Goal: Information Seeking & Learning: Learn about a topic

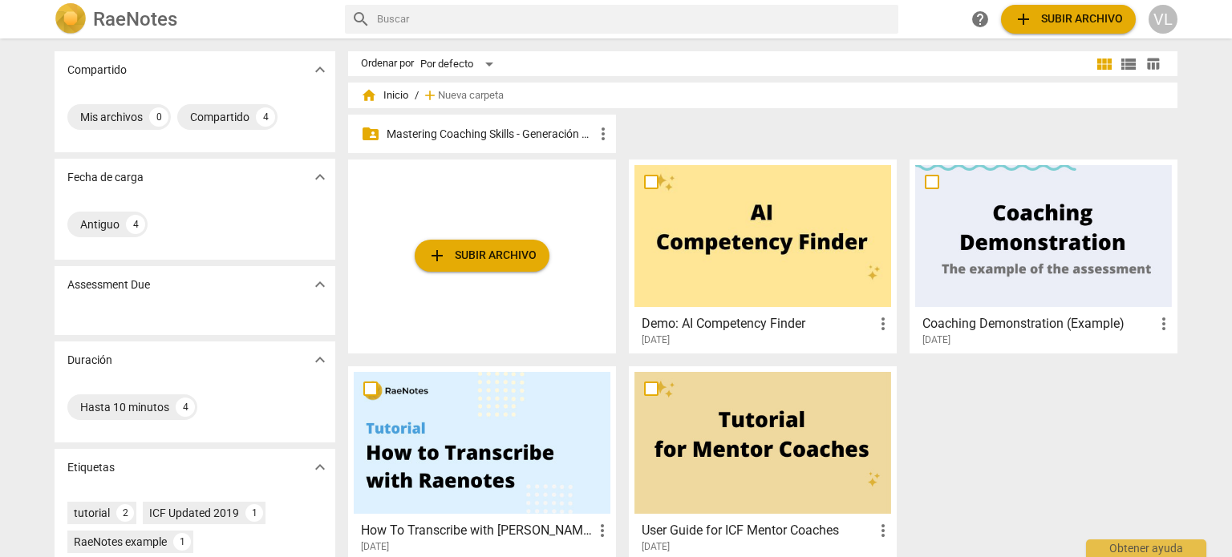
click at [540, 134] on p "Mastering Coaching Skills - Generación 32" at bounding box center [489, 134] width 207 height 17
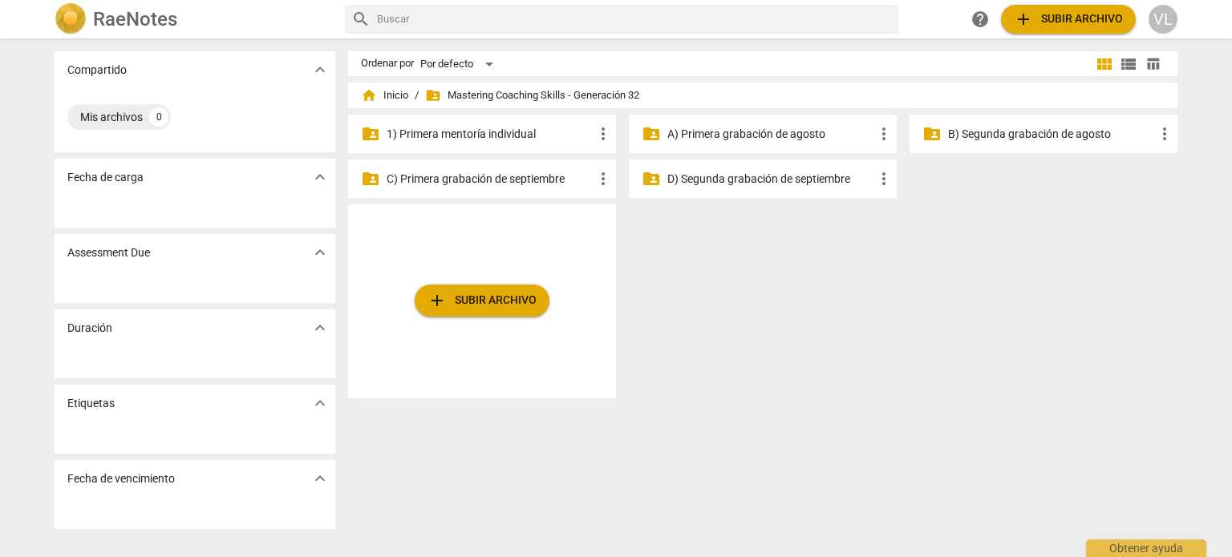
click at [540, 134] on p "1) Primera mentoría individual" at bounding box center [489, 134] width 207 height 17
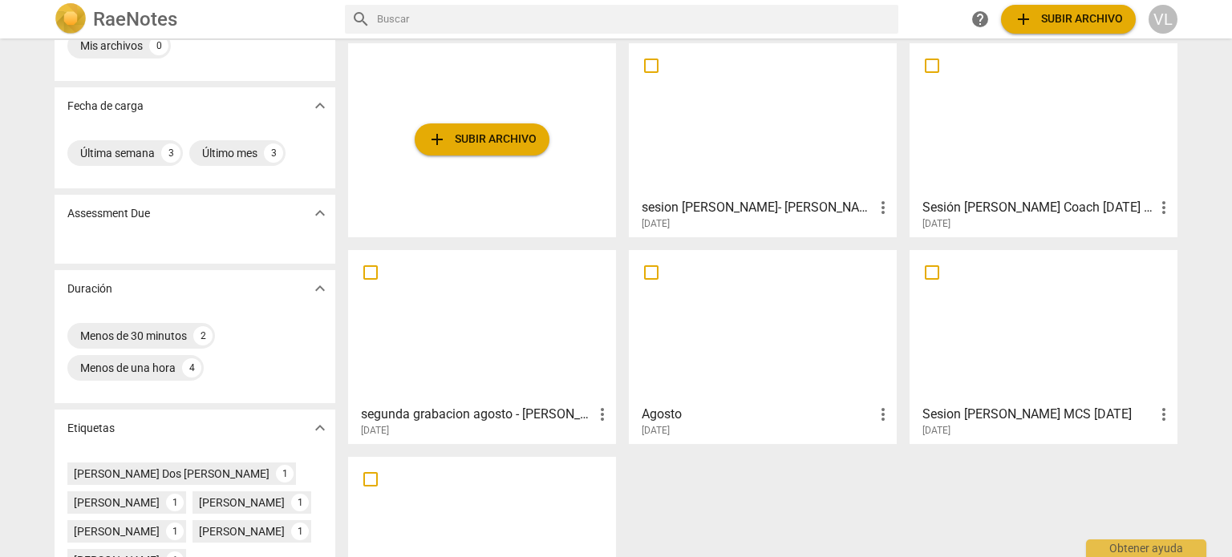
scroll to position [32, 0]
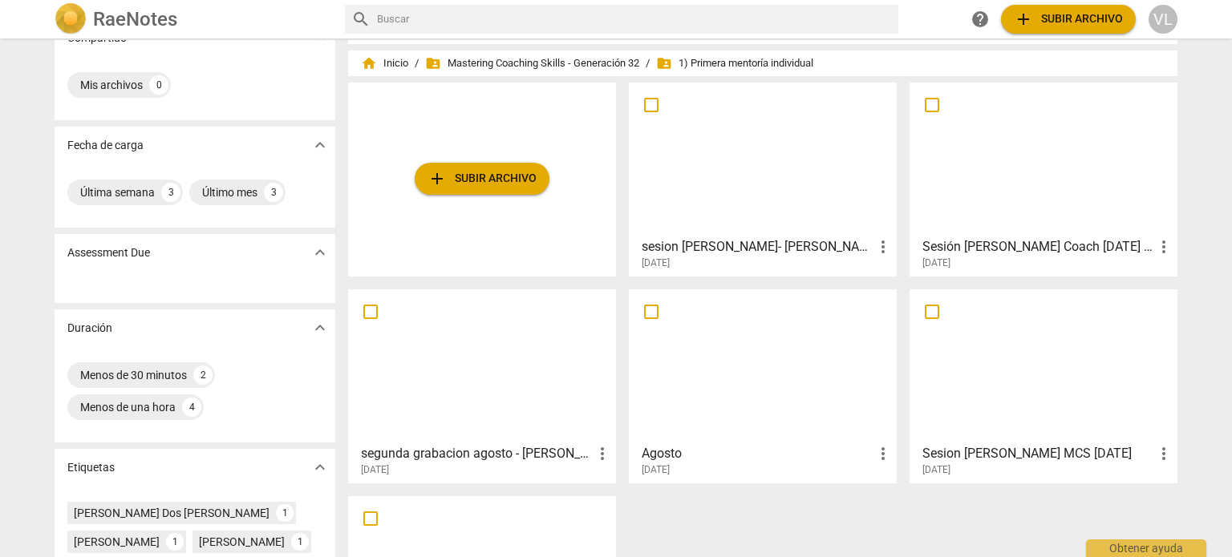
click at [927, 307] on input "checkbox" at bounding box center [932, 311] width 34 height 19
checkbox input "false"
click at [923, 309] on input "checkbox" at bounding box center [932, 311] width 34 height 19
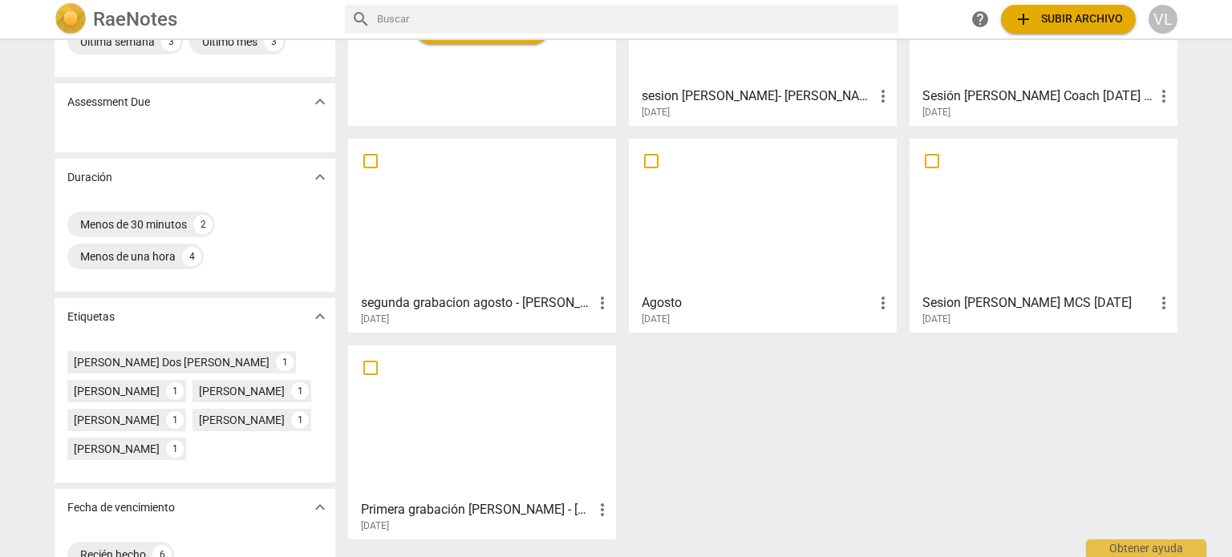
scroll to position [192, 0]
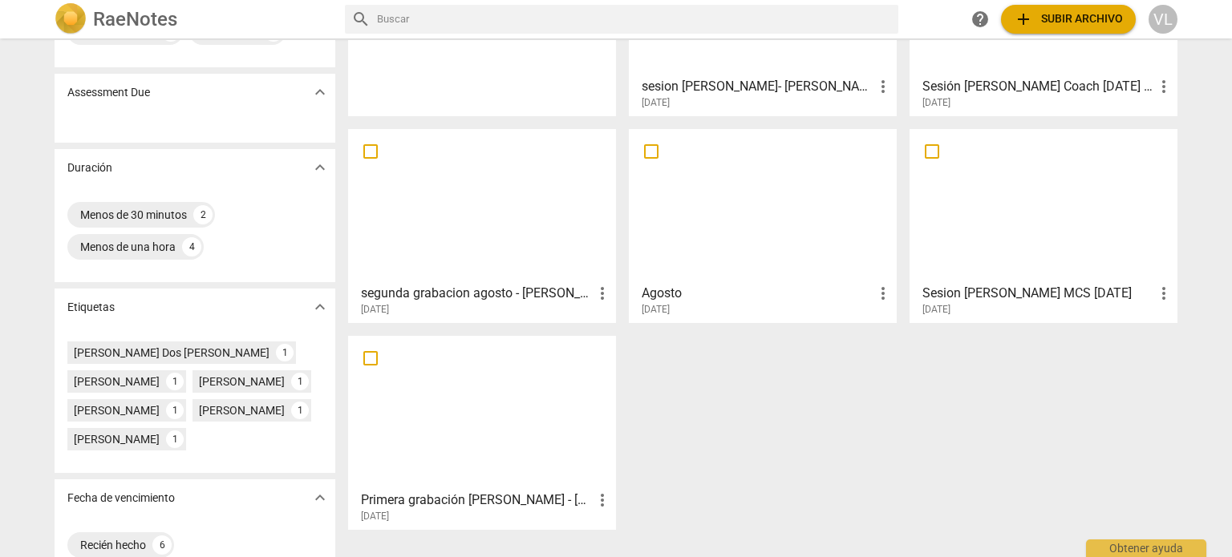
drag, startPoint x: 686, startPoint y: 395, endPoint x: 650, endPoint y: 399, distance: 37.1
click at [650, 399] on div "add Subir archivo sesion [PERSON_NAME]- [PERSON_NAME] more_vert [DATE] Sesión […" at bounding box center [769, 232] width 842 height 621
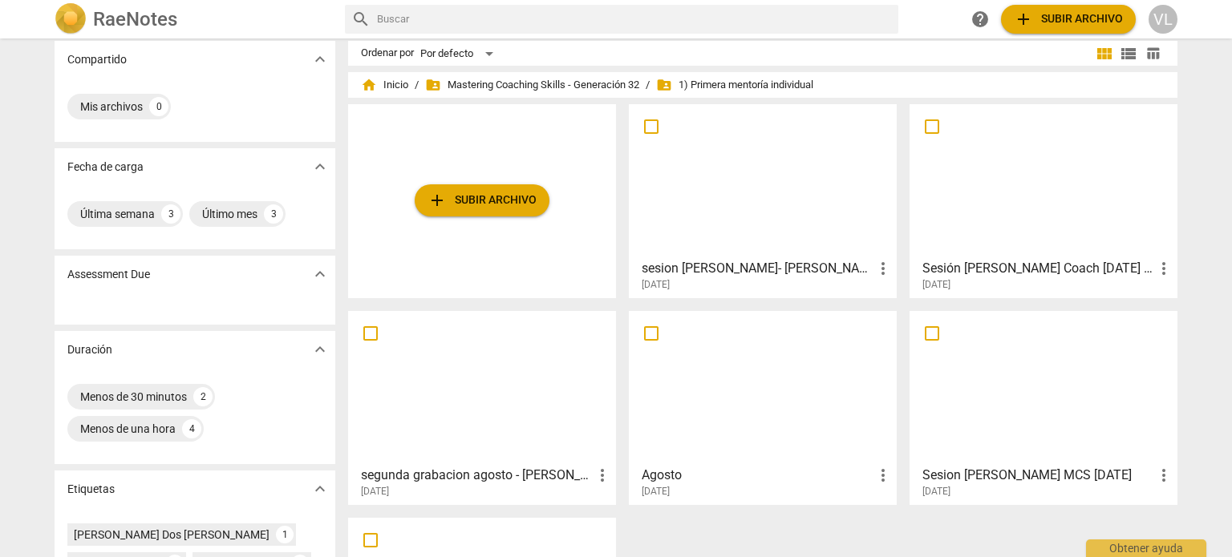
scroll to position [0, 0]
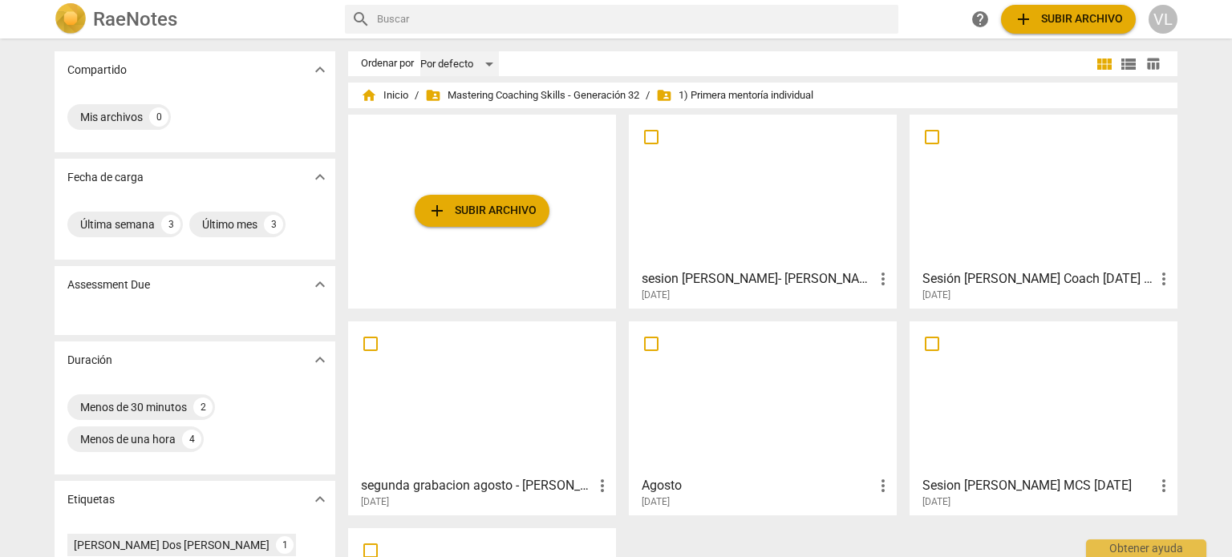
click at [467, 62] on div "Por defecto" at bounding box center [459, 64] width 79 height 26
click at [497, 132] on li "Más recientes" at bounding box center [466, 125] width 95 height 30
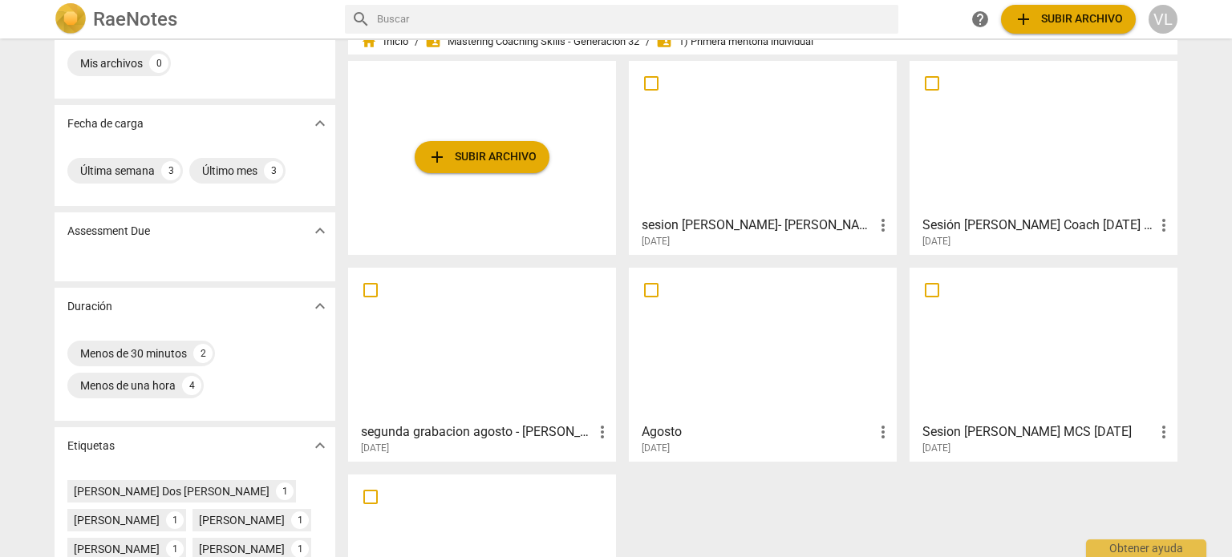
scroll to position [80, 0]
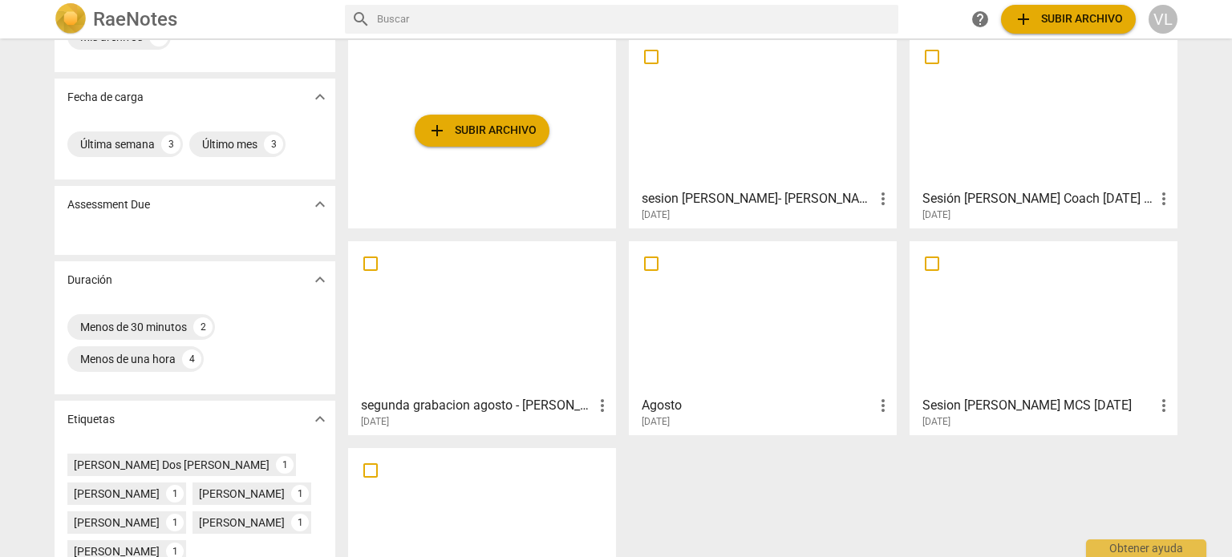
click at [661, 366] on div at bounding box center [762, 318] width 257 height 142
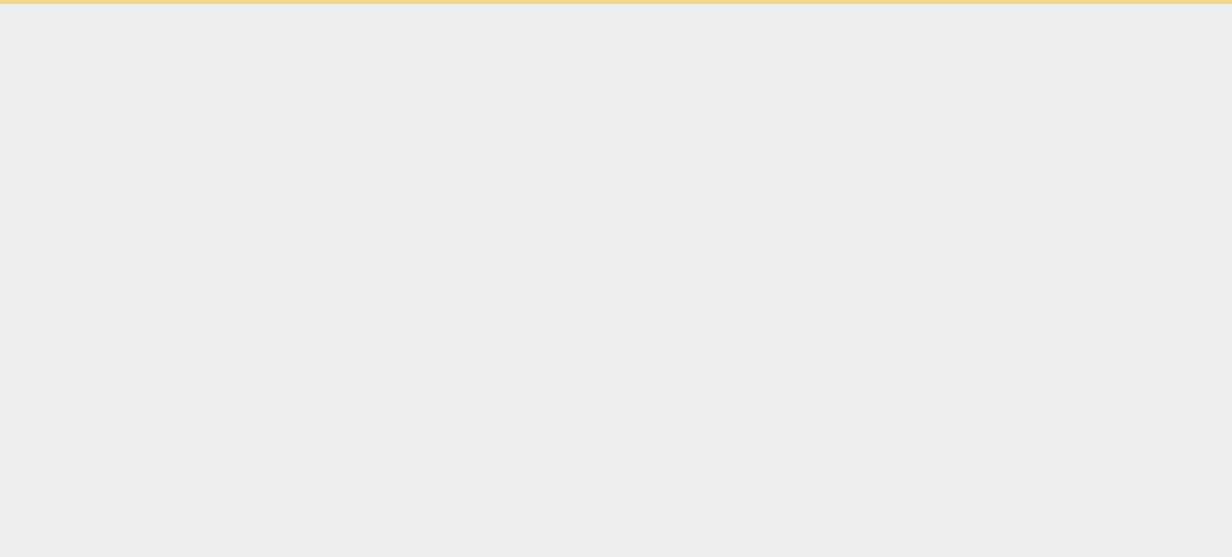
click at [661, 4] on html "Obtener ayuda" at bounding box center [616, 2] width 1232 height 4
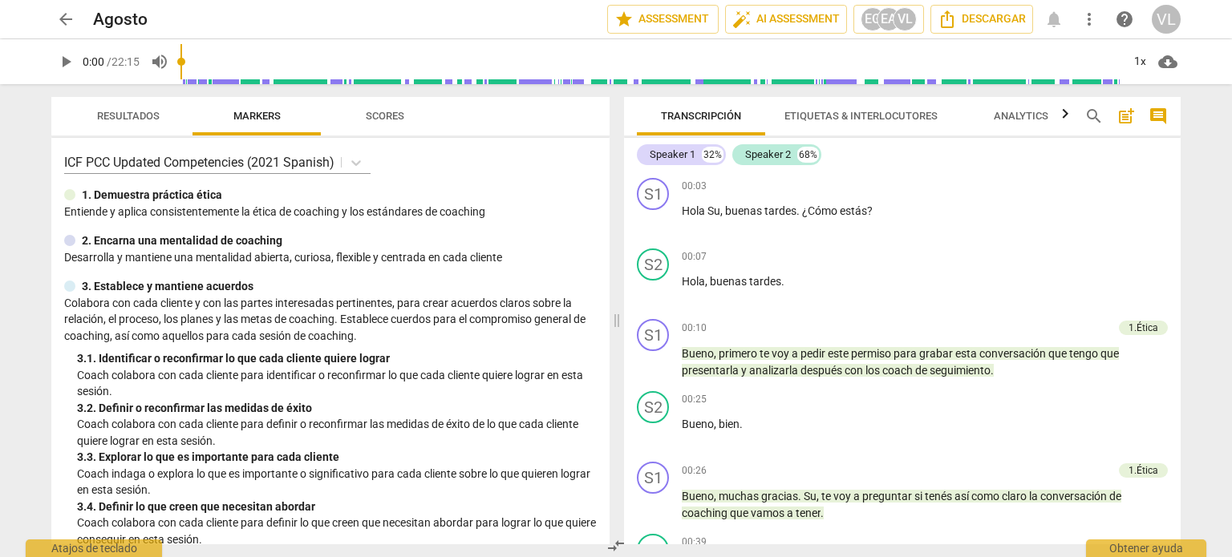
click at [70, 67] on span "play_arrow" at bounding box center [65, 61] width 19 height 19
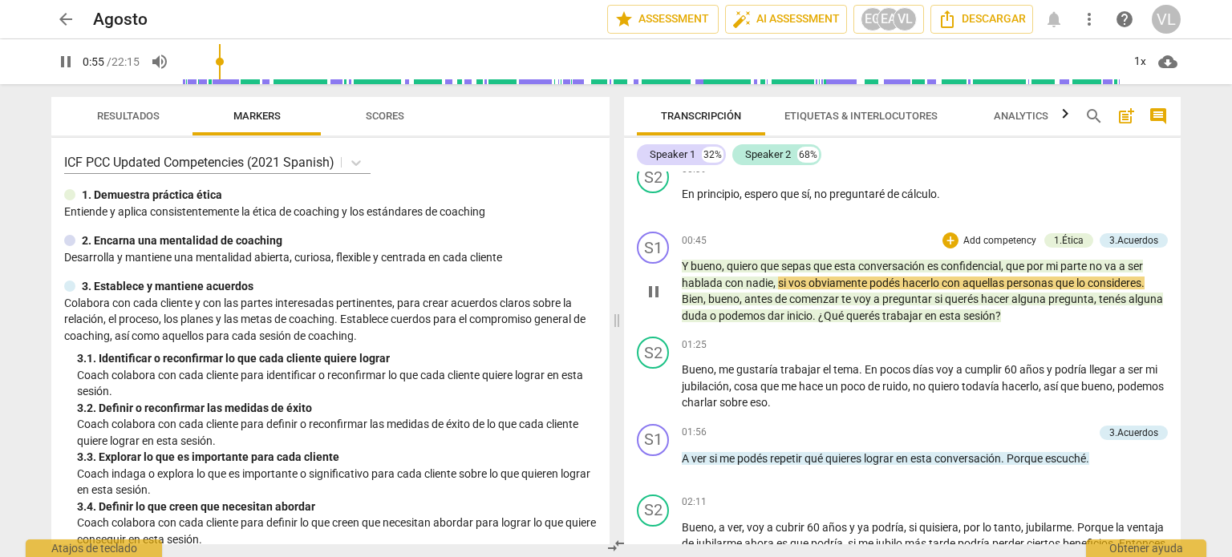
scroll to position [401, 0]
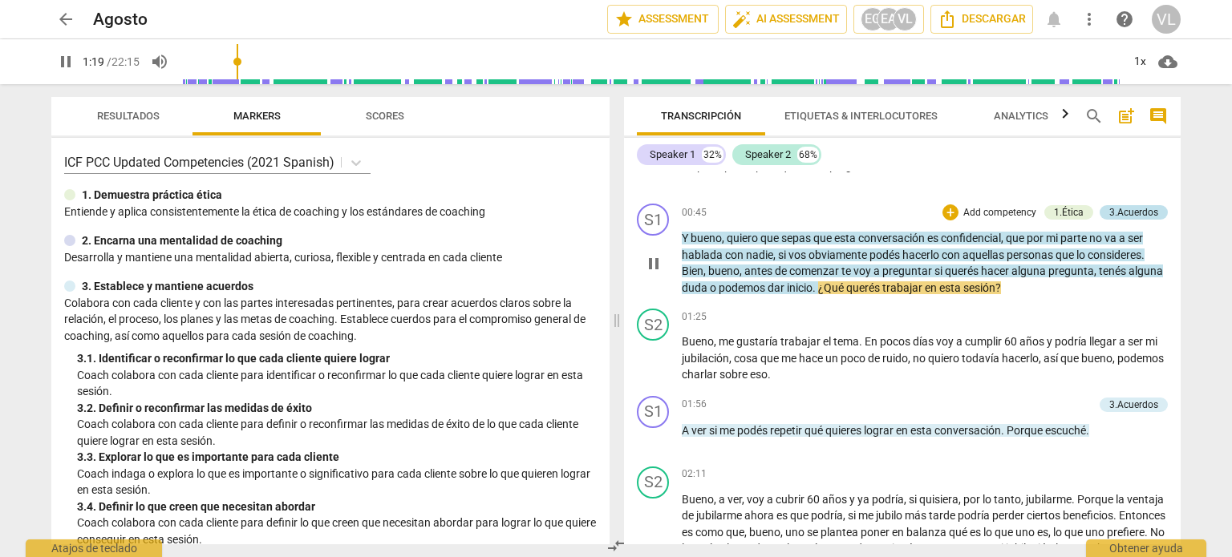
click at [1109, 208] on div "3.Acuerdos" at bounding box center [1133, 212] width 49 height 14
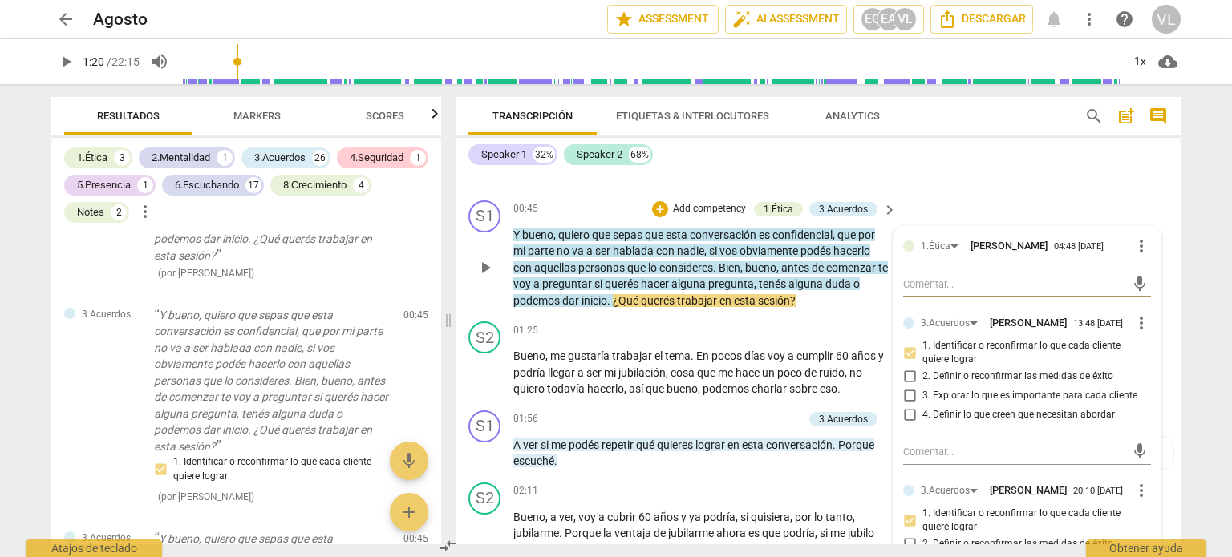
scroll to position [417, 0]
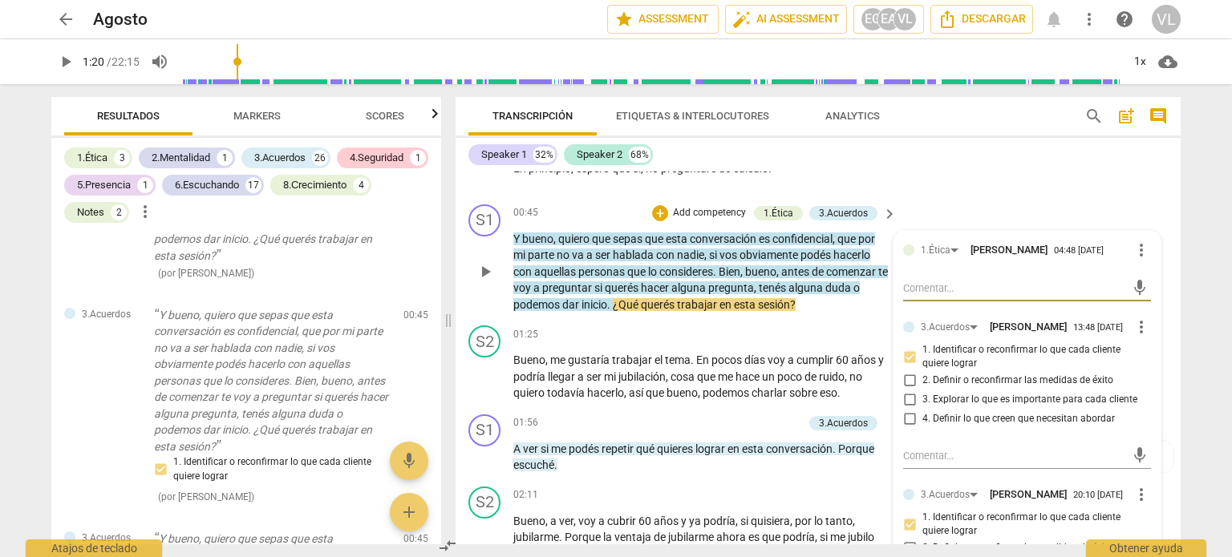
click at [490, 269] on span "play_arrow" at bounding box center [484, 271] width 19 height 19
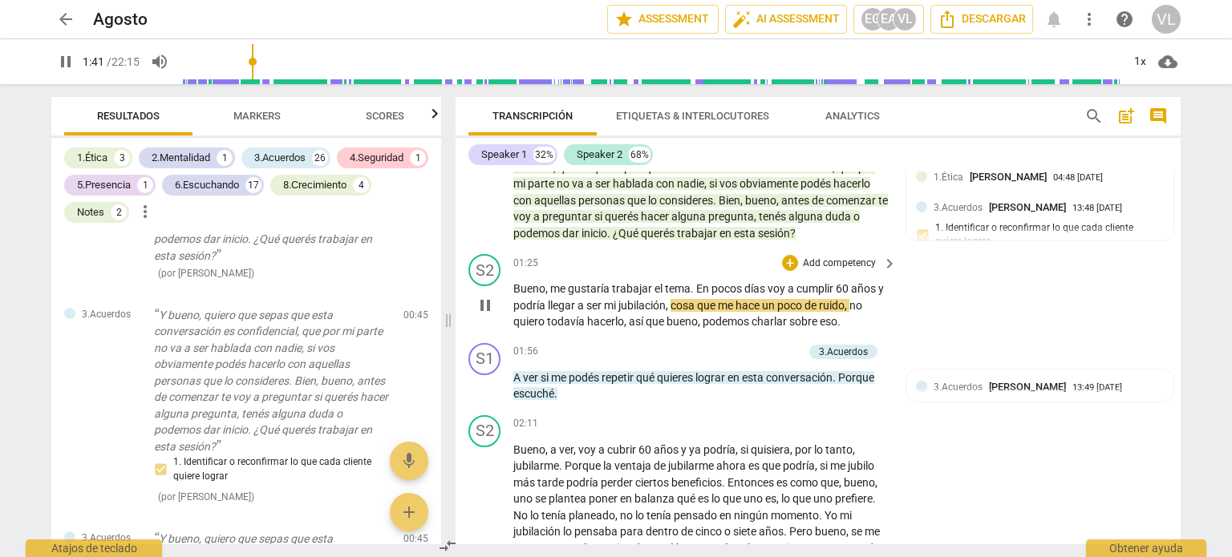
scroll to position [497, 0]
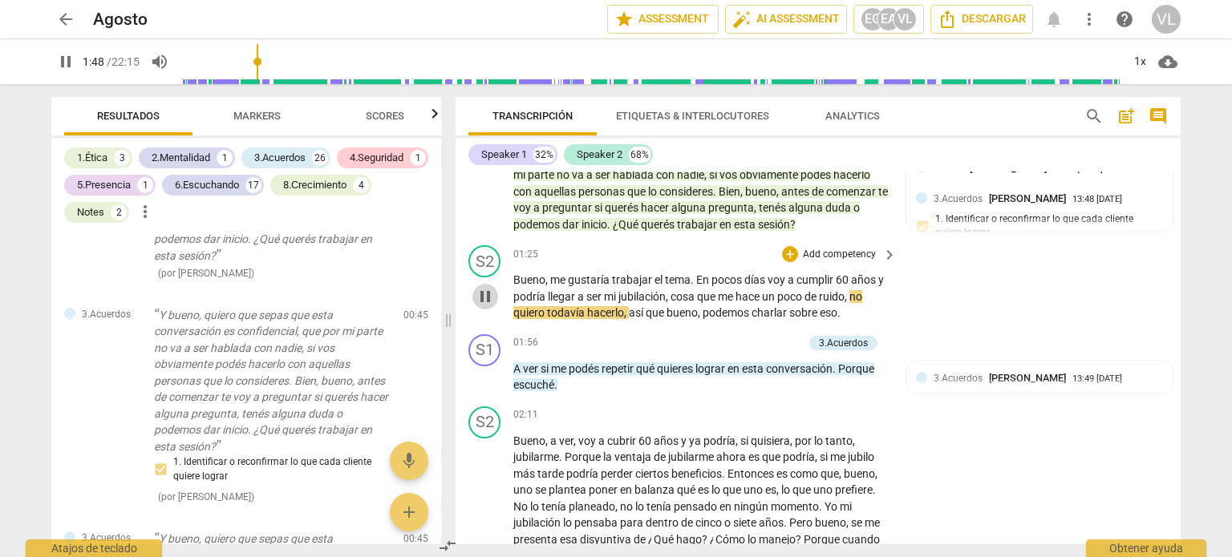
click at [488, 294] on span "pause" at bounding box center [484, 296] width 19 height 19
type input "109"
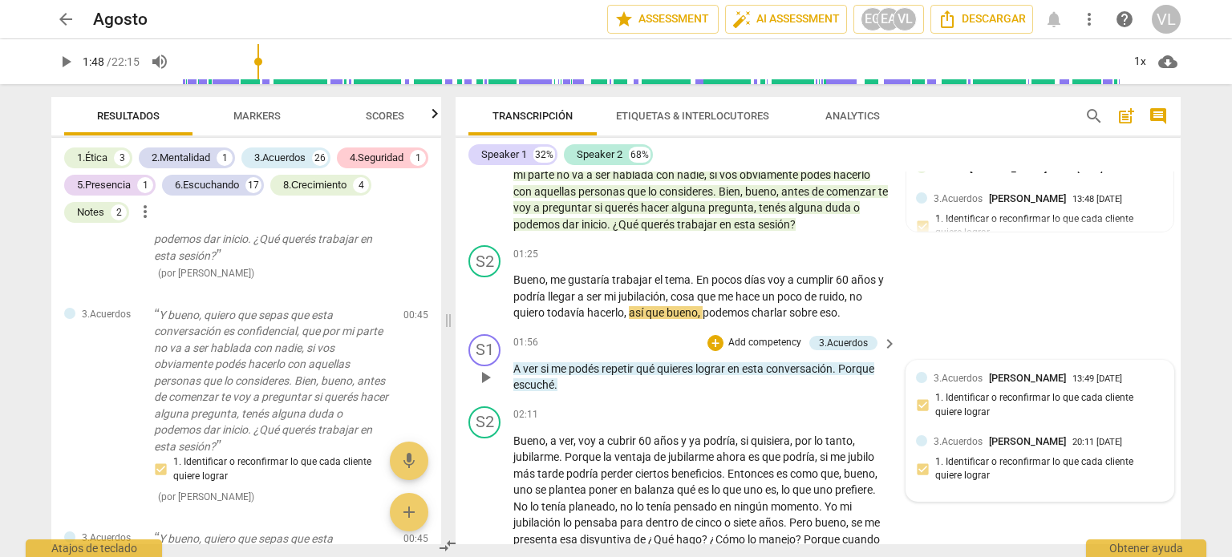
click at [933, 436] on span "3.Acuerdos" at bounding box center [957, 441] width 49 height 11
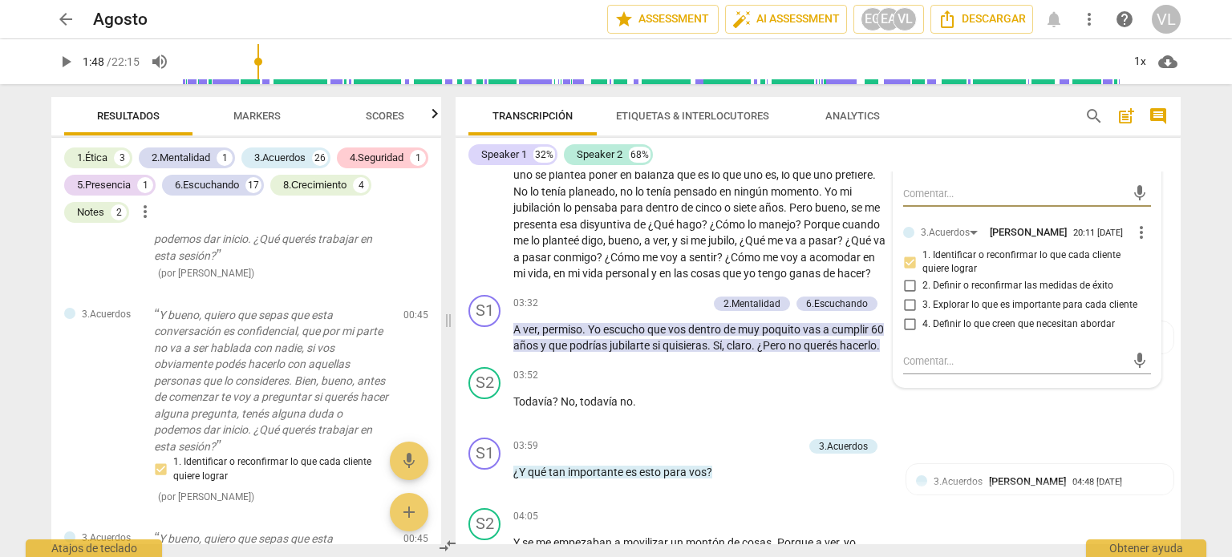
scroll to position [818, 0]
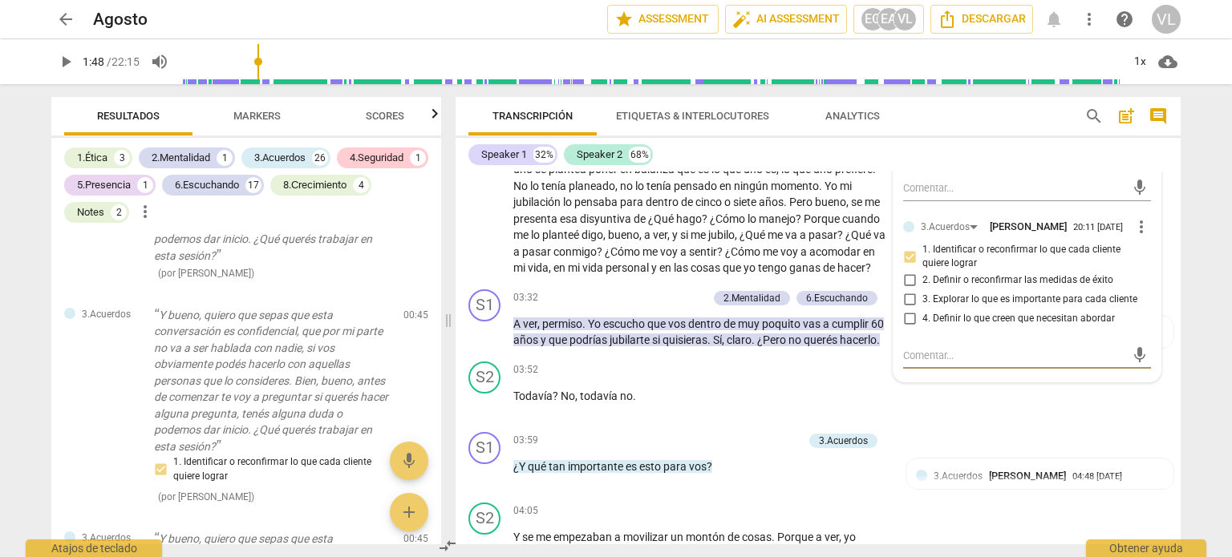
click at [927, 360] on textarea at bounding box center [1014, 355] width 222 height 15
type textarea "F"
type textarea "Fd"
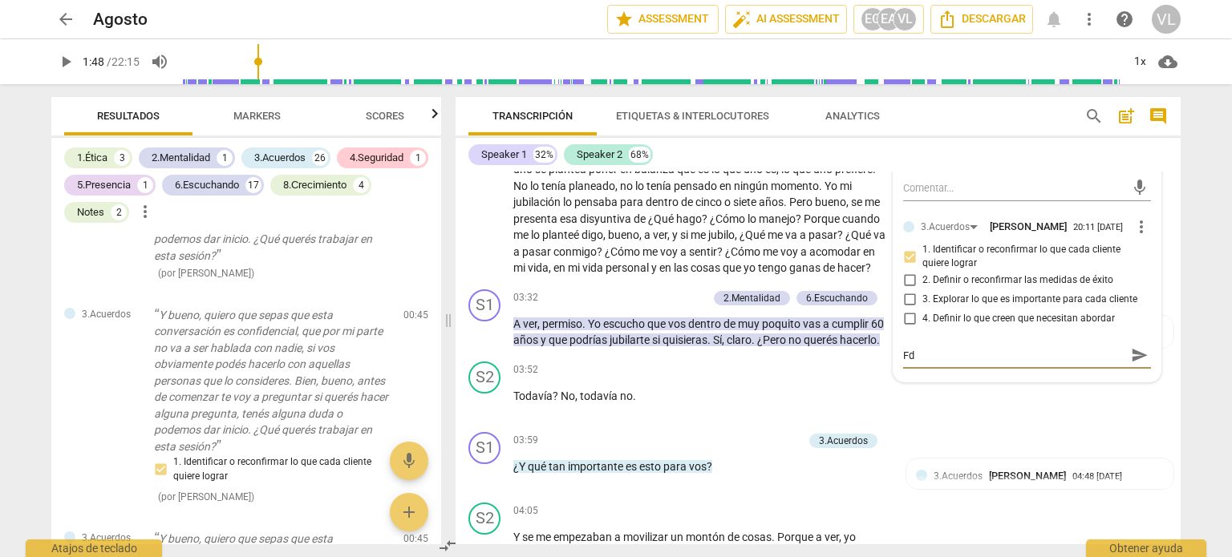
type textarea "FdF"
type textarea "FdFw"
type textarea "FdFw:"
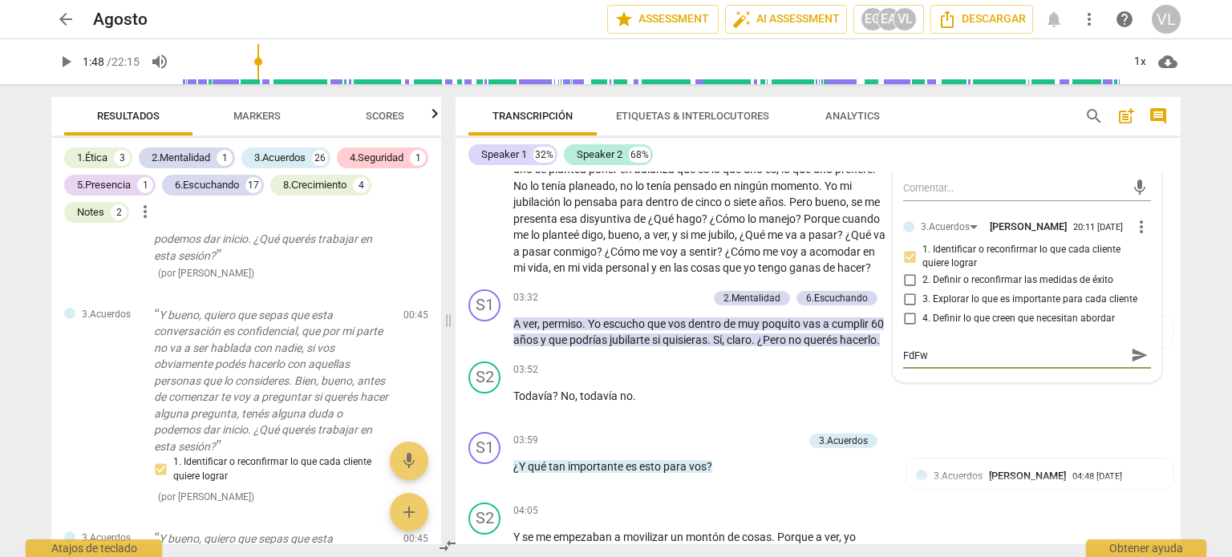
type textarea "FdFw:"
type textarea "FdFw: a"
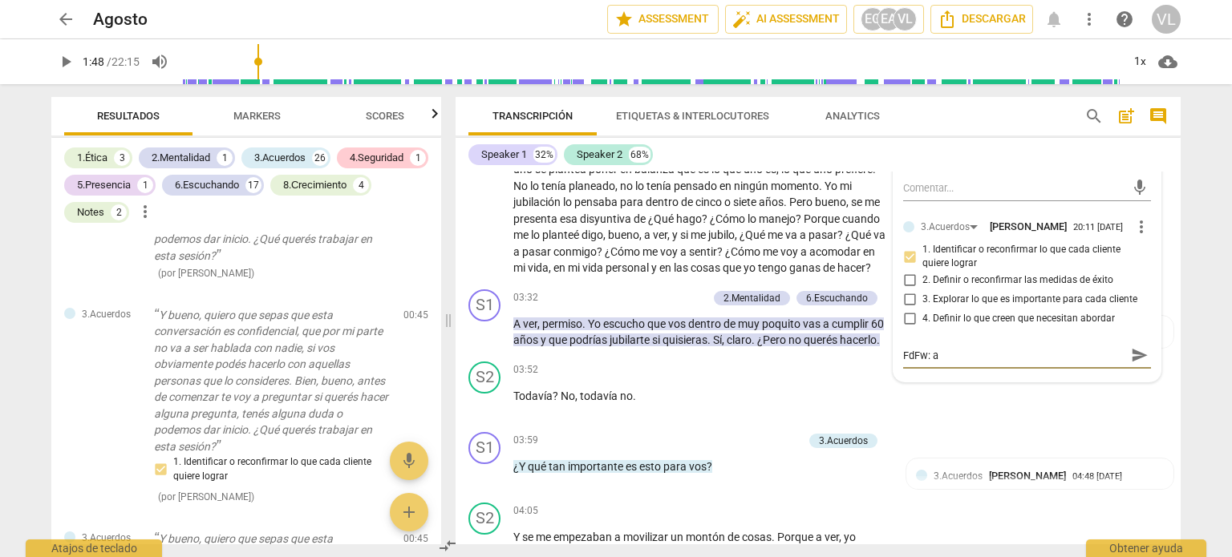
type textarea "FdFw: aq"
type textarea "FdFw: aqu"
type textarea "FdFw: aqui"
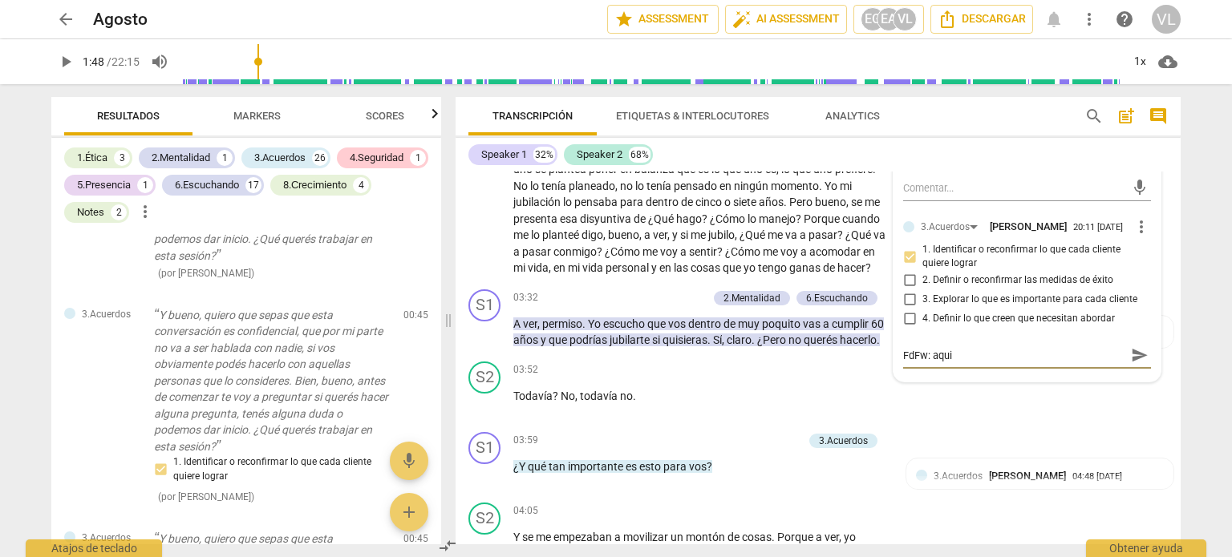
type textarea "FdFw: aqui"
type textarea "FdFw: aqui p"
type textarea "FdFw: aqui pu"
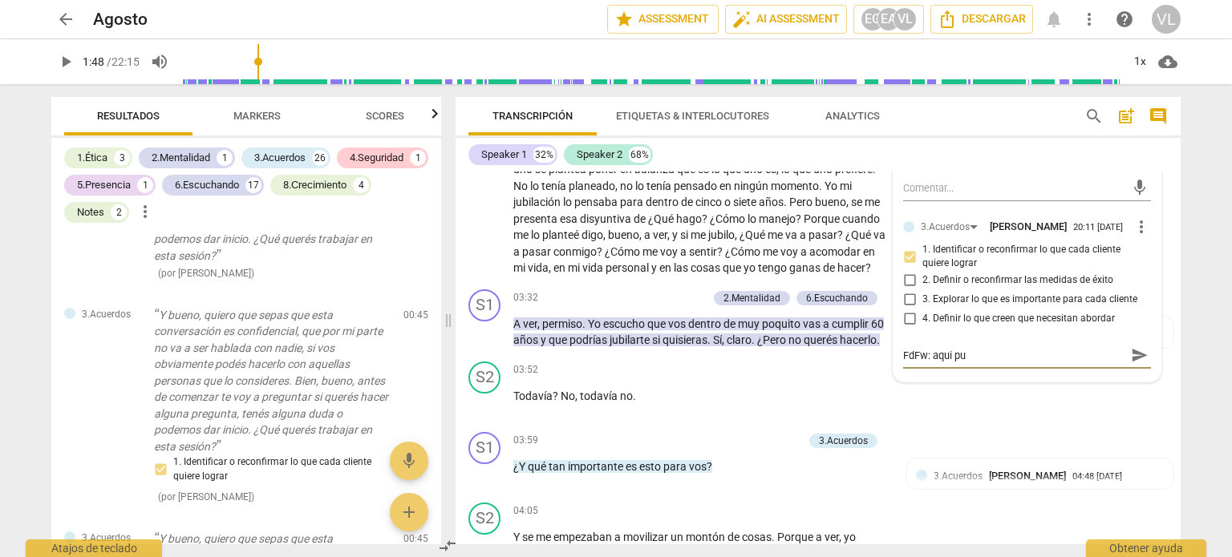
type textarea "FdFw: aqui pue"
type textarea "FdFw: aqui pued"
type textarea "FdFw: aqui puede"
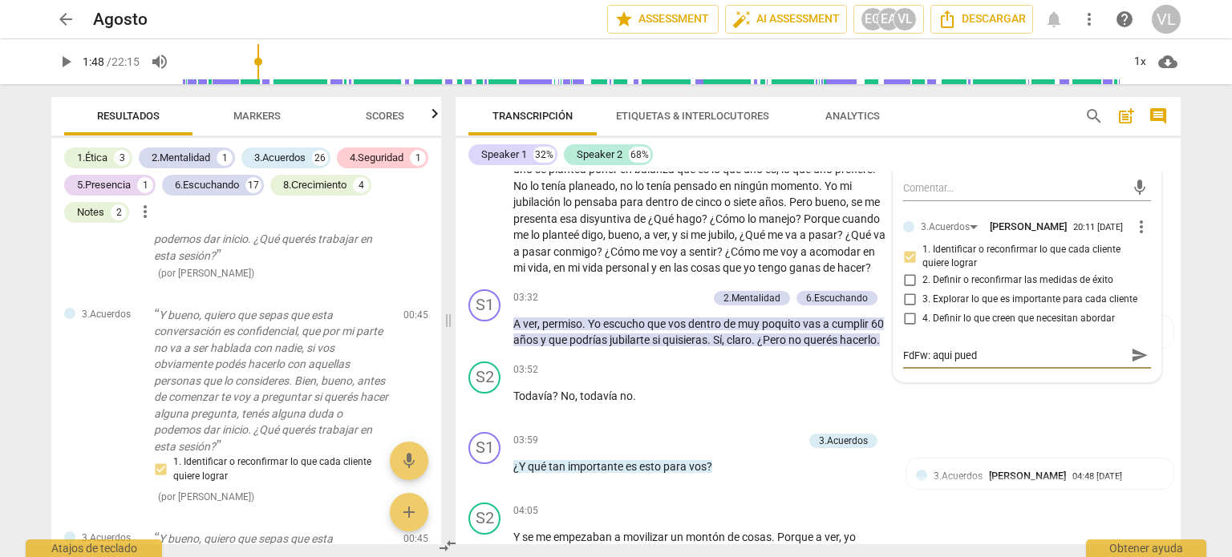
type textarea "FdFw: aqui puede"
type textarea "FdFw: aqui puede s"
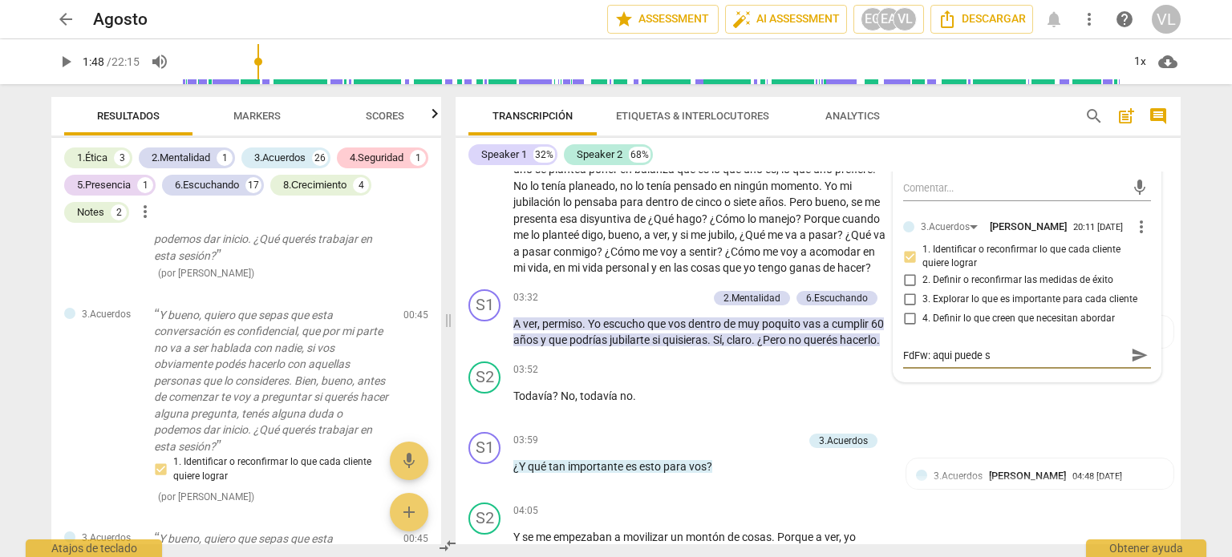
type textarea "FdFw: aqui puede se"
type textarea "FdFw: aqui puede ser"
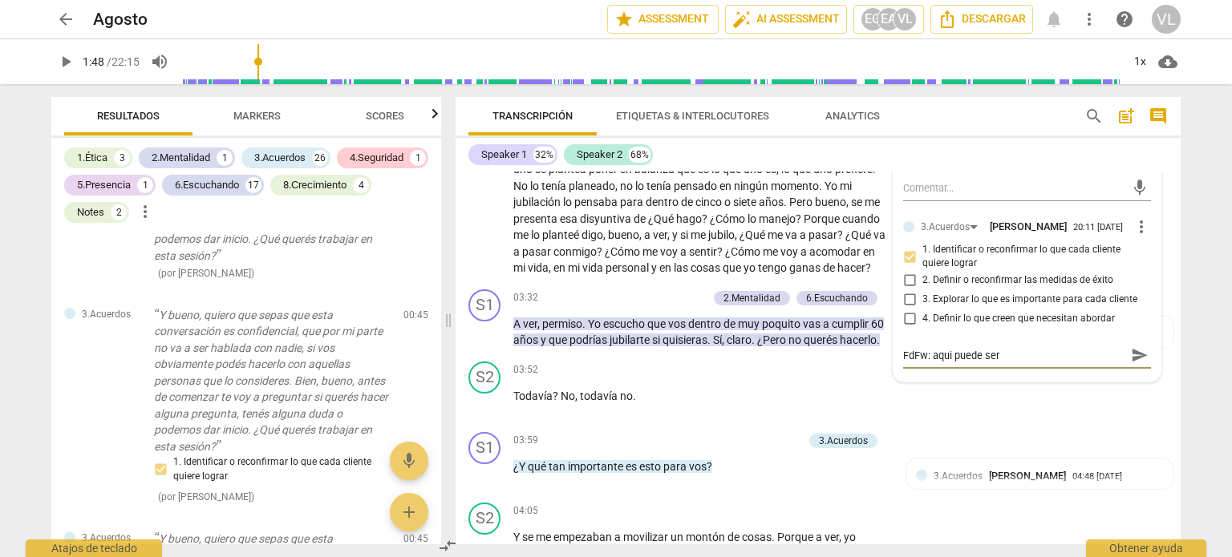
type textarea "FdFw: aqui puede ser"
type textarea "FdFw: aqui puede ser e"
type textarea "FdFw: aqui puede ser ef"
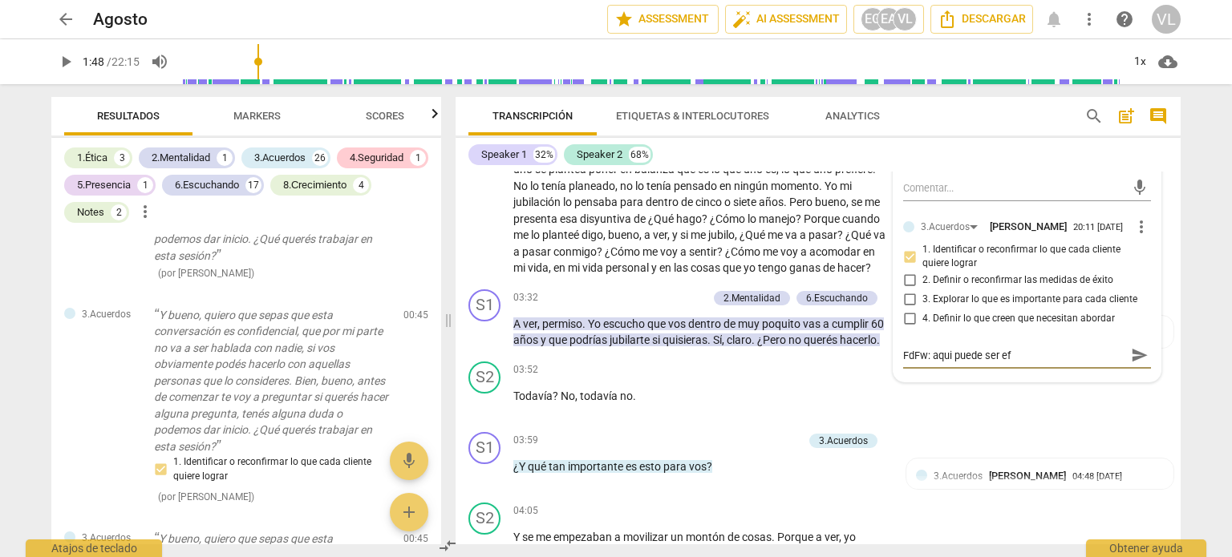
type textarea "FdFw: aqui puede ser efe"
type textarea "FdFw: aqui puede ser efec"
type textarea "FdFw: aqui puede ser efect"
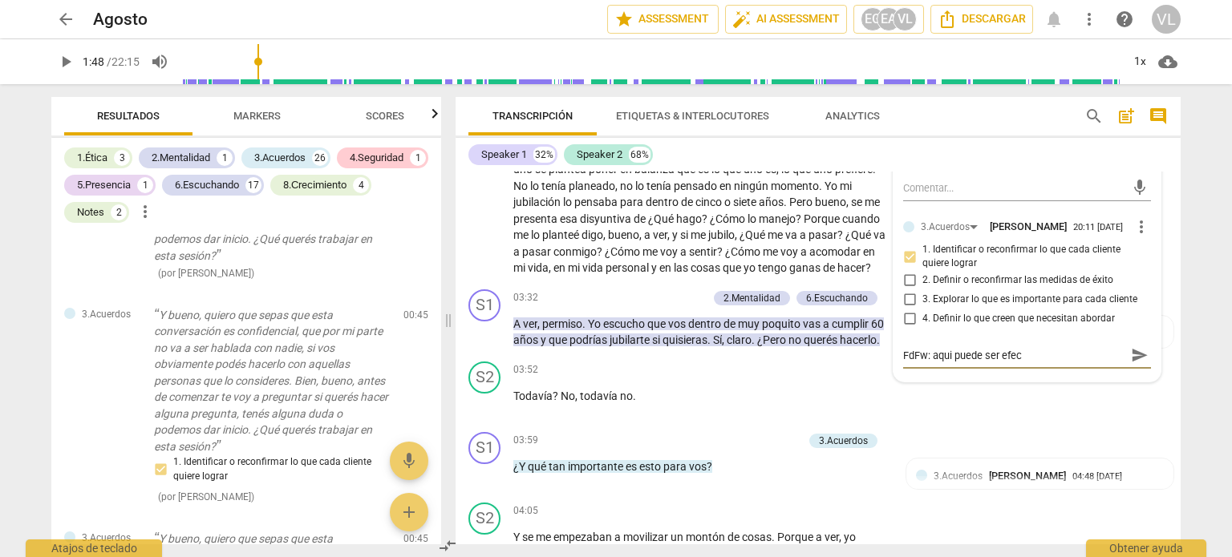
type textarea "FdFw: aqui puede ser efect"
type textarea "FdFw: aqui puede ser efecti"
type textarea "FdFw: aqui puede ser efectiv"
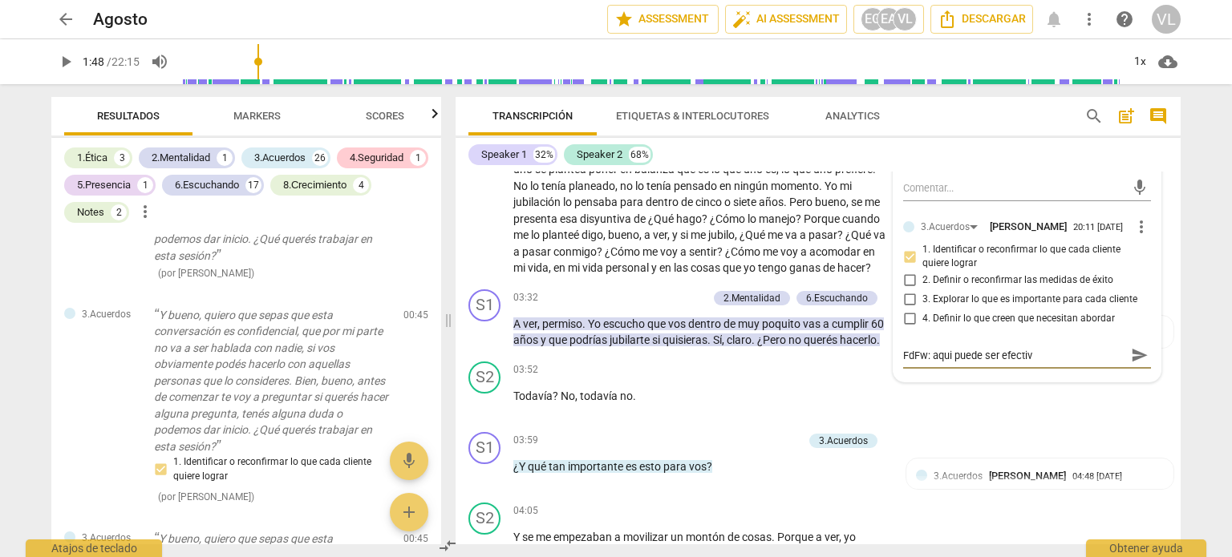
type textarea "FdFw: aqui puede ser efectivo"
type textarea "FdFw: aqui puede ser efectivo,"
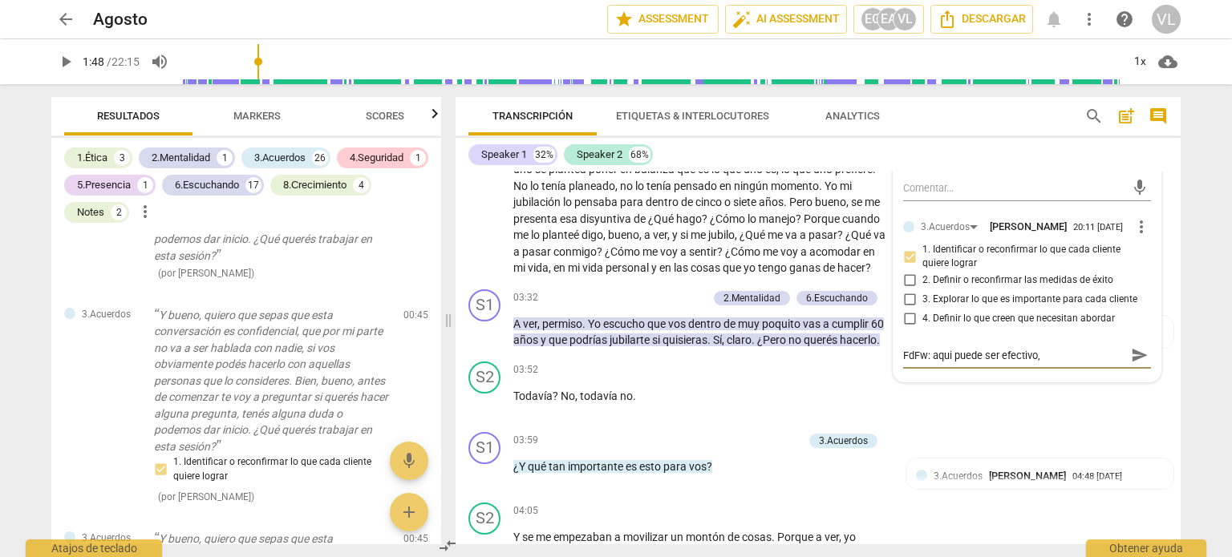
type textarea "FdFw: aqui puede ser efectivo,"
type textarea "FdFw: aqui puede ser efectivo, p"
type textarea "FdFw: aqui puede ser efectivo, pa"
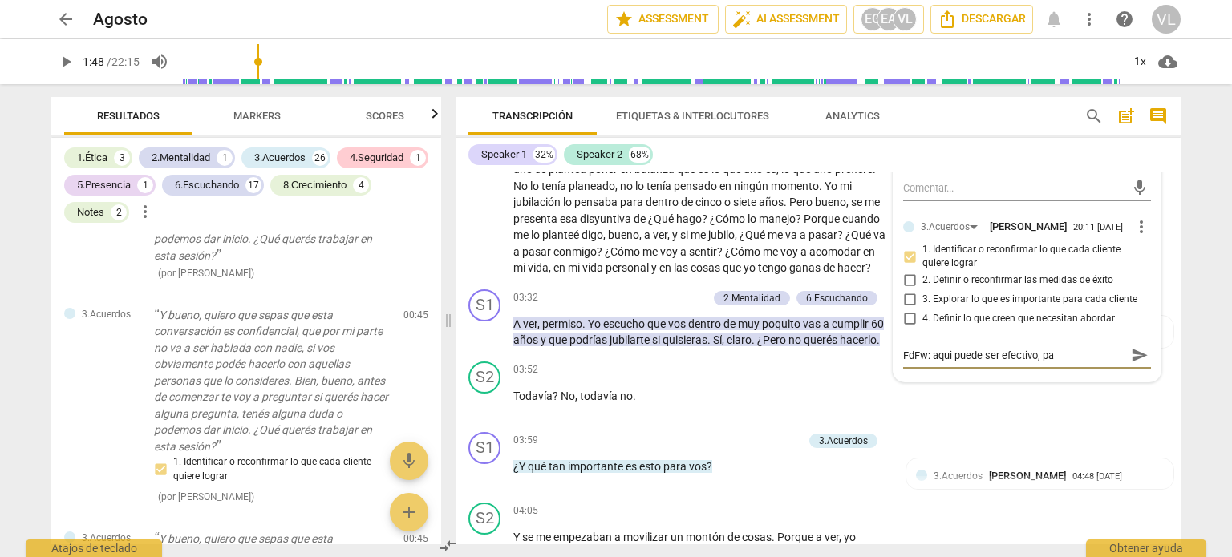
type textarea "FdFw: aqui puede ser efectivo, par"
type textarea "FdFw: aqui puede ser efectivo, para"
type textarea "FdFw: aqui puede ser efectivo, paraf"
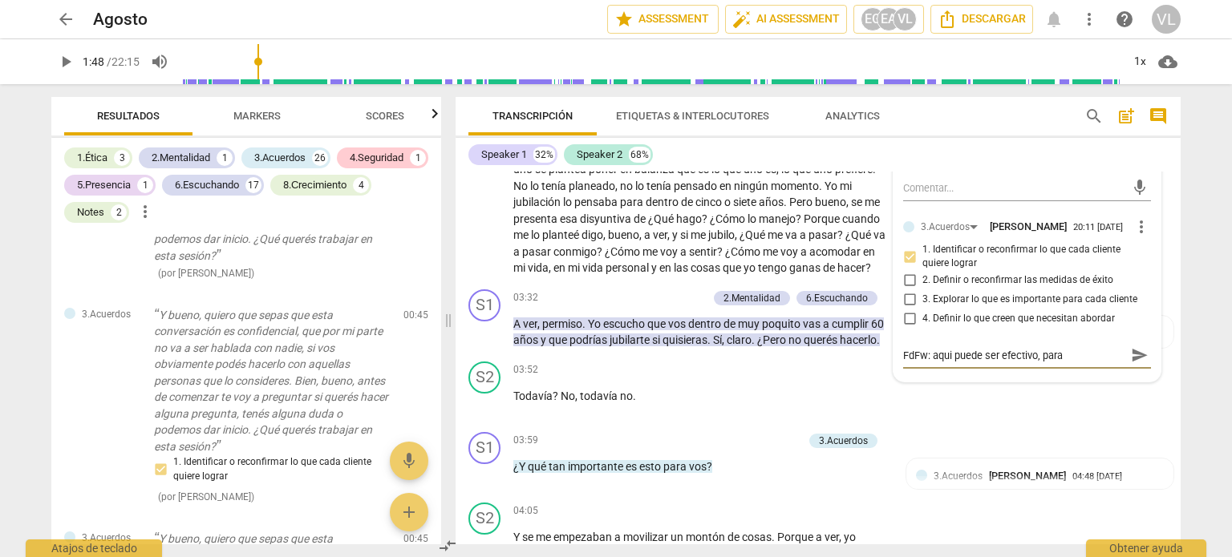
type textarea "FdFw: aqui puede ser efectivo, paraf"
type textarea "FdFw: aqui puede ser efectivo, parafr"
type textarea "FdFw: aqui puede ser efectivo, parafra"
type textarea "FdFw: aqui puede ser efectivo, parafras"
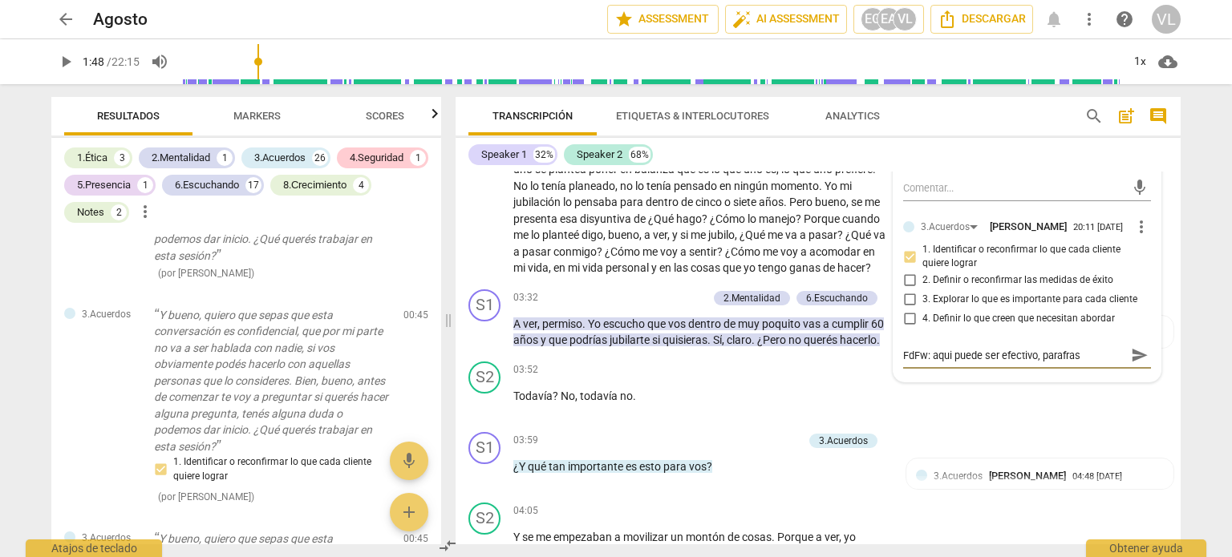
type textarea "FdFw: aqui puede ser efectivo, parafrase"
type textarea "FdFw: aqui puede ser efectivo, parafrasea"
type textarea "FdFw: aqui puede ser efectivo, parafrasear"
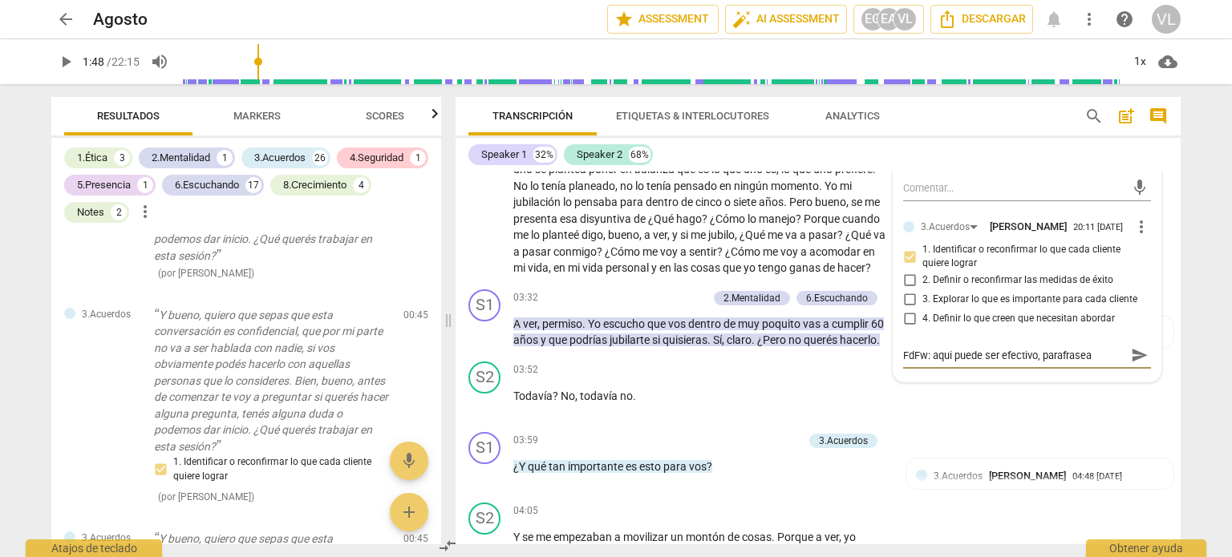
type textarea "FdFw: aqui puede ser efectivo, parafrasear"
type textarea "FdFw: aqui puede ser efectivo, parafrasear l"
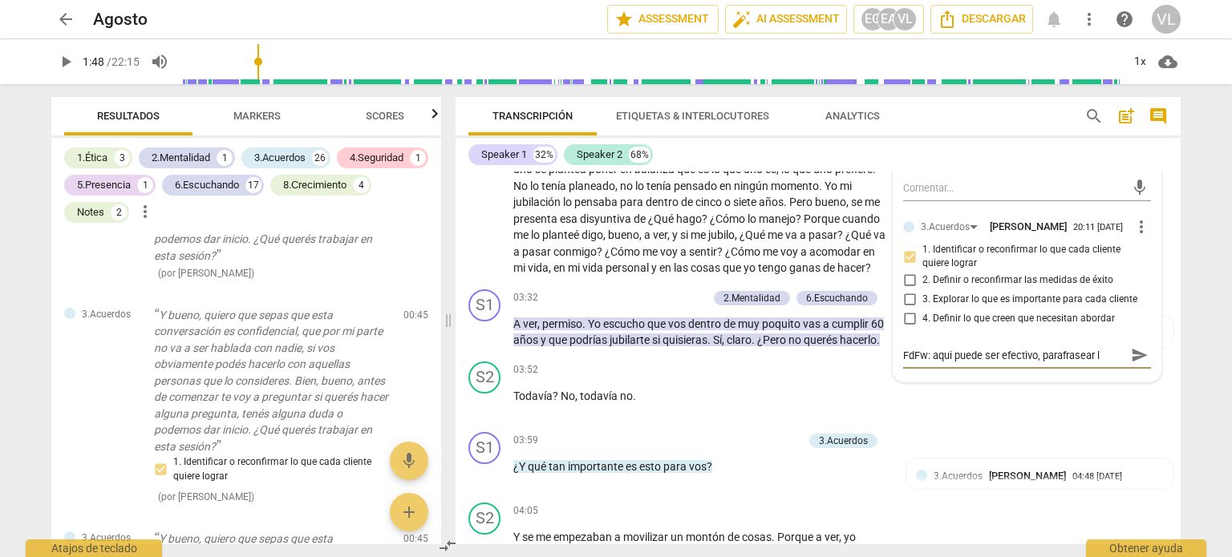
type textarea "FdFw: aqui puede ser efectivo, parafrasear lo"
type textarea "FdFw: aqui puede ser efectivo, parafrasear lo q"
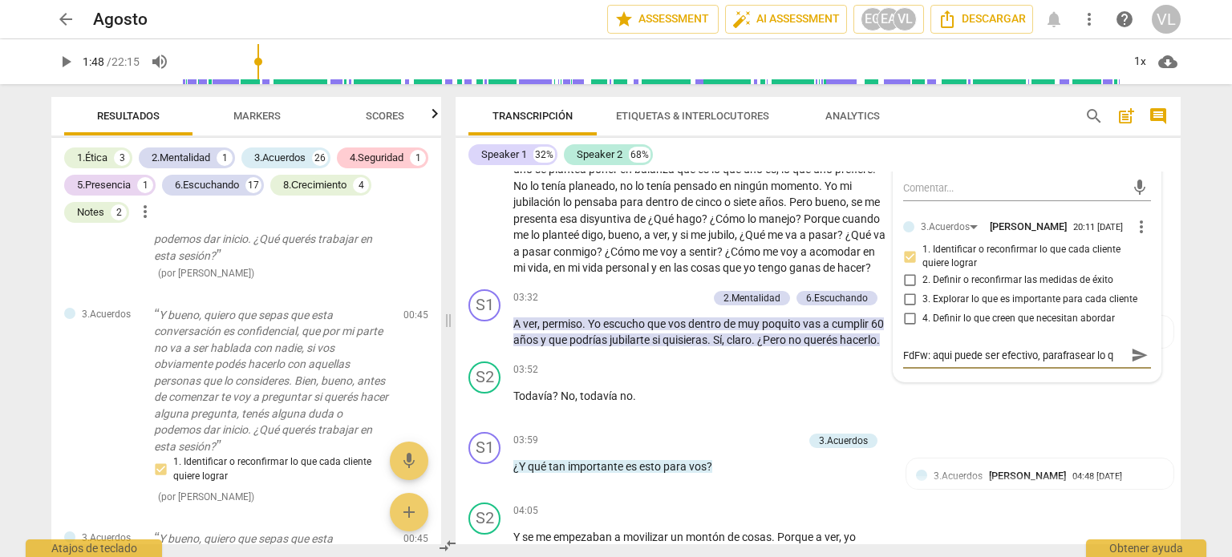
type textarea "FdFw: aqui puede ser efectivo, parafrasear lo qu"
type textarea "FdFw: aqui puede ser efectivo, parafrasear lo que"
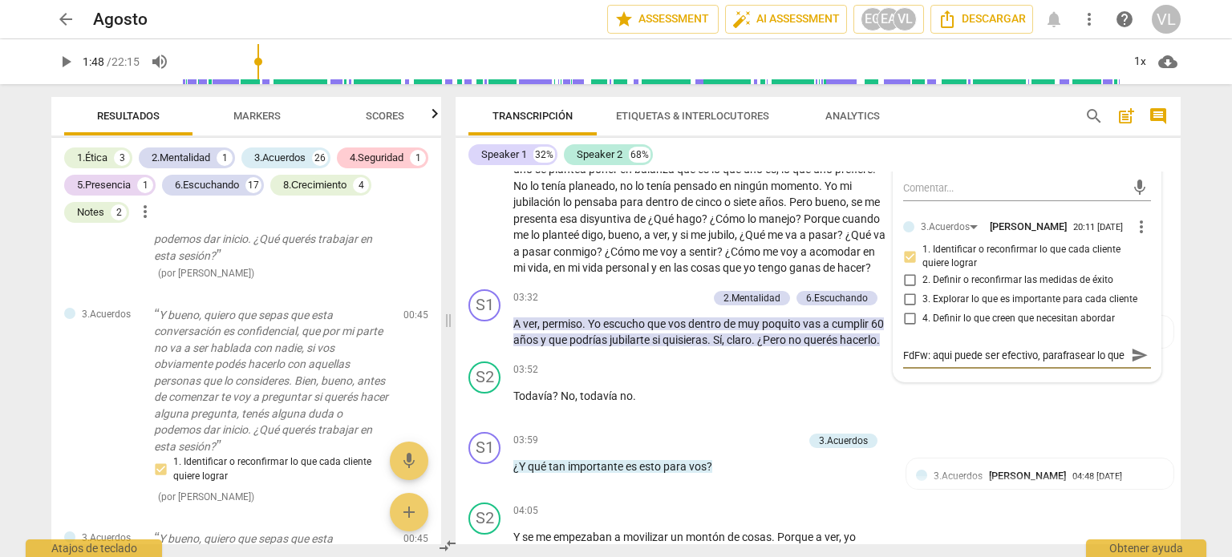
type textarea "FdFw: aqui puede ser efectivo, parafrasear lo que e"
type textarea "FdFw: aqui puede ser efectivo, parafrasear lo que el"
type textarea "FdFw: aqui puede ser efectivo, parafrasear lo que ell"
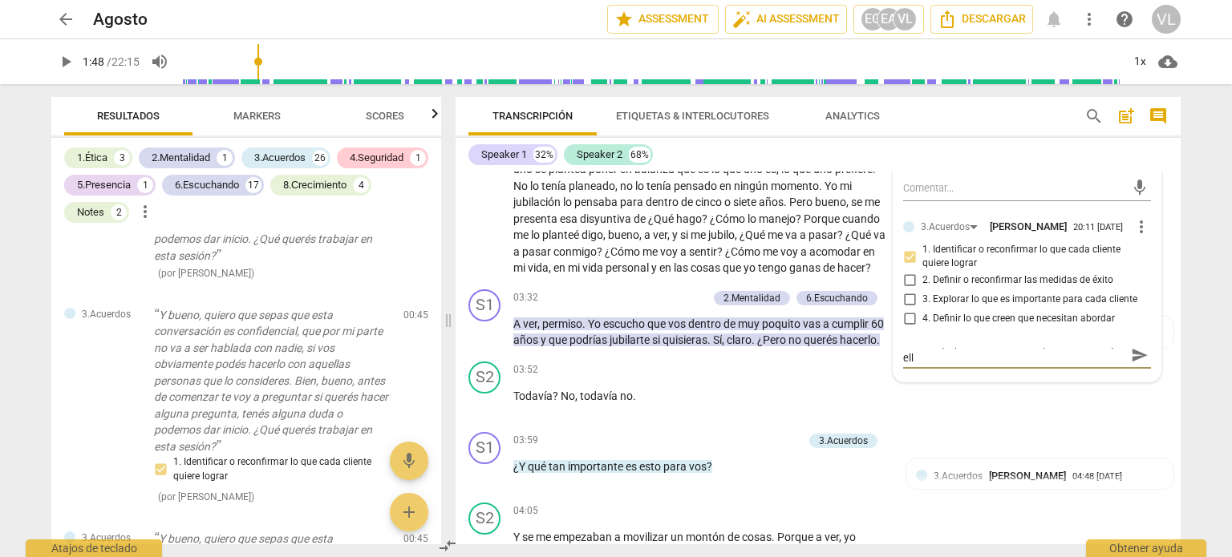
type textarea "FdFw: aqui puede ser efectivo, parafrasear lo que ella"
type textarea "FdFw: aqui puede ser efectivo, parafrasear lo que ella d"
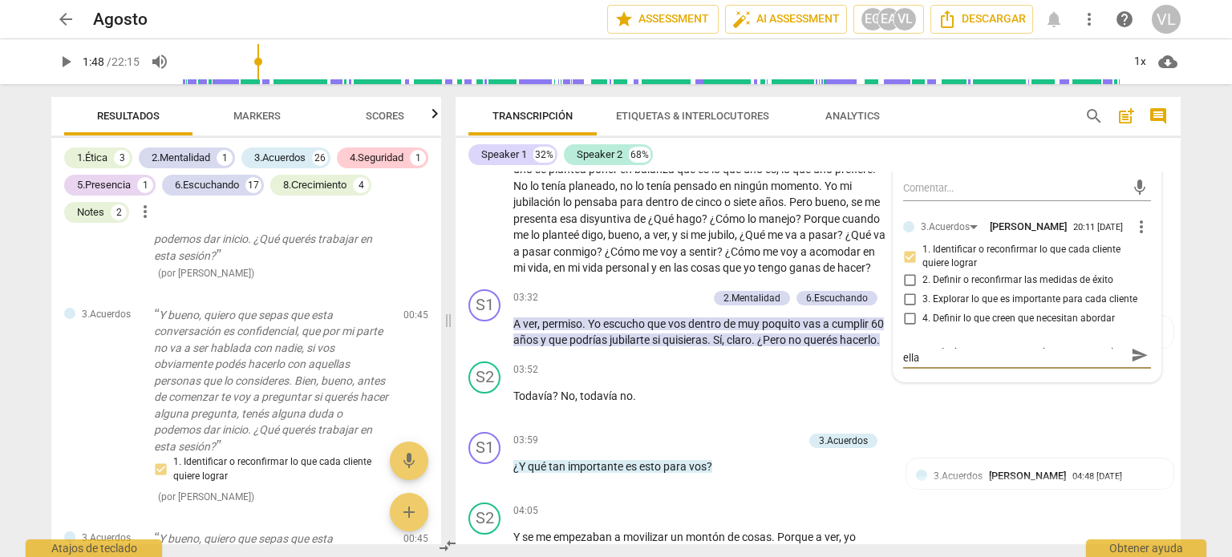
type textarea "FdFw: aqui puede ser efectivo, parafrasear lo que ella d"
type textarea "FdFw: aqui puede ser efectivo, parafrasear lo que ella di"
type textarea "FdFw: aqui puede ser efectivo, parafrasear lo que ella dic"
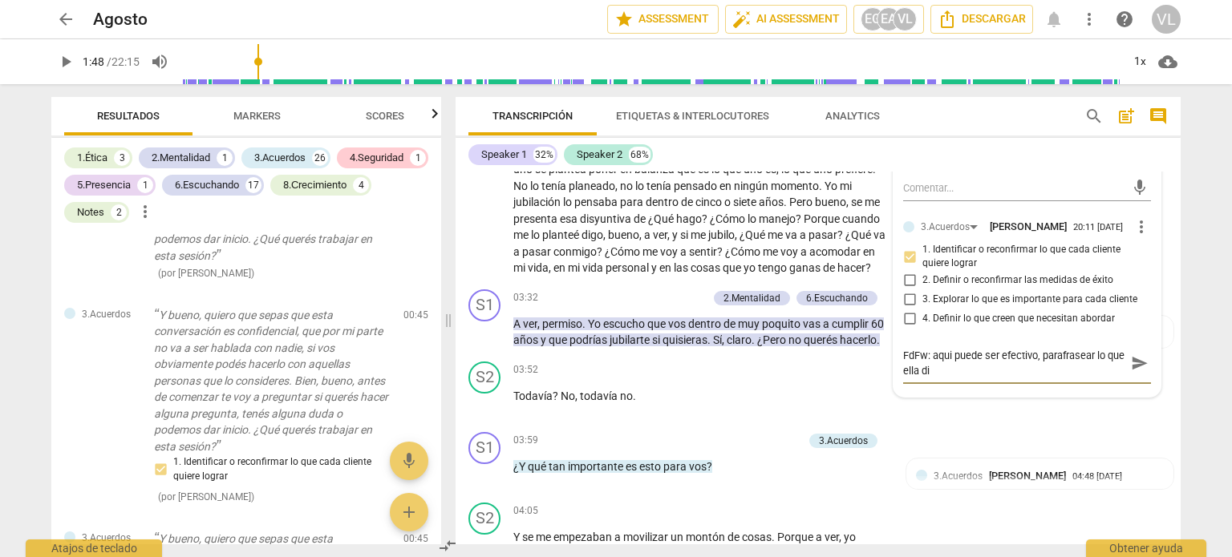
type textarea "FdFw: aqui puede ser efectivo, parafrasear lo que ella dic"
type textarea "FdFw: aqui puede ser efectivo, parafrasear lo que ella dice"
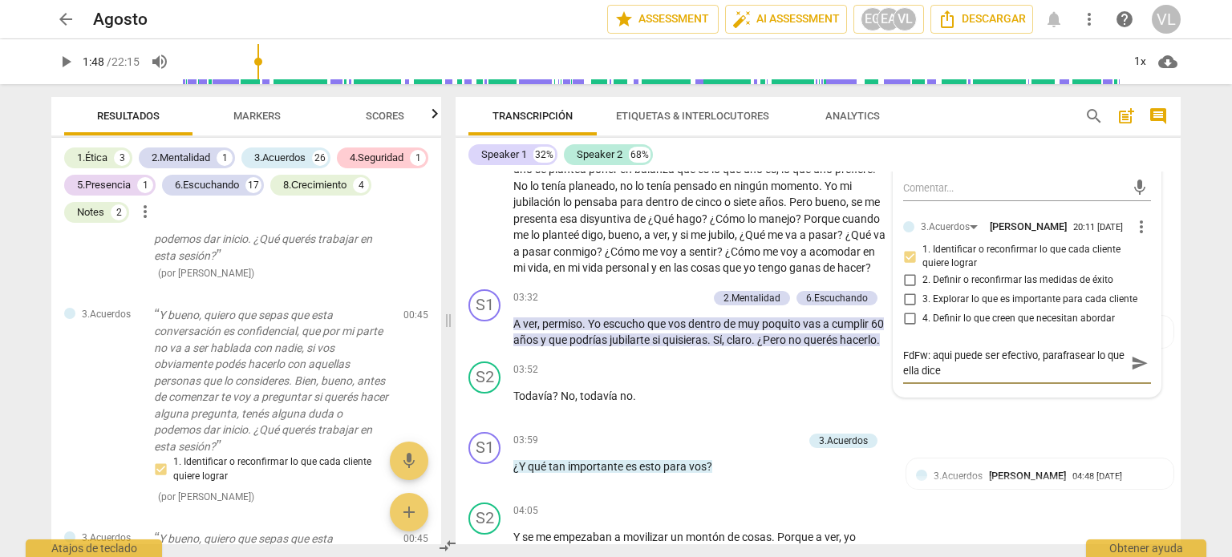
type textarea "FdFw: aqui puede ser efectivo, parafrasear lo que ella dice e"
type textarea "FdFw: aqui puede ser efectivo, parafrasear lo que ella dice ej"
type textarea "FdFw: aqui puede ser efectivo, parafrasear lo que ella dice ej-"
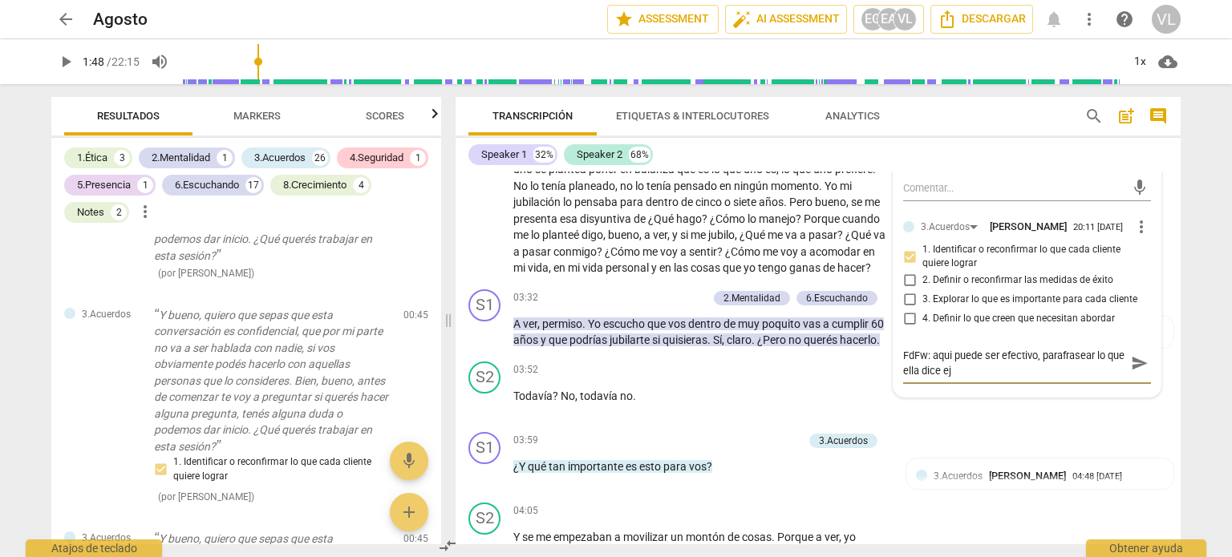
type textarea "FdFw: aqui puede ser efectivo, parafrasear lo que ella dice ej-"
type textarea "FdFw: aqui puede ser efectivo, parafrasear lo que ella dice ej-,"
type textarea "FdFw: aqui puede ser efectivo, parafrasear lo que ella dice ej-,¡"
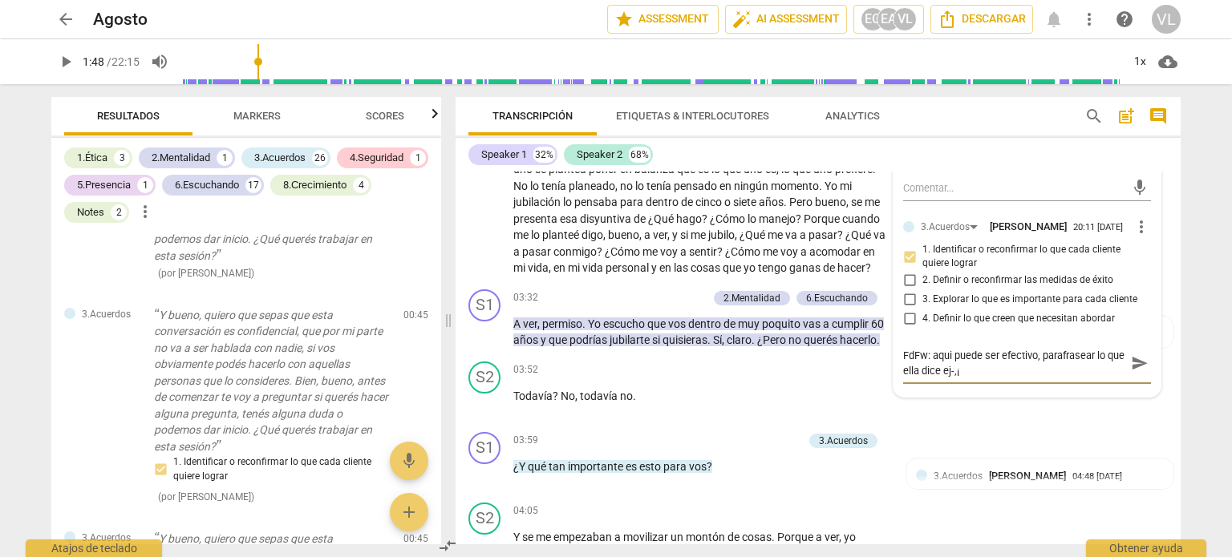
type textarea "FdFw: aqui puede ser efectivo, parafrasear lo que ella dice ej-,¡¡"
type textarea "FdFw: aqui puede ser efectivo, parafrasear lo que ella dice ej-,¡"
type textarea "FdFw: aqui puede ser efectivo, parafrasear lo que ella dice ej-,"
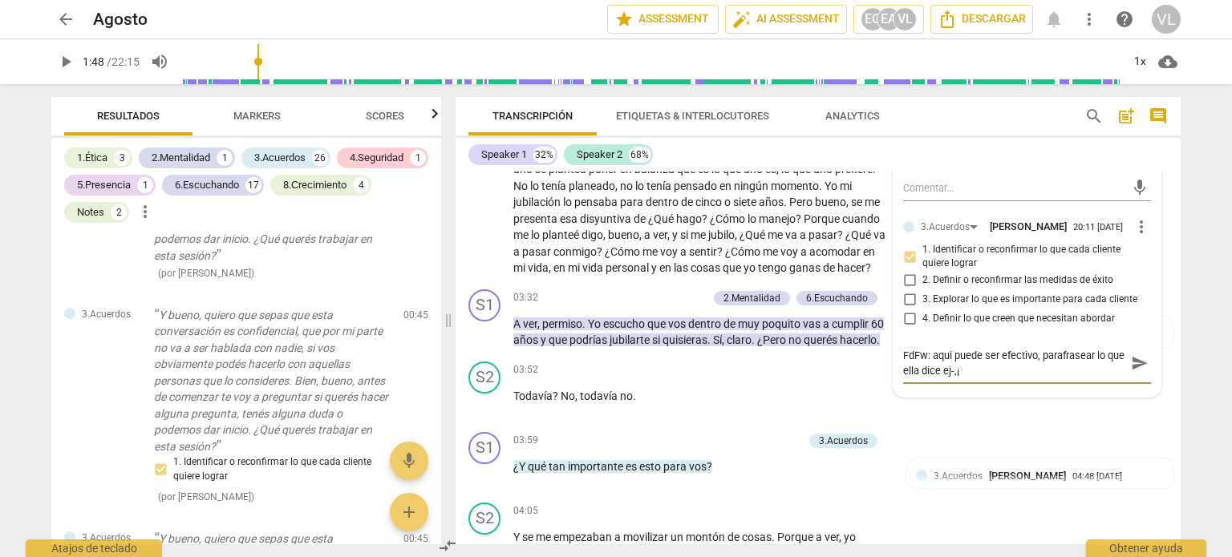
type textarea "FdFw: aqui puede ser efectivo, parafrasear lo que ella dice ej-,"
type textarea "FdFw: aqui puede ser efectivo, parafrasear lo que ella dice ej-"
type textarea "FdFw: aqui puede ser efectivo, parafrasear lo que ella dice ej-:"
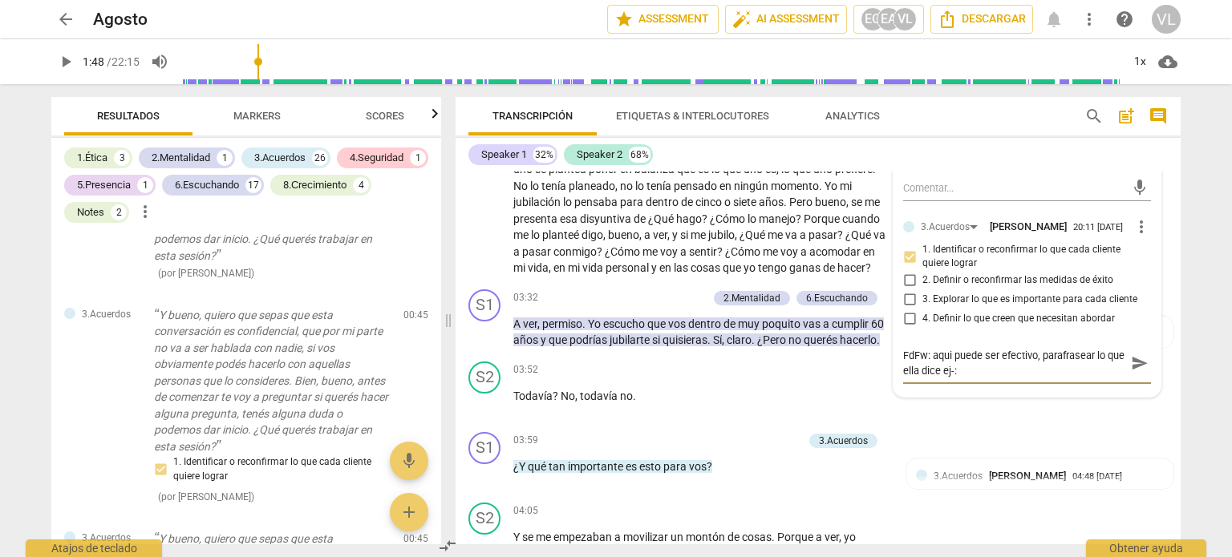
type textarea "FdFw: aqui puede ser efectivo, parafrasear lo que ella dice ej-:"
type textarea "FdFw: aqui puede ser efectivo, parafrasear lo que ella dice ej-: e"
type textarea "FdFw: aqui puede ser efectivo, parafrasear lo que ella dice ej-: es"
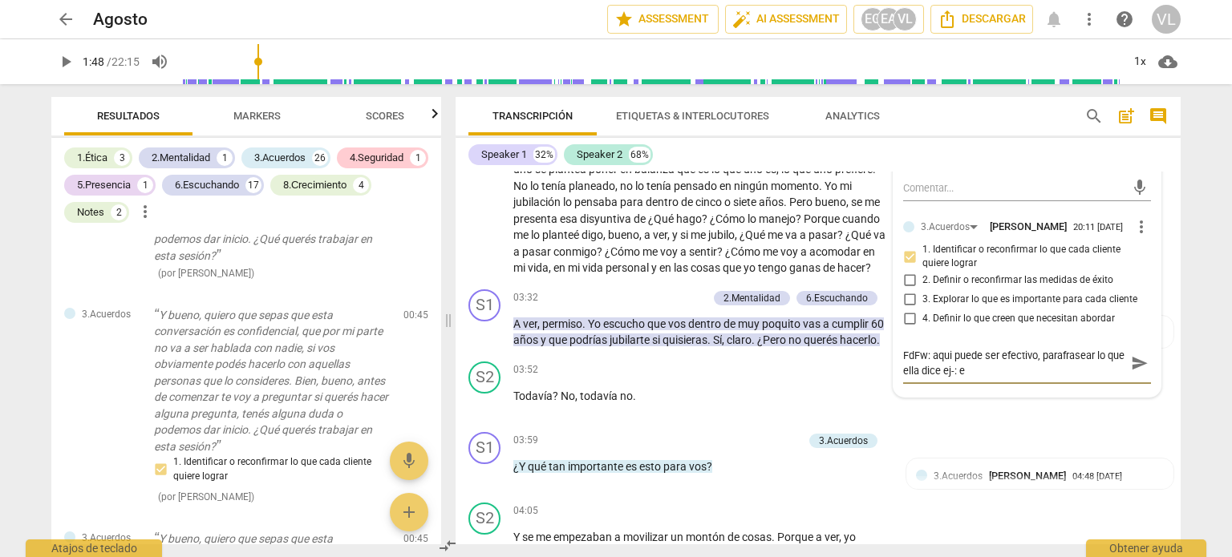
type textarea "FdFw: aqui puede ser efectivo, parafrasear lo que ella dice ej-: es"
type textarea "FdFw: aqui puede ser efectivo, parafrasear lo que ella dice ej-: esc"
type textarea "FdFw: aqui puede ser efectivo, parafrasear lo que ella dice ej-: escu"
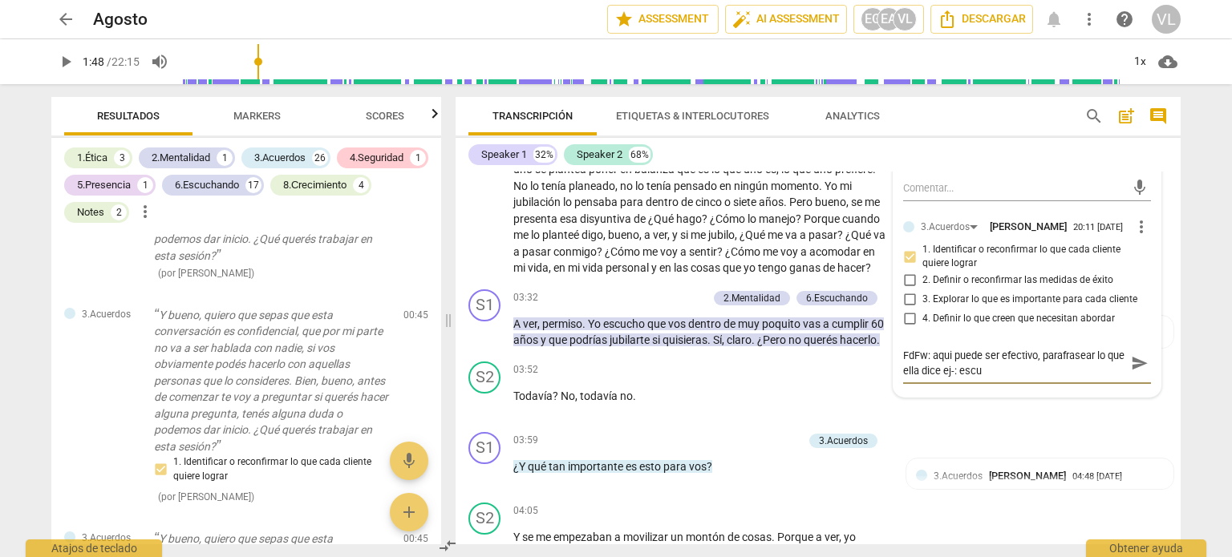
type textarea "FdFw: aqui puede ser efectivo, parafrasear lo que ella dice ej-: escuc"
type textarea "FdFw: aqui puede ser efectivo, parafrasear lo que ella dice ej-: escuch"
type textarea "FdFw: aqui puede ser efectivo, parafrasear lo que ella dice ej-: escucho"
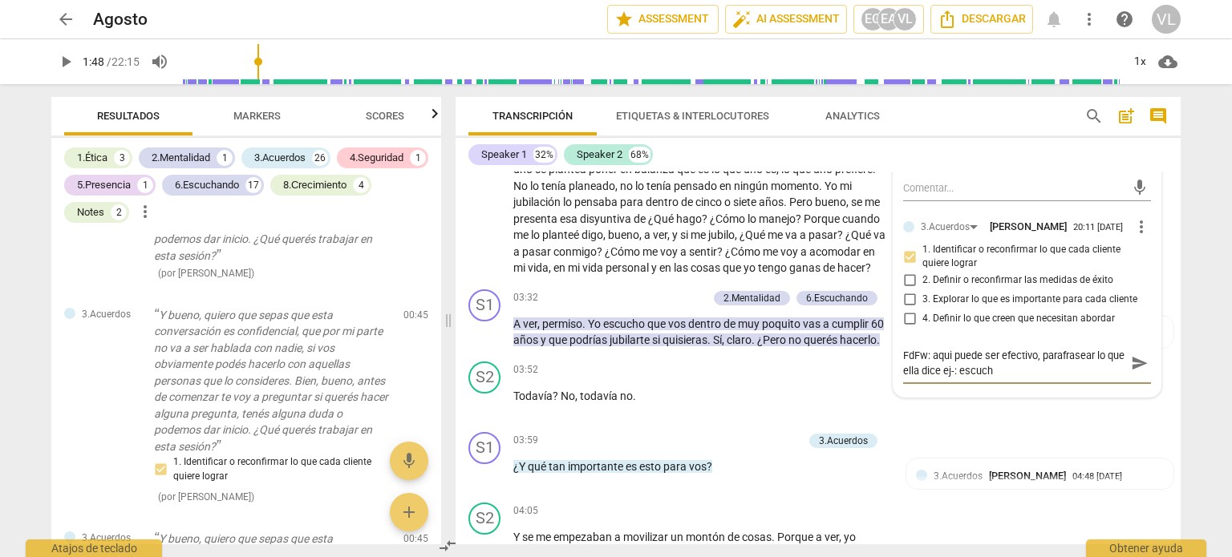
type textarea "FdFw: aqui puede ser efectivo, parafrasear lo que ella dice ej-: escucho"
type textarea "FdFw: aqui puede ser efectivo, parafrasear lo que ella dice ej-: escucho q"
type textarea "FdFw: aqui puede ser efectivo, parafrasear lo que ella dice ej-: escucho qu"
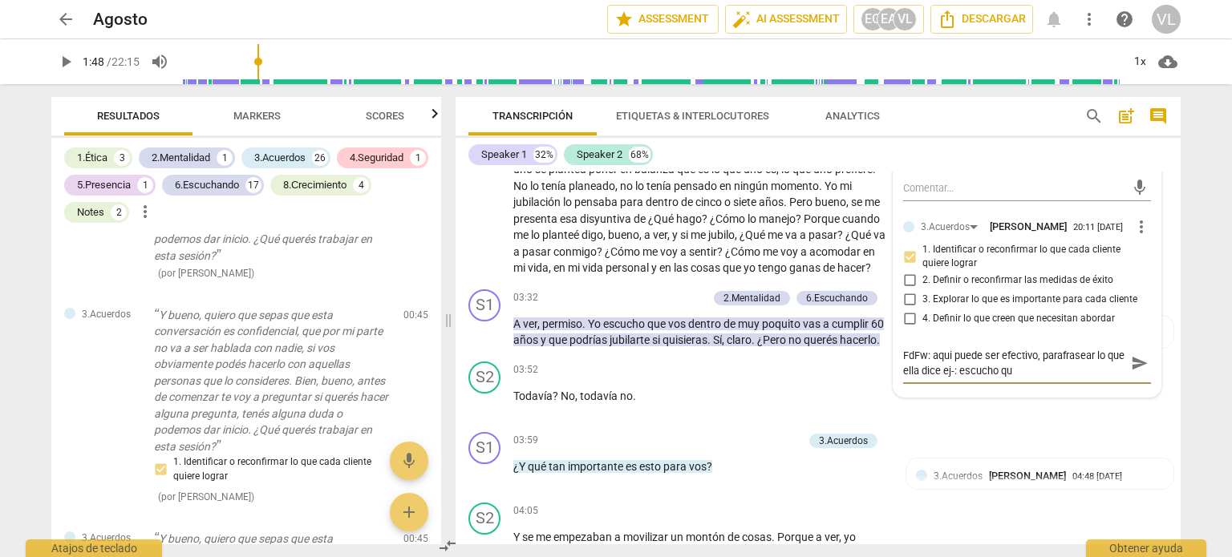
type textarea "FdFw: aqui puede ser efectivo, parafrasear lo que ella dice ej-: escucho que"
type textarea "FdFw: aqui puede ser efectivo, parafrasear lo que ella dice ej-: escucho que v"
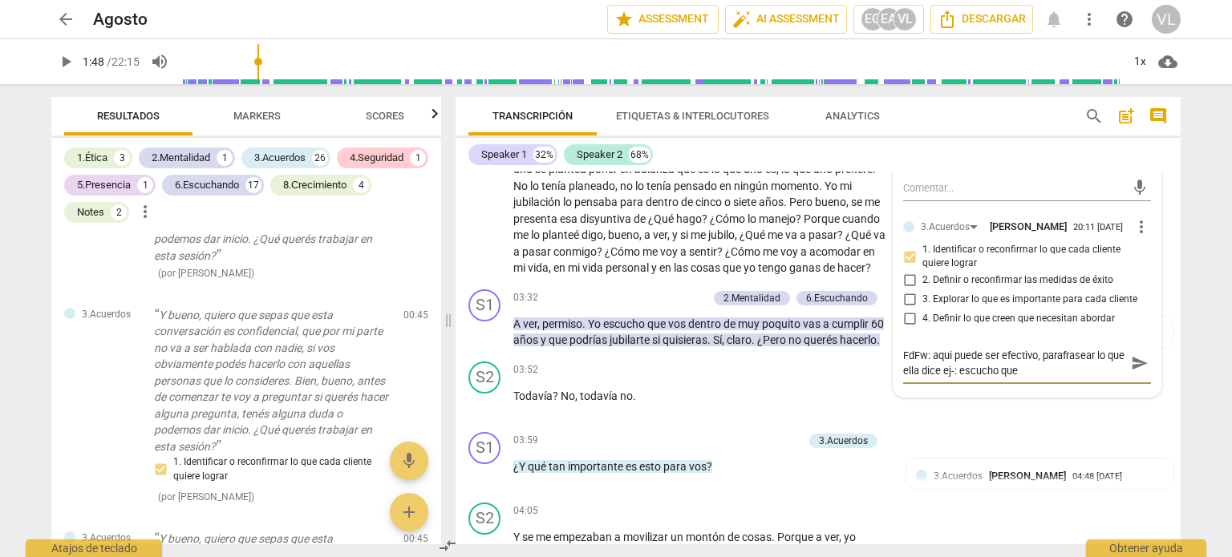
type textarea "FdFw: aqui puede ser efectivo, parafrasear lo que ella dice ej-: escucho que v"
type textarea "FdFw: aqui puede ser efectivo, parafrasear lo que ella dice ej-: escucho que va"
type textarea "FdFw: aqui puede ser efectivo, parafrasear lo que ella dice ej-: escucho que vas"
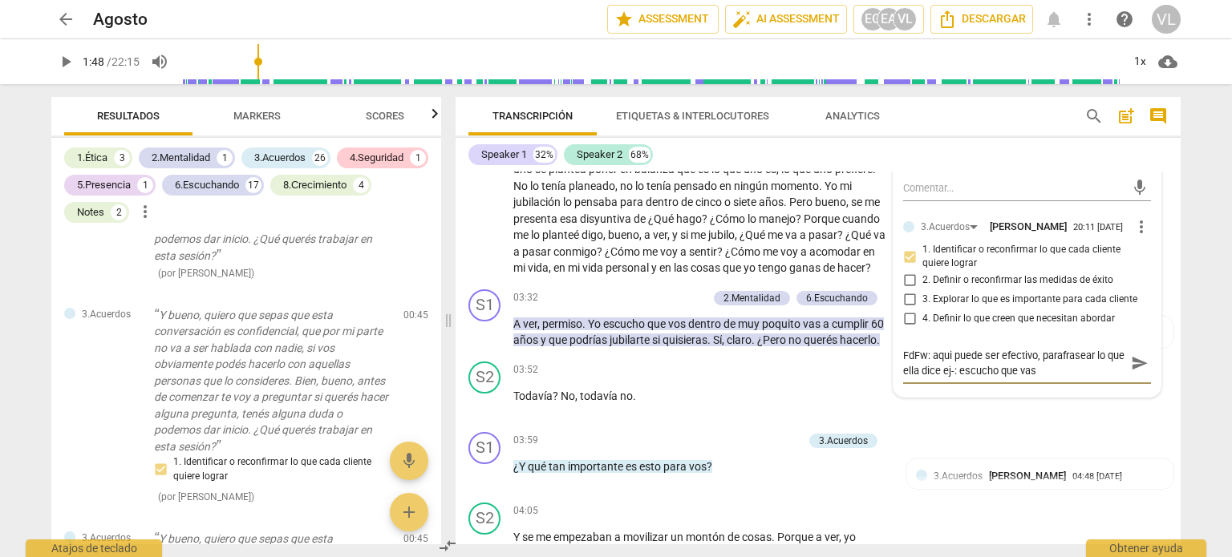
type textarea "FdFw: aqui puede ser efectivo, parafrasear lo que ella dice ej-: escucho que vas"
type textarea "FdFw: aqui puede ser efectivo, parafrasear lo que ella dice ej-: escucho que va…"
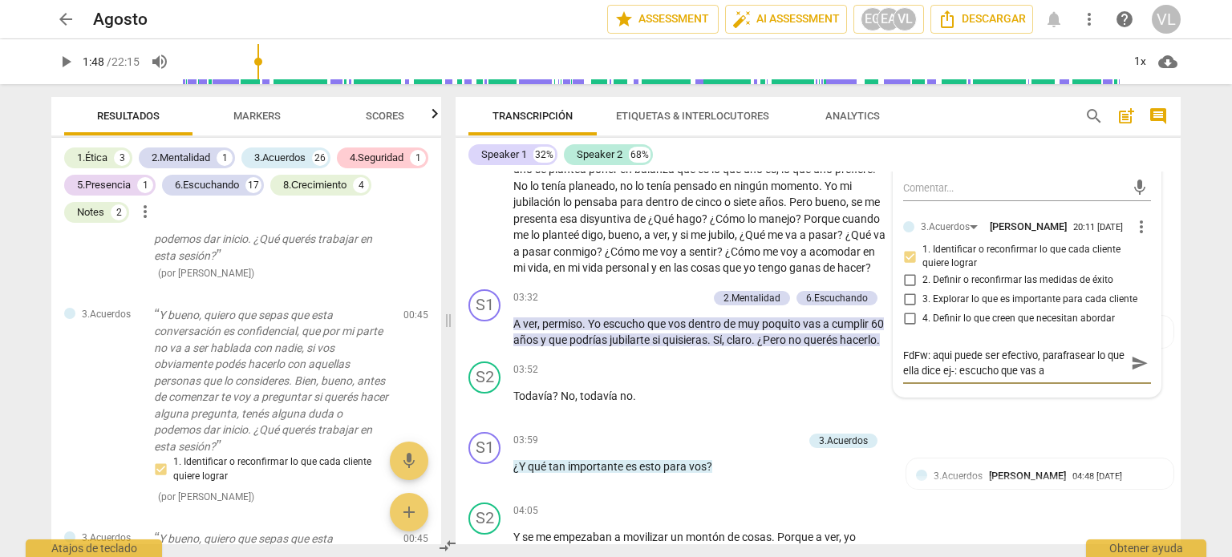
type textarea "FdFw: aqui puede ser efectivo, parafrasear lo que ella dice ej-: escucho que va…"
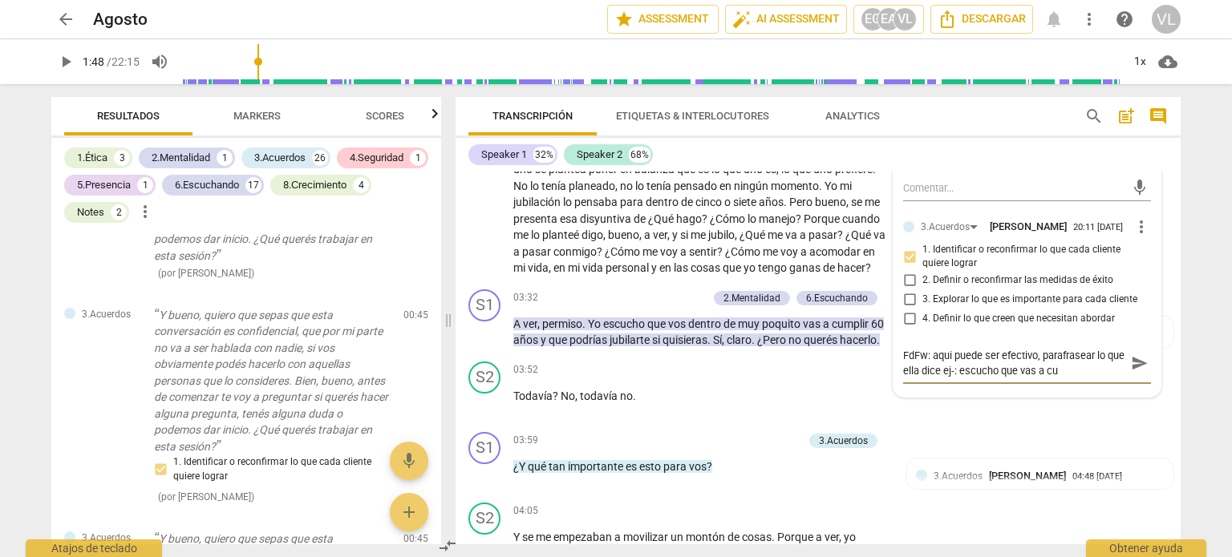
type textarea "FdFw: aqui puede ser efectivo, parafrasear lo que ella dice ej-: escucho que va…"
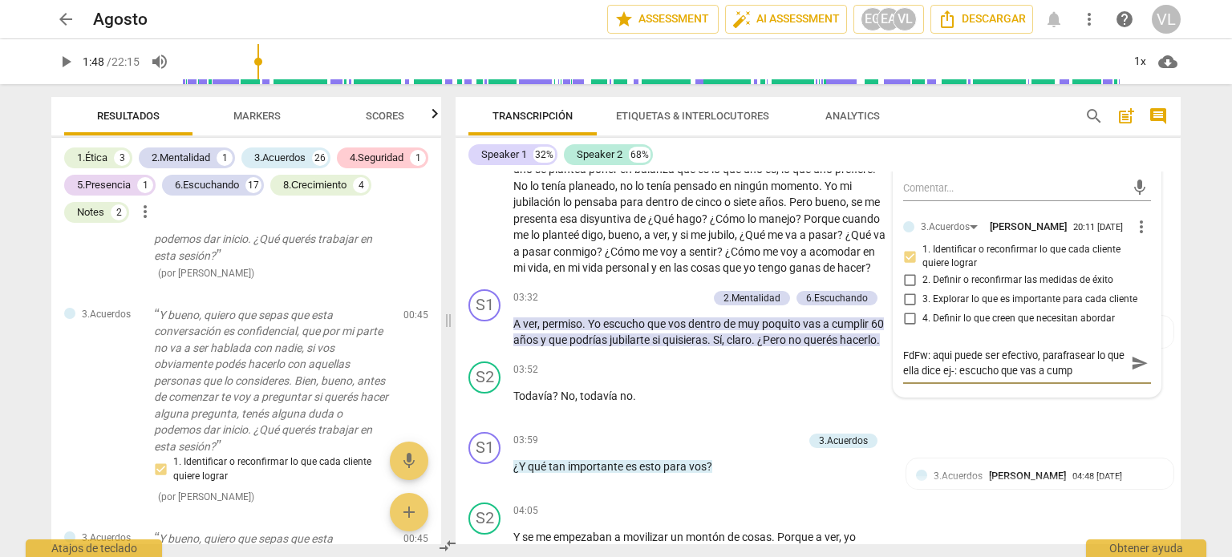
type textarea "FdFw: aqui puede ser efectivo, parafrasear lo que ella dice ej-: escucho que va…"
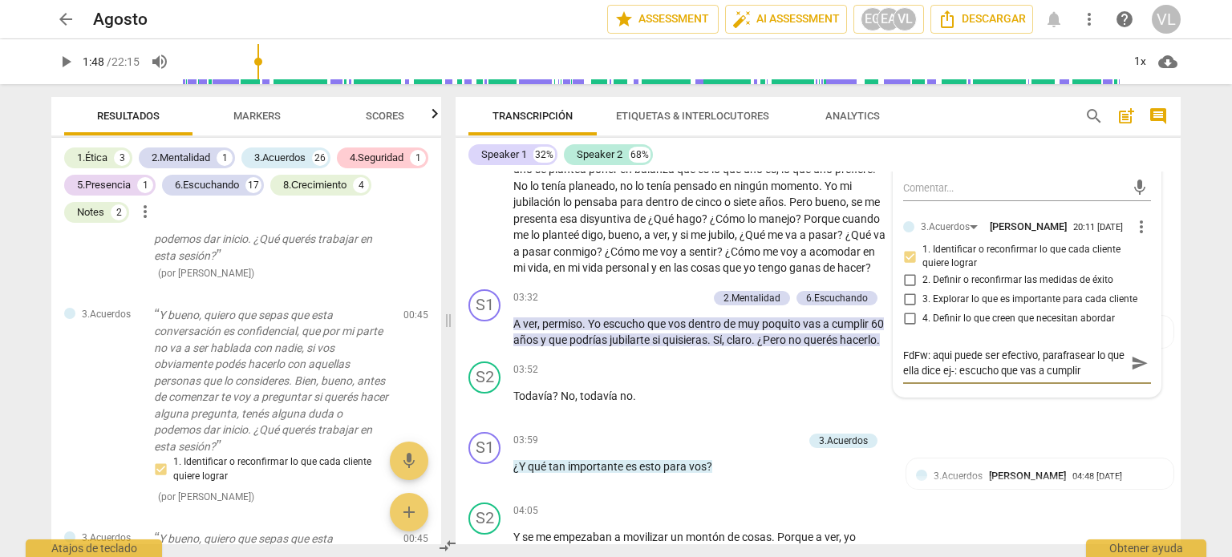
type textarea "FdFw: aqui puede ser efectivo, parafrasear lo que ella dice ej-: escucho que va…"
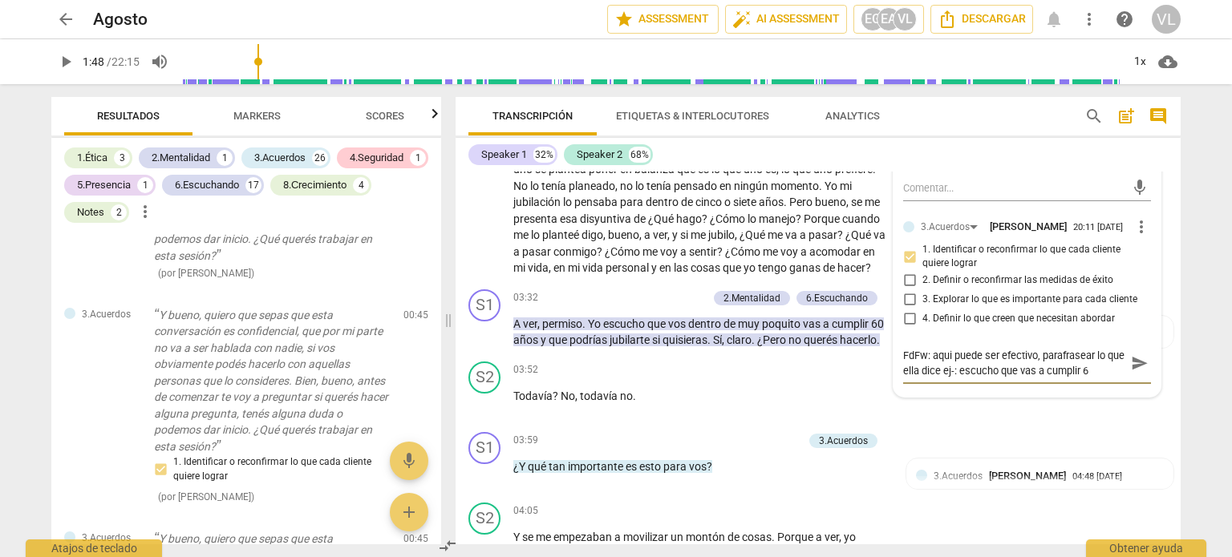
type textarea "FdFw: aqui puede ser efectivo, parafrasear lo que ella dice ej-: escucho que va…"
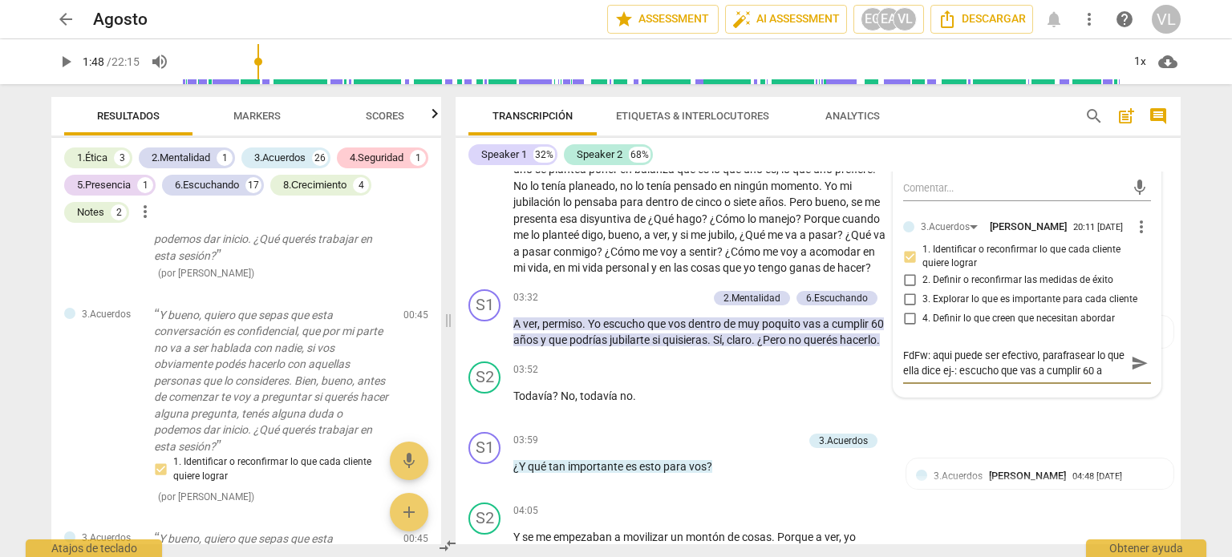
type textarea "FdFw: aqui puede ser efectivo, parafrasear lo que ella dice ej-: escucho que va…"
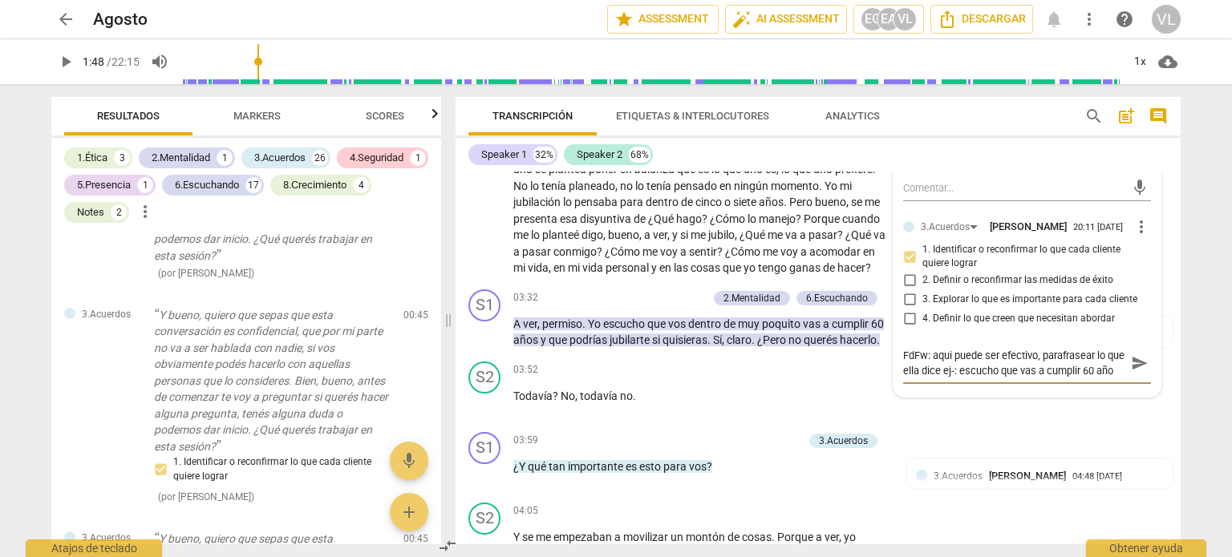
type textarea "FdFw: aqui puede ser efectivo, parafrasear lo que ella dice ej-: escucho que va…"
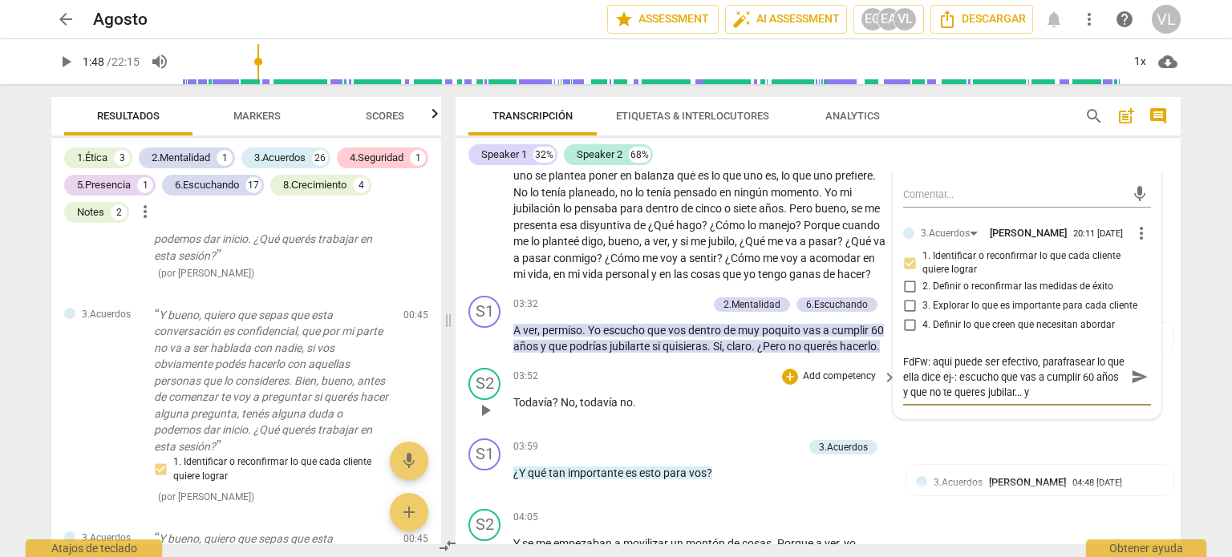
scroll to position [818, 0]
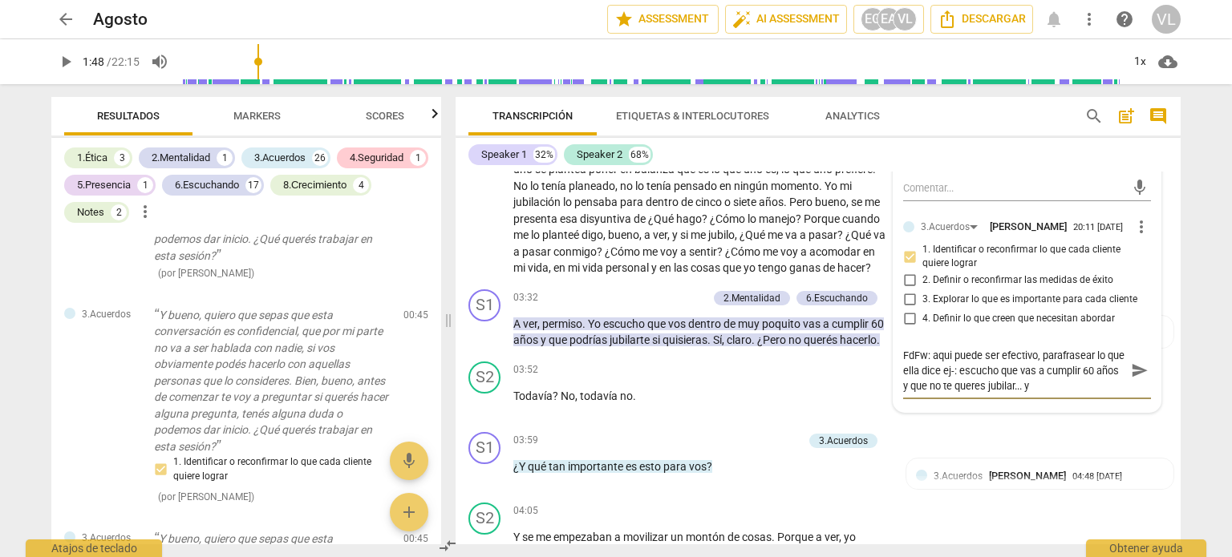
click at [950, 394] on textarea "FdFw: aqui puede ser efectivo, parafrasear lo que ella dice ej-: escucho que va…" at bounding box center [1014, 371] width 222 height 46
drag, startPoint x: 1111, startPoint y: 399, endPoint x: 1116, endPoint y: 406, distance: 9.1
click at [1116, 406] on textarea "FdFw: aqui puede ser efectivo, parafrasear lo que ella dice ej-: escucho que va…" at bounding box center [1014, 378] width 222 height 61
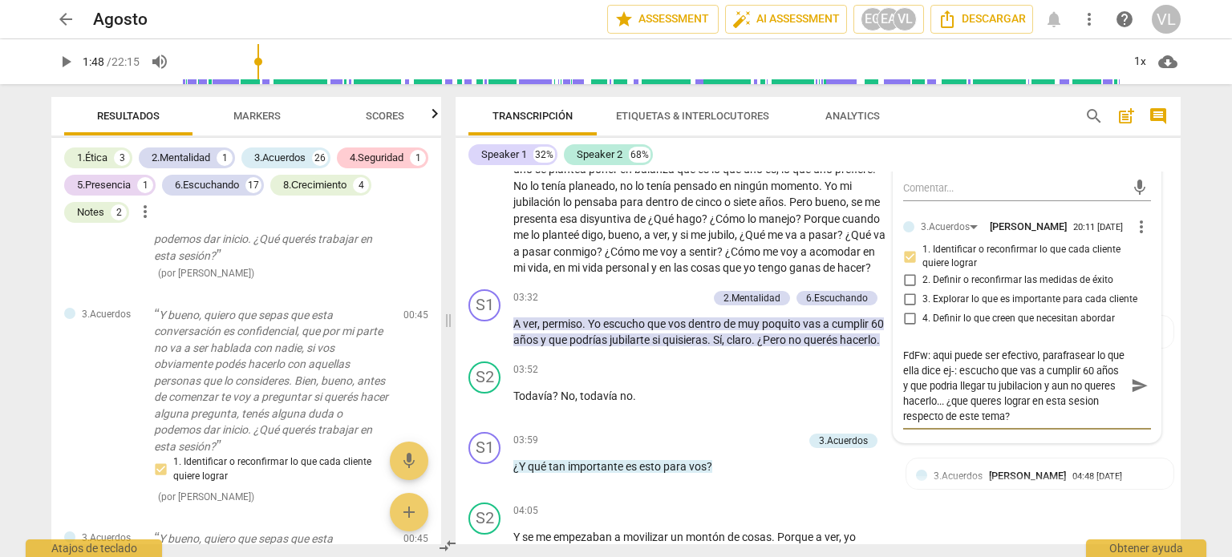
click at [1139, 391] on span "send" at bounding box center [1140, 387] width 18 height 18
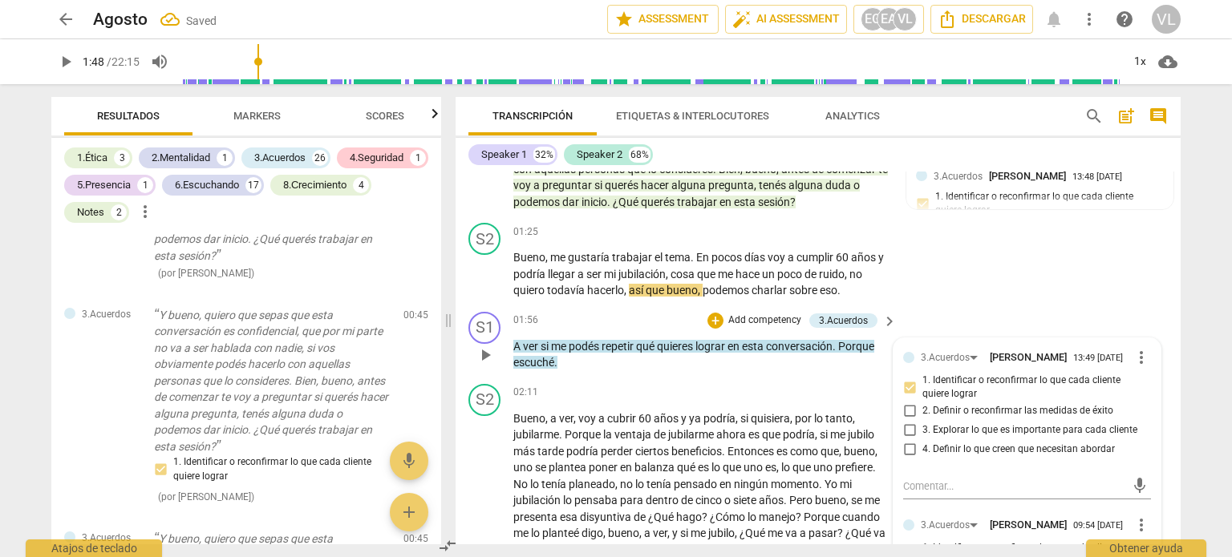
scroll to position [497, 0]
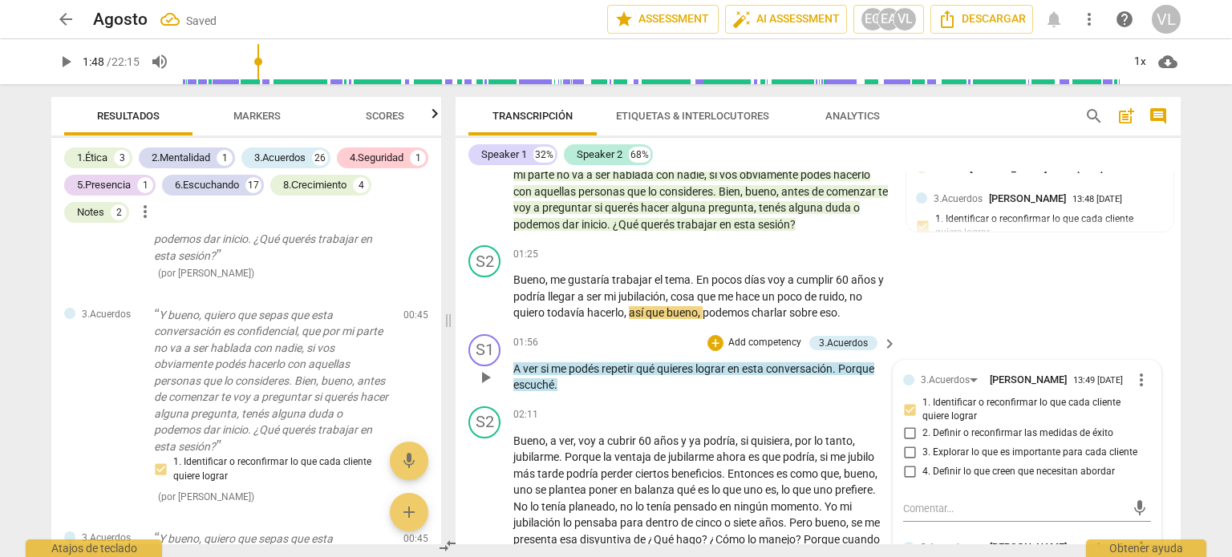
click at [475, 371] on span "play_arrow" at bounding box center [485, 377] width 26 height 19
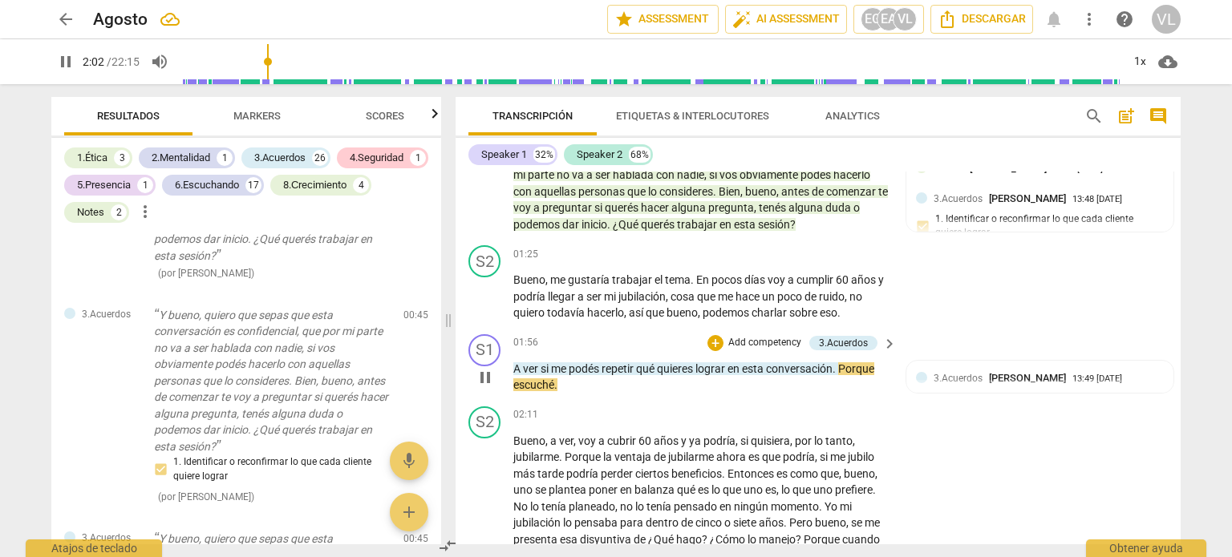
click at [484, 370] on span "pause" at bounding box center [484, 377] width 19 height 19
click at [881, 338] on span "keyboard_arrow_right" at bounding box center [889, 343] width 19 height 19
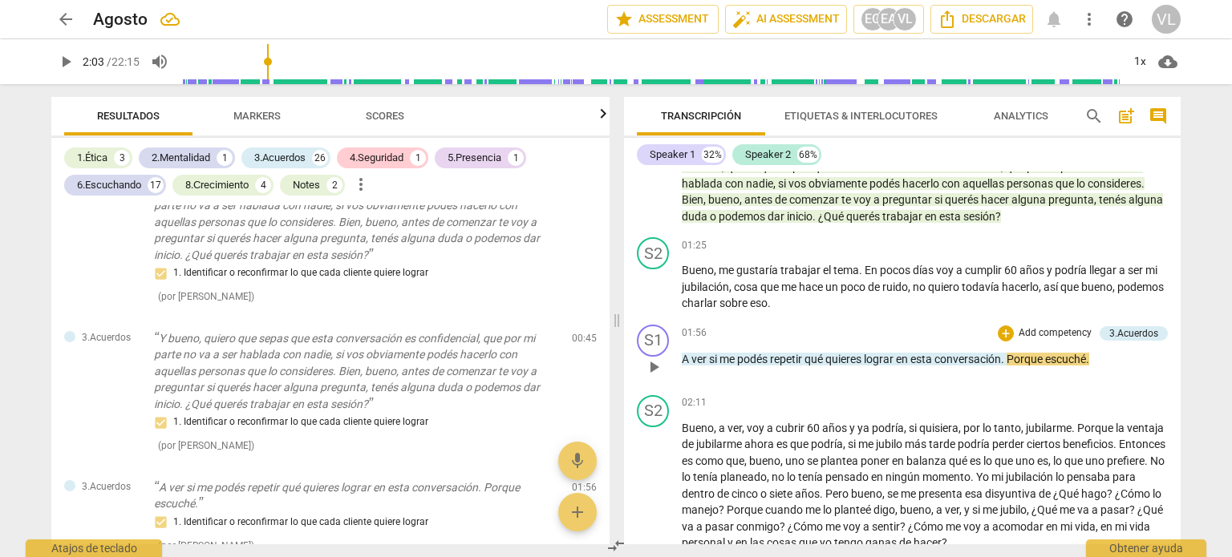
scroll to position [281, 0]
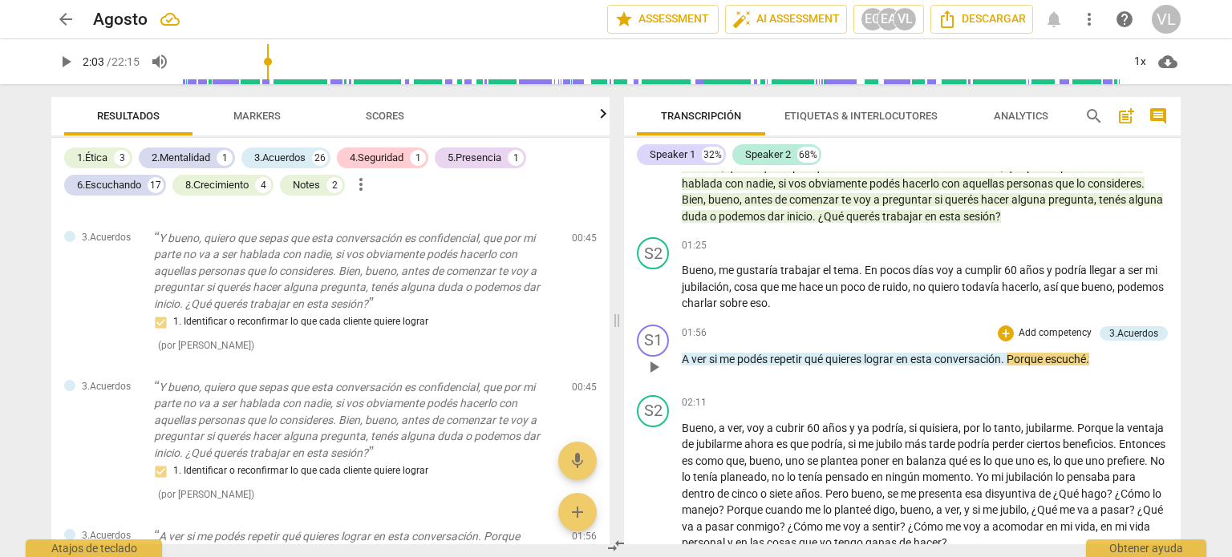
click at [1030, 334] on p "Add competency" at bounding box center [1055, 333] width 76 height 14
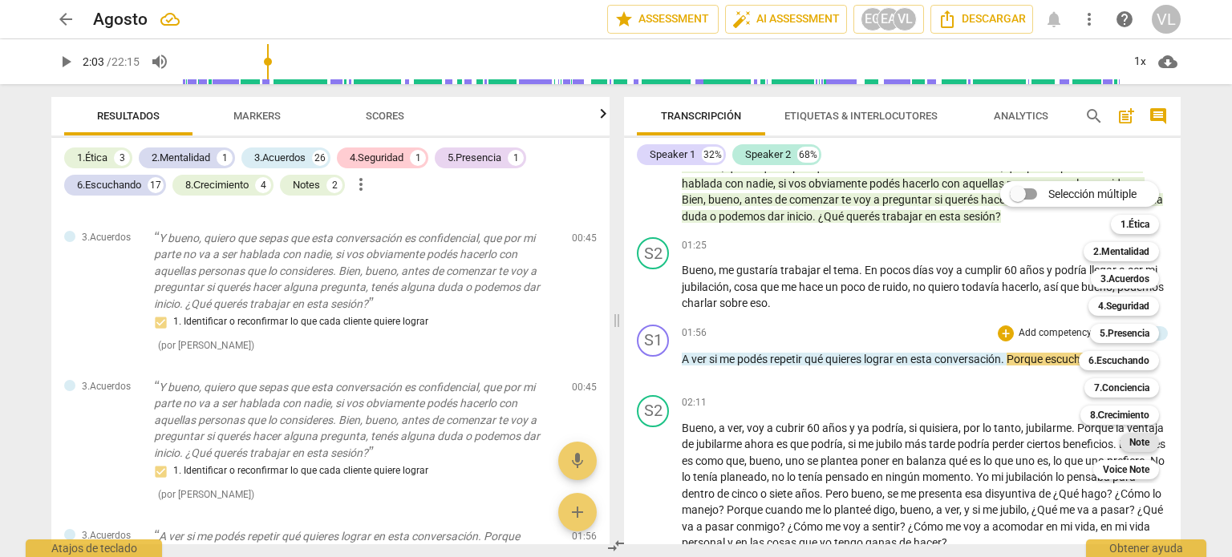
click at [1133, 448] on b "Note" at bounding box center [1139, 442] width 20 height 19
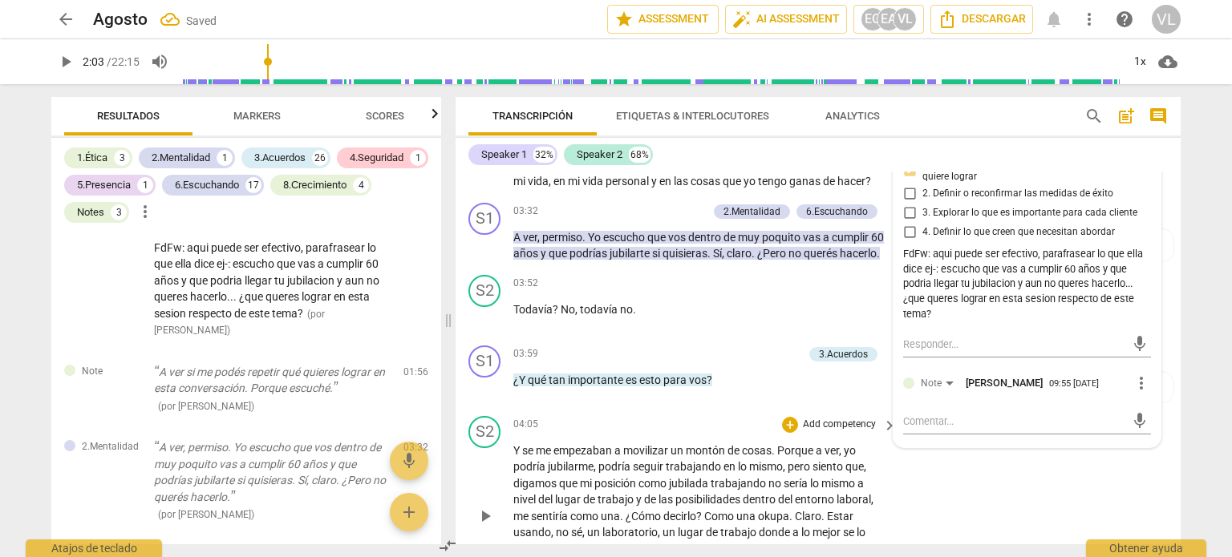
scroll to position [978, 0]
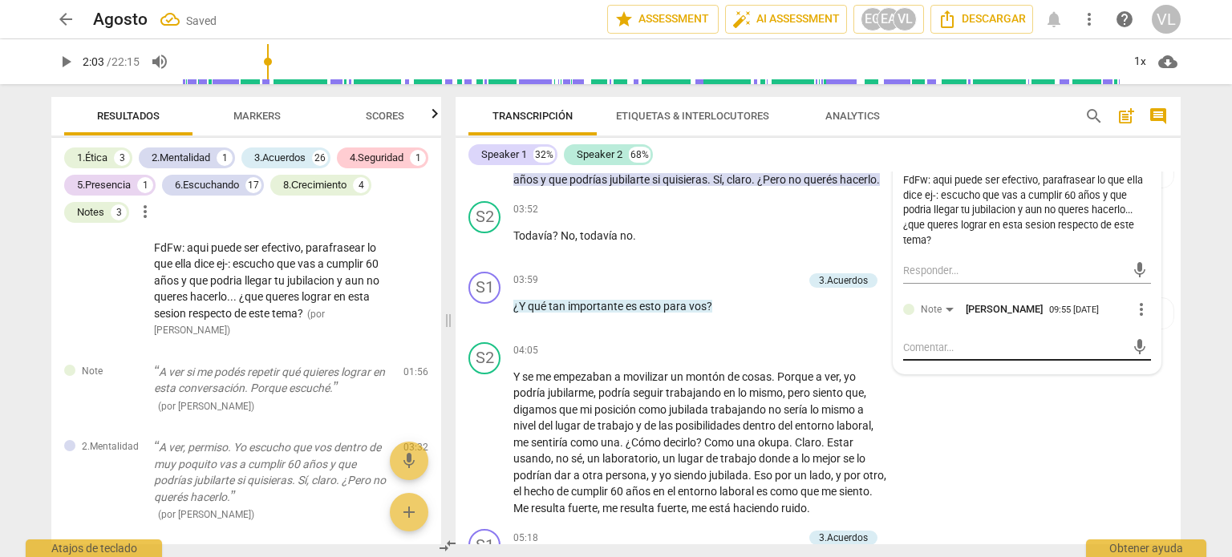
click at [941, 355] on textarea at bounding box center [1014, 347] width 222 height 15
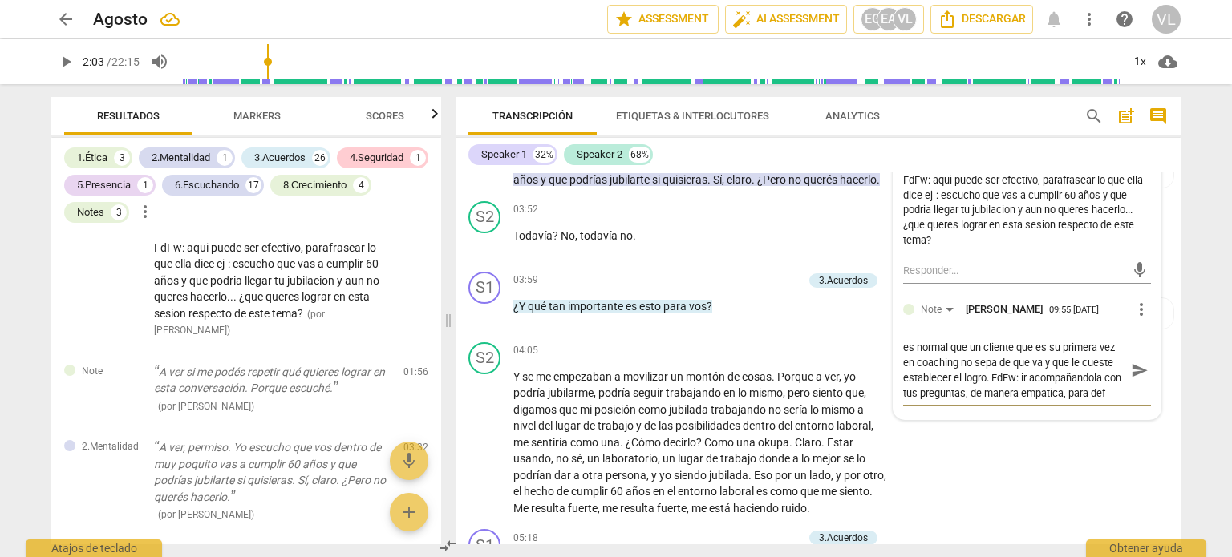
scroll to position [14, 0]
click at [1140, 379] on span "send" at bounding box center [1140, 371] width 18 height 18
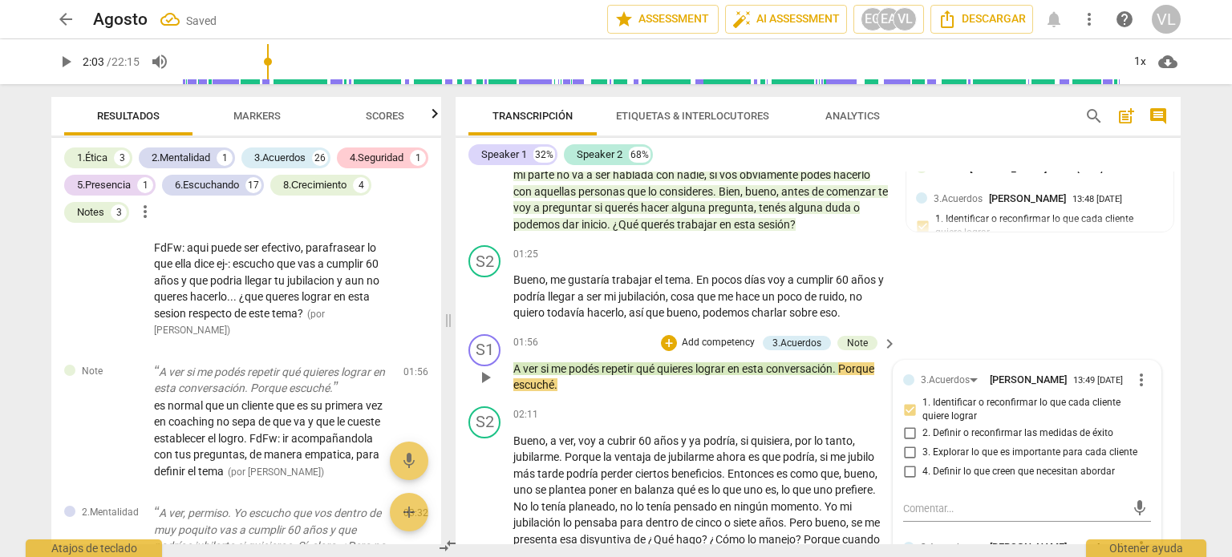
scroll to position [577, 0]
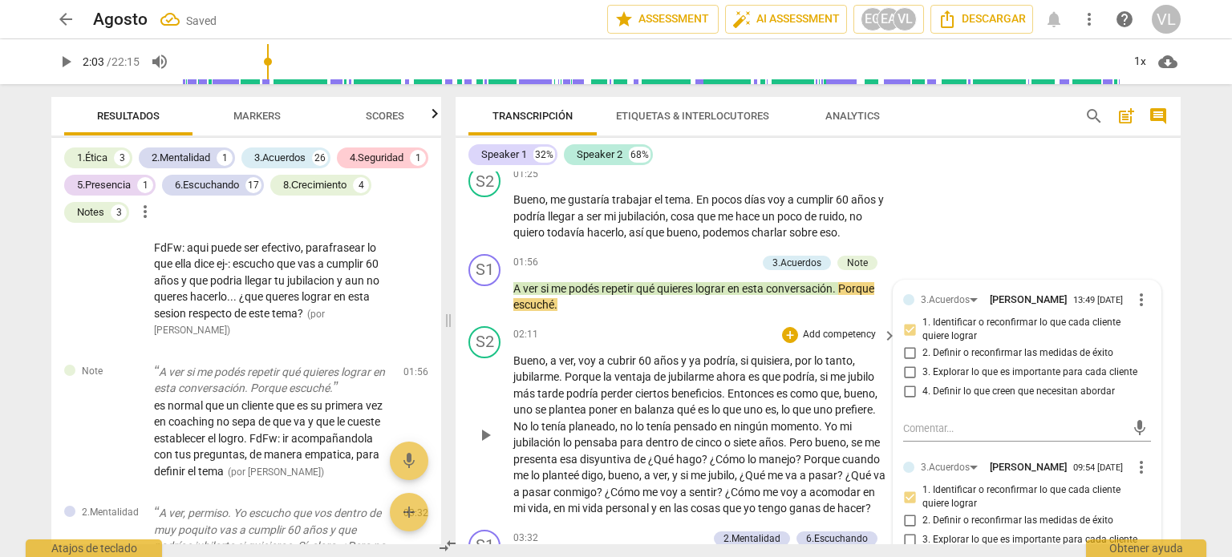
click at [487, 438] on span "play_arrow" at bounding box center [484, 435] width 19 height 19
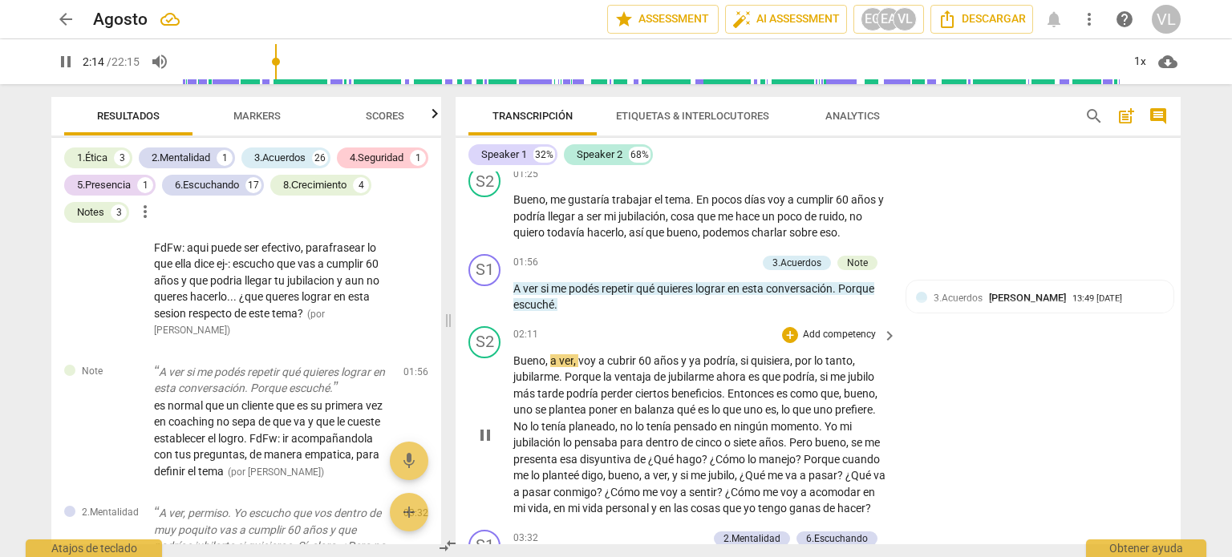
scroll to position [658, 0]
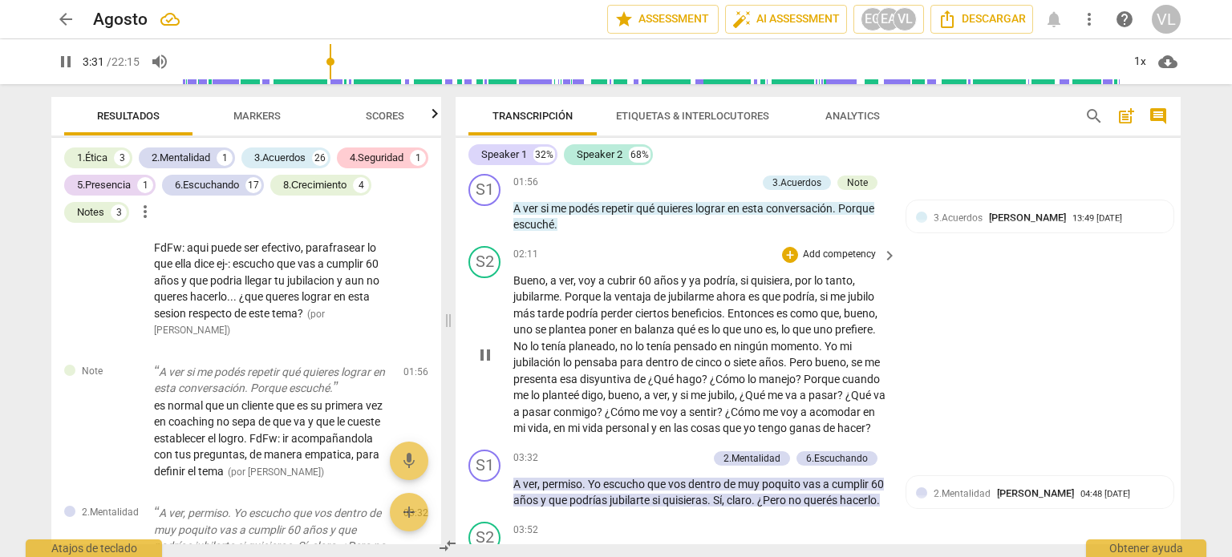
click at [483, 356] on span "pause" at bounding box center [484, 355] width 19 height 19
click at [886, 256] on span "keyboard_arrow_right" at bounding box center [889, 255] width 19 height 19
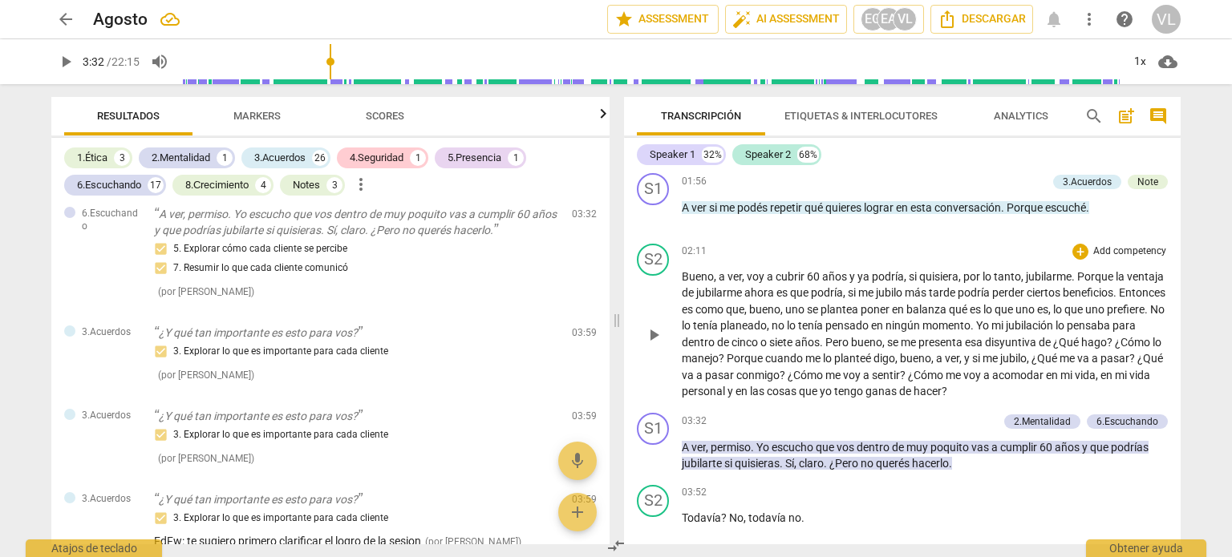
scroll to position [750, 0]
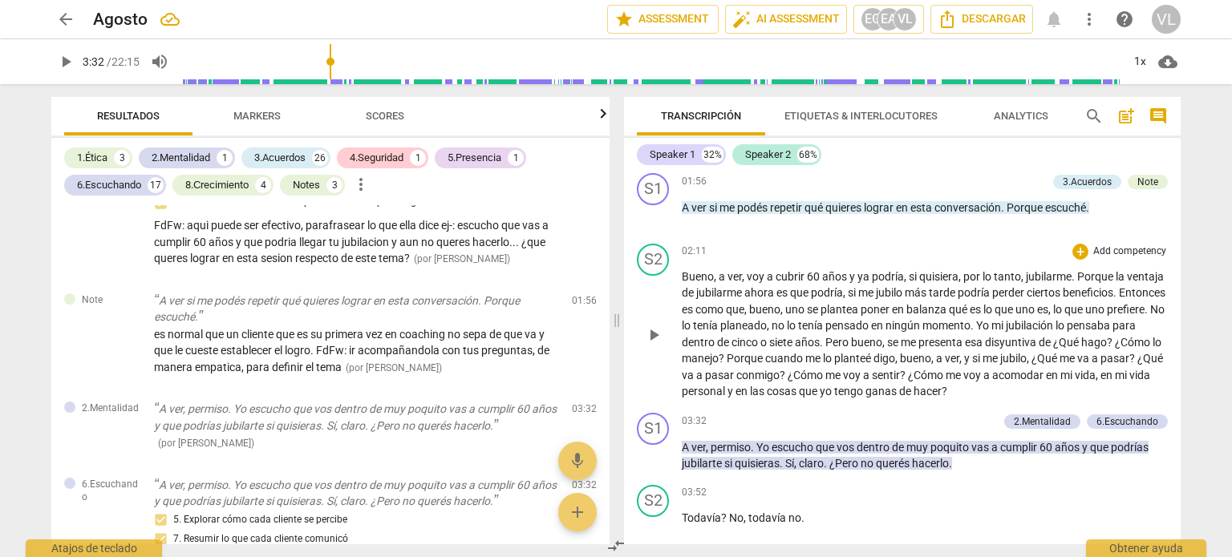
click at [1051, 253] on div "02:11 + Add competency keyboard_arrow_right" at bounding box center [925, 252] width 486 height 16
click at [1084, 245] on div "+ Add competency" at bounding box center [1119, 252] width 95 height 16
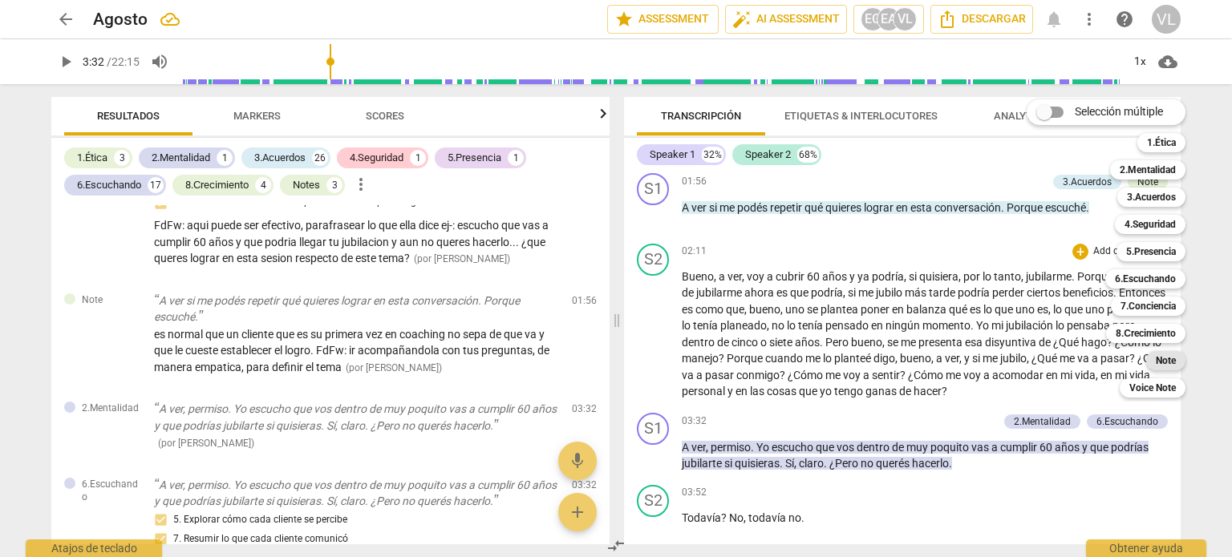
click at [1176, 364] on b "Note" at bounding box center [1165, 360] width 20 height 19
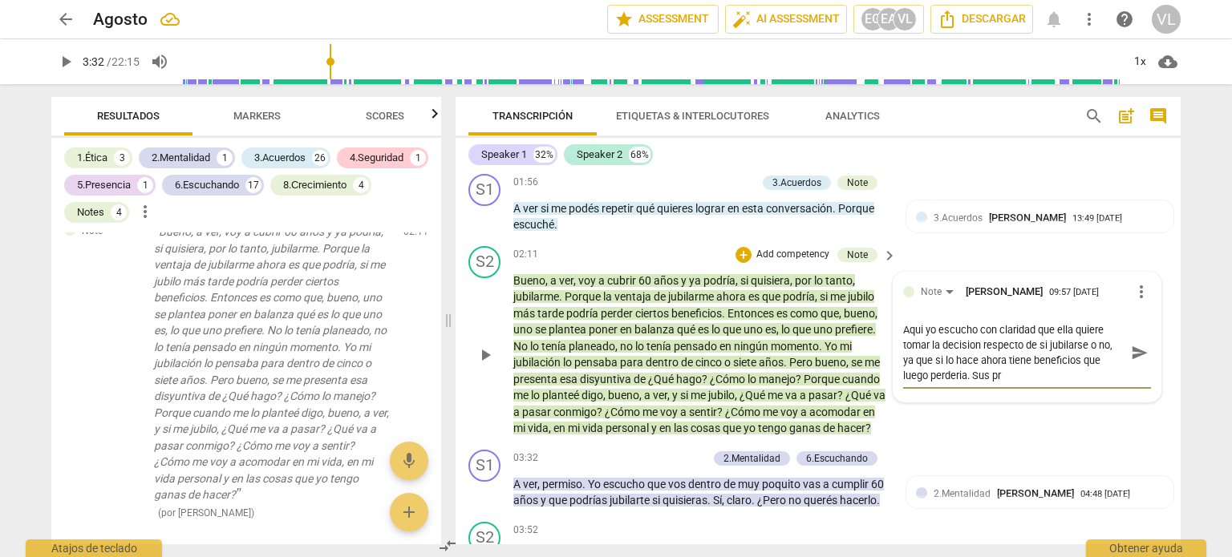
scroll to position [0, 0]
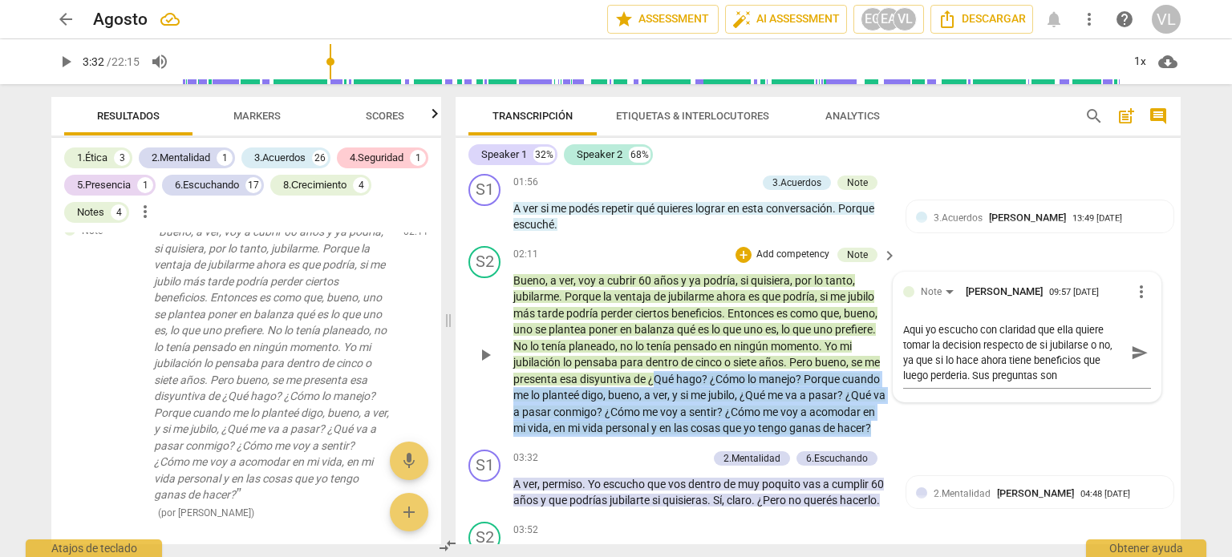
drag, startPoint x: 651, startPoint y: 373, endPoint x: 632, endPoint y: 435, distance: 64.7
click at [632, 435] on p "Bueno , a ver , voy a cubrir 60 años y ya podría , si quisiera , por lo tanto ,…" at bounding box center [700, 355] width 375 height 164
copy p "Qué hago ? ¿Cómo lo manejo ? Porque cuando me lo planteé digo , bueno , a ver ,…"
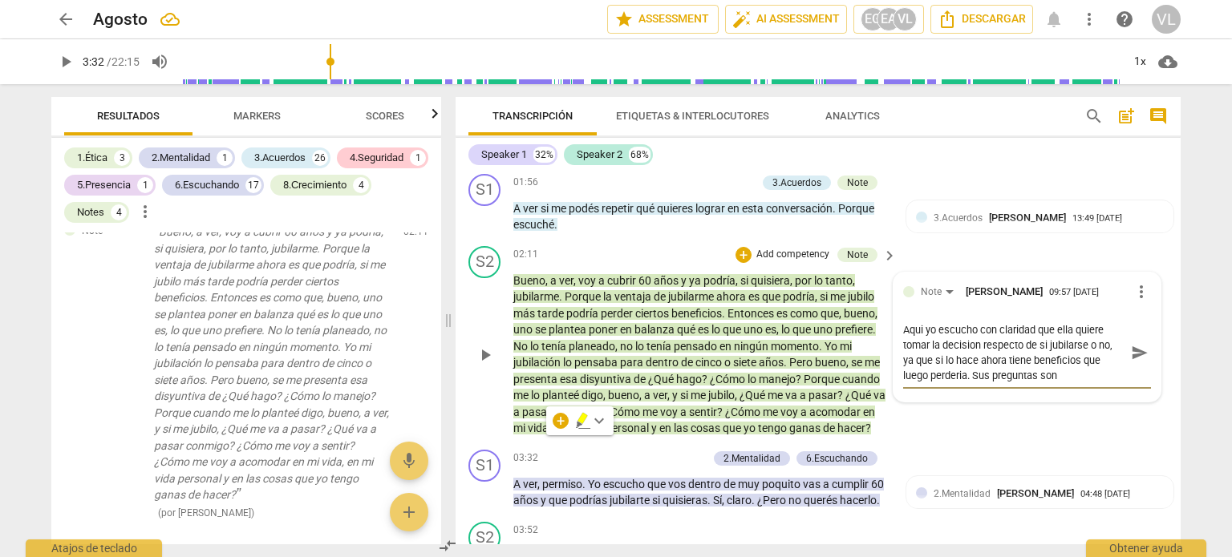
click at [1064, 369] on textarea "Aqui yo escucho con claridad que ella quiere tomar la decision respecto de si j…" at bounding box center [1014, 352] width 222 height 61
paste textarea "Qué hago? ¿Cómo lo manejo? Porque cuando me lo planteé digo, bueno, a ver, y si…"
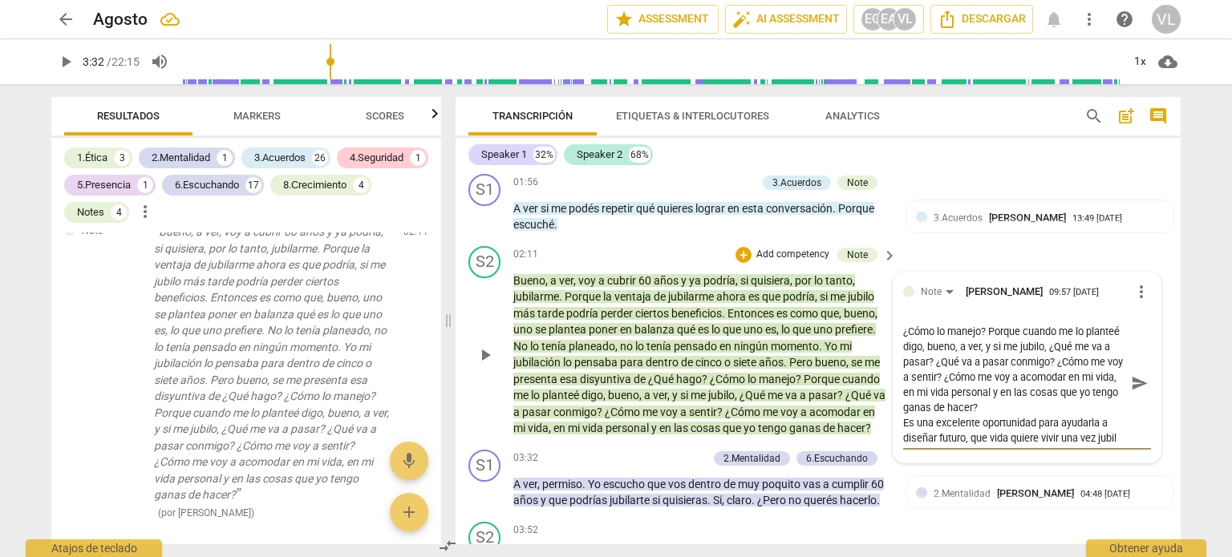
scroll to position [75, 0]
click at [1136, 382] on span "send" at bounding box center [1140, 383] width 18 height 18
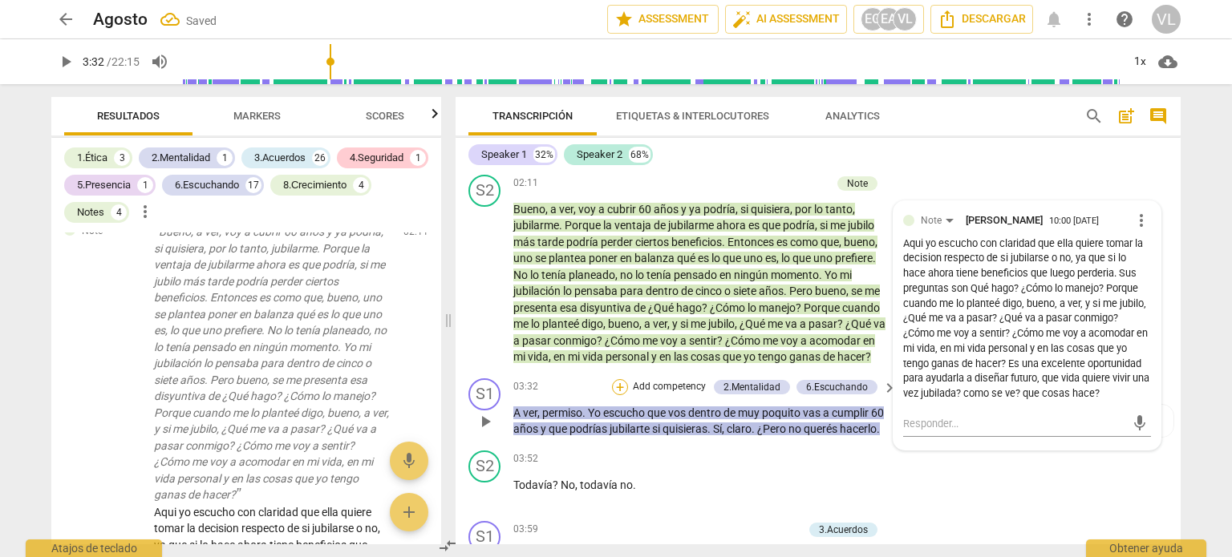
scroll to position [738, 0]
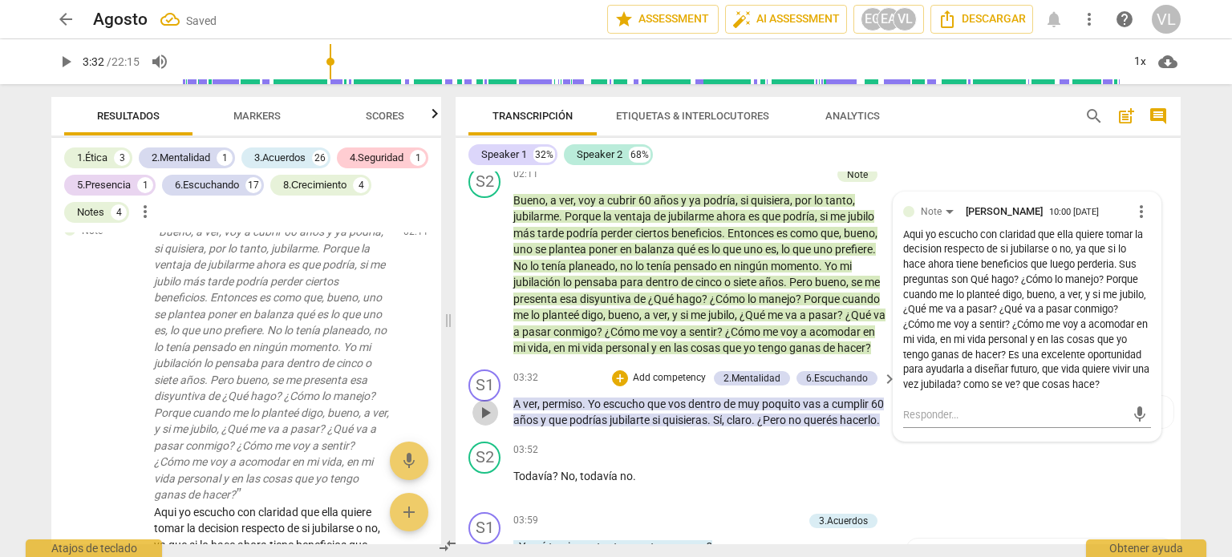
click at [489, 423] on span "play_arrow" at bounding box center [484, 412] width 19 height 19
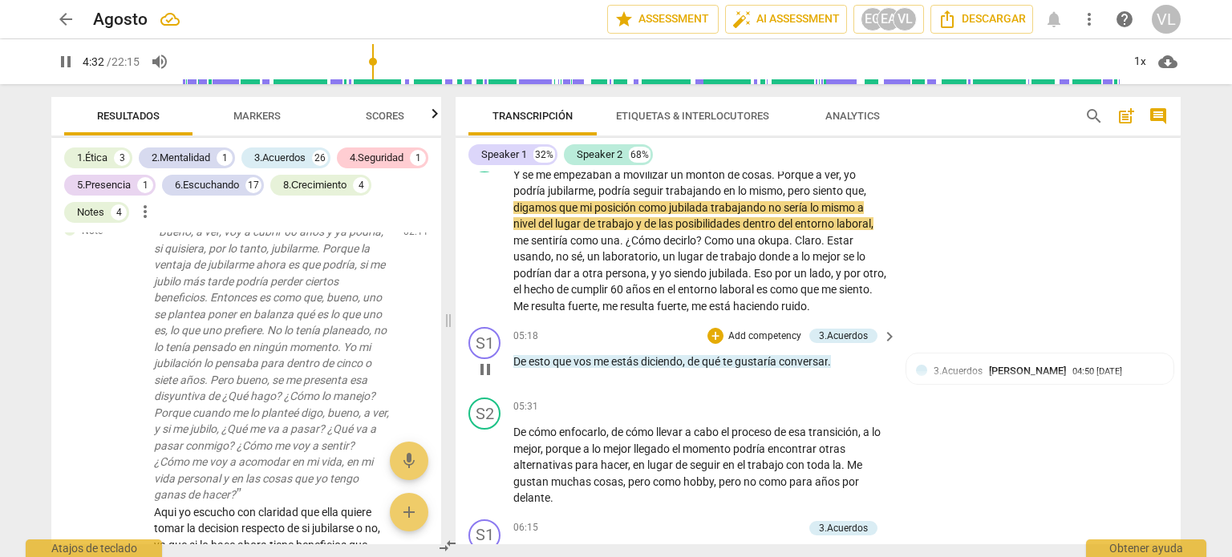
scroll to position [1219, 0]
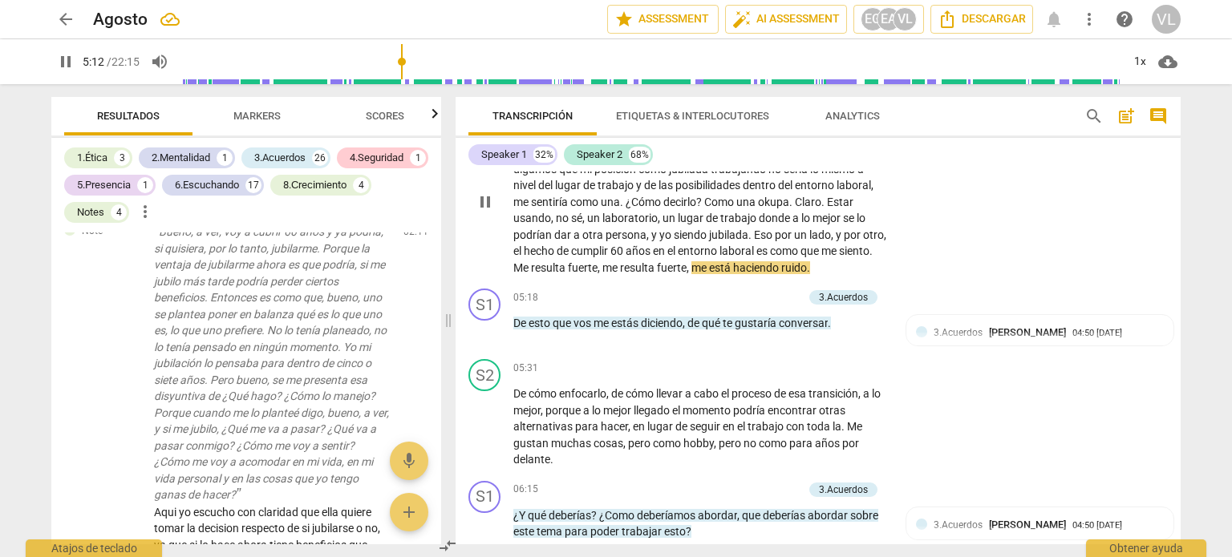
click at [488, 212] on span "pause" at bounding box center [484, 201] width 19 height 19
click at [724, 208] on span "Como" at bounding box center [720, 202] width 32 height 13
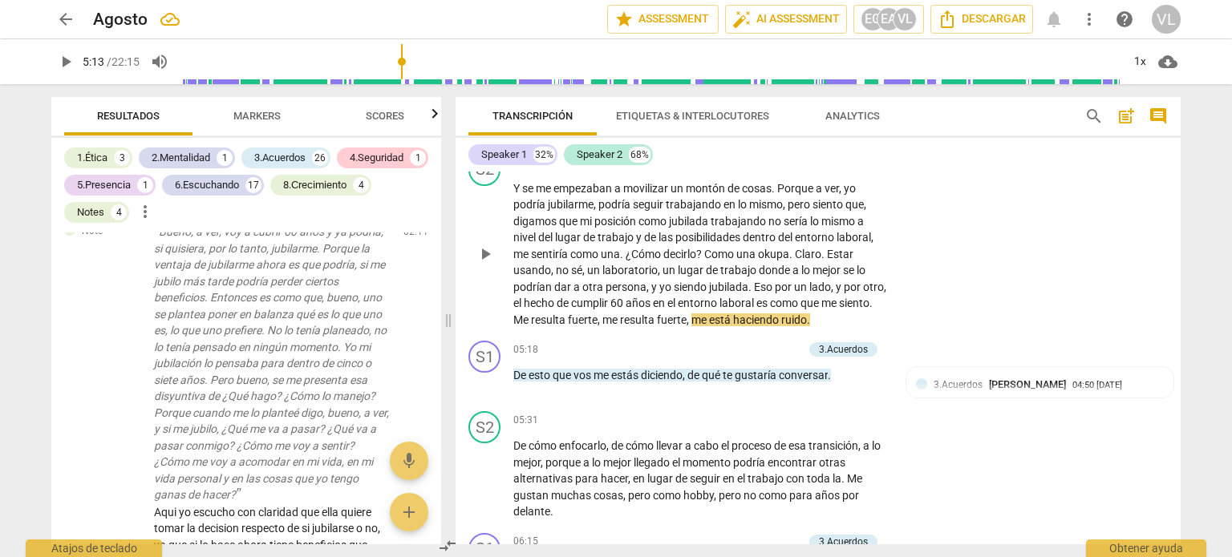
scroll to position [1139, 0]
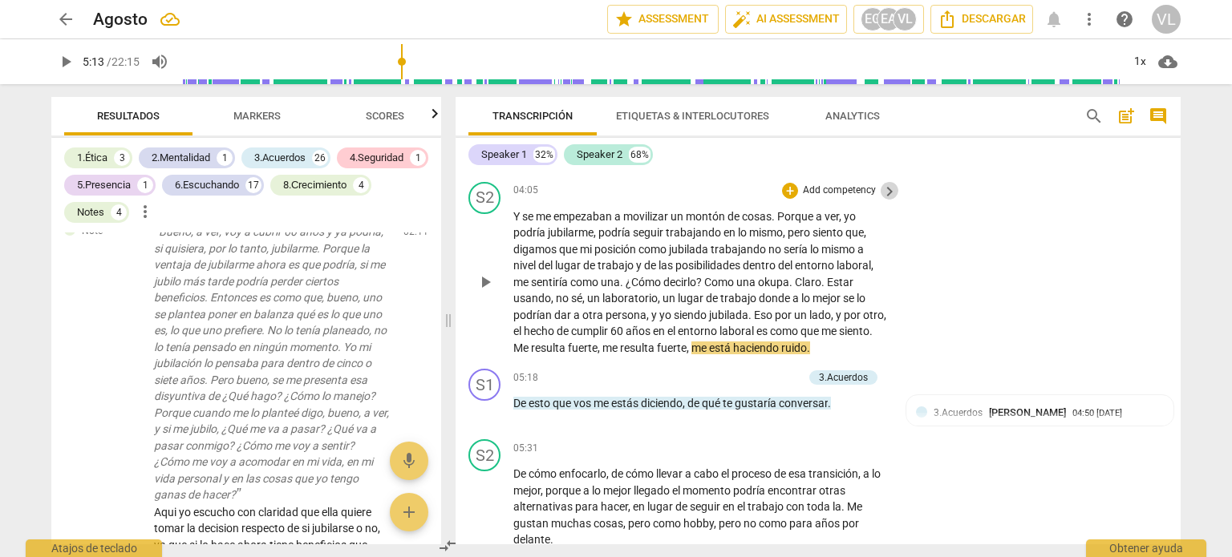
click at [888, 201] on span "keyboard_arrow_right" at bounding box center [889, 191] width 19 height 19
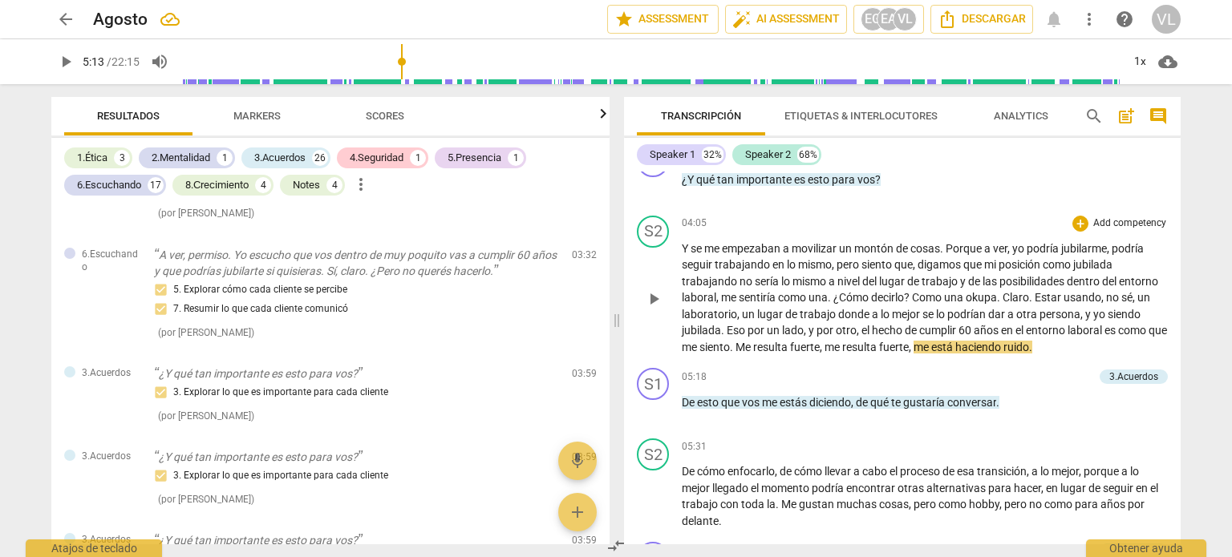
scroll to position [921, 0]
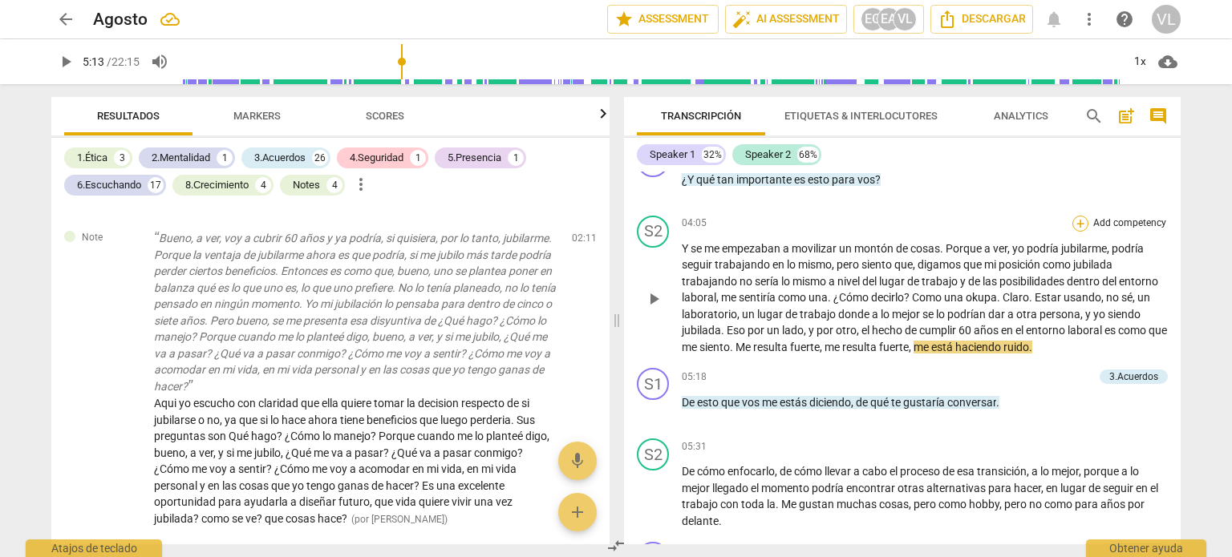
click at [1075, 222] on div "+" at bounding box center [1080, 224] width 16 height 16
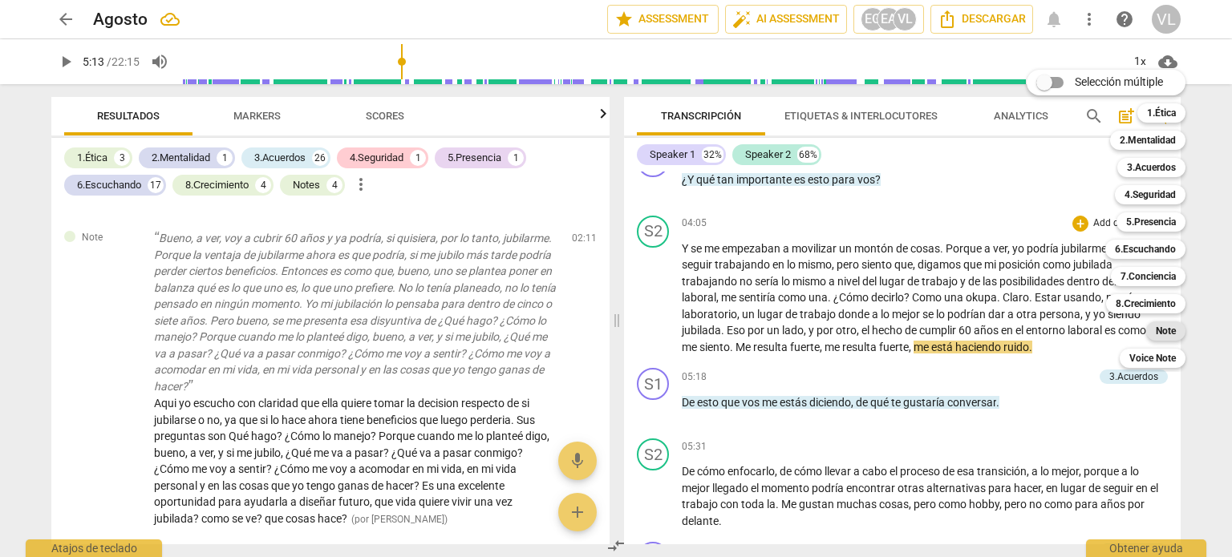
click at [1172, 336] on b "Note" at bounding box center [1165, 331] width 20 height 19
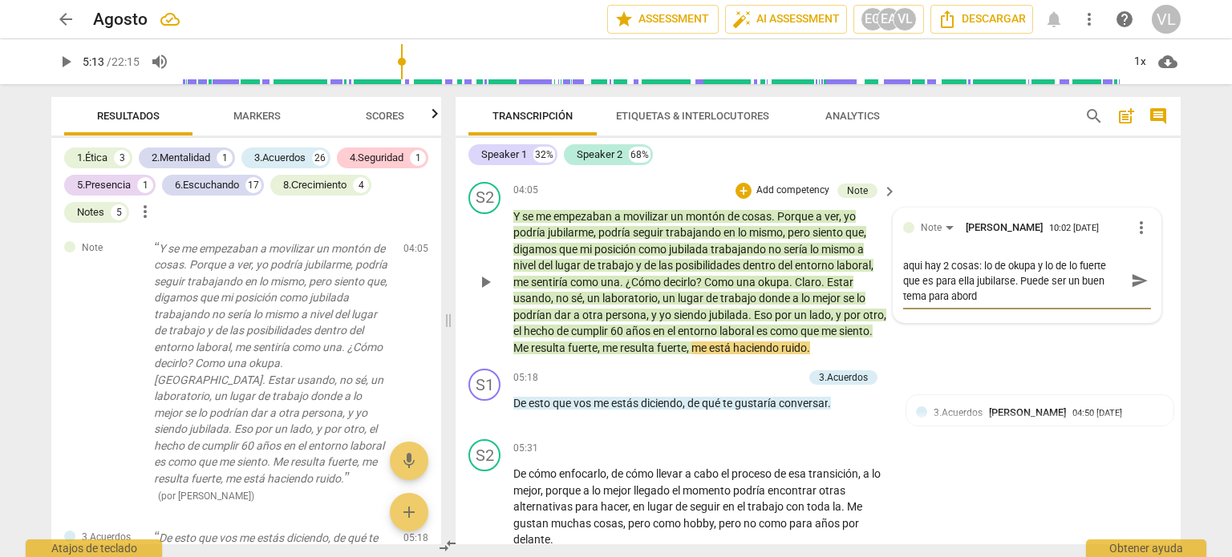
scroll to position [0, 0]
drag, startPoint x: 1024, startPoint y: 308, endPoint x: 1026, endPoint y: 326, distance: 17.8
click at [1026, 304] on textarea "aqui hay 2 cosas: lo de okupa y lo de lo fuerte que es para ella jubilarse. Pue…" at bounding box center [1014, 281] width 222 height 46
click at [903, 292] on textarea "aqui hay 2 cosas: lo de okupa y lo de lo fuerte que es para ella jubilarse. Pue…" at bounding box center [1014, 281] width 222 height 46
drag, startPoint x: 1073, startPoint y: 305, endPoint x: 1081, endPoint y: 326, distance: 23.1
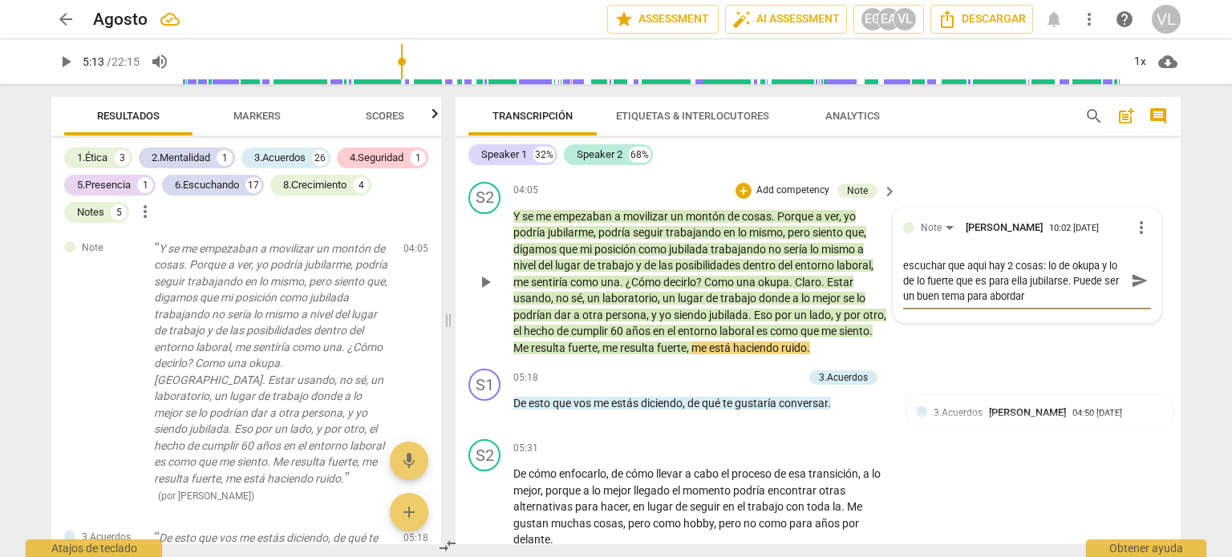
click at [1081, 304] on textarea "escuchar que aqui hay 2 cosas: lo de okupa y lo de lo fuerte que es para ella j…" at bounding box center [1014, 281] width 222 height 46
click at [953, 356] on div "S2 play_arrow pause 04:05 + Add competency Note keyboard_arrow_right Y se me em…" at bounding box center [817, 270] width 725 height 188
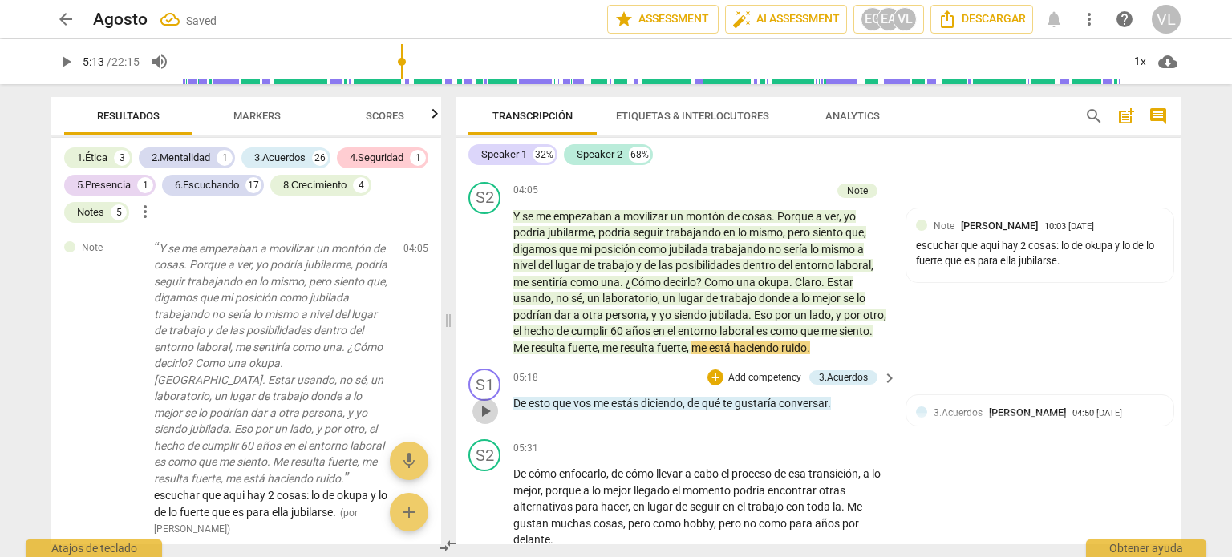
click at [475, 421] on span "play_arrow" at bounding box center [484, 411] width 19 height 19
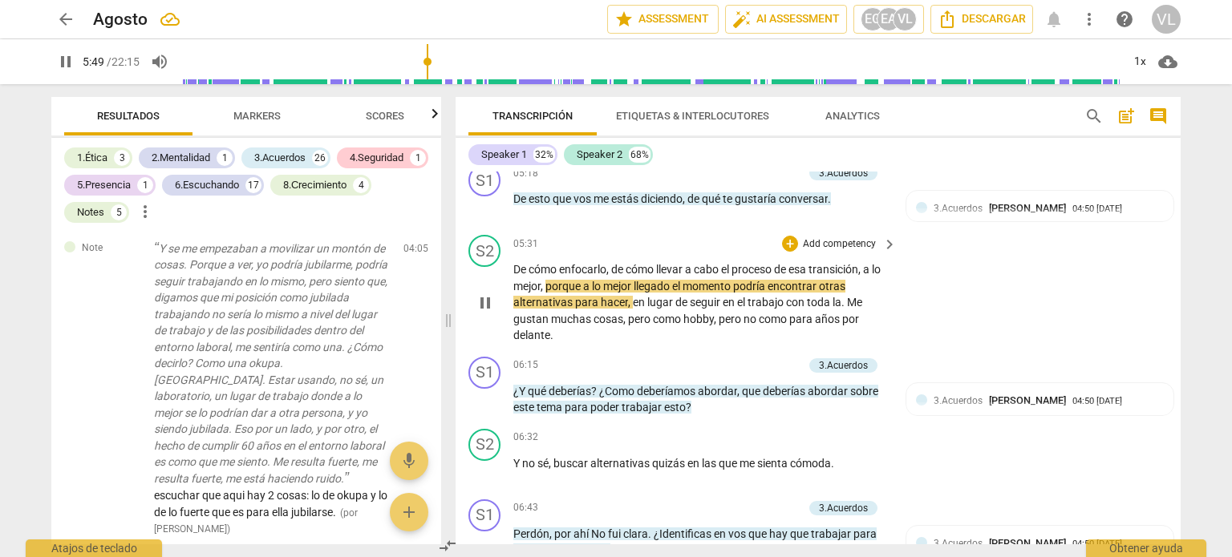
scroll to position [1379, 0]
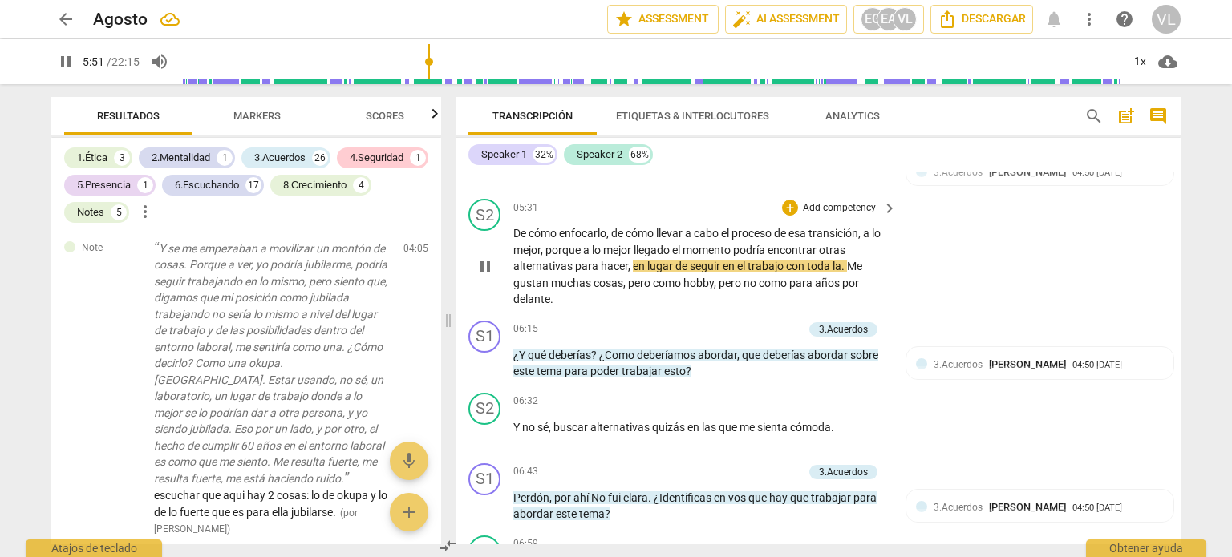
click at [815, 216] on p "Add competency" at bounding box center [839, 208] width 76 height 14
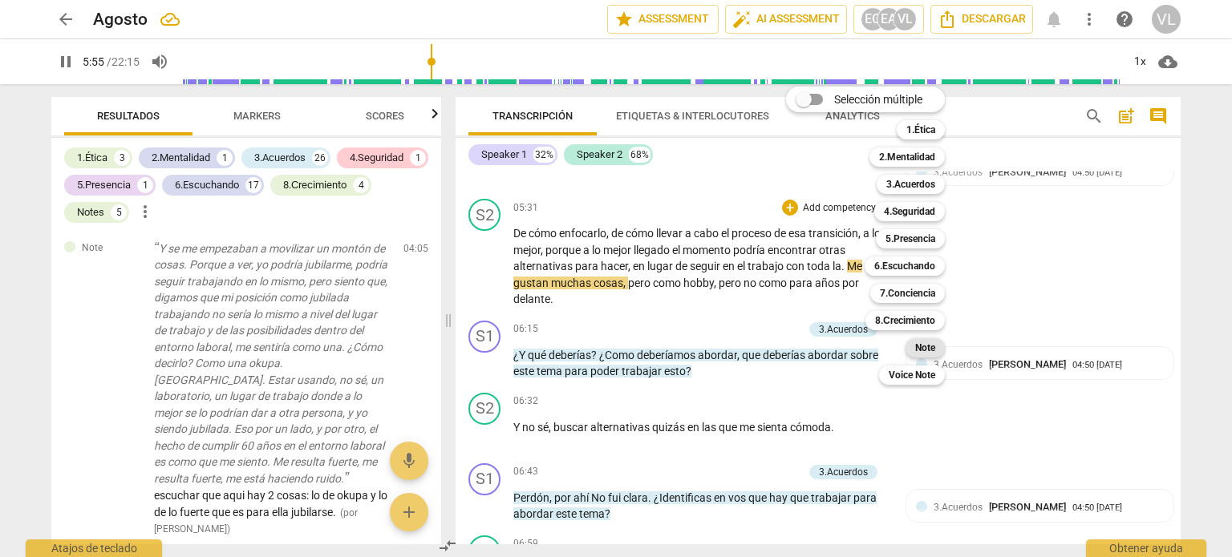
click at [933, 347] on b "Note" at bounding box center [925, 347] width 20 height 19
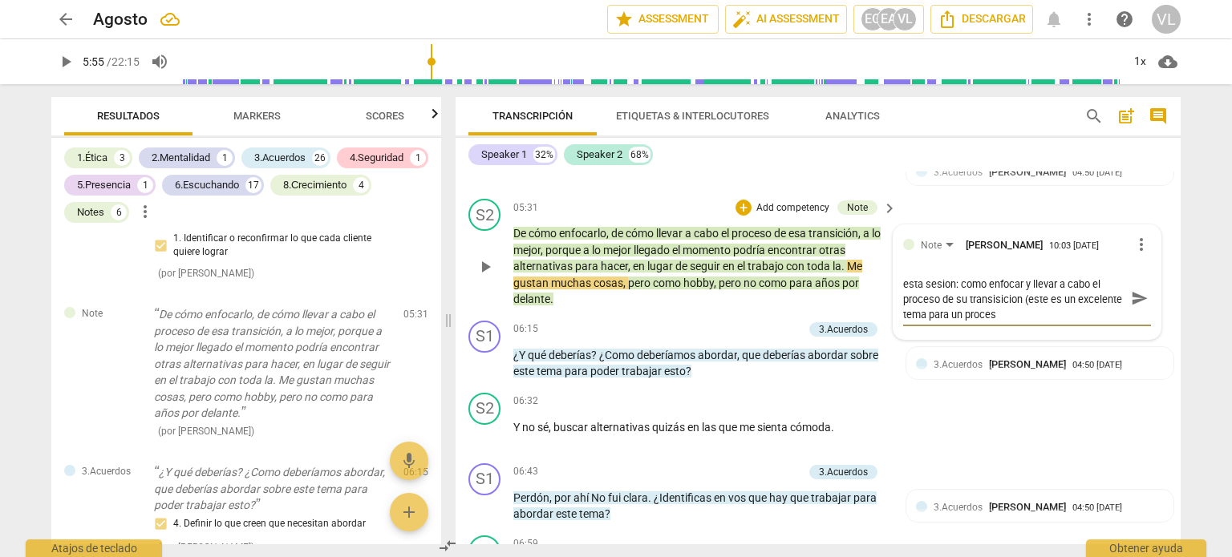
scroll to position [0, 0]
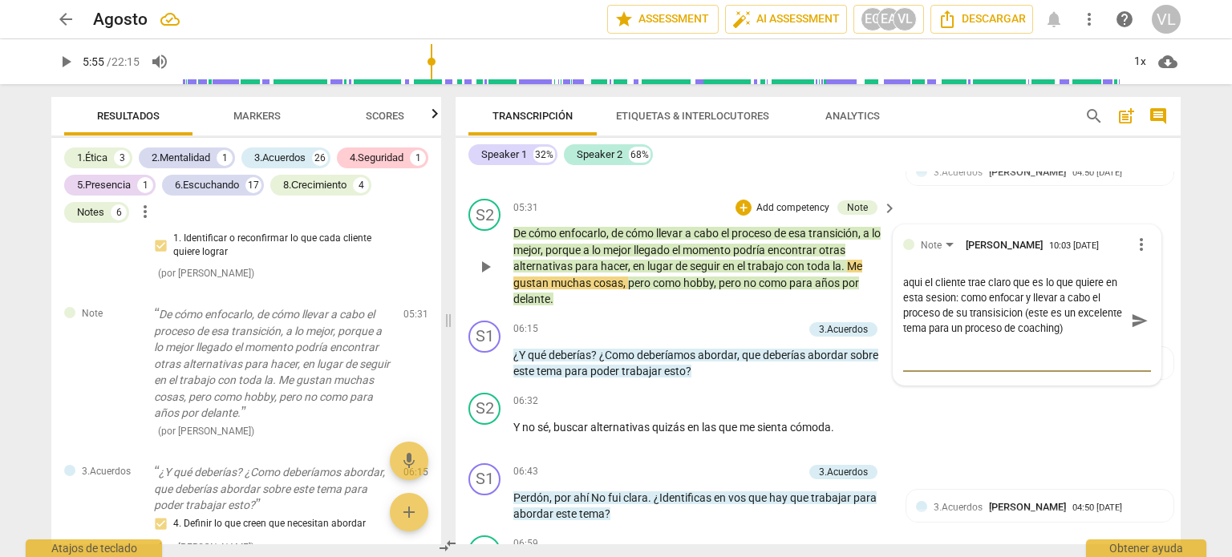
click at [1136, 330] on span "send" at bounding box center [1140, 321] width 18 height 18
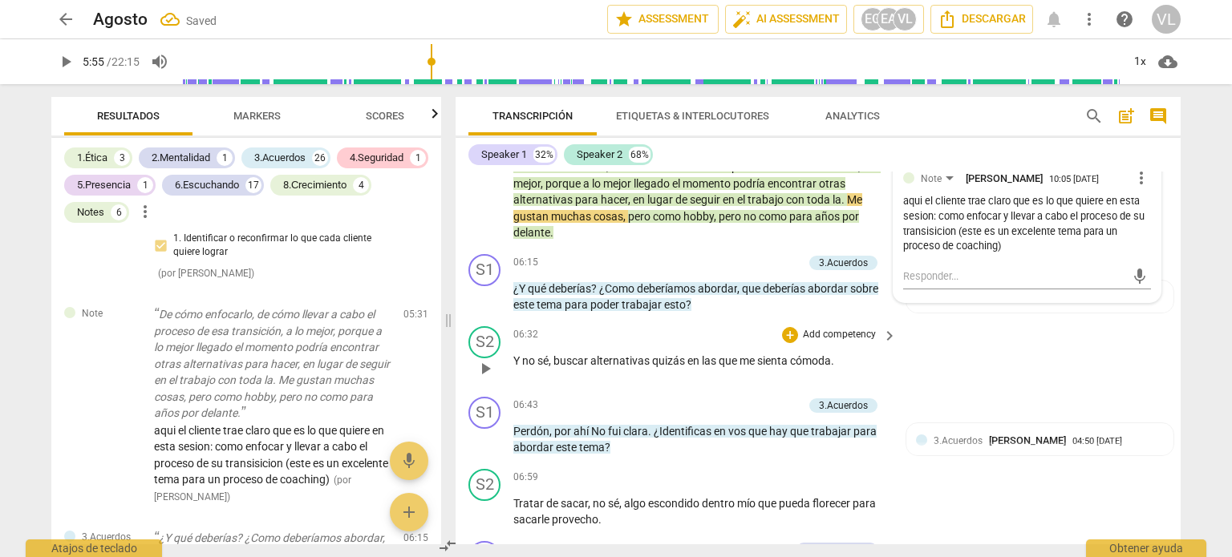
scroll to position [1459, 0]
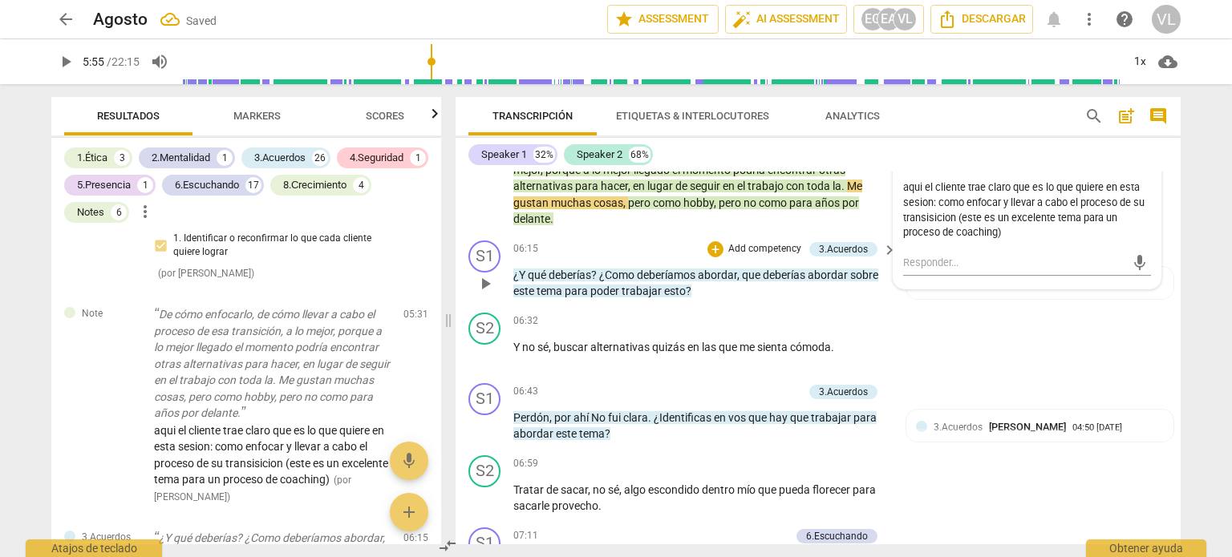
click at [480, 293] on span "play_arrow" at bounding box center [484, 283] width 19 height 19
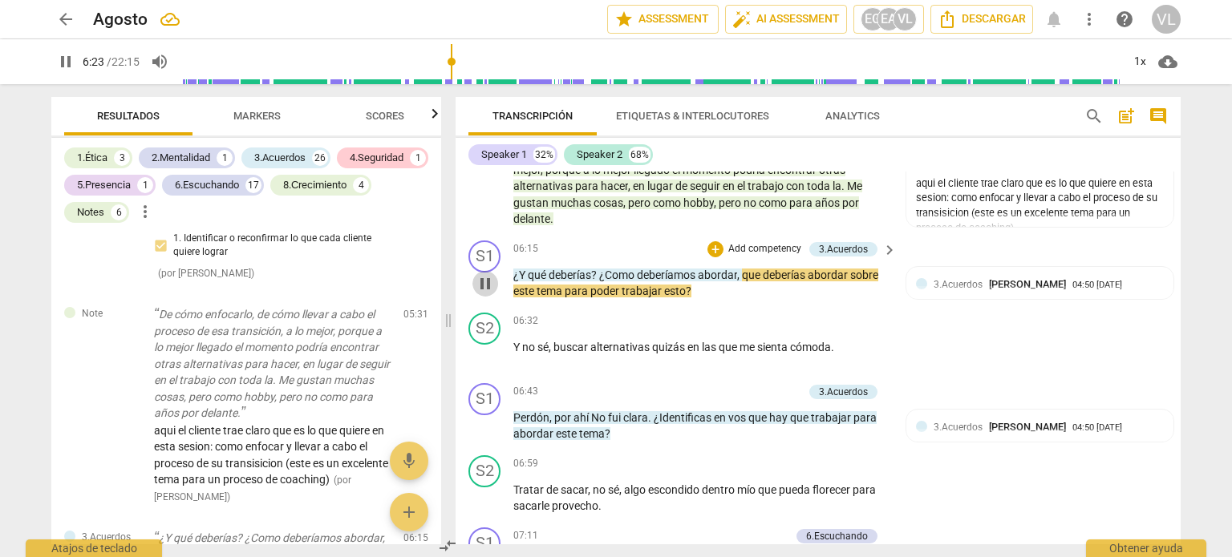
click at [488, 293] on span "pause" at bounding box center [484, 283] width 19 height 19
click at [882, 260] on span "keyboard_arrow_right" at bounding box center [889, 250] width 19 height 19
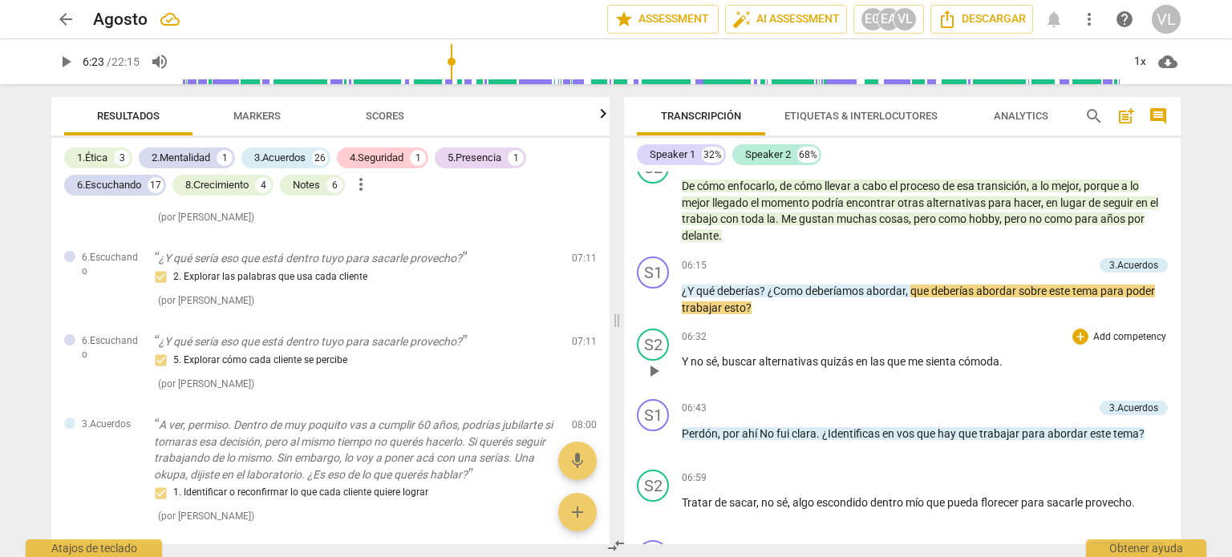
scroll to position [2069, 0]
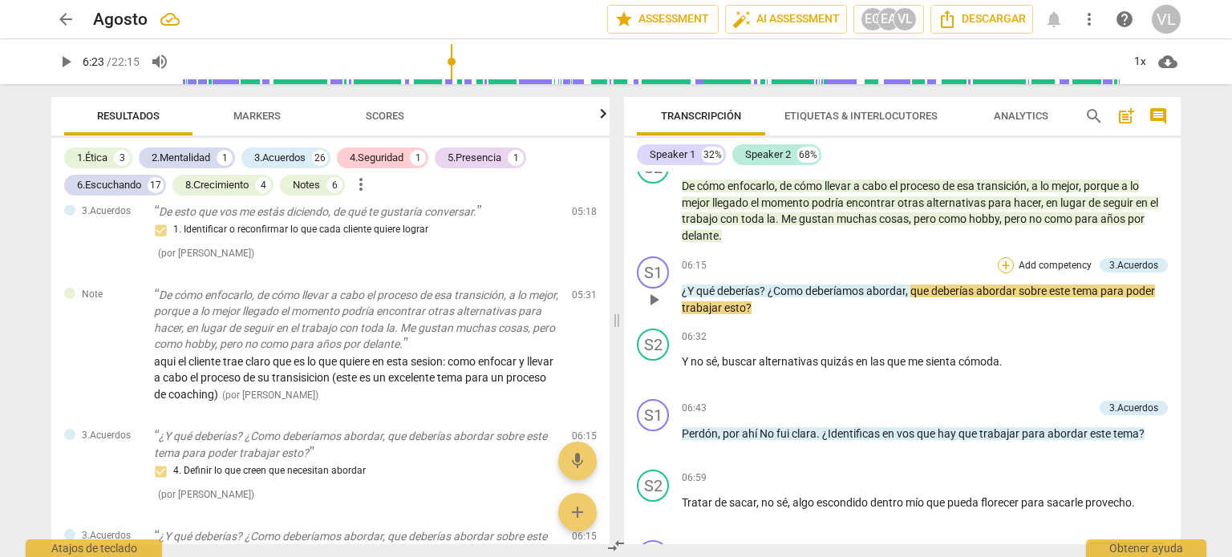
click at [1004, 261] on div "+" at bounding box center [1006, 265] width 16 height 16
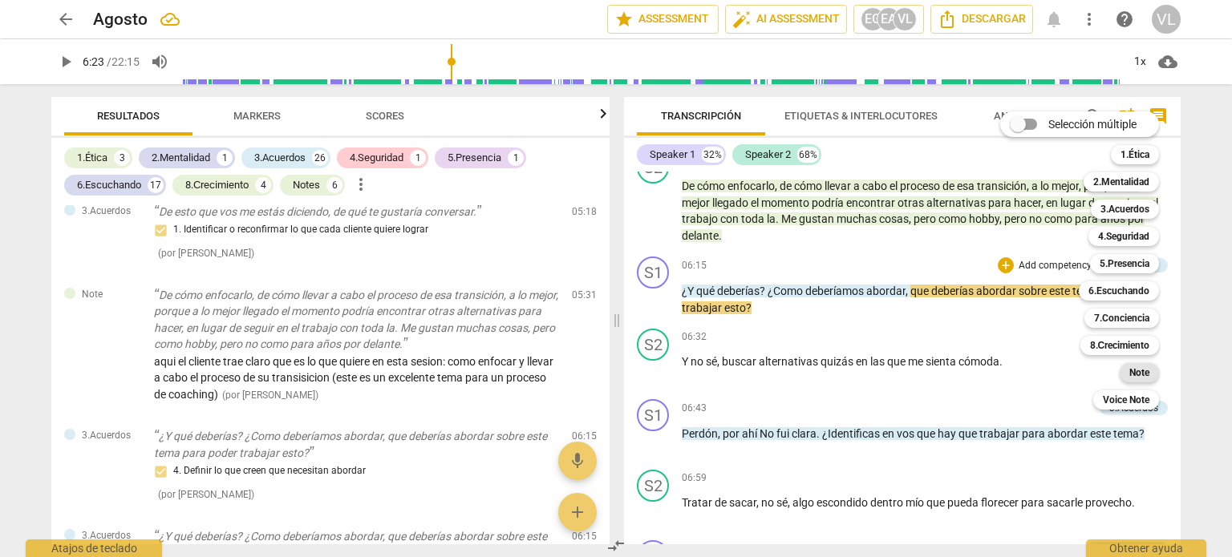
click at [1147, 377] on b "Note" at bounding box center [1139, 372] width 20 height 19
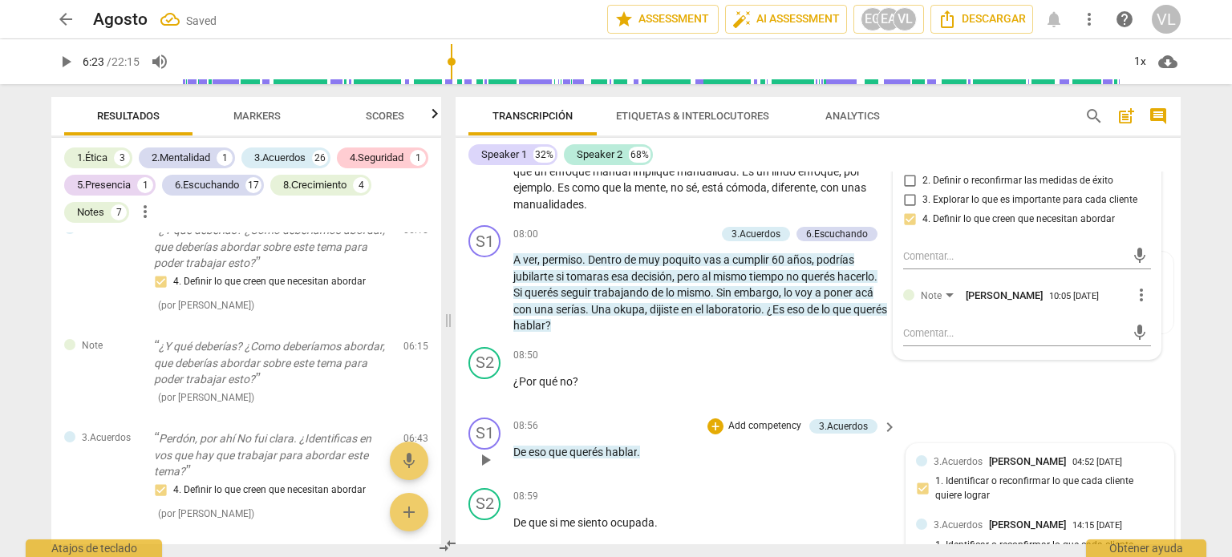
scroll to position [2021, 0]
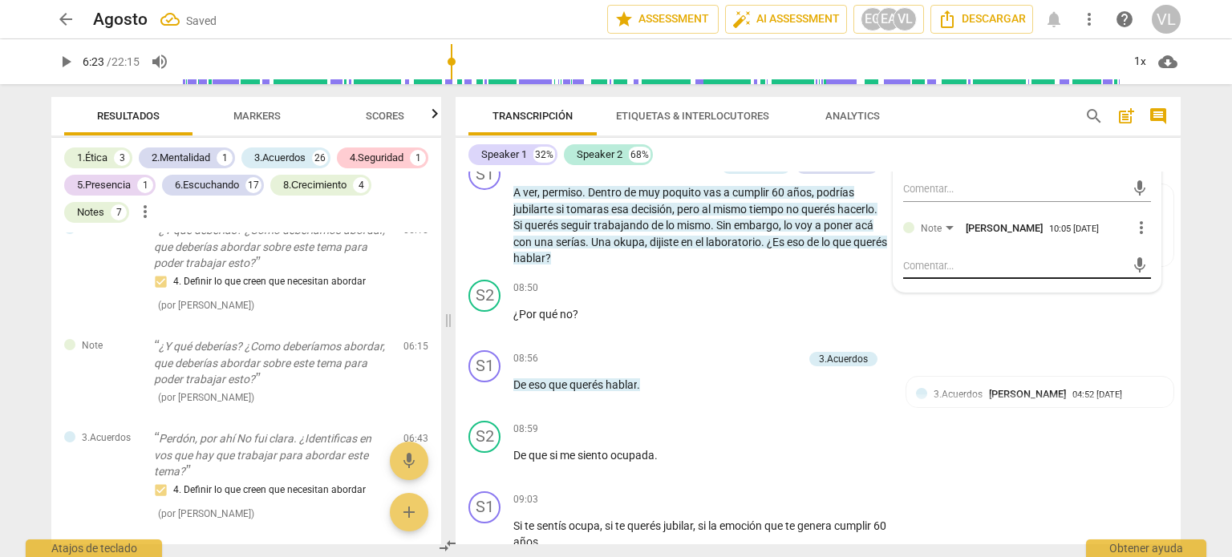
click at [944, 273] on textarea at bounding box center [1014, 265] width 222 height 15
click at [917, 196] on textarea at bounding box center [1014, 188] width 222 height 15
click at [1142, 237] on span "more_vert" at bounding box center [1140, 227] width 19 height 19
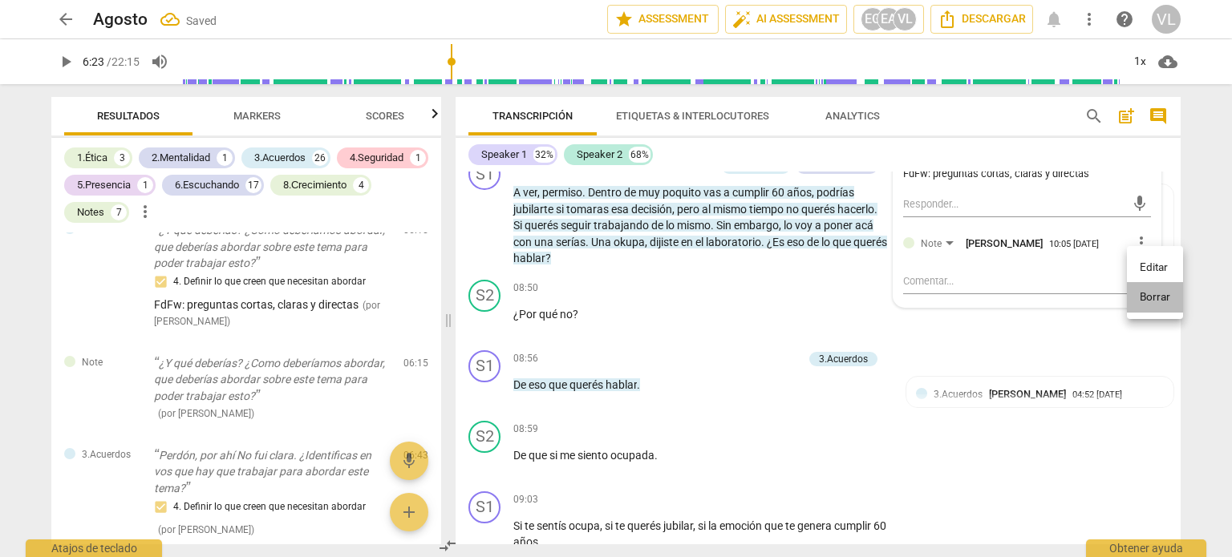
click at [1158, 295] on li "Borrar" at bounding box center [1155, 297] width 56 height 30
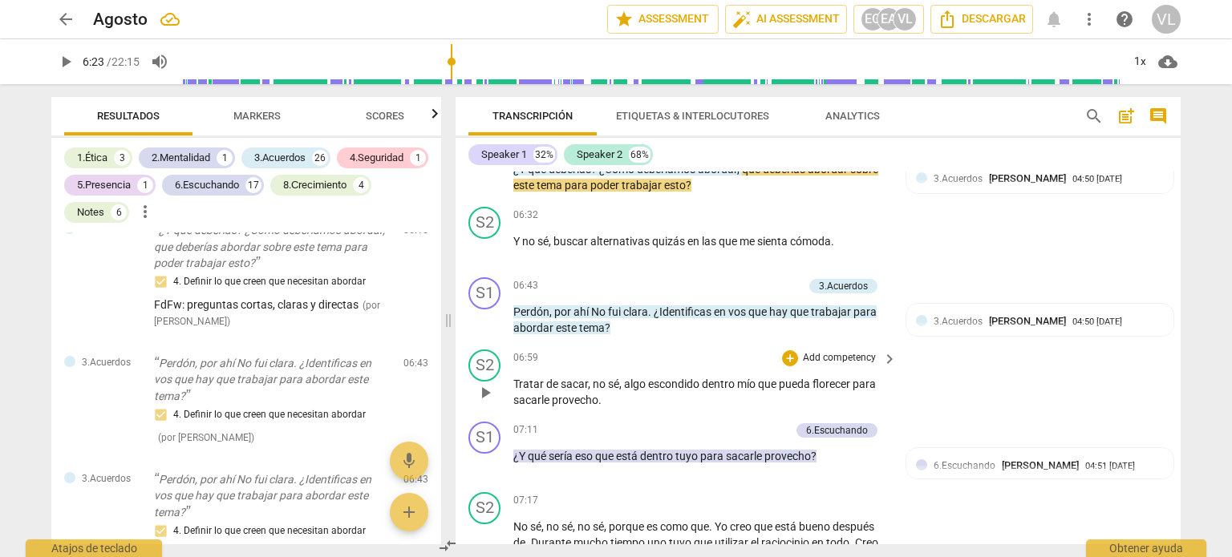
scroll to position [1540, 0]
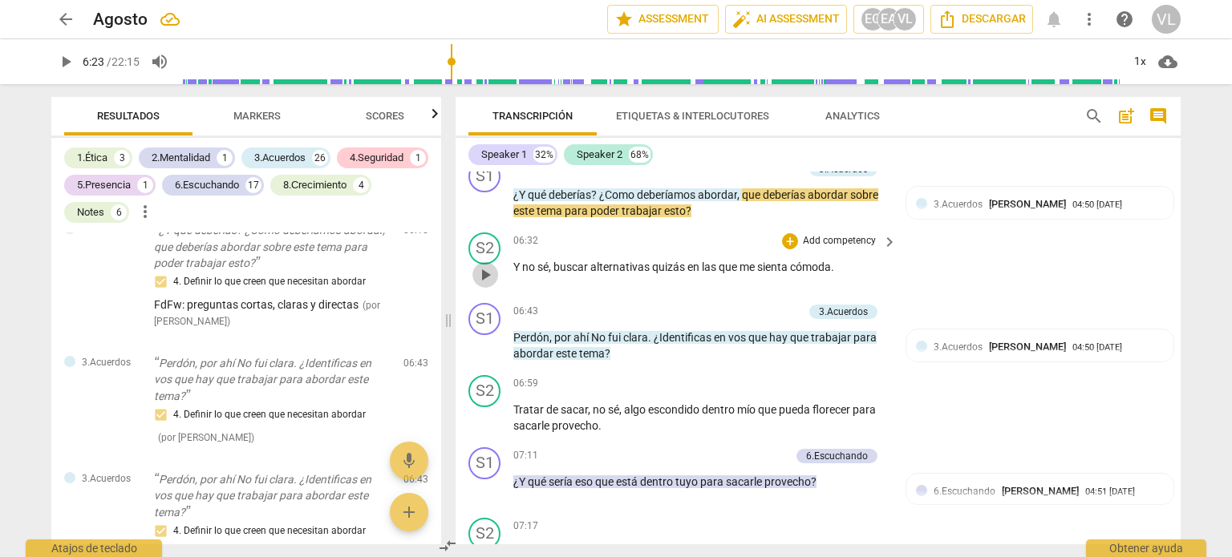
click at [481, 285] on span "play_arrow" at bounding box center [484, 274] width 19 height 19
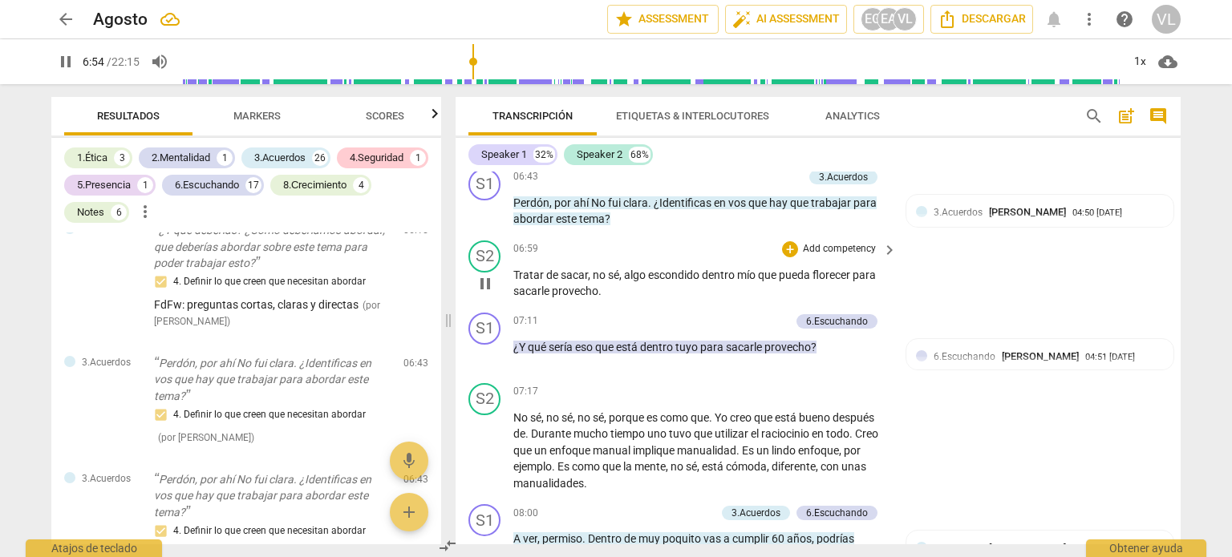
scroll to position [1700, 0]
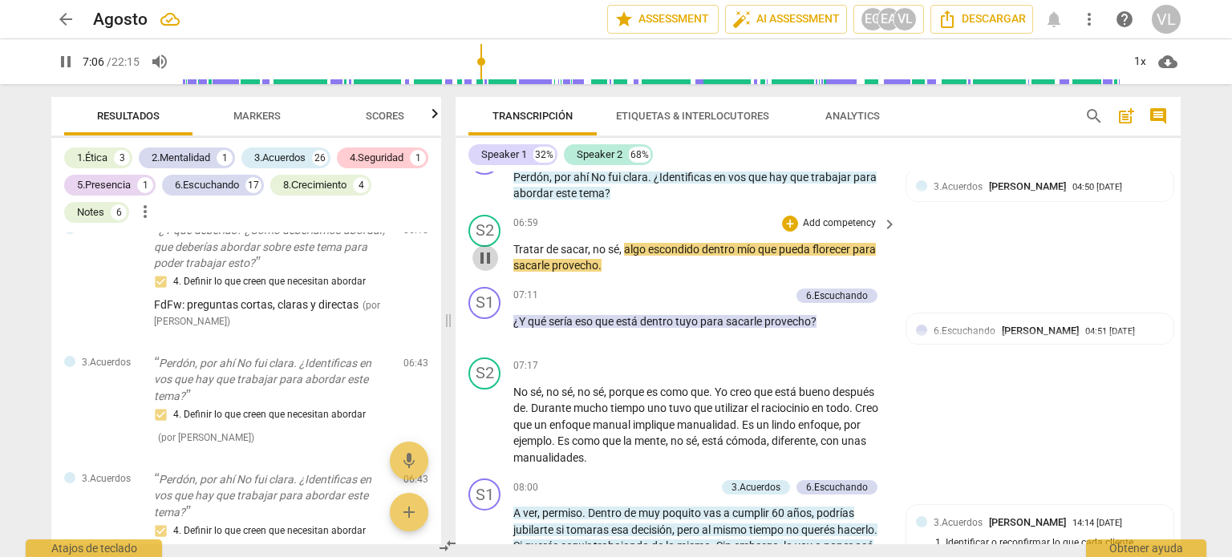
click at [491, 268] on span "pause" at bounding box center [484, 258] width 19 height 19
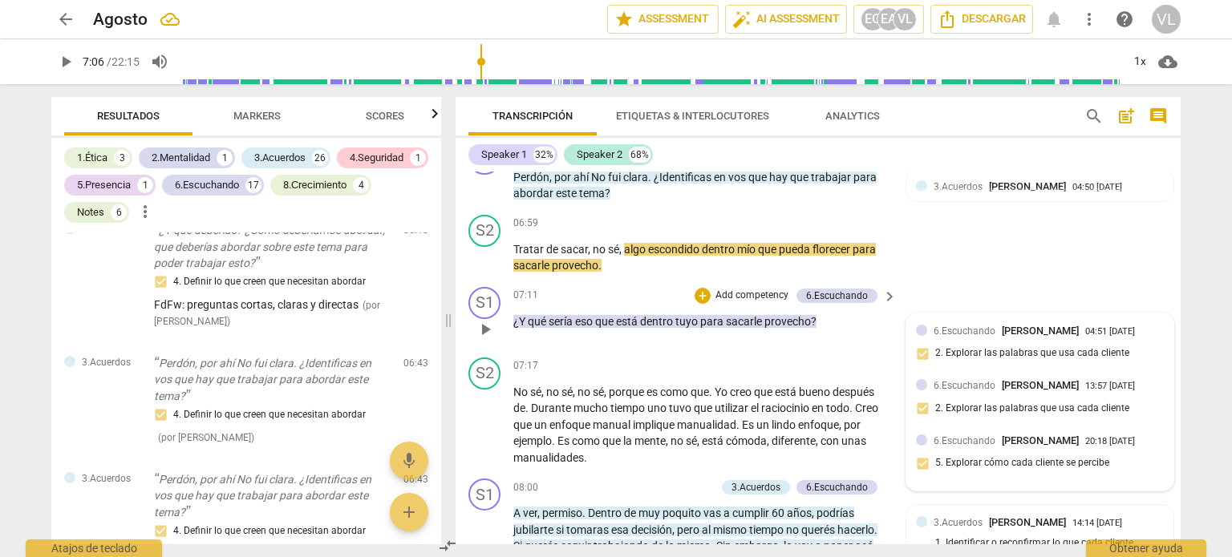
click at [969, 447] on span "6.Escuchando" at bounding box center [964, 440] width 62 height 11
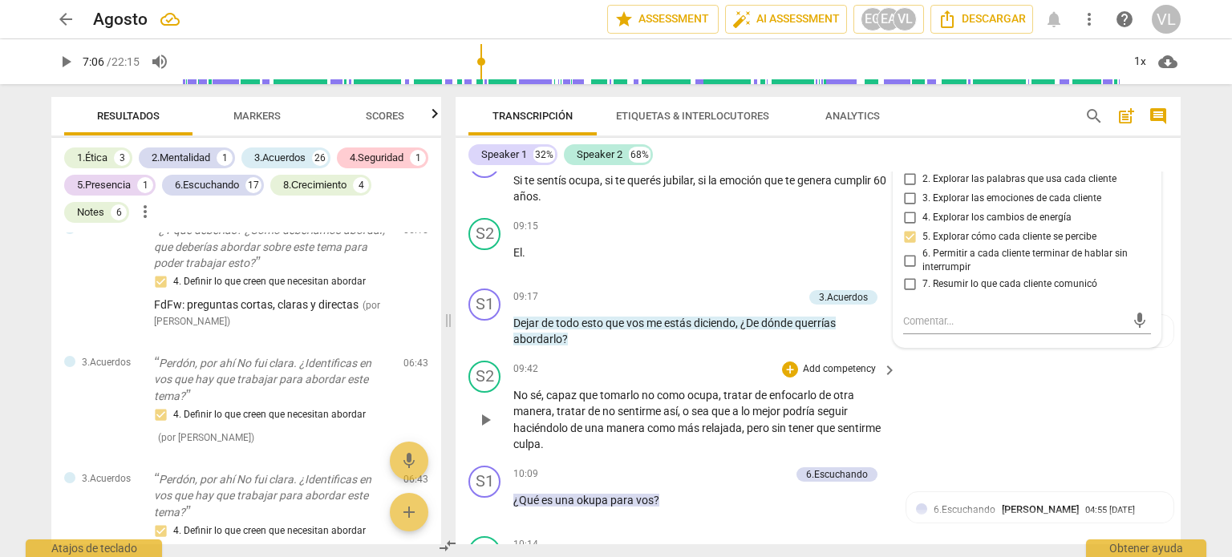
scroll to position [2376, 0]
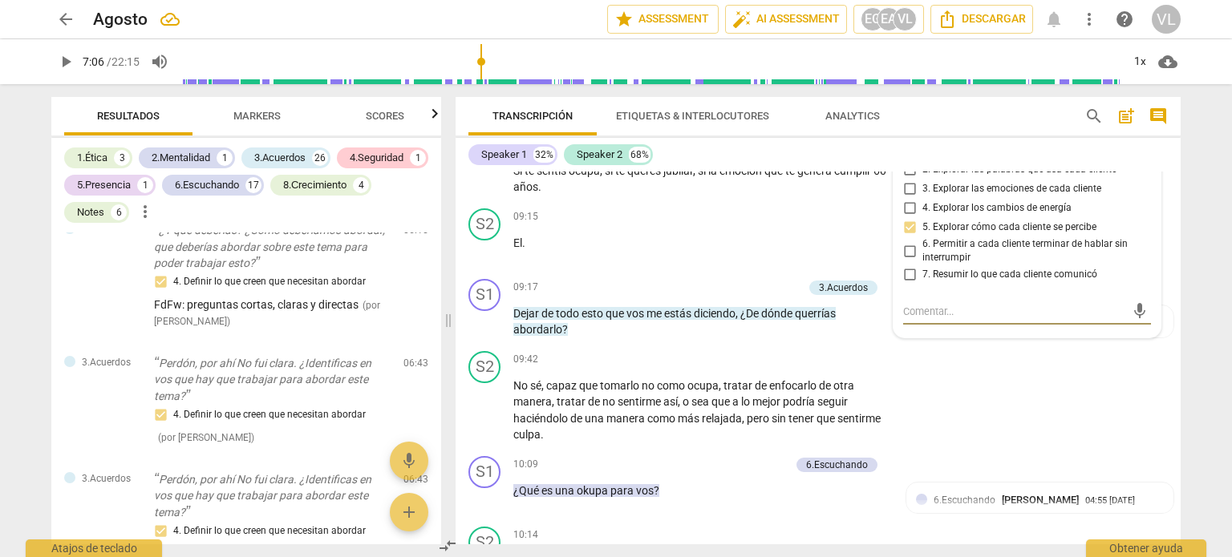
click at [916, 319] on textarea at bounding box center [1014, 311] width 222 height 15
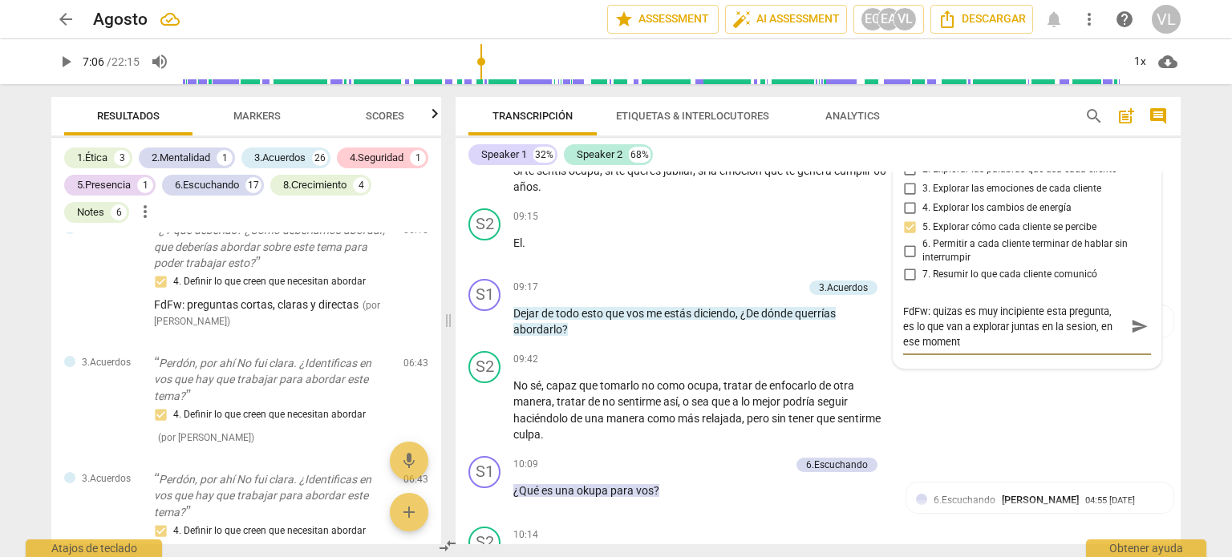
scroll to position [0, 0]
drag, startPoint x: 1128, startPoint y: 352, endPoint x: 1107, endPoint y: 366, distance: 25.6
click at [1131, 335] on span "send" at bounding box center [1140, 327] width 18 height 18
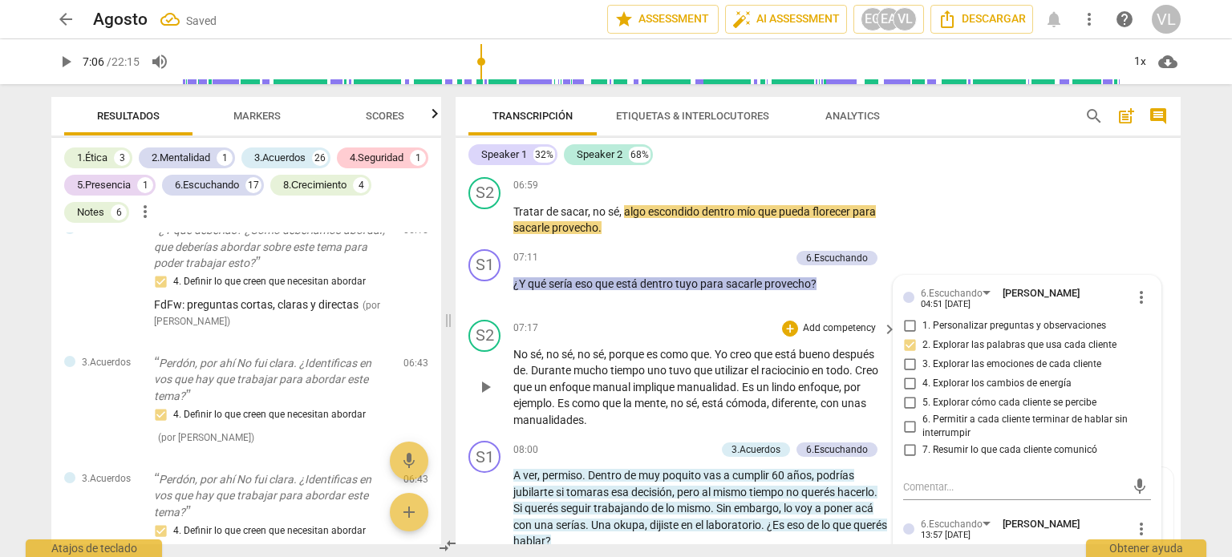
scroll to position [1734, 0]
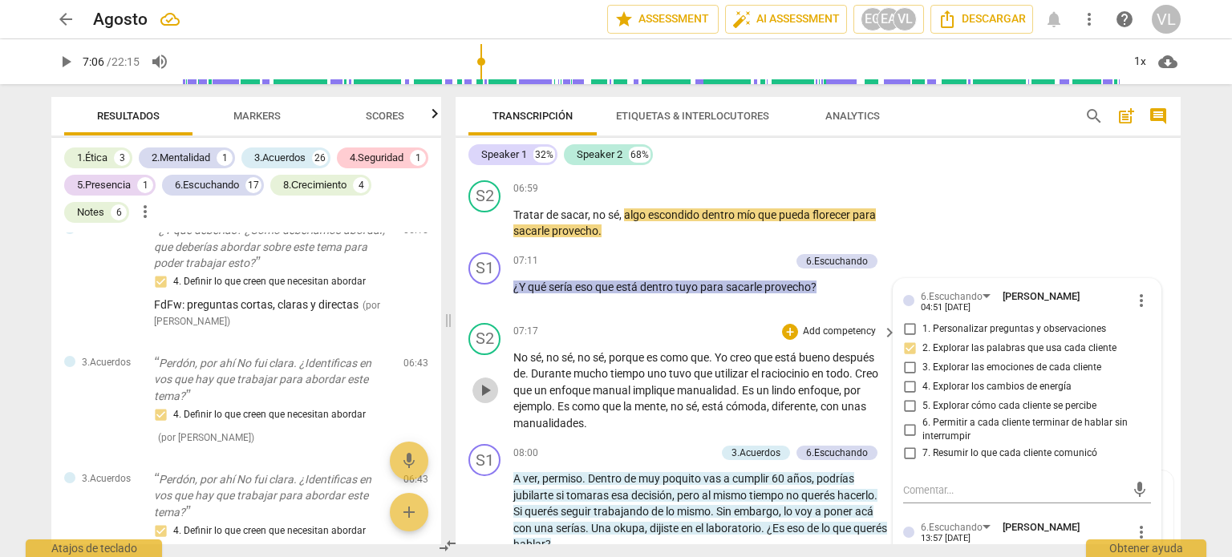
click at [486, 403] on button "play_arrow" at bounding box center [485, 391] width 26 height 26
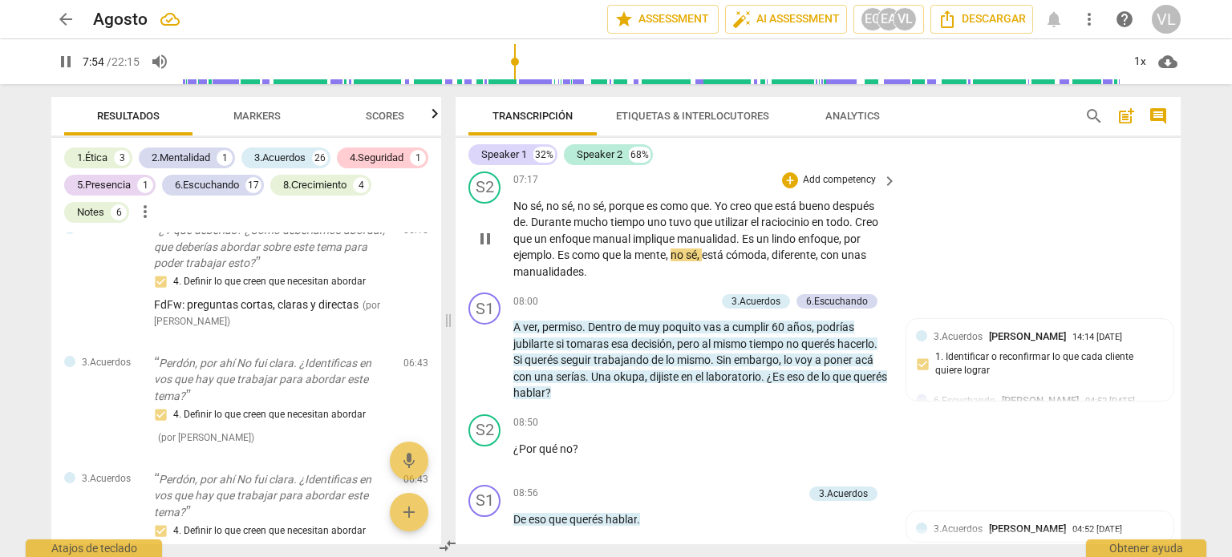
scroll to position [1895, 0]
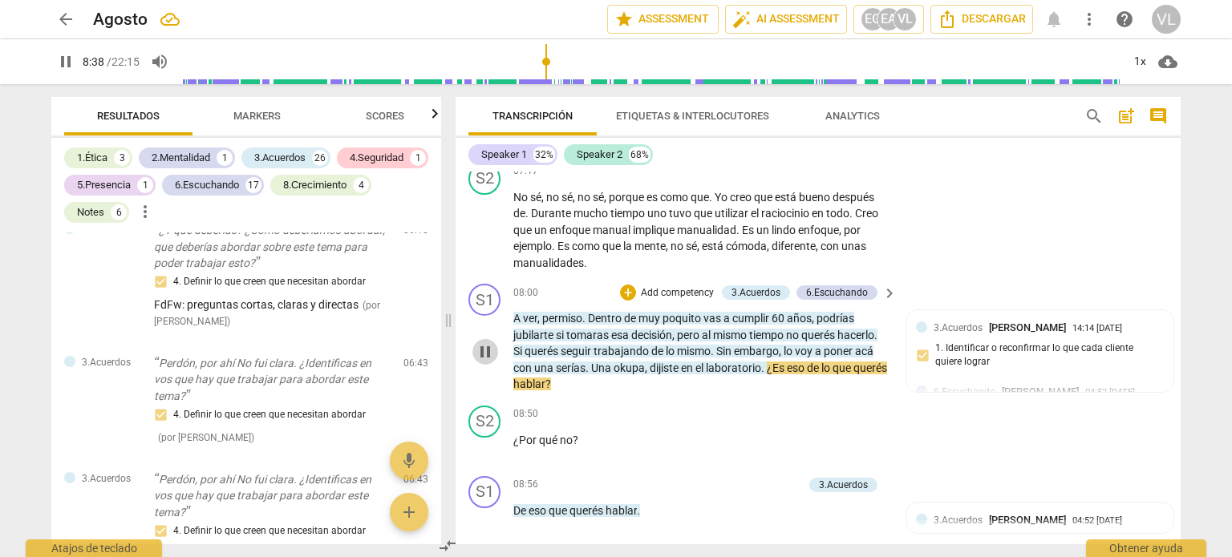
click at [484, 362] on span "pause" at bounding box center [484, 351] width 19 height 19
click at [484, 362] on span "play_arrow" at bounding box center [484, 351] width 19 height 19
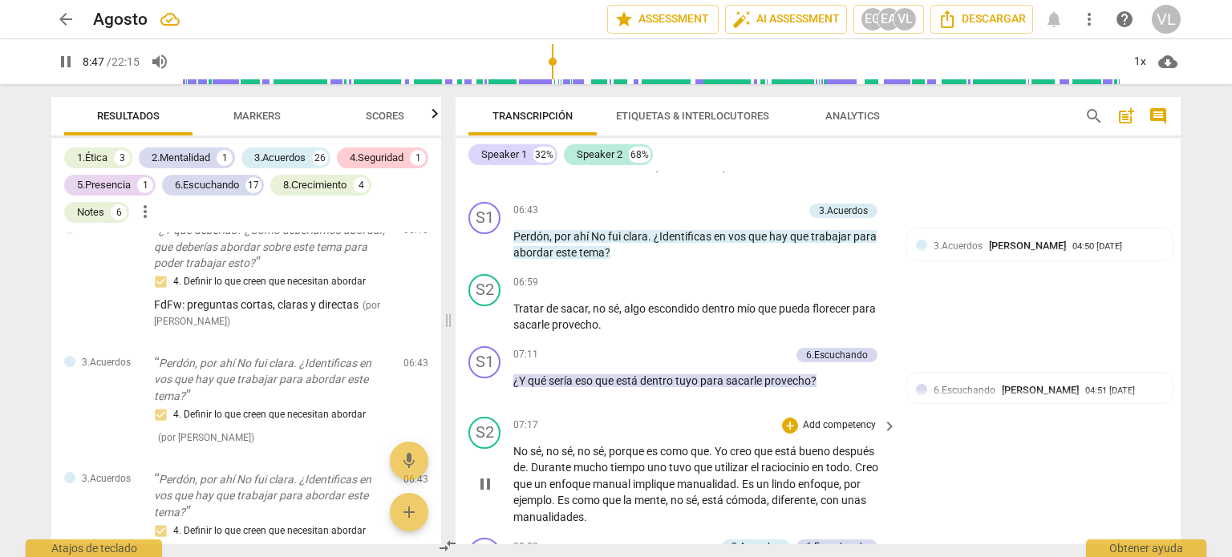
scroll to position [1734, 0]
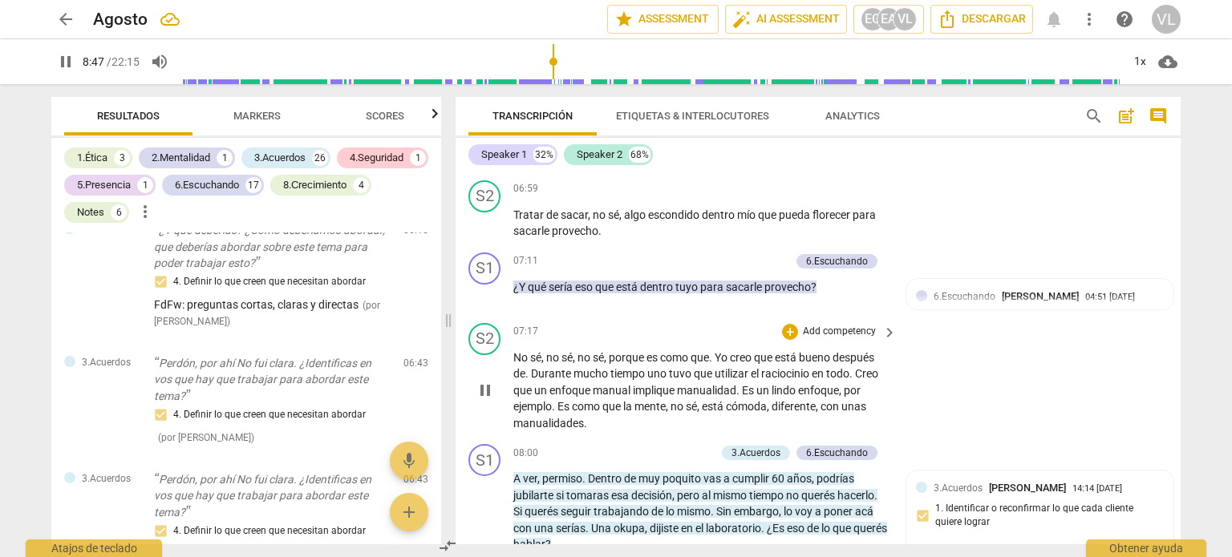
click at [492, 400] on span "pause" at bounding box center [484, 390] width 19 height 19
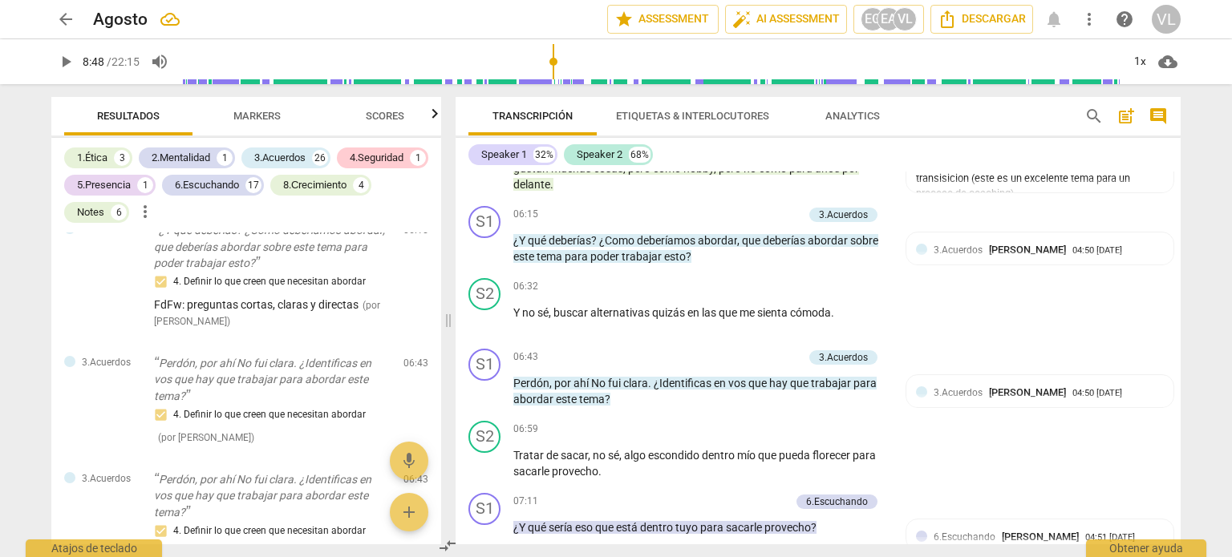
scroll to position [1333, 0]
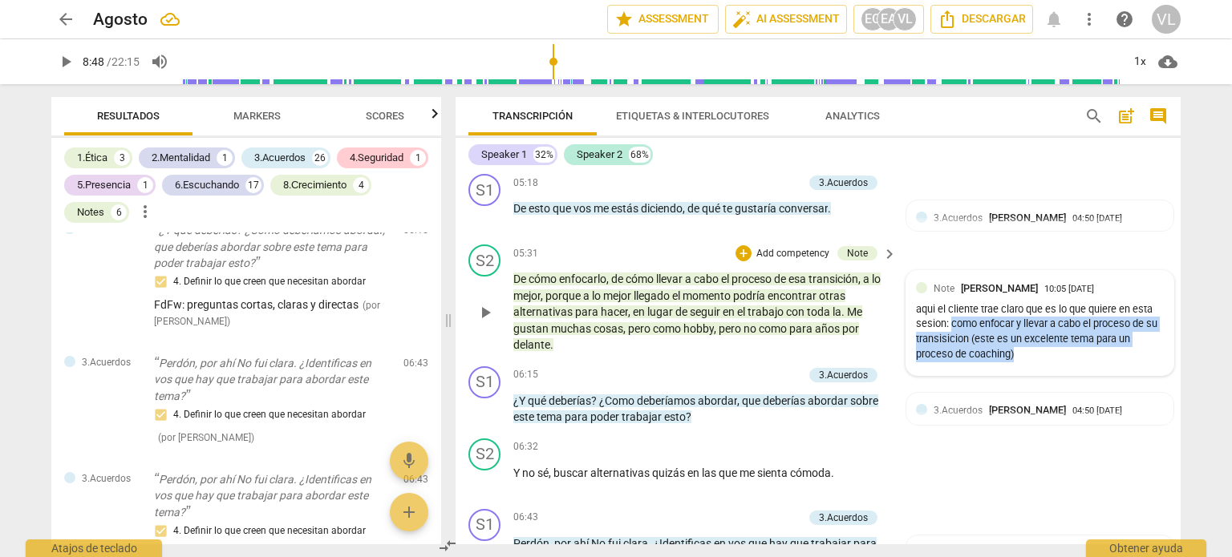
drag, startPoint x: 949, startPoint y: 350, endPoint x: 1018, endPoint y: 387, distance: 77.9
click at [1018, 362] on div "aqui el cliente trae claro que es lo que quiere en esta sesion: como enfocar y …" at bounding box center [1040, 332] width 248 height 60
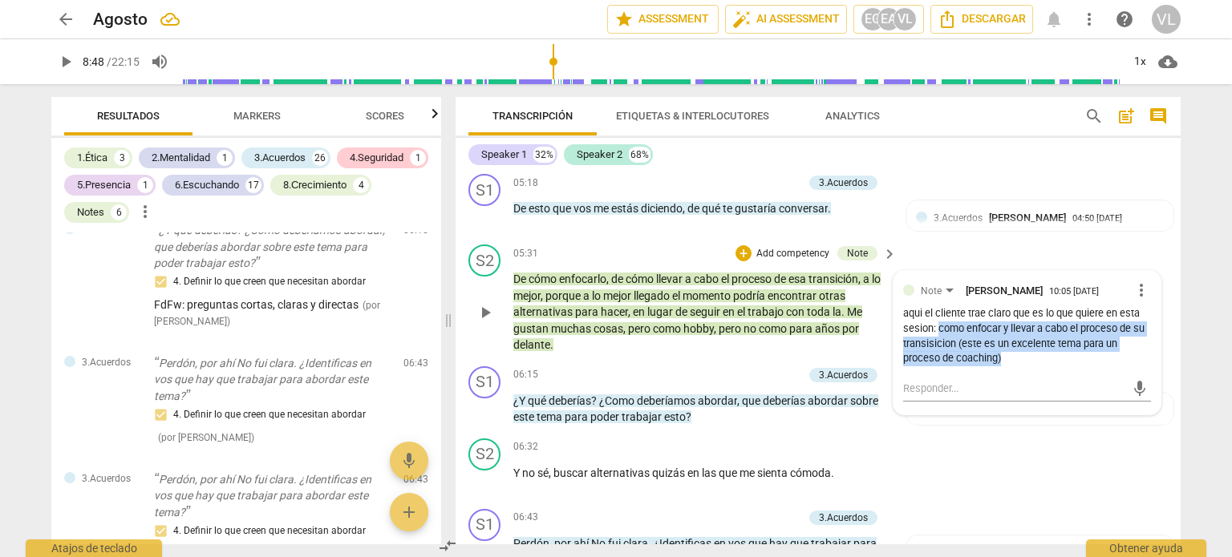
copy div "como enfocar y llevar a cabo el proceso de su transisicion (este es un excelent…"
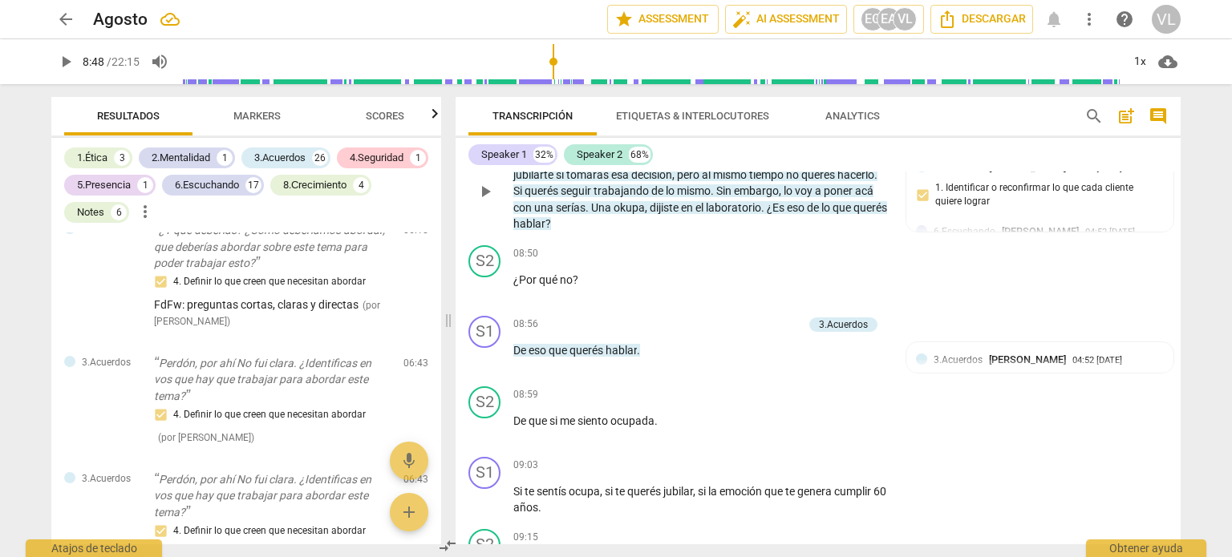
scroll to position [1975, 0]
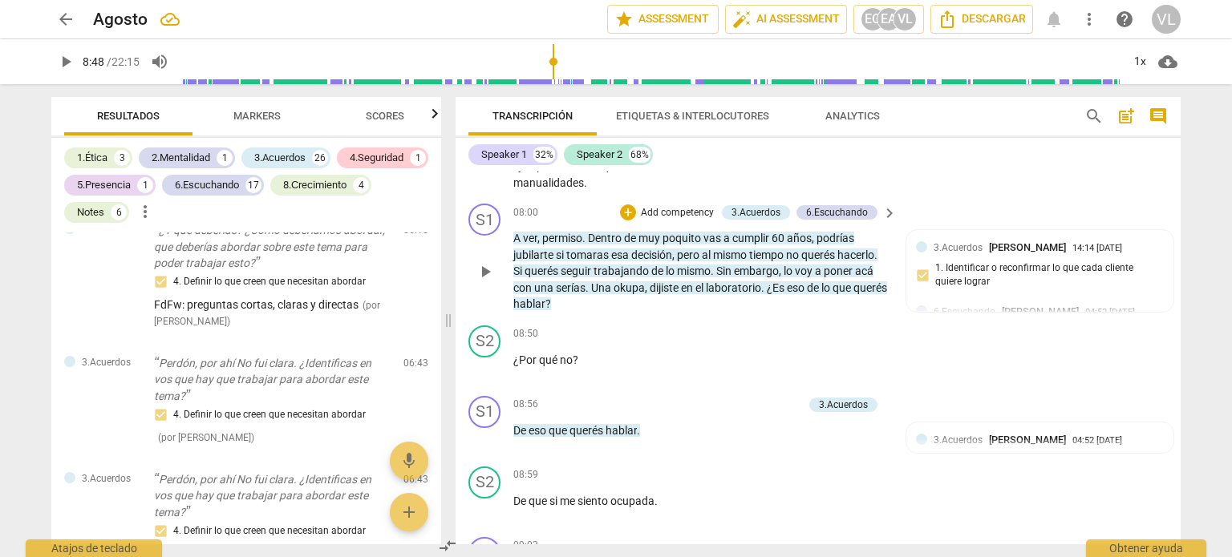
click at [690, 221] on p "Add competency" at bounding box center [677, 213] width 76 height 14
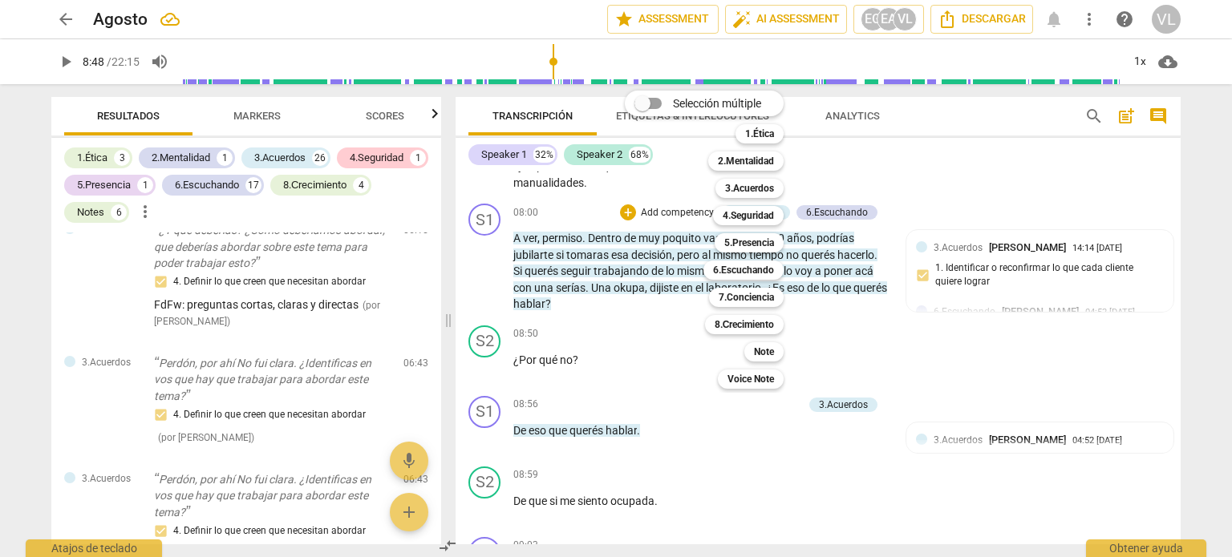
click at [984, 304] on div at bounding box center [616, 278] width 1232 height 557
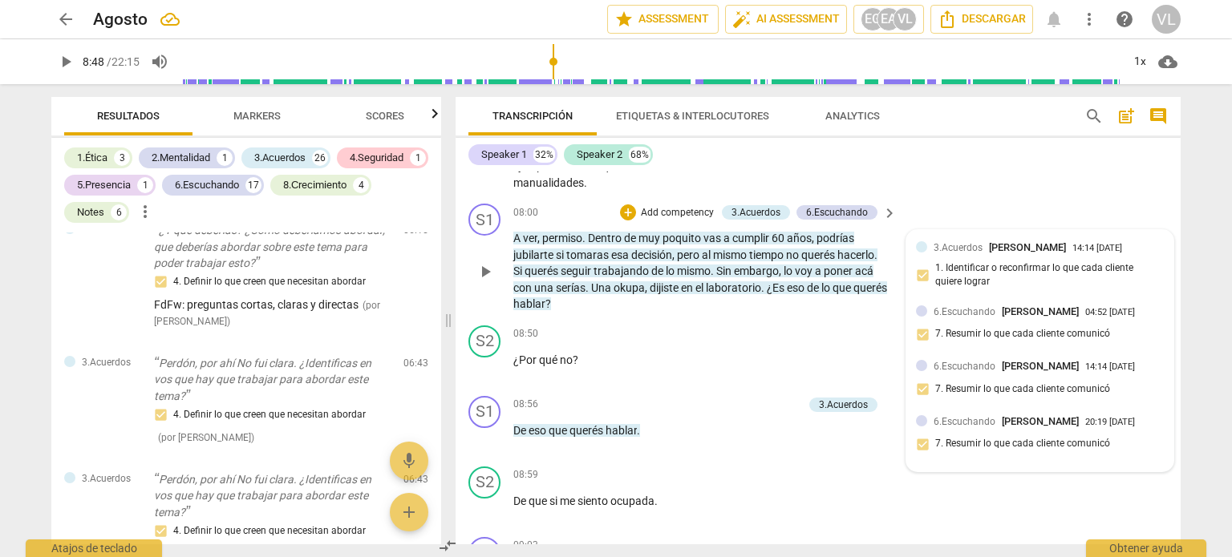
click at [1014, 463] on div "6.[PERSON_NAME] 20:19 [DATE] 7. Resumir lo que cada cliente comunicó" at bounding box center [1040, 438] width 248 height 49
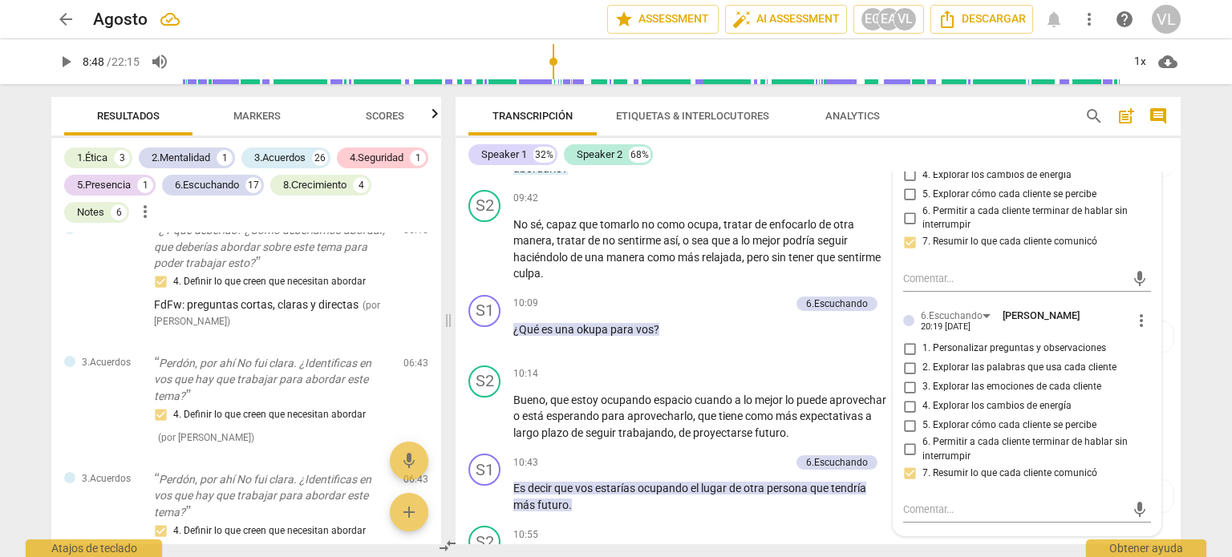
scroll to position [2616, 0]
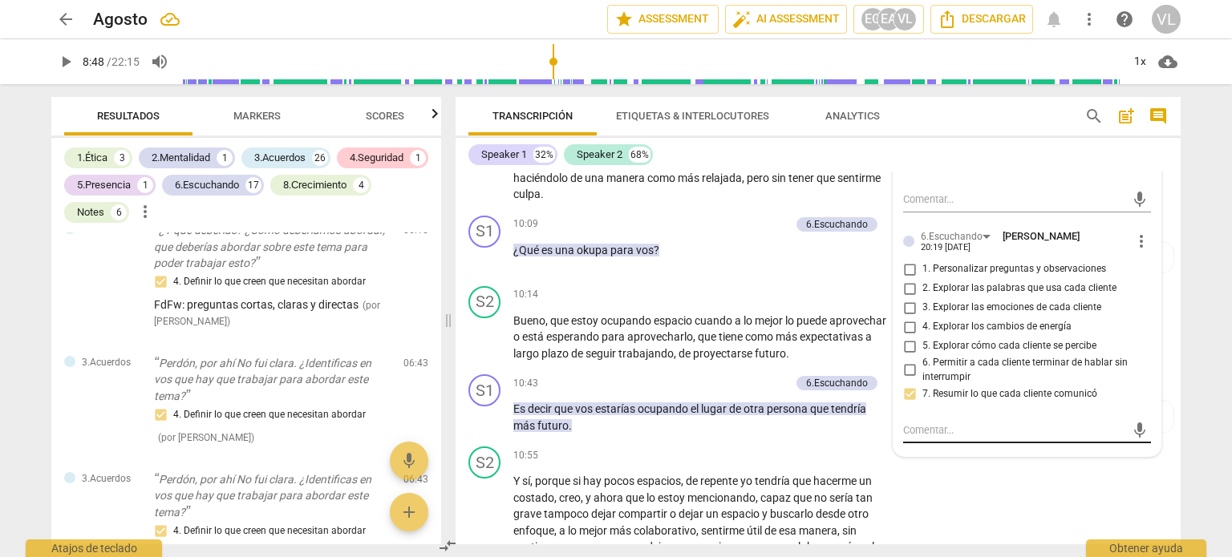
click at [975, 438] on textarea at bounding box center [1014, 430] width 222 height 15
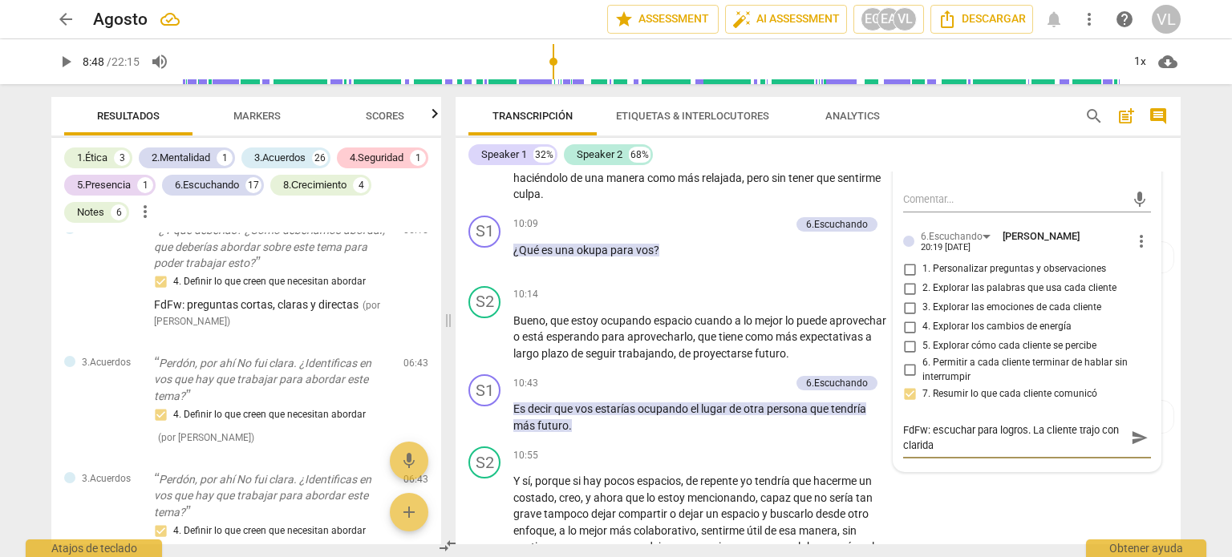
scroll to position [0, 0]
paste textarea "como enfocar y llevar a cabo el proceso de su transisicion (este es un excelent…"
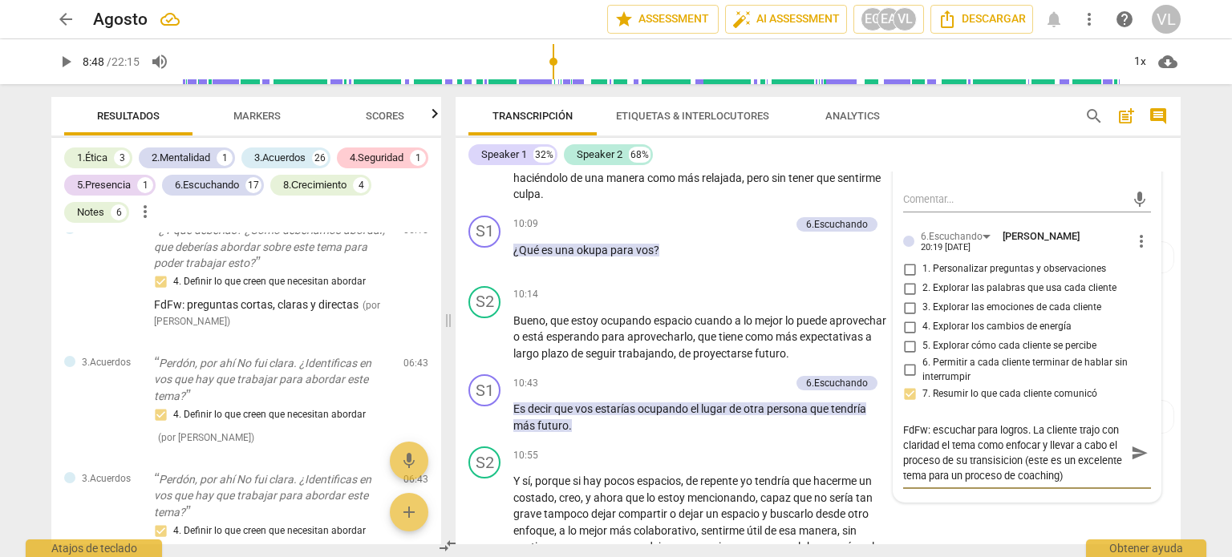
click at [978, 475] on textarea "FdFw: escuchar para logros. La cliente trajo con claridad el tema como enfocar …" at bounding box center [1014, 453] width 222 height 61
click at [978, 480] on textarea "FdFw: escuchar para logros. La cliente trajo con claridad el tema como enfocar …" at bounding box center [1014, 453] width 222 height 61
click at [1030, 484] on textarea "FdFw: escuchar para logros. La cliente trajo con claridad el tema "como enfocar…" at bounding box center [1014, 453] width 222 height 61
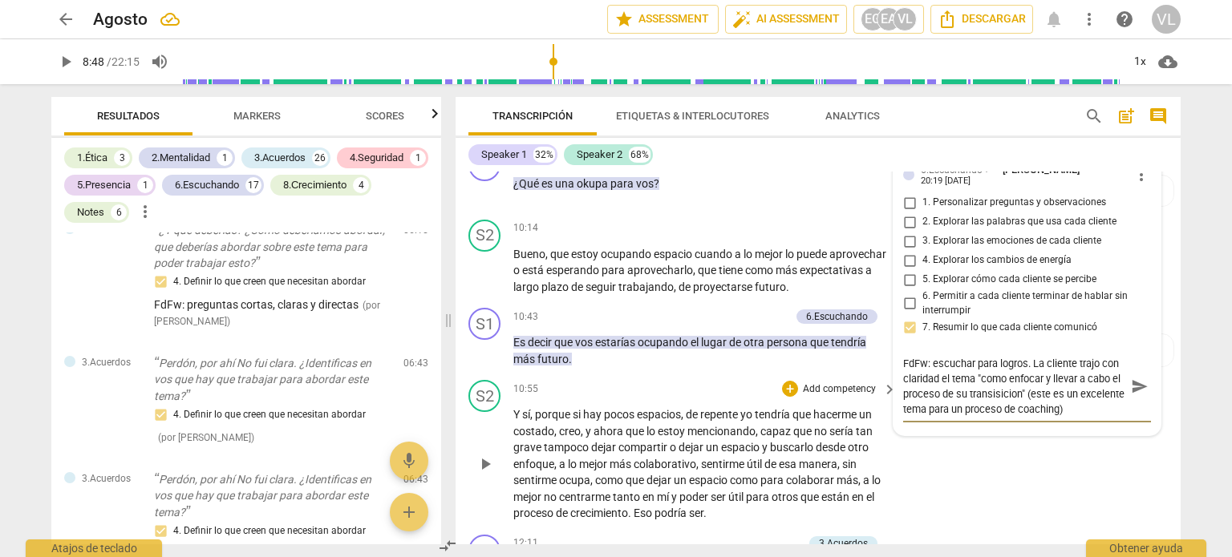
drag, startPoint x: 1038, startPoint y: 493, endPoint x: 1114, endPoint y: 536, distance: 87.2
click at [1114, 536] on div "S1 play_arrow pause 00:03 + Add competency keyboard_arrow_right Hola Su , buena…" at bounding box center [817, 358] width 725 height 373
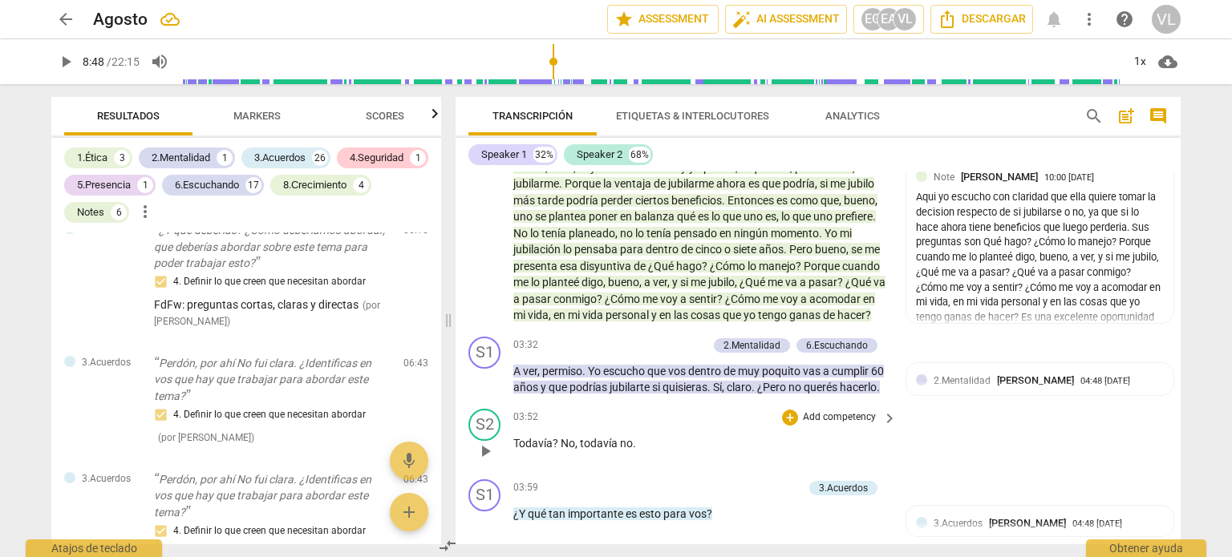
scroll to position [763, 0]
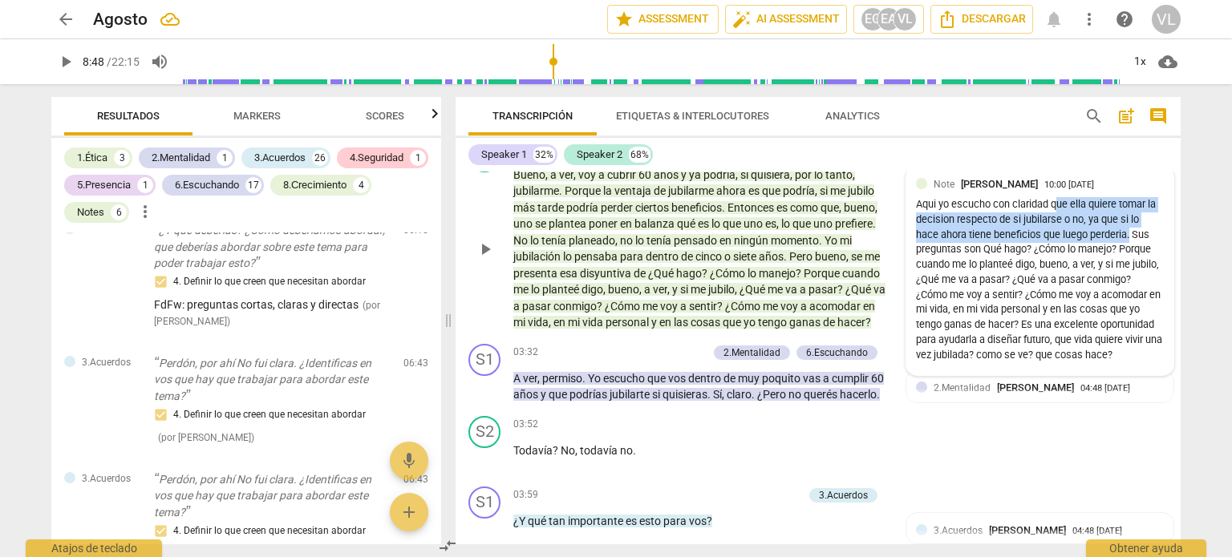
drag, startPoint x: 1062, startPoint y: 208, endPoint x: 1128, endPoint y: 240, distance: 73.2
click at [1128, 240] on div "Aqui yo escucho con claridad que ella quiere tomar la decision respecto de si j…" at bounding box center [1040, 279] width 248 height 165
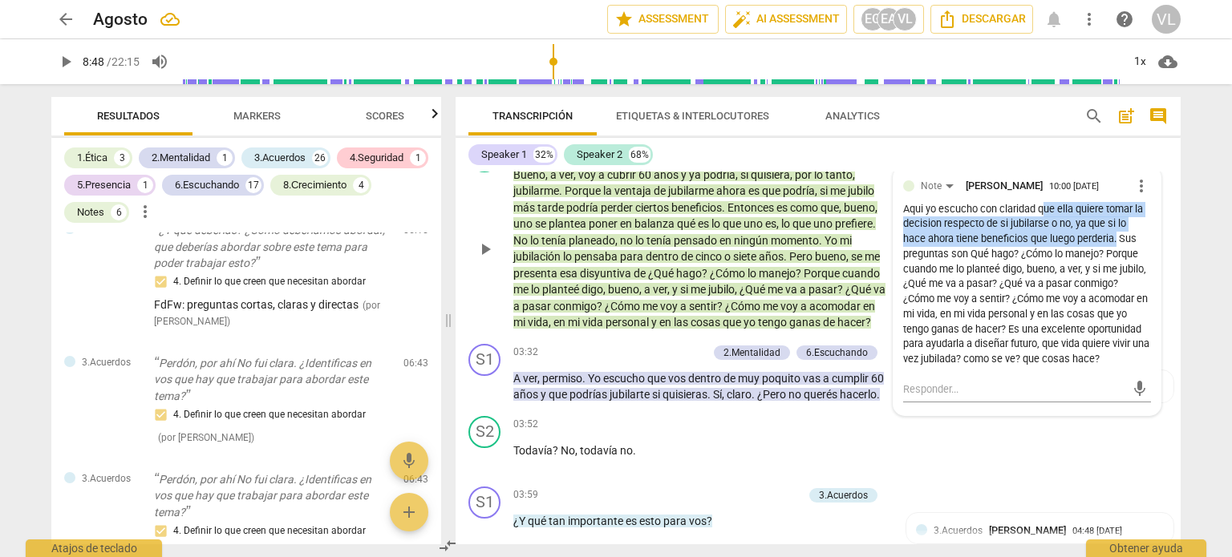
click at [1058, 207] on div "Aqui yo escucho con claridad que ella quiere tomar la decision respecto de si j…" at bounding box center [1027, 284] width 248 height 165
drag, startPoint x: 1041, startPoint y: 204, endPoint x: 1114, endPoint y: 237, distance: 80.0
click at [1114, 237] on div "Aqui yo escucho con claridad que ella quiere tomar la decision respecto de si j…" at bounding box center [1027, 284] width 248 height 165
copy div "ue ella quiere tomar la decision respecto de si jubilarse o no, ya que si lo ha…"
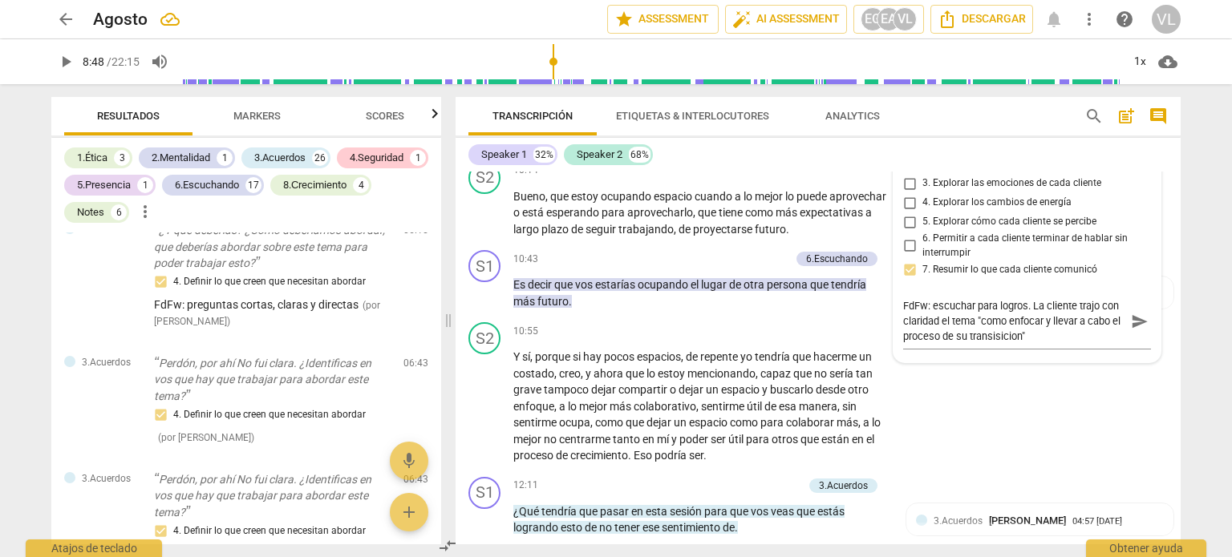
scroll to position [2768, 0]
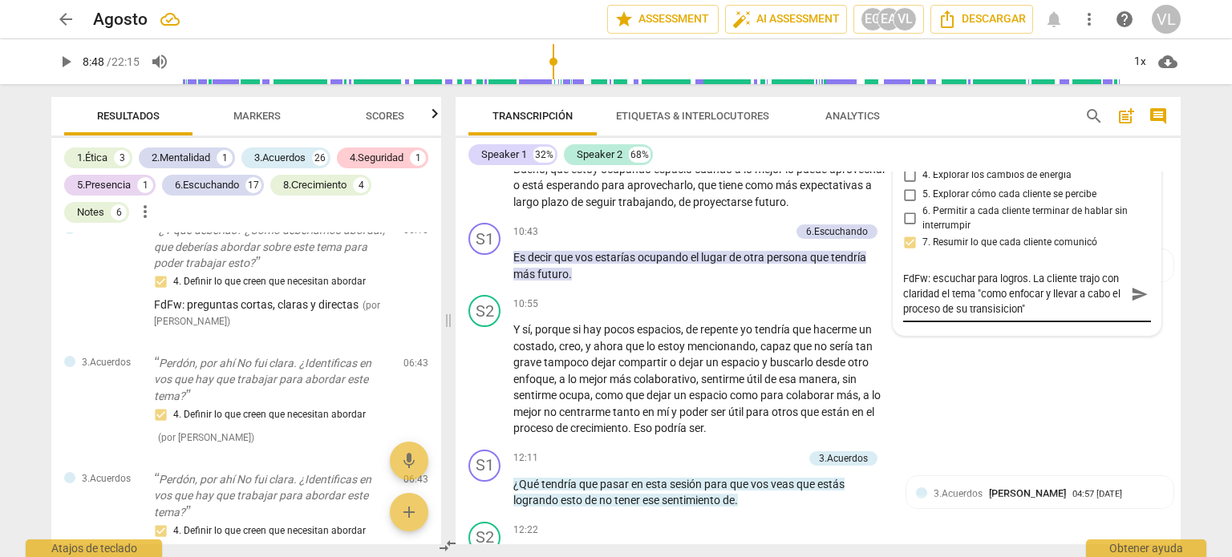
click at [1077, 313] on textarea "FdFw: escuchar para logros. La cliente trajo con claridad el tema "como enfocar…" at bounding box center [1014, 294] width 222 height 46
click at [1109, 317] on textarea "FdFw: escuchar para logros. La cliente desde el inicio de la sesion trajo con c…" at bounding box center [1014, 294] width 222 height 46
paste textarea "ue ella quiere tomar la decision respecto de si jubilarse o no, ya que si lo ha…"
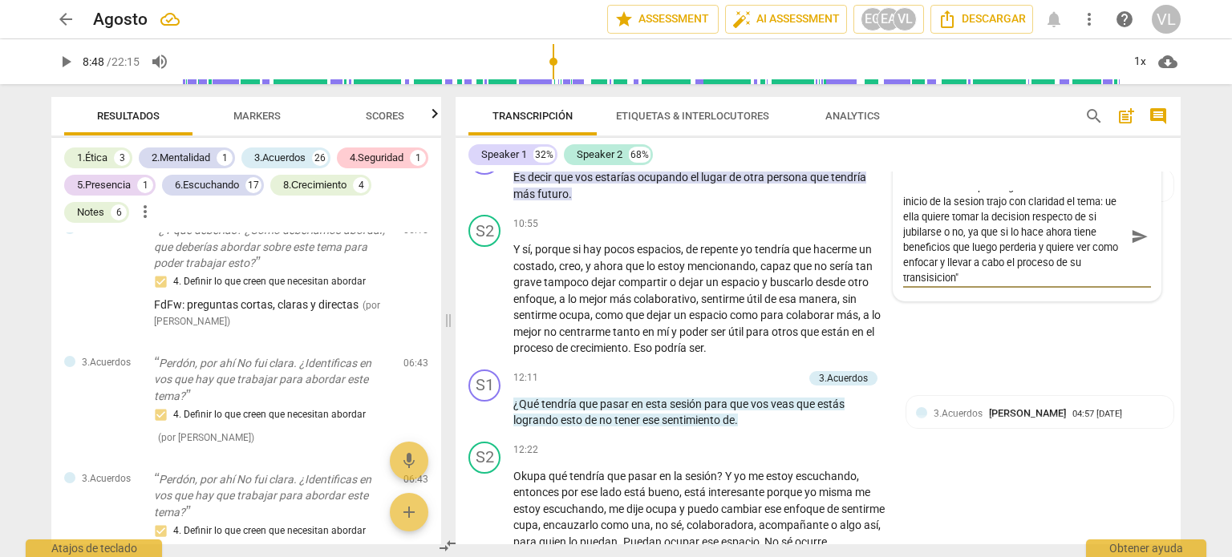
scroll to position [14, 0]
click at [1006, 282] on textarea "FdFw: escuchar para logros. La cliente desde el inicio de la sesion trajo con c…" at bounding box center [1014, 236] width 222 height 91
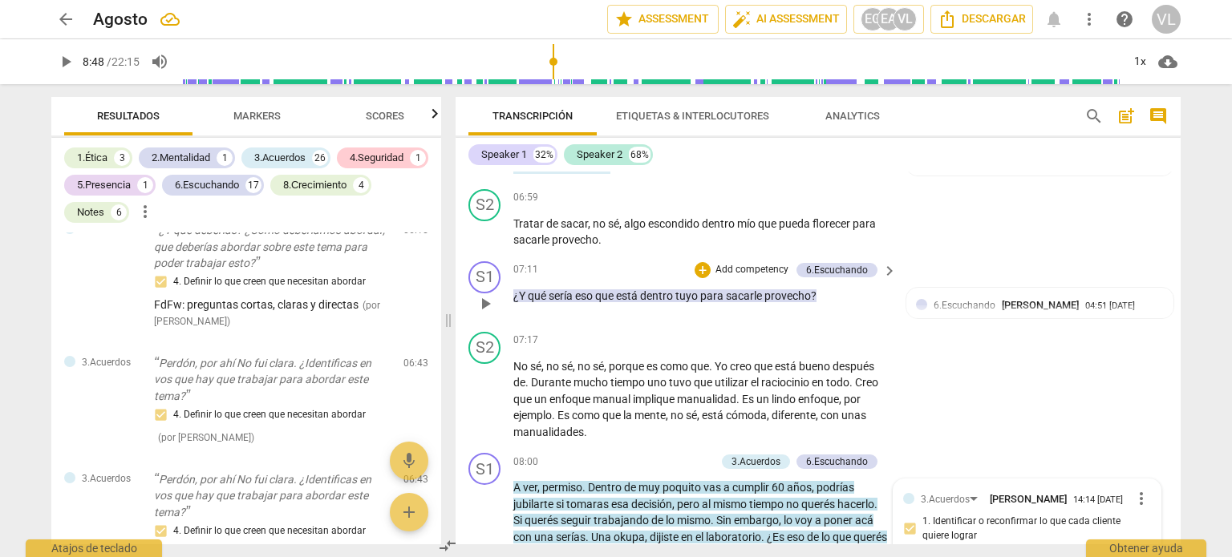
scroll to position [1565, 0]
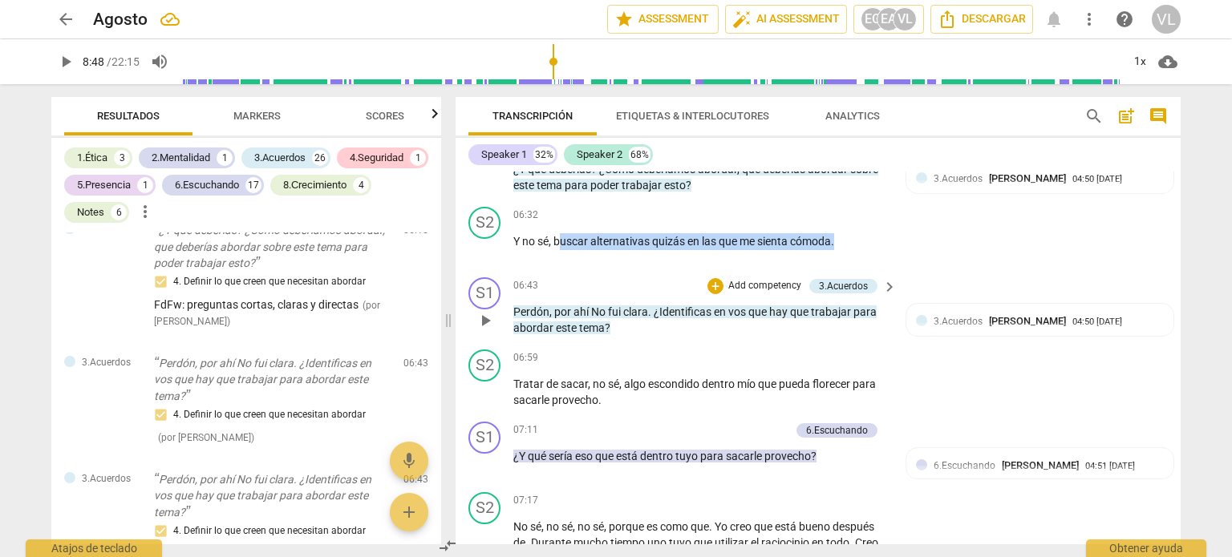
drag, startPoint x: 559, startPoint y: 265, endPoint x: 852, endPoint y: 300, distance: 295.5
click at [857, 300] on div "S1 play_arrow pause 00:03 + Add competency keyboard_arrow_right Hola Su , buena…" at bounding box center [817, 358] width 725 height 373
click at [638, 248] on span "alternativas" at bounding box center [621, 241] width 62 height 13
drag, startPoint x: 548, startPoint y: 265, endPoint x: 840, endPoint y: 286, distance: 292.6
click at [840, 265] on div "06:32 + Add competency keyboard_arrow_right Y no sé , buscar alternativas quizá…" at bounding box center [705, 236] width 385 height 58
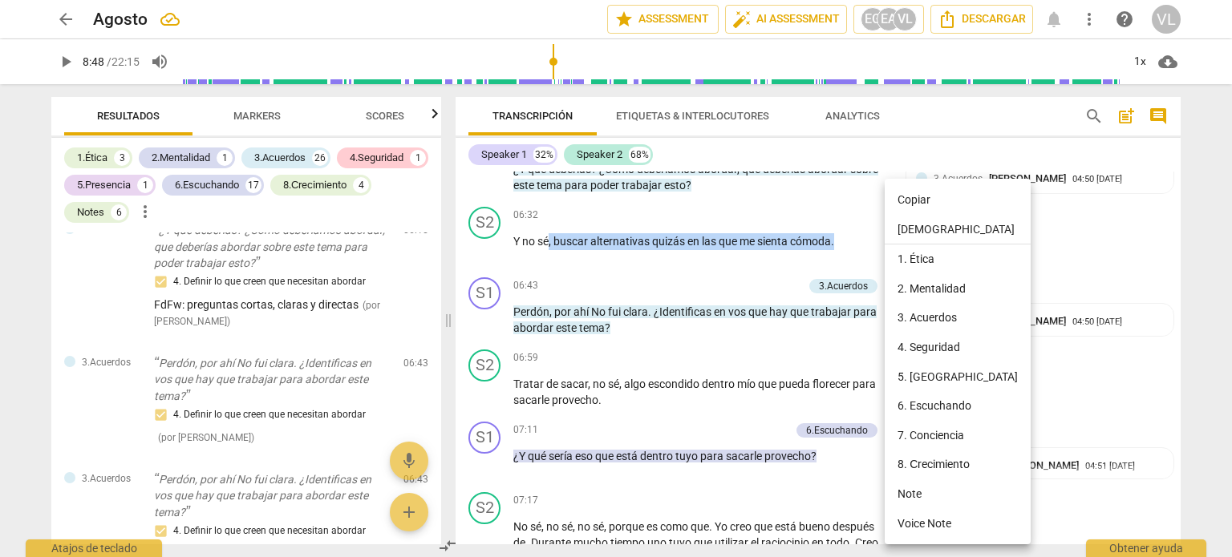
click at [914, 206] on li "Copiar" at bounding box center [957, 200] width 146 height 30
copy p ", buscar alternativas quizás en las que me sienta cómoda ."
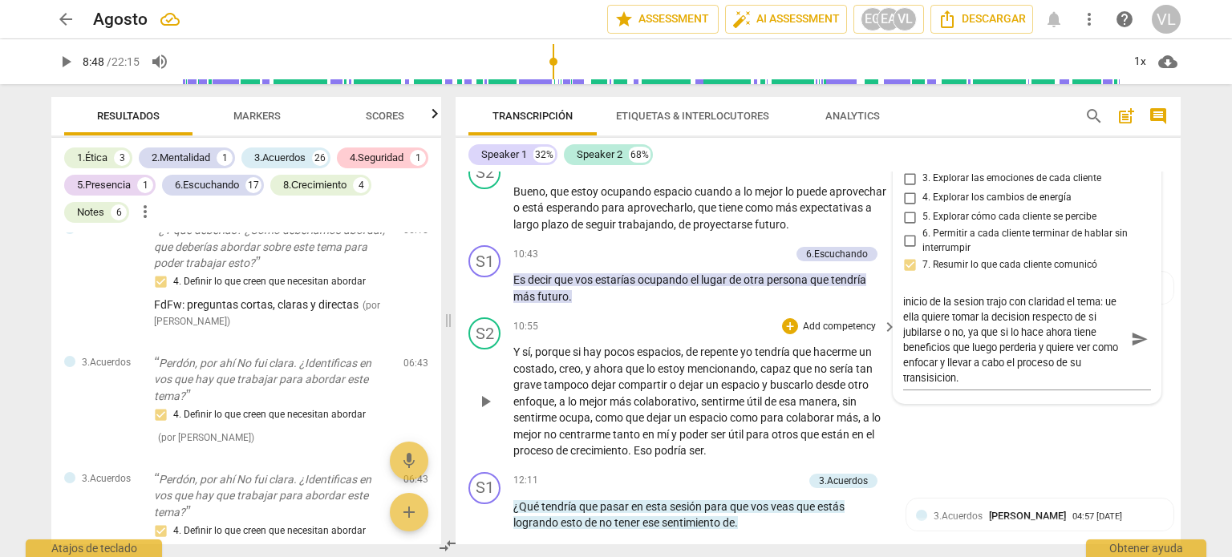
scroll to position [2768, 0]
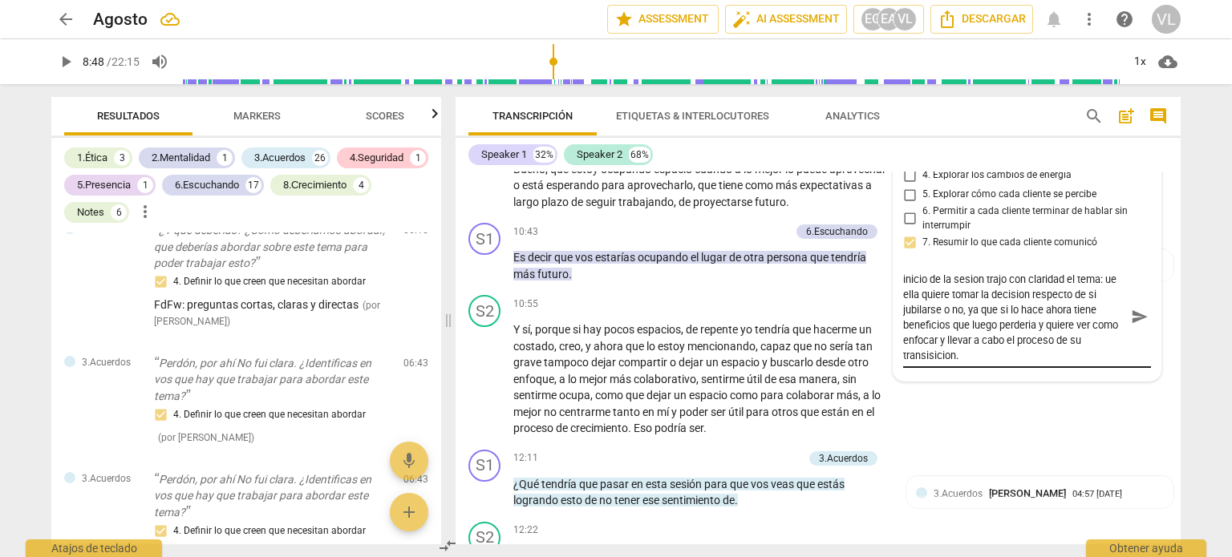
click at [997, 362] on textarea "FdFw: escuchar para logros. La cliente desde el inicio de la sesion trajo con c…" at bounding box center [1014, 316] width 222 height 91
paste textarea ", buscar alternativas quizás en las que me sienta cómoda."
click at [1042, 378] on textarea "FdFw: escuchar para logros. La cliente desde el inicio de la sesion trajo con c…" at bounding box center [1014, 324] width 222 height 107
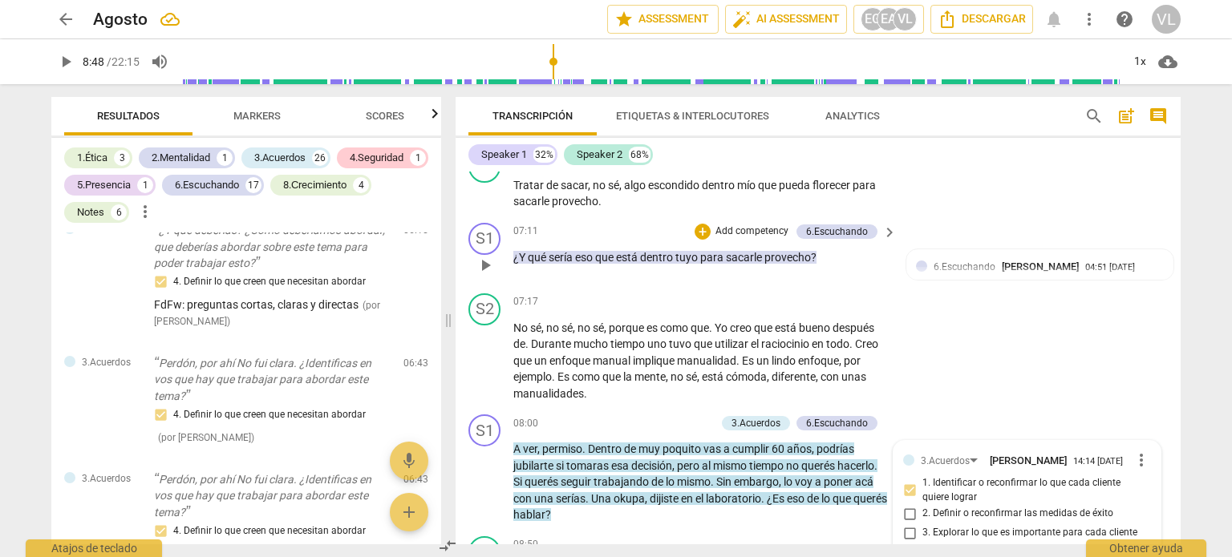
scroll to position [1726, 0]
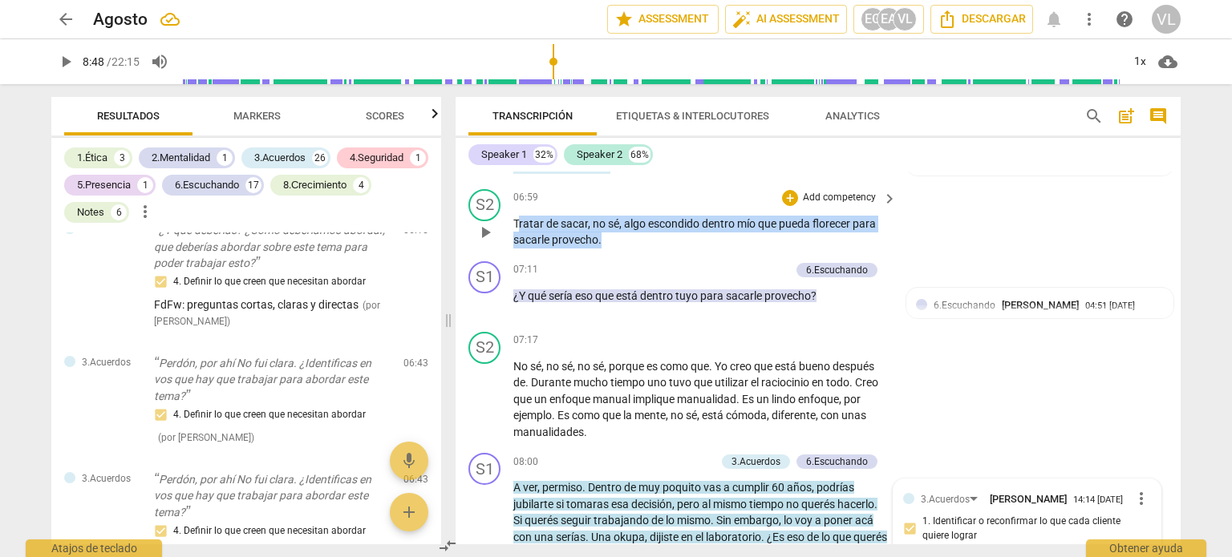
drag, startPoint x: 516, startPoint y: 245, endPoint x: 615, endPoint y: 269, distance: 101.3
click at [615, 249] on p "Tratar de sacar , no sé , algo escondido dentro mío que pueda florecer para sac…" at bounding box center [700, 232] width 375 height 33
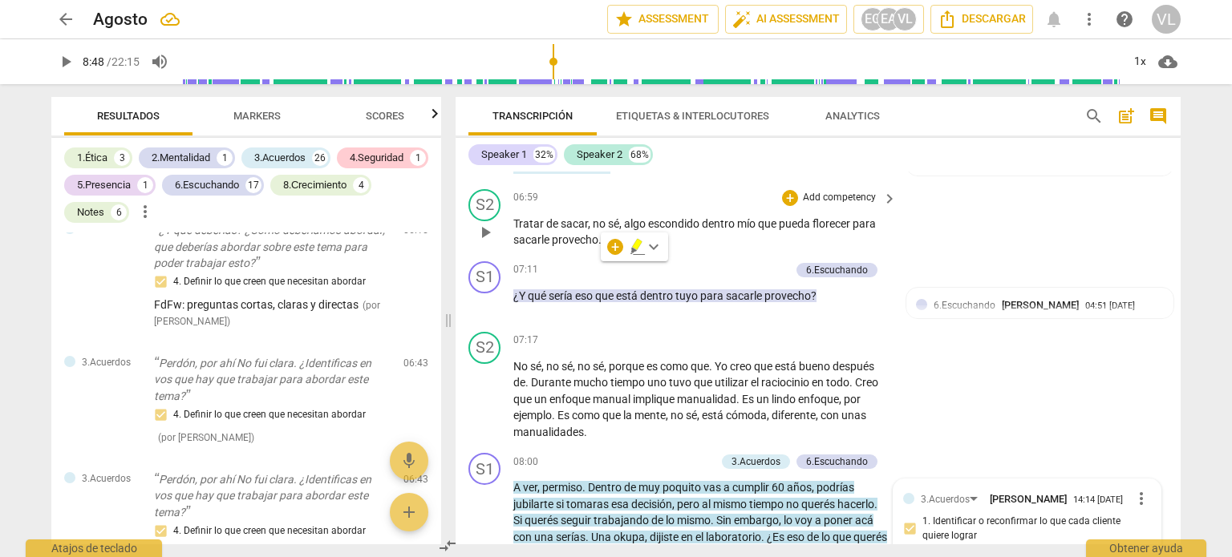
drag, startPoint x: 512, startPoint y: 245, endPoint x: 585, endPoint y: 269, distance: 76.6
click at [585, 255] on div "S2 play_arrow pause 06:59 + Add competency keyboard_arrow_right Tratar de sacar…" at bounding box center [817, 219] width 725 height 72
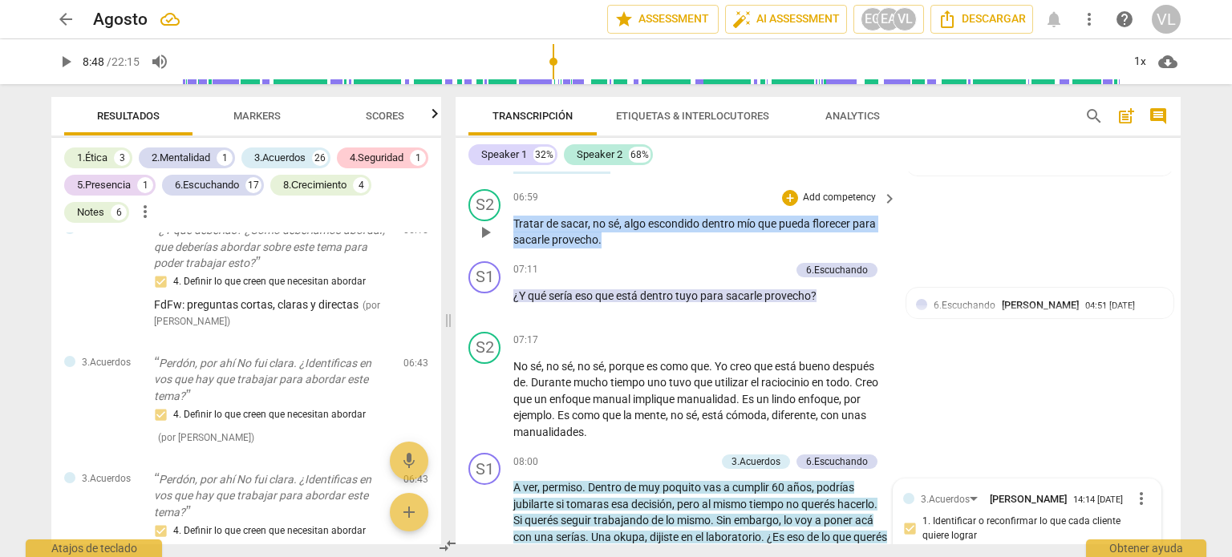
drag, startPoint x: 515, startPoint y: 253, endPoint x: 610, endPoint y: 279, distance: 99.0
click at [610, 255] on div "S2 play_arrow pause 06:59 + Add competency keyboard_arrow_right Tratar de sacar…" at bounding box center [817, 219] width 725 height 72
copy p "Tratar de sacar , no sé , algo escondido dentro mío que pueda florecer para sac…"
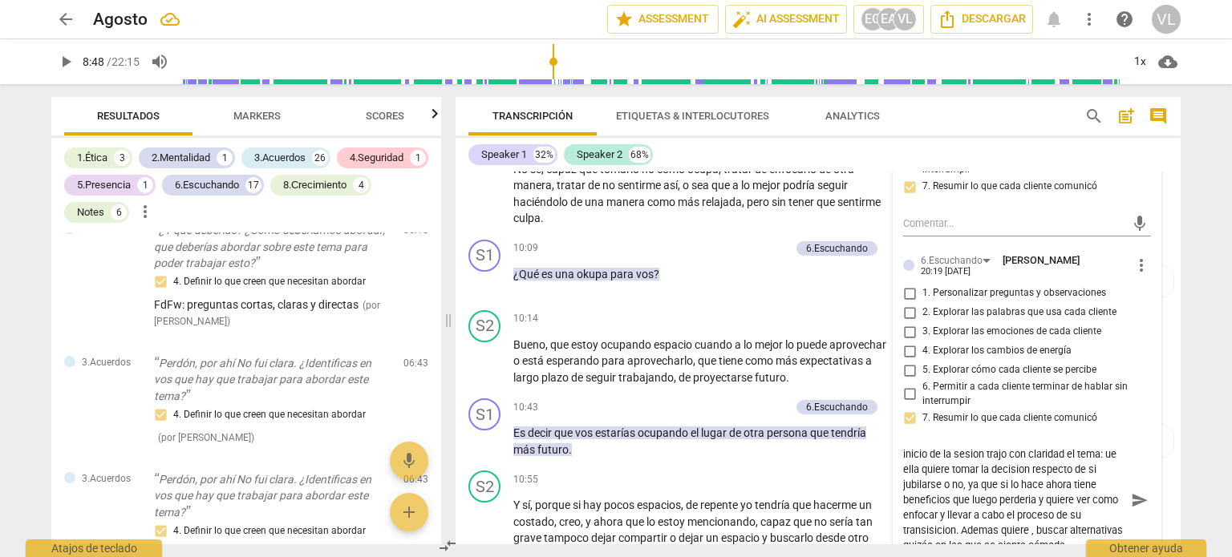
scroll to position [2768, 0]
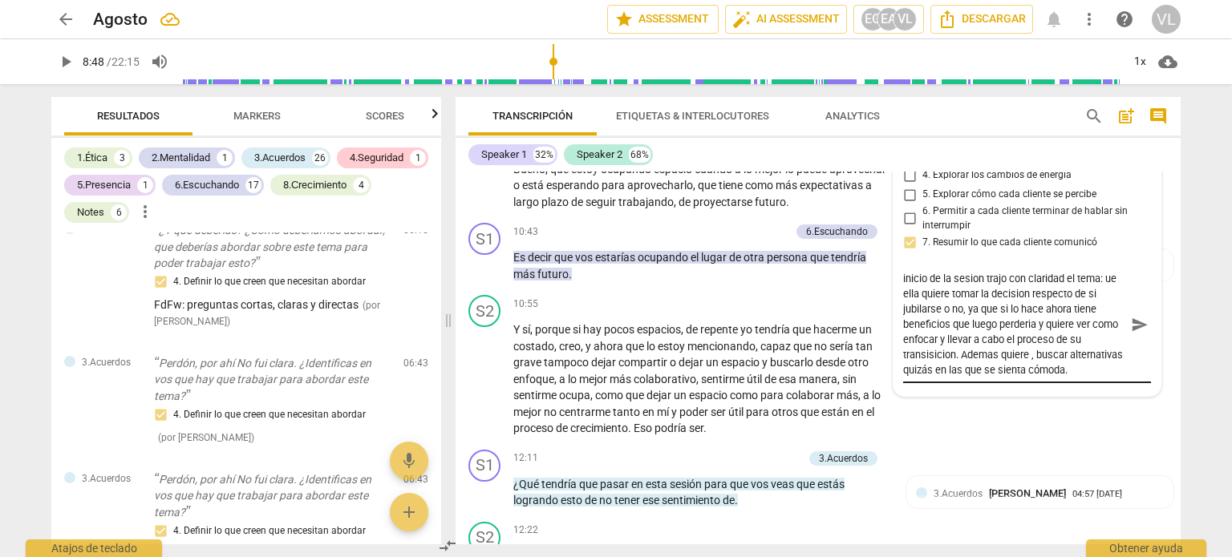
click at [981, 378] on textarea "FdFw: escuchar para logros. La cliente desde el inicio de la sesion trajo con c…" at bounding box center [1014, 324] width 222 height 107
paste textarea "Tratar de sacar, no sé, algo escondido dentro mío que pueda florecer para sacar…"
click at [951, 392] on textarea "FdFw: escuchar para logros. La cliente desde el inicio de la sesion trajo con c…" at bounding box center [1014, 332] width 222 height 122
click at [948, 391] on textarea "FdFw: escuchar para logros. La cliente desde el inicio de la sesion trajo con c…" at bounding box center [1014, 332] width 222 height 122
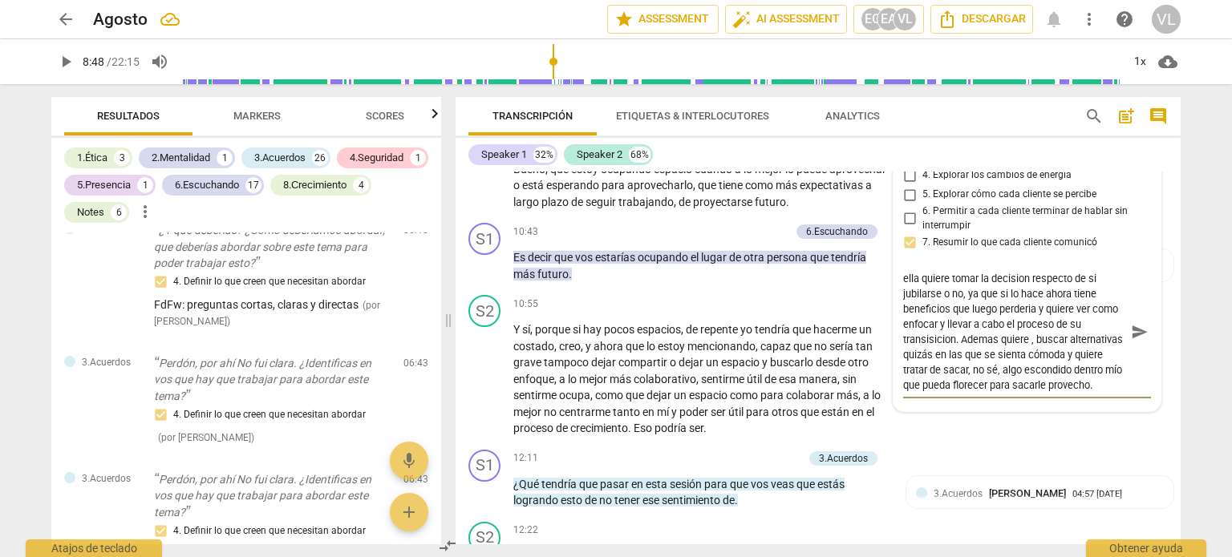
click at [998, 393] on textarea "FdFw: escuchar para logros. La cliente desde el inicio de la sesion trajo con c…" at bounding box center [1014, 332] width 222 height 122
click at [1022, 393] on textarea "FdFw: escuchar para logros. La cliente desde el inicio de la sesion trajo con c…" at bounding box center [1014, 332] width 222 height 122
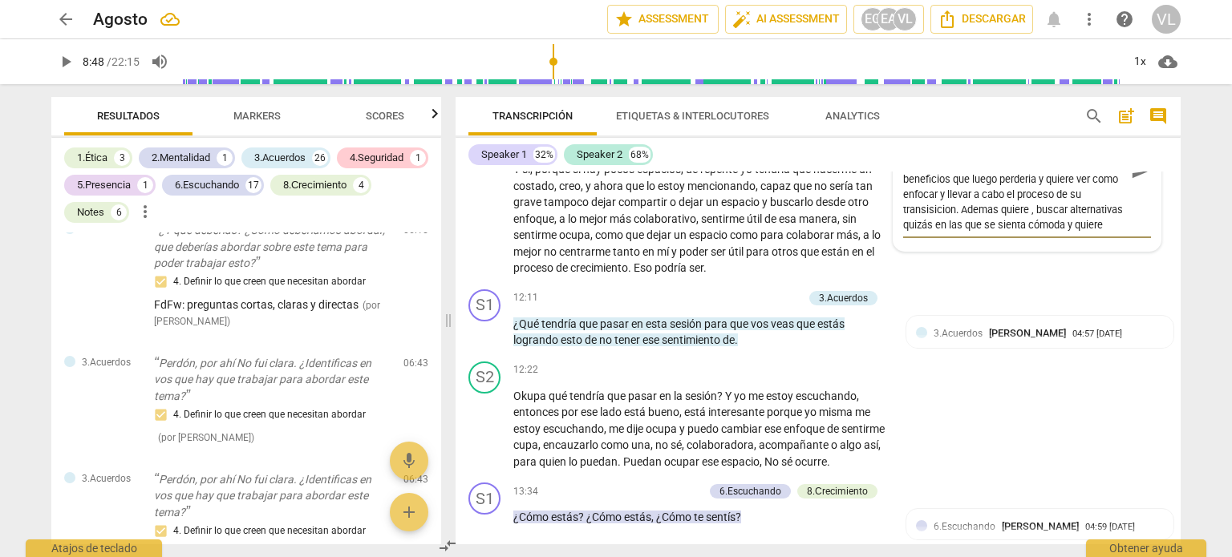
click at [1066, 233] on textarea "FdFw: escuchar para logros. La cliente desde el inicio de la sesion trajo con c…" at bounding box center [1014, 172] width 222 height 122
click at [1075, 233] on textarea "FdFw: escuchar para logros. La cliente desde el inicio de la sesion trajo con c…" at bounding box center [1014, 172] width 222 height 122
click at [998, 233] on textarea "FdFw: escuchar para logros. La cliente desde el inicio de la sesion trajo con c…" at bounding box center [1014, 172] width 222 height 122
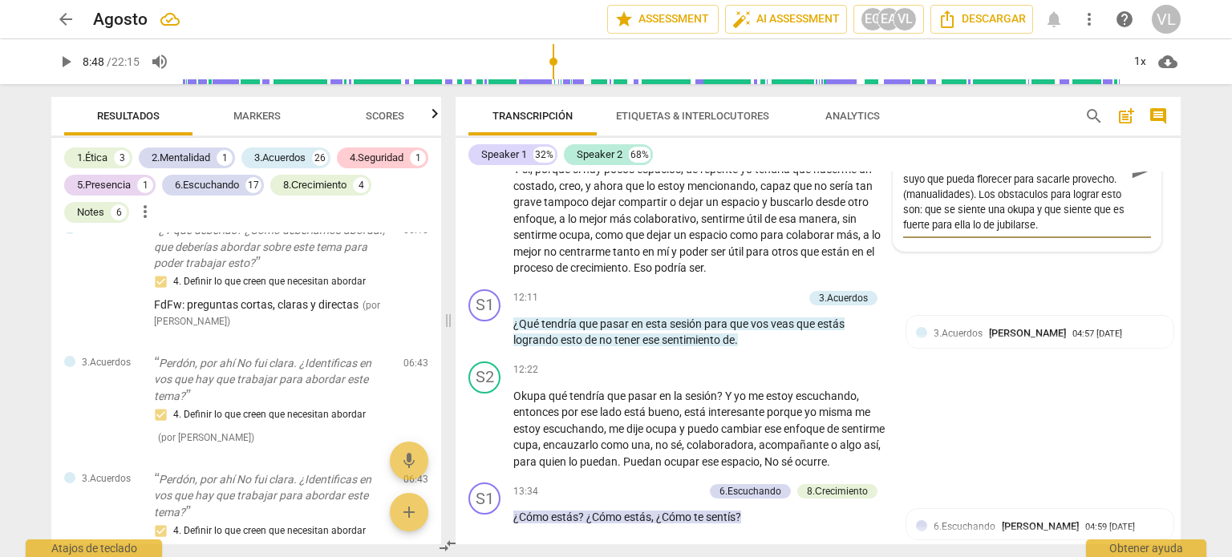
click at [1131, 181] on span "send" at bounding box center [1140, 173] width 18 height 18
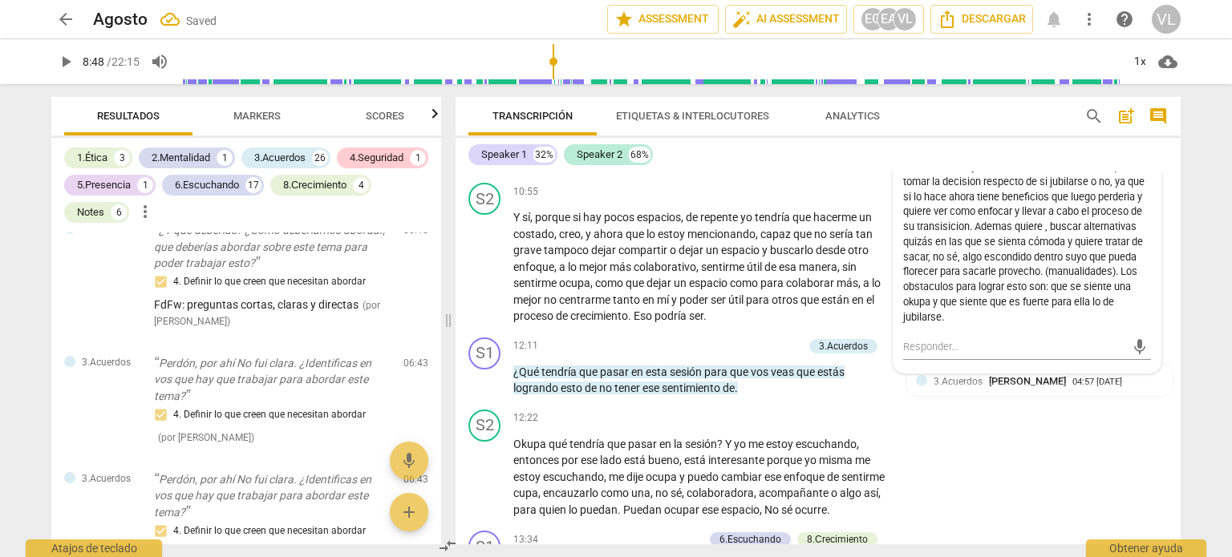
scroll to position [2841, 0]
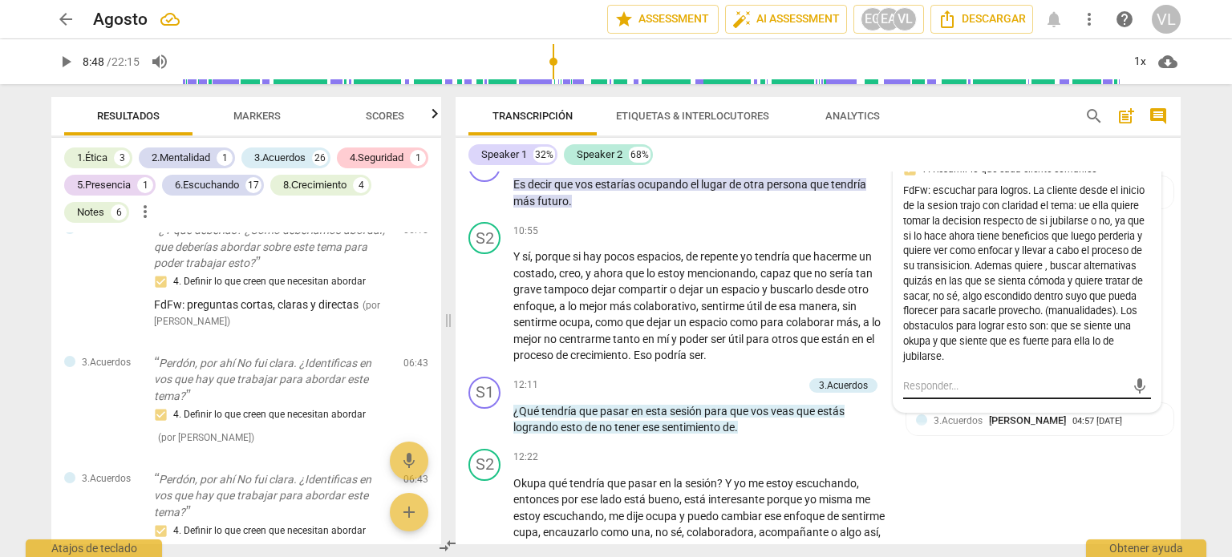
click at [933, 403] on div "mic" at bounding box center [1027, 384] width 248 height 35
click at [924, 394] on textarea at bounding box center [1014, 385] width 222 height 15
click at [1017, 424] on textarea "FdFw: propongo cambiar la palabra hablar o conversar por lograr" at bounding box center [1014, 401] width 222 height 46
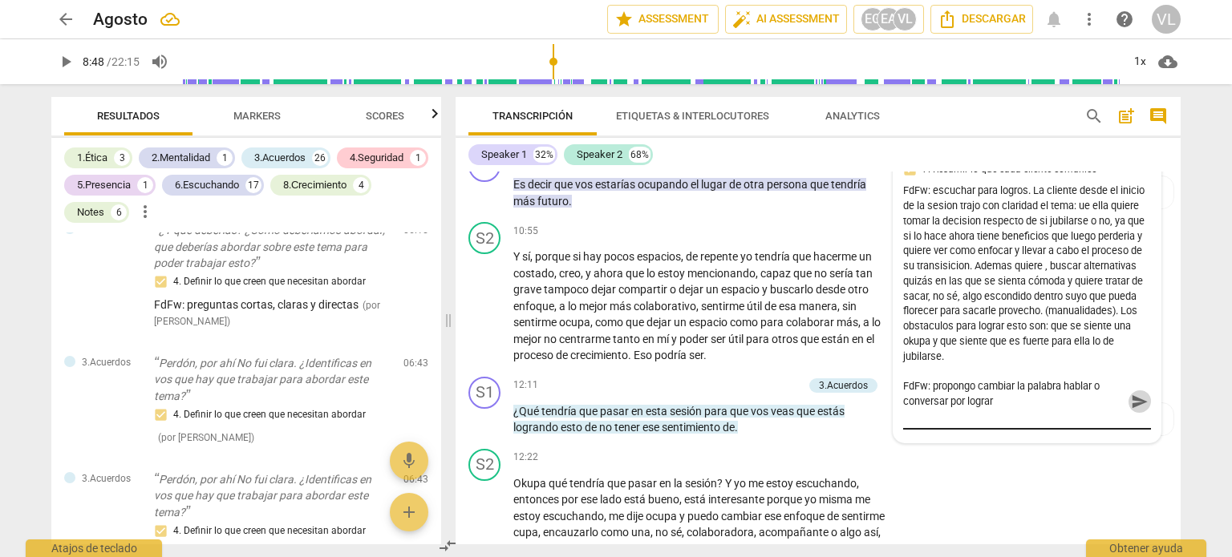
click at [1135, 411] on span "send" at bounding box center [1140, 402] width 18 height 18
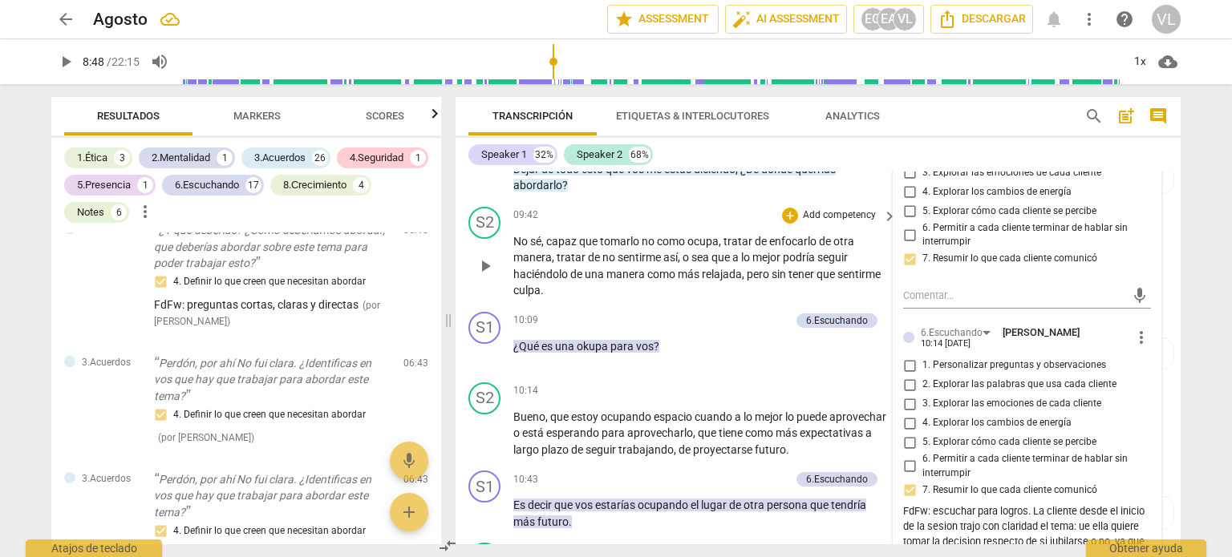
scroll to position [2440, 0]
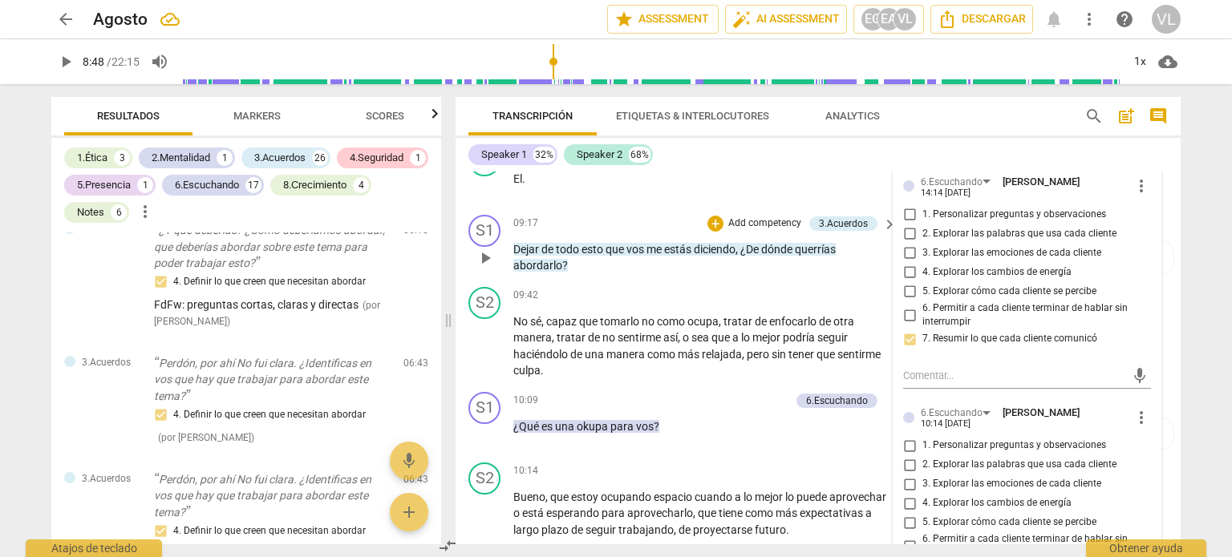
click at [480, 268] on span "play_arrow" at bounding box center [484, 258] width 19 height 19
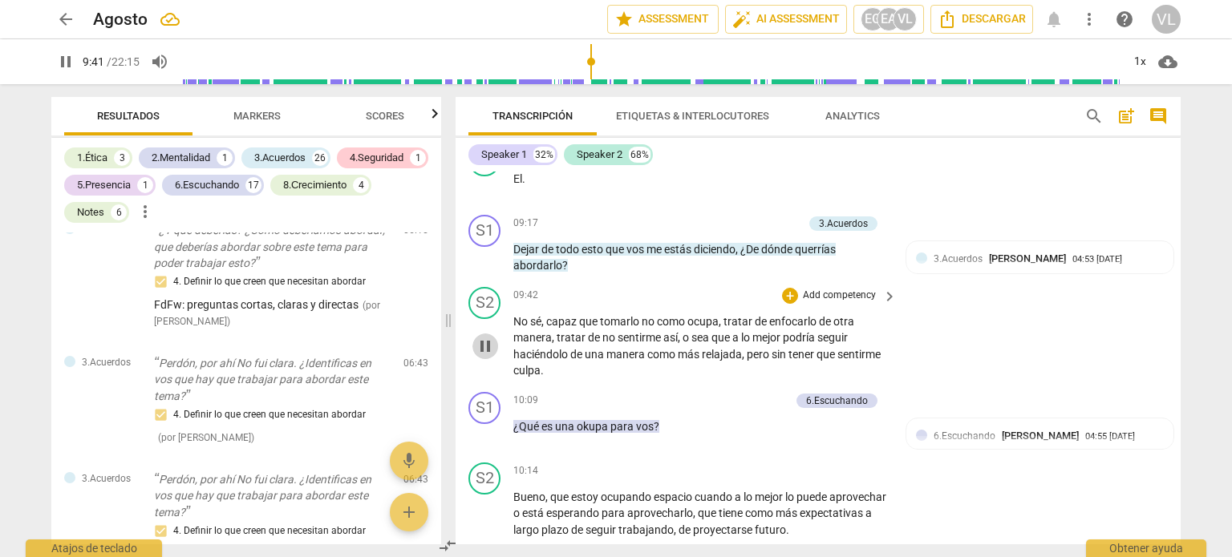
click at [491, 356] on span "pause" at bounding box center [484, 346] width 19 height 19
click at [765, 231] on p "Add competency" at bounding box center [764, 224] width 76 height 14
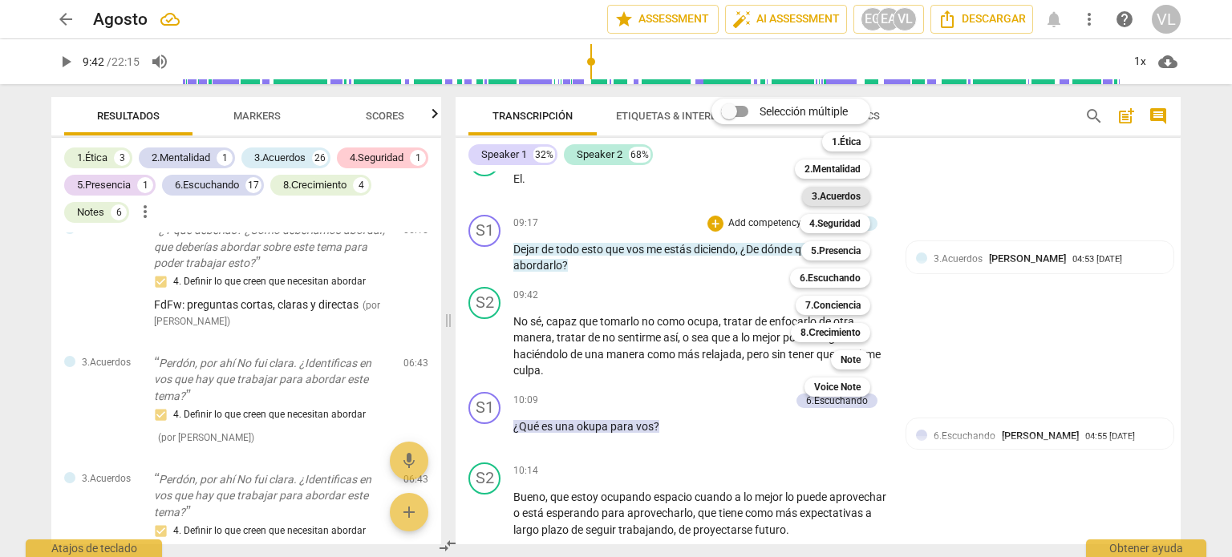
click at [849, 195] on b "3.Acuerdos" at bounding box center [835, 196] width 49 height 19
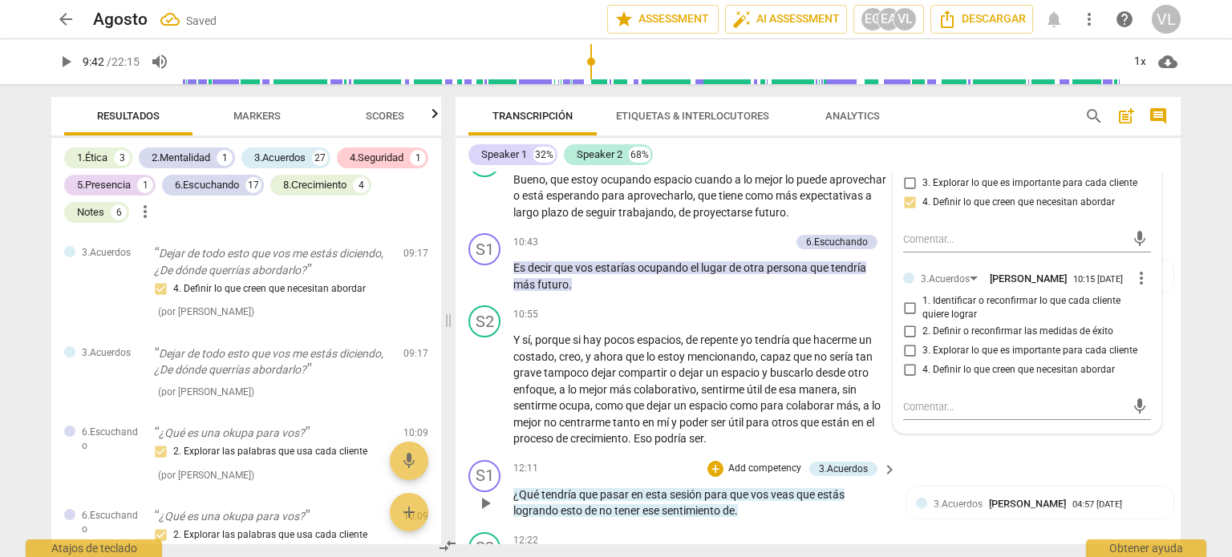
scroll to position [2841, 0]
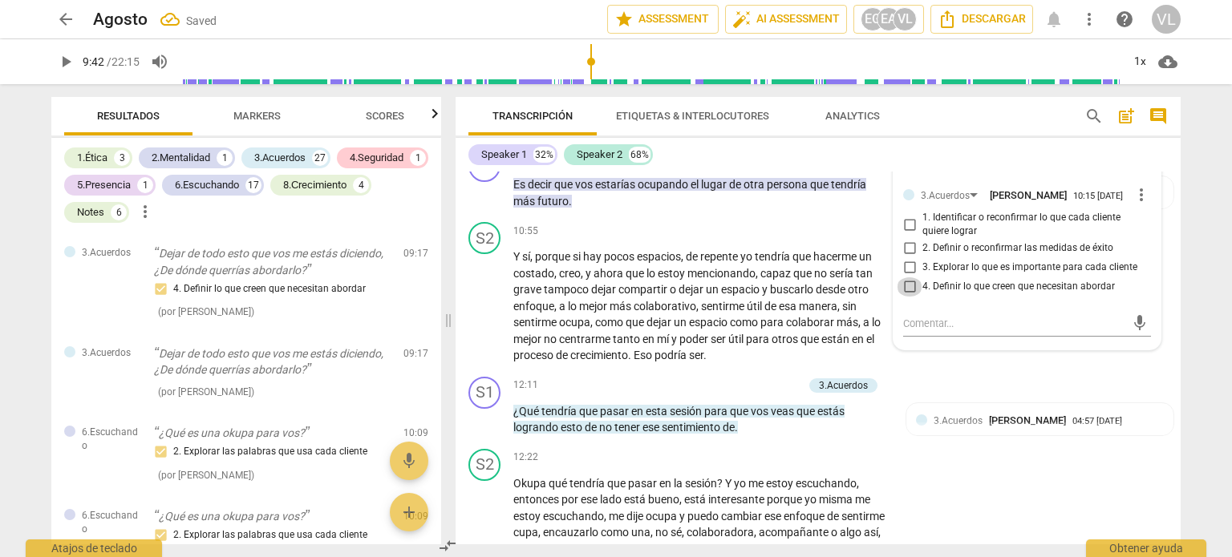
click at [909, 297] on input "4. Definir lo que creen que necesitan abordar" at bounding box center [909, 286] width 26 height 19
click at [943, 331] on textarea at bounding box center [1014, 323] width 222 height 15
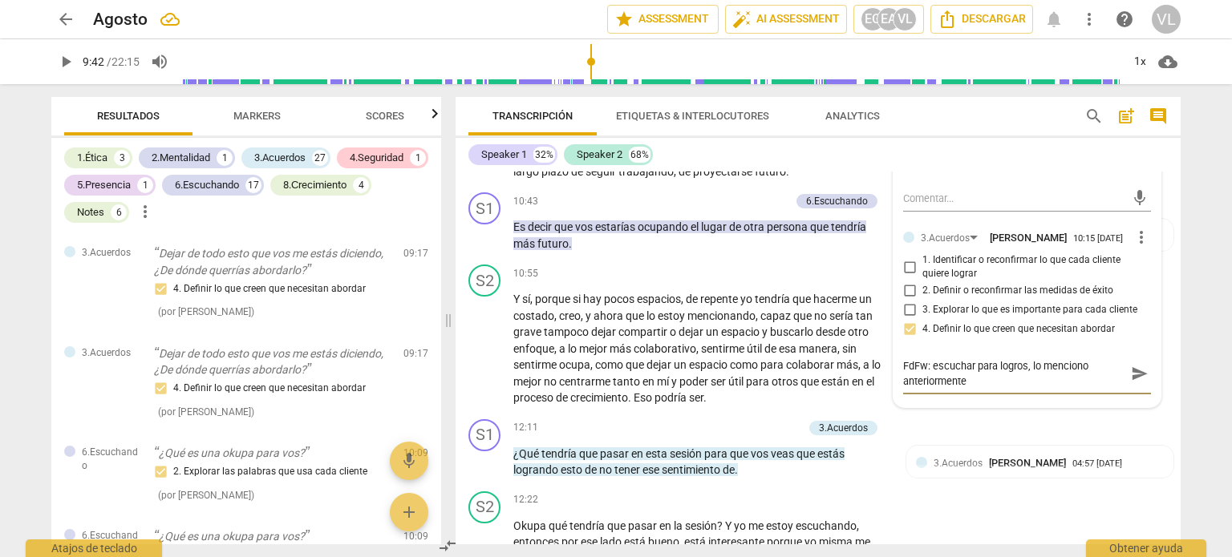
scroll to position [2761, 0]
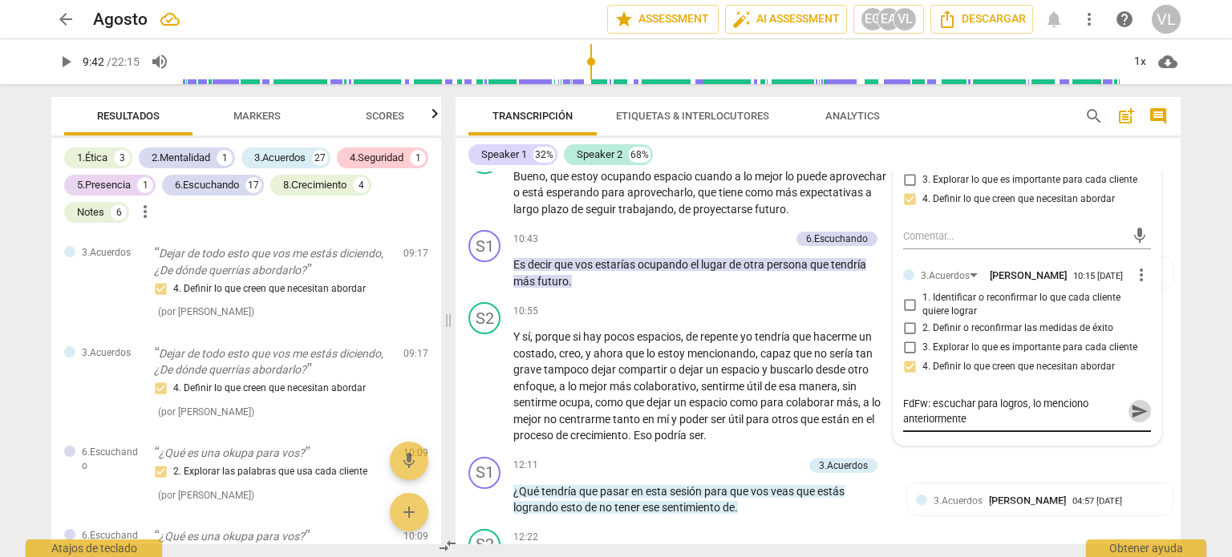
click at [1134, 420] on span "send" at bounding box center [1140, 412] width 18 height 18
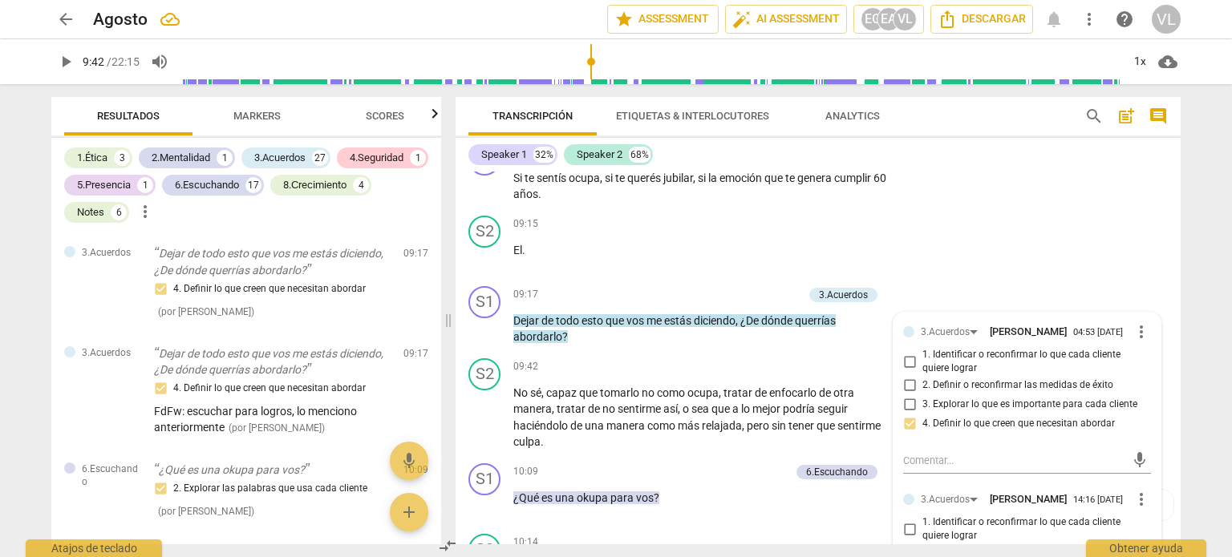
scroll to position [2520, 0]
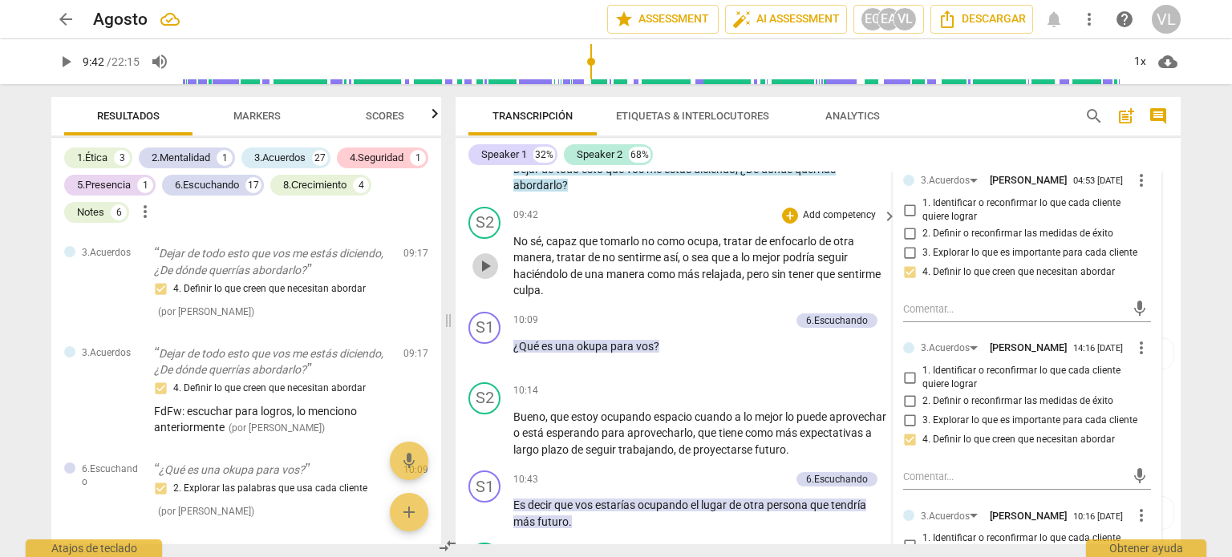
click at [488, 276] on span "play_arrow" at bounding box center [484, 266] width 19 height 19
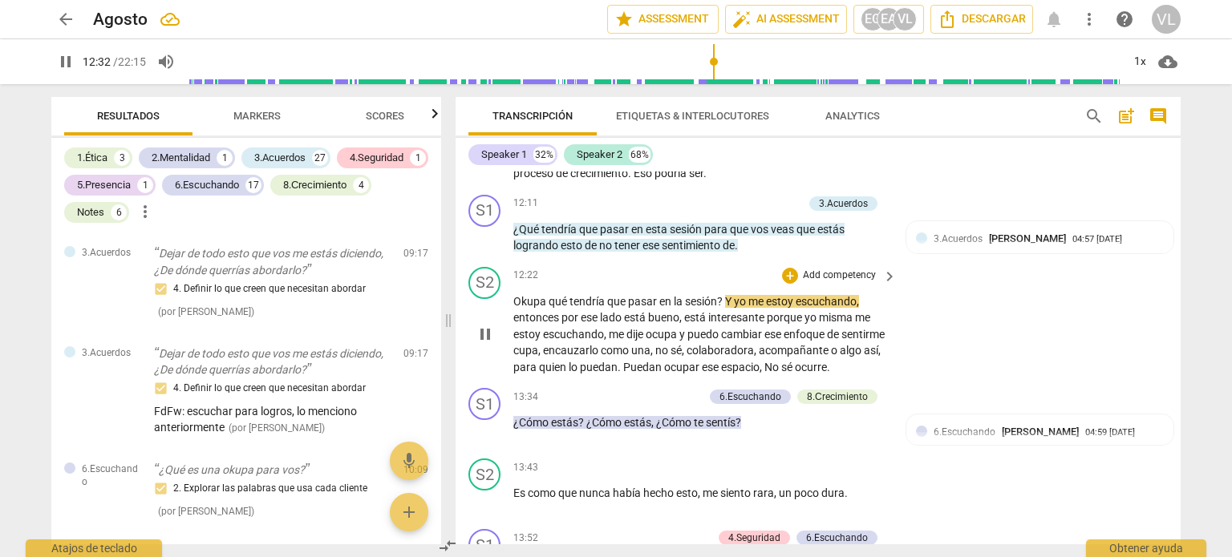
scroll to position [3103, 0]
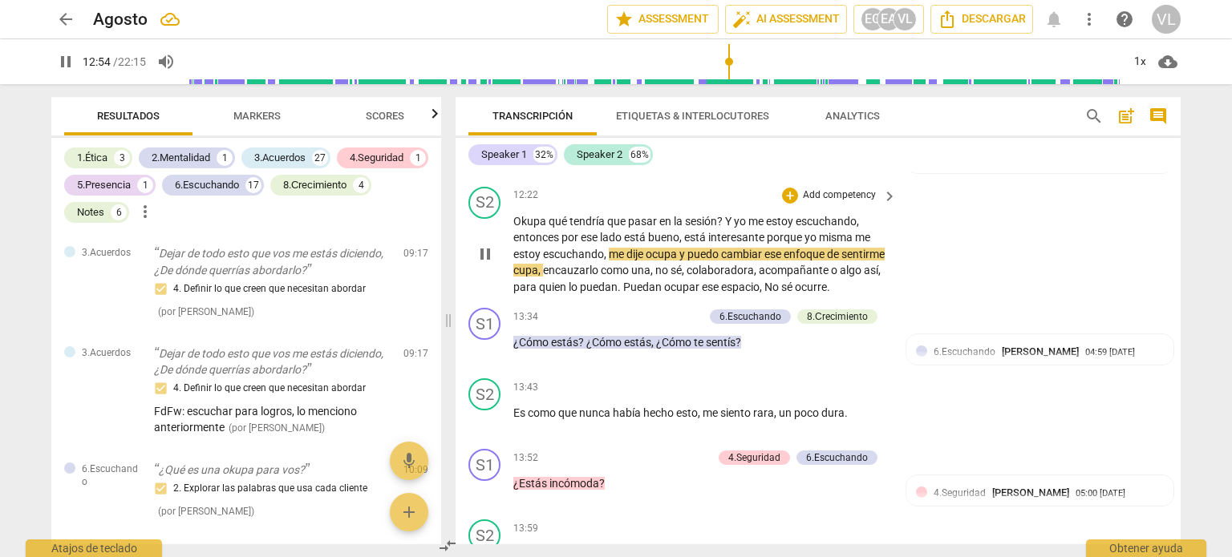
click at [888, 206] on span "keyboard_arrow_right" at bounding box center [889, 196] width 19 height 19
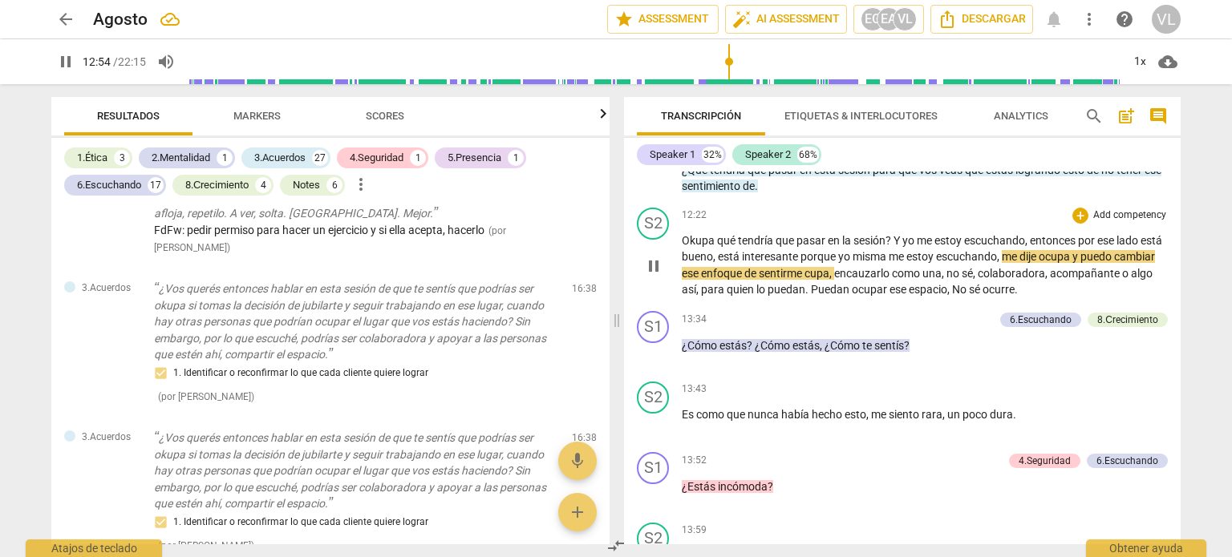
scroll to position [4008, 0]
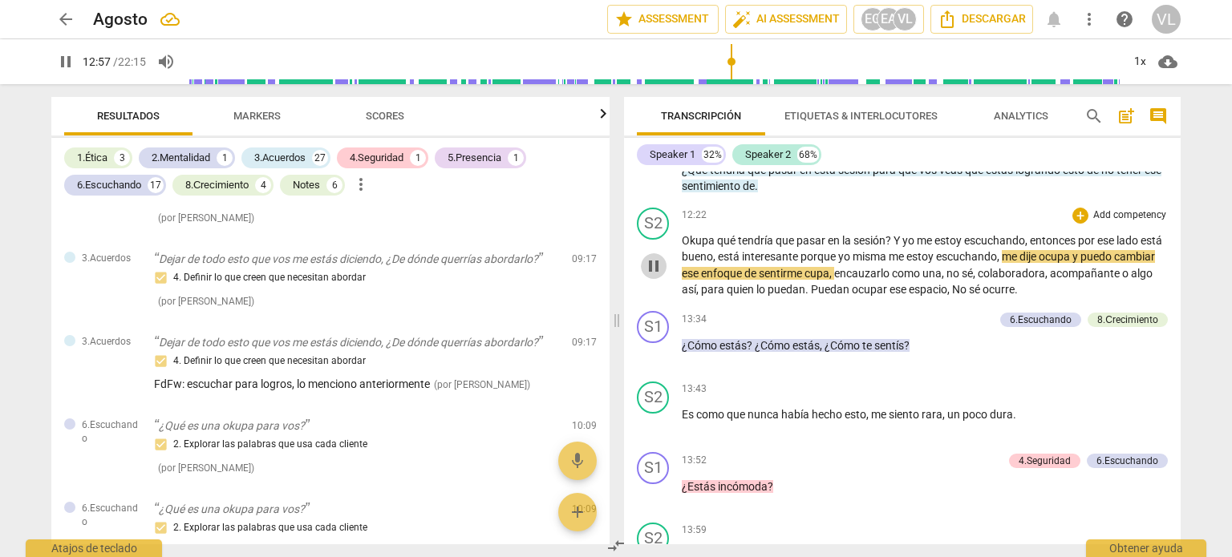
click at [657, 265] on span "pause" at bounding box center [653, 266] width 19 height 19
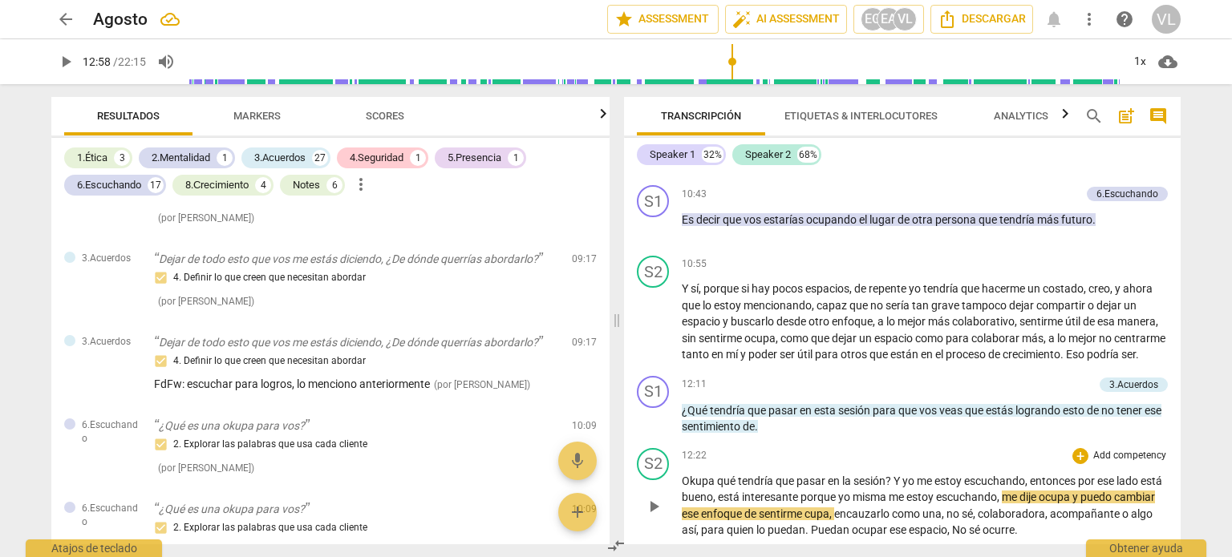
scroll to position [2707, 0]
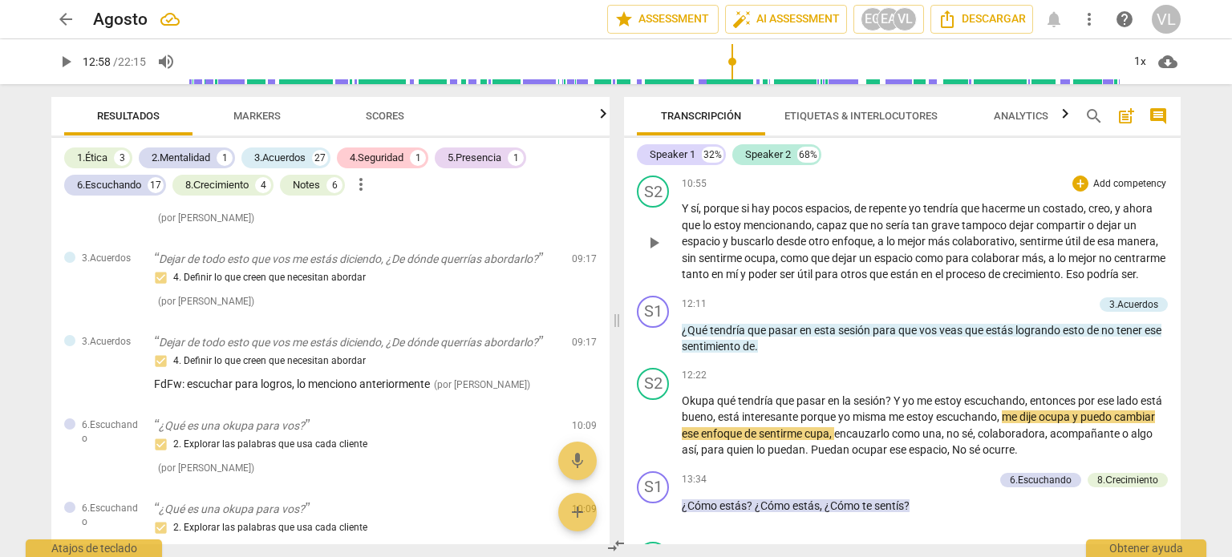
click at [915, 252] on span "espacio" at bounding box center [894, 258] width 41 height 13
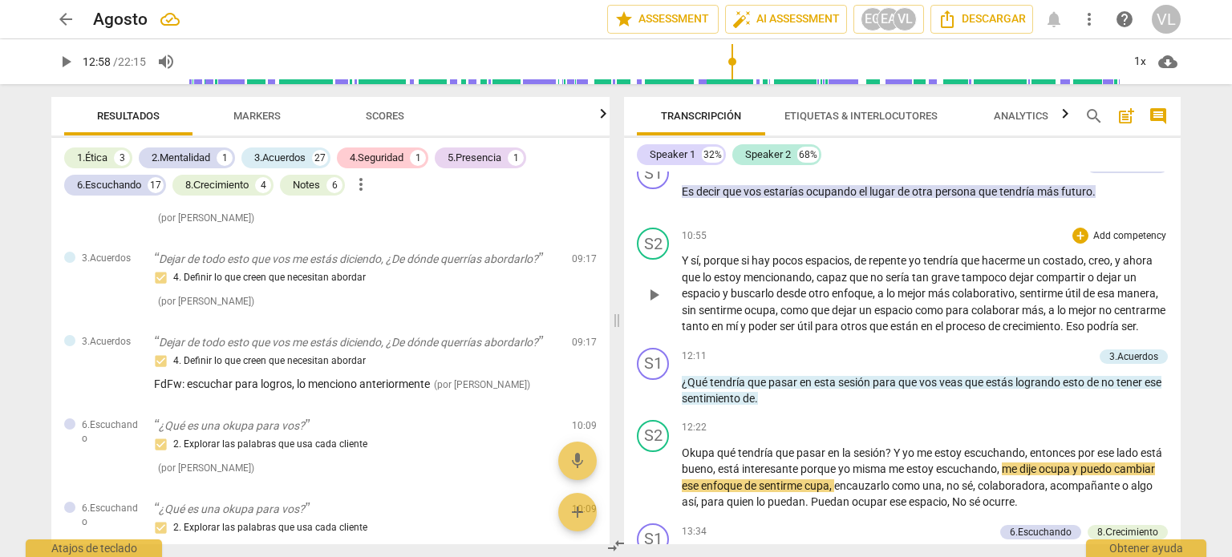
scroll to position [2627, 0]
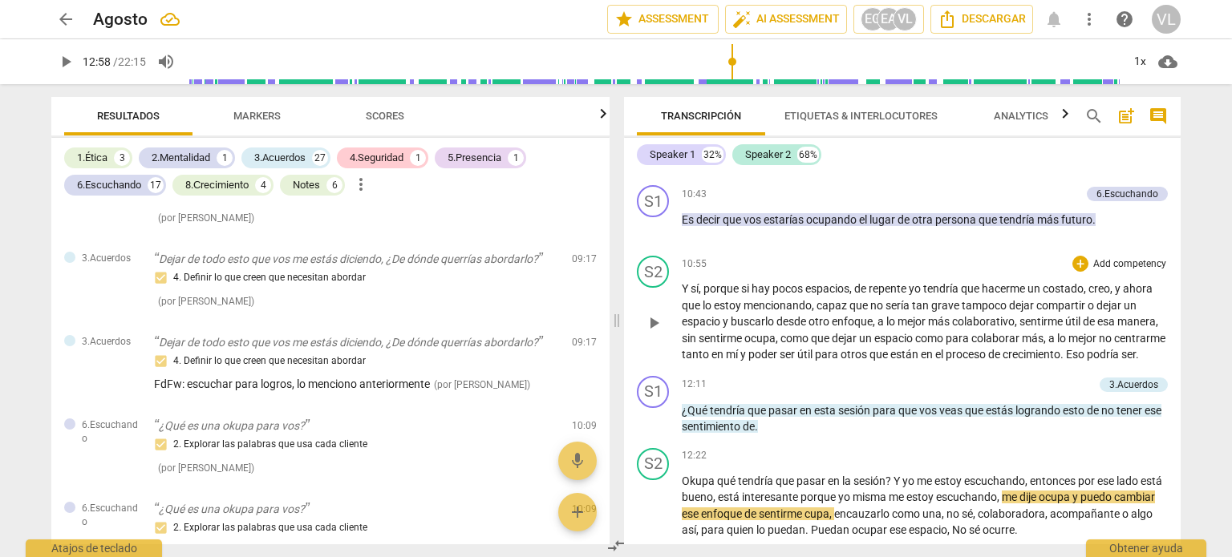
click at [1125, 257] on p "Add competency" at bounding box center [1129, 264] width 76 height 14
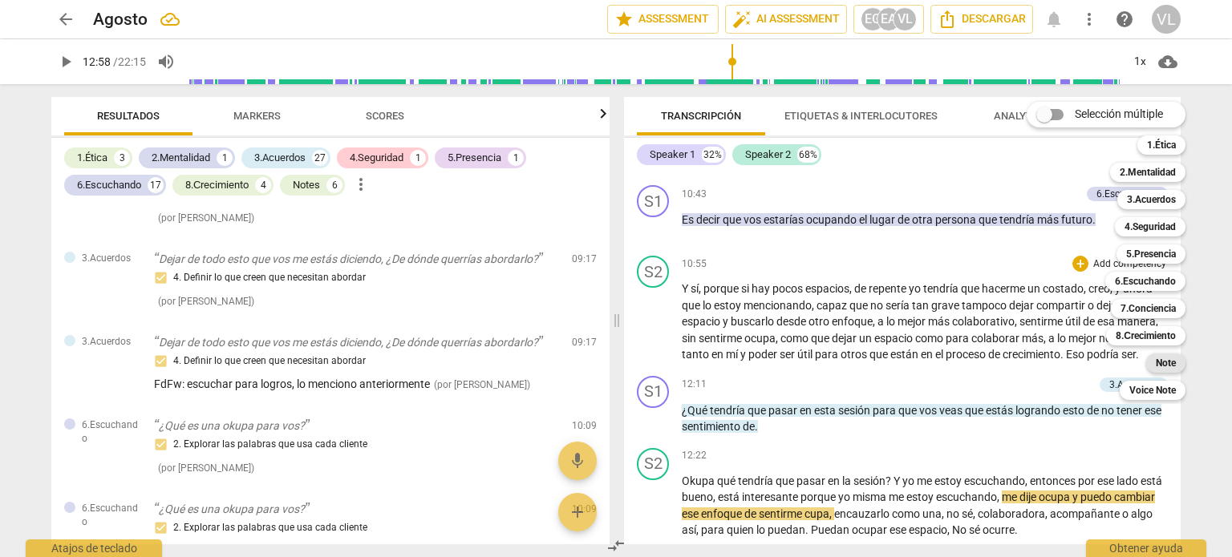
click at [1164, 366] on b "Note" at bounding box center [1165, 363] width 20 height 19
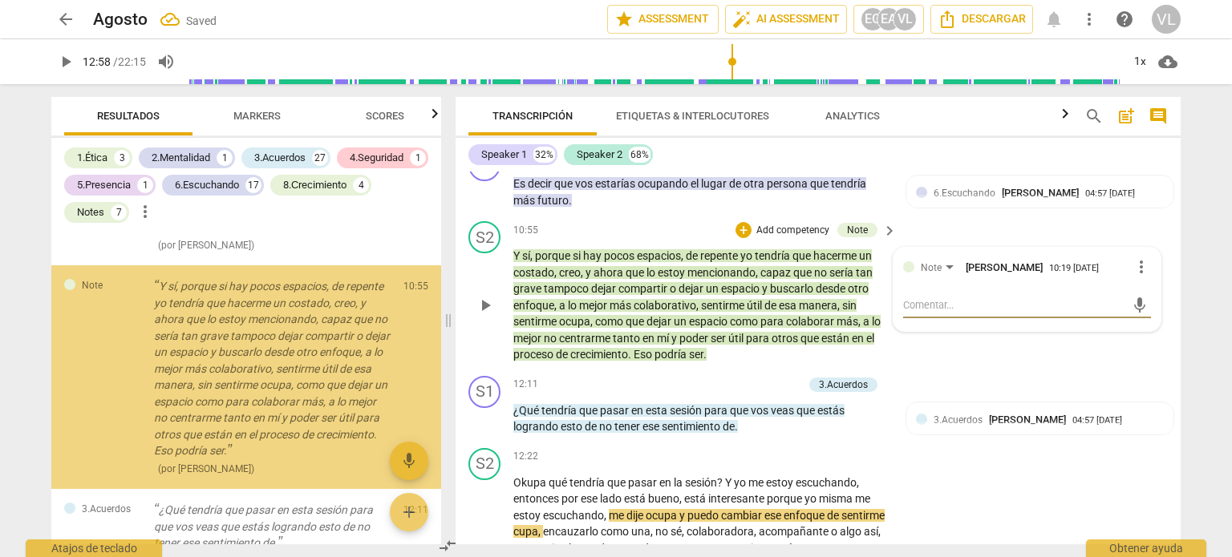
scroll to position [6250, 0]
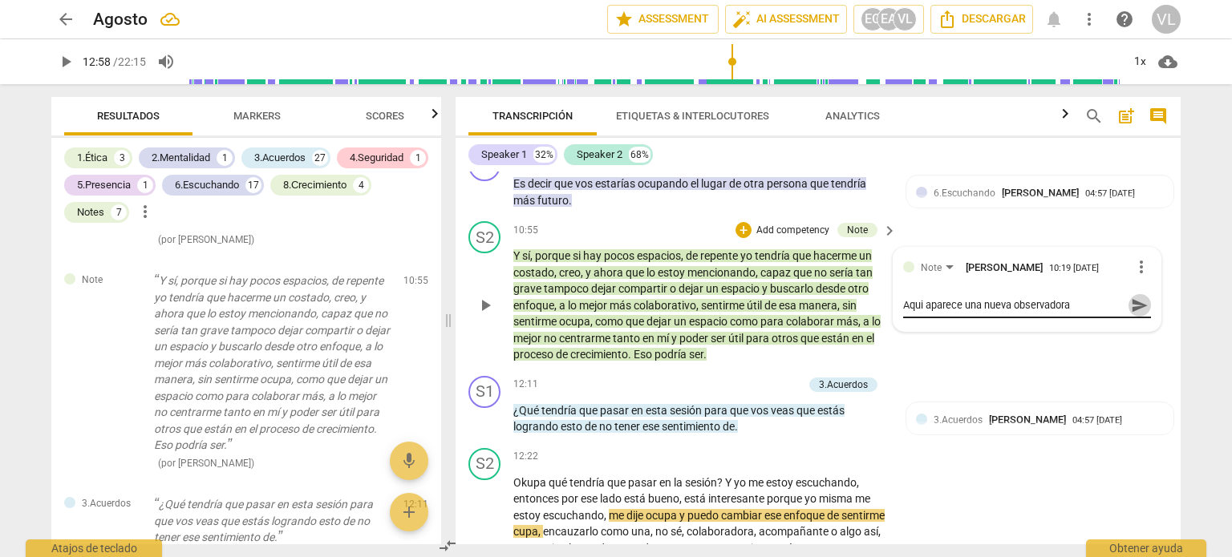
click at [1131, 314] on span "send" at bounding box center [1140, 306] width 18 height 18
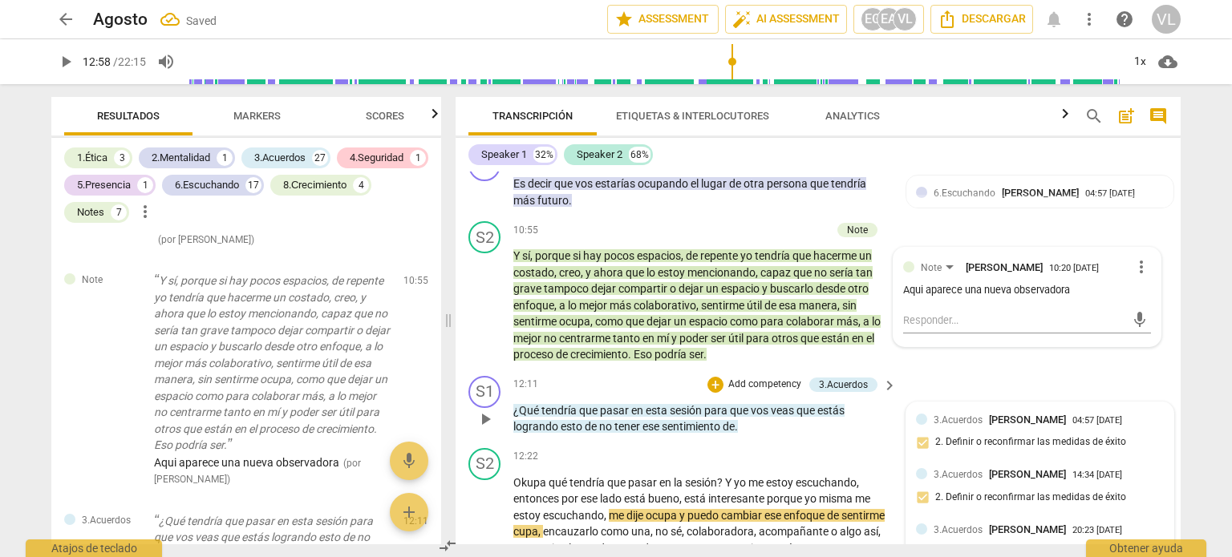
scroll to position [3002, 0]
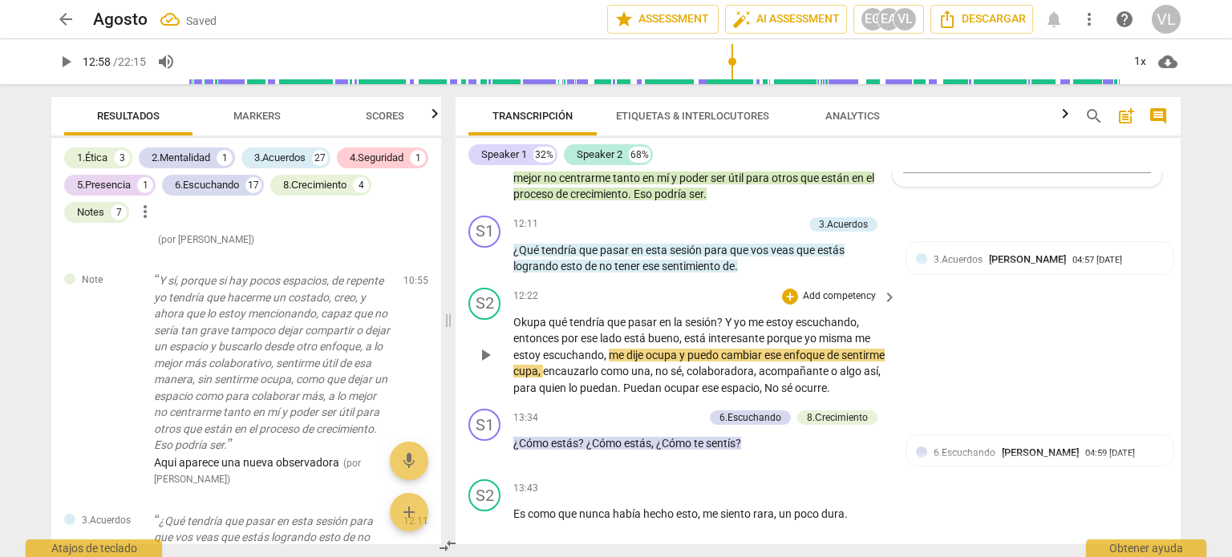
click at [783, 345] on span "porque" at bounding box center [786, 338] width 38 height 13
click at [795, 305] on div "+ Add competency" at bounding box center [829, 297] width 95 height 16
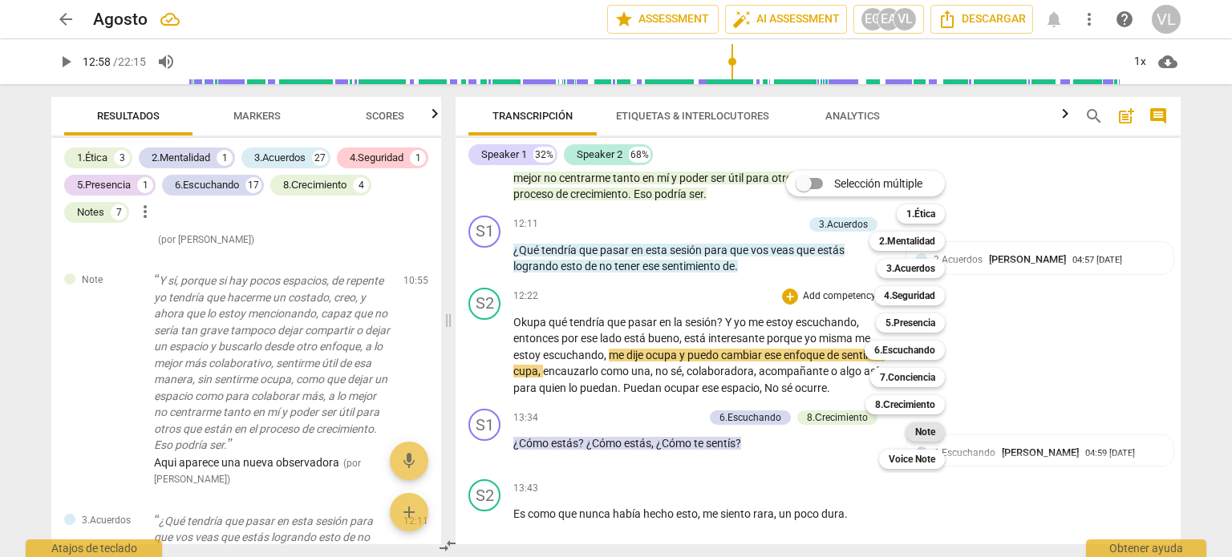
click at [937, 439] on div "Note" at bounding box center [924, 432] width 39 height 19
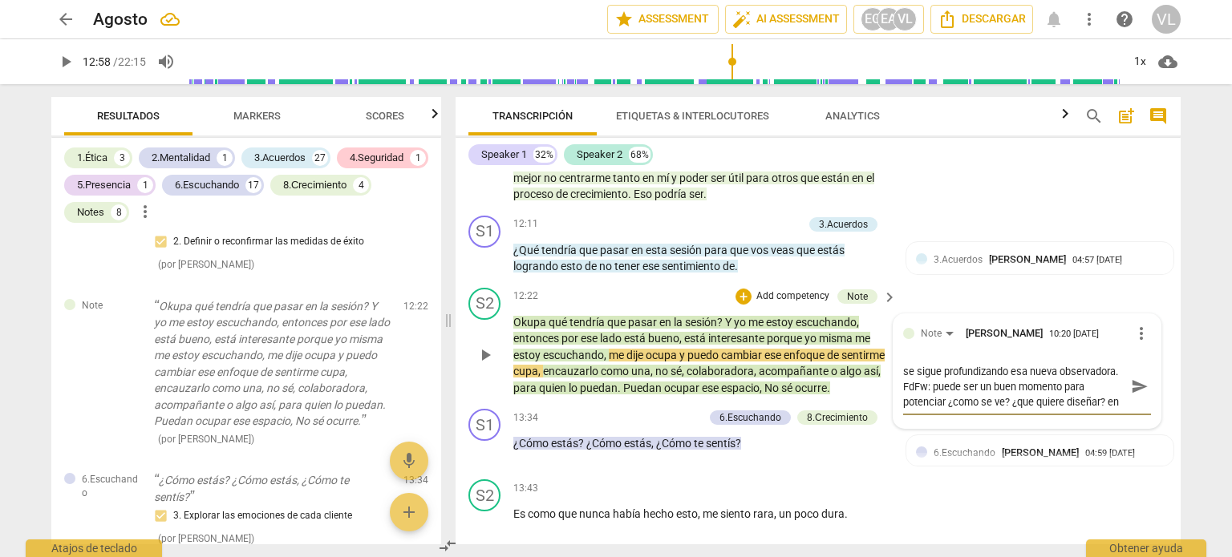
scroll to position [29, 0]
click at [1136, 395] on span "send" at bounding box center [1140, 387] width 18 height 18
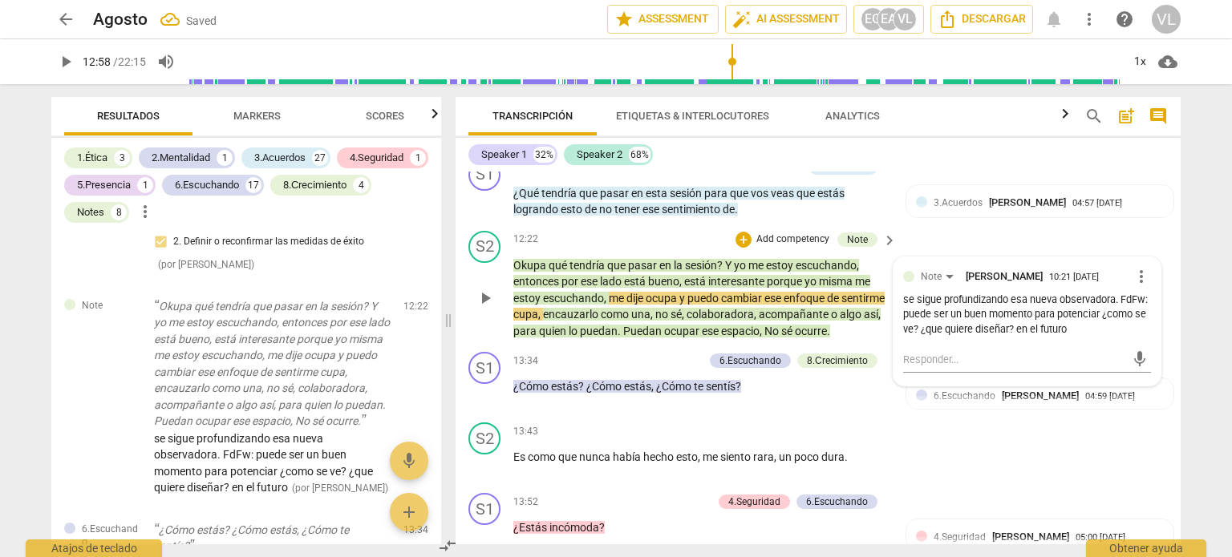
scroll to position [3082, 0]
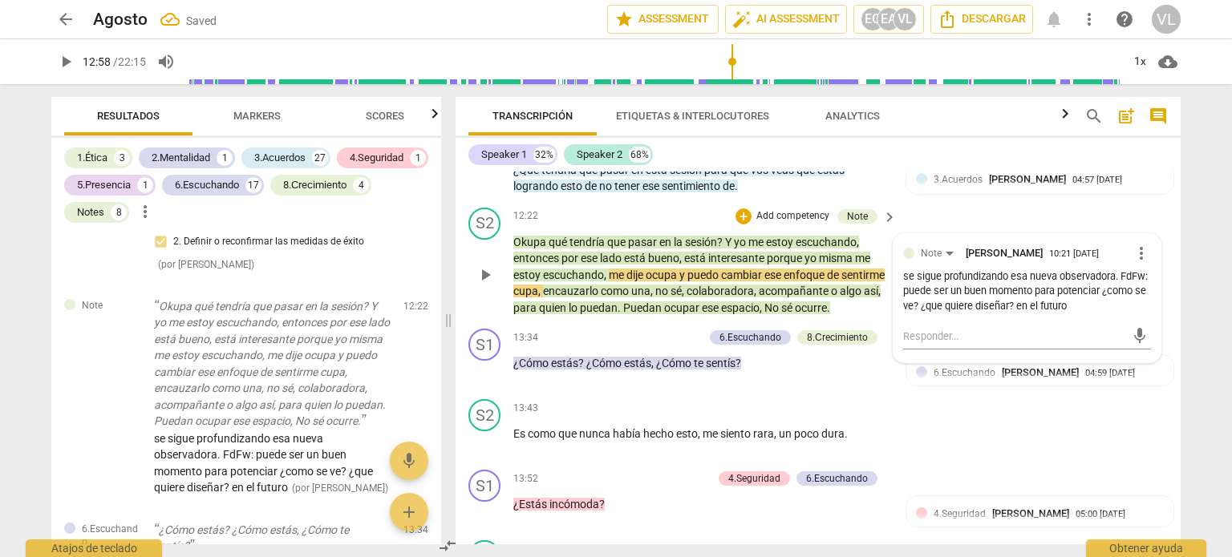
click at [481, 285] on span "play_arrow" at bounding box center [484, 274] width 19 height 19
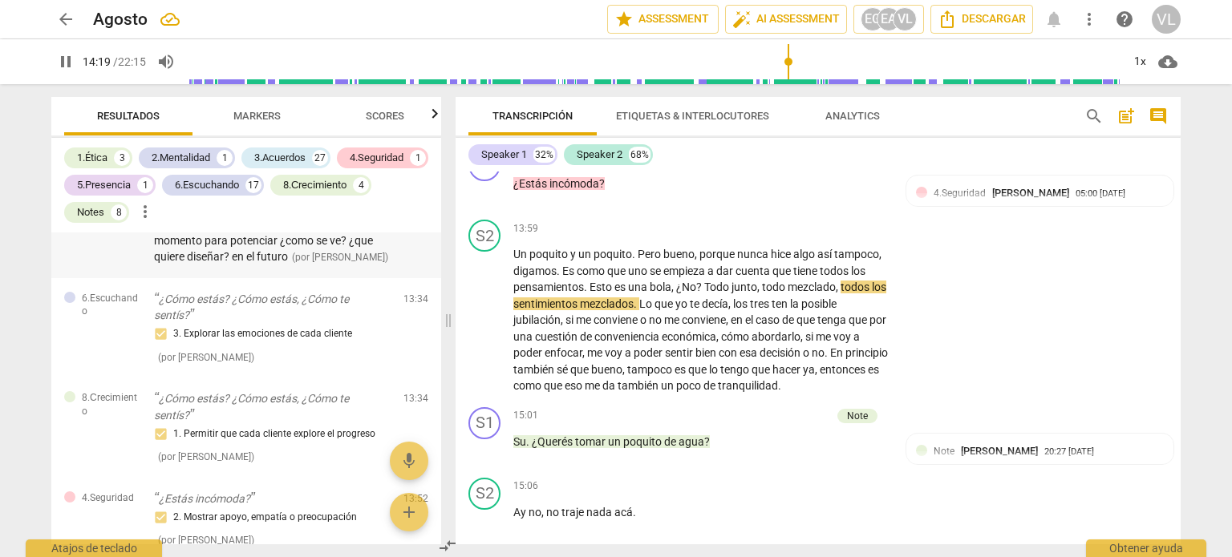
scroll to position [7055, 0]
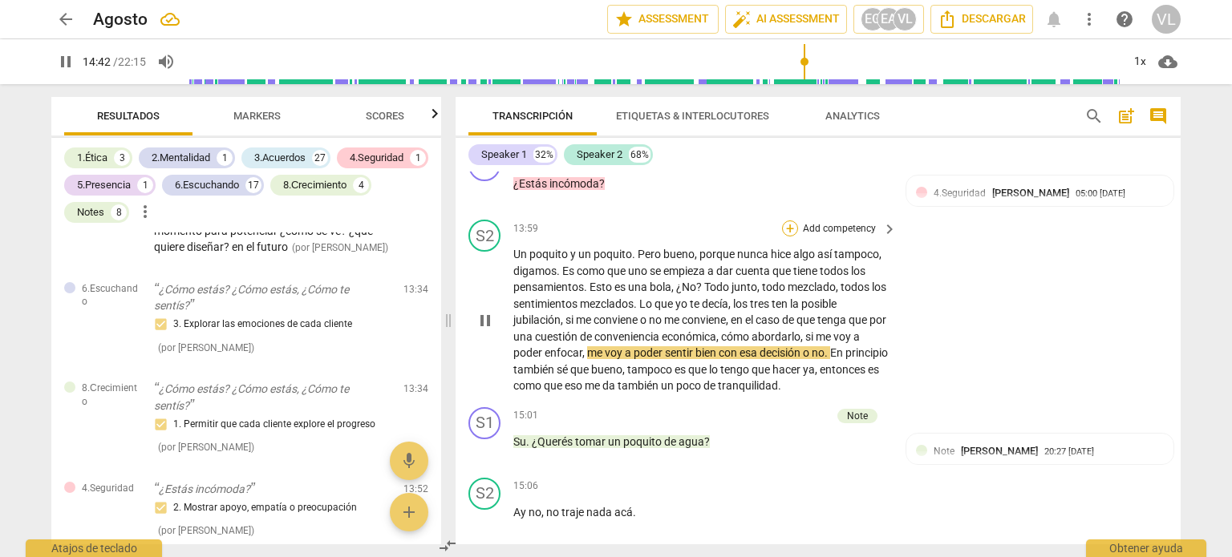
click at [785, 237] on div "+" at bounding box center [790, 229] width 16 height 16
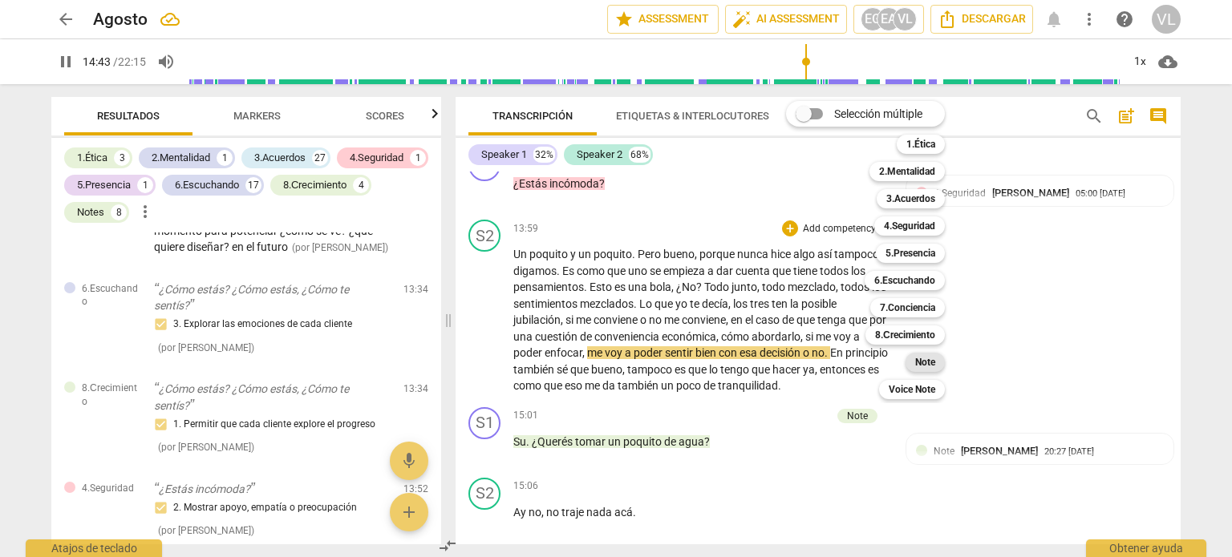
click at [941, 362] on div "Note" at bounding box center [924, 362] width 39 height 19
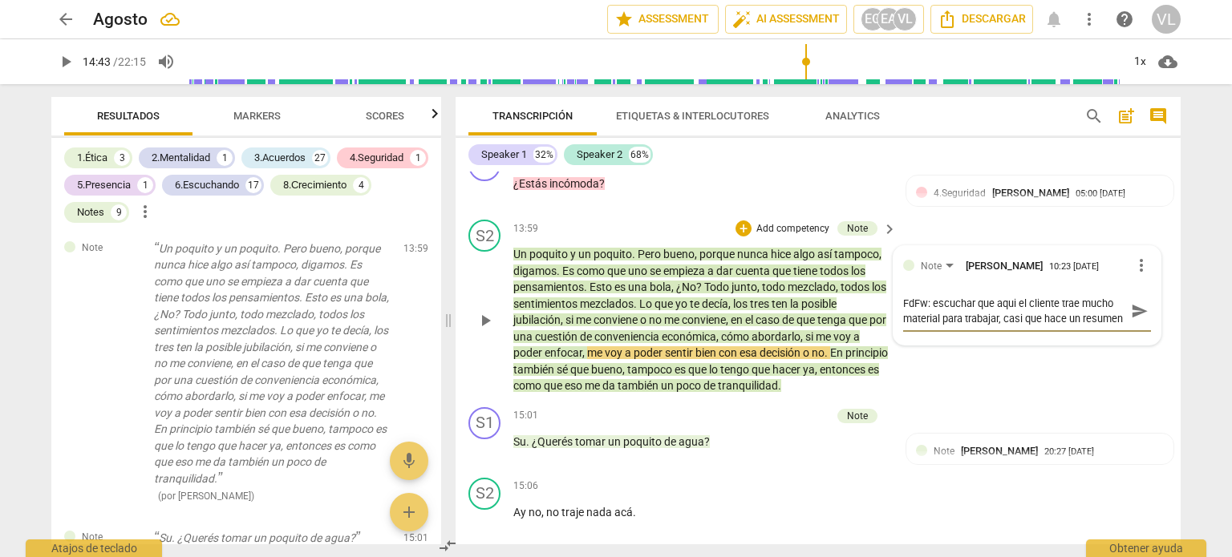
scroll to position [14, 0]
click at [1133, 320] on span "send" at bounding box center [1140, 311] width 18 height 18
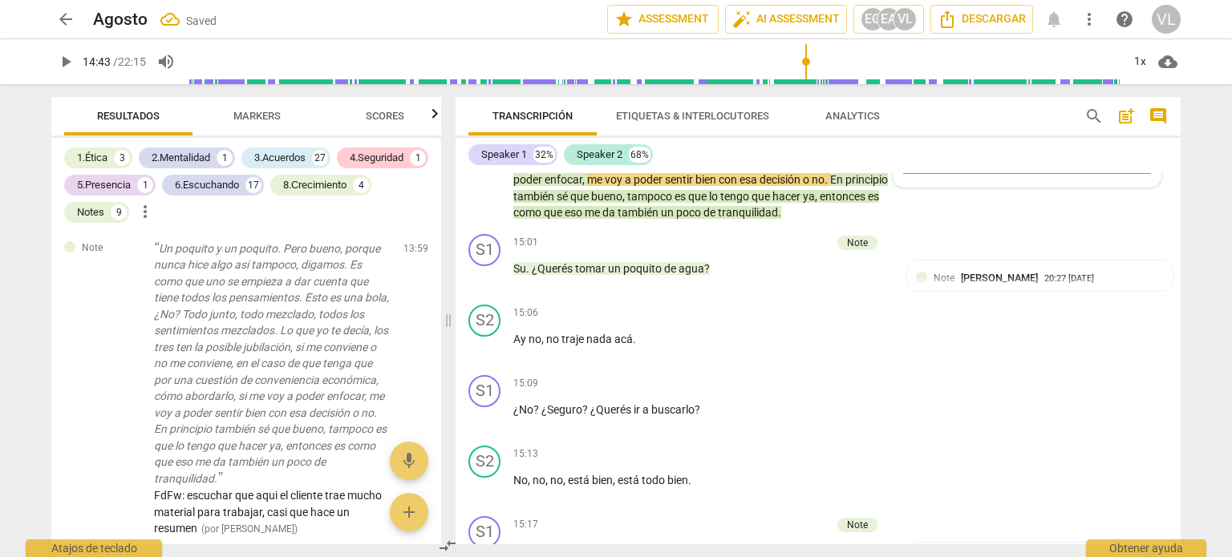
scroll to position [3483, 0]
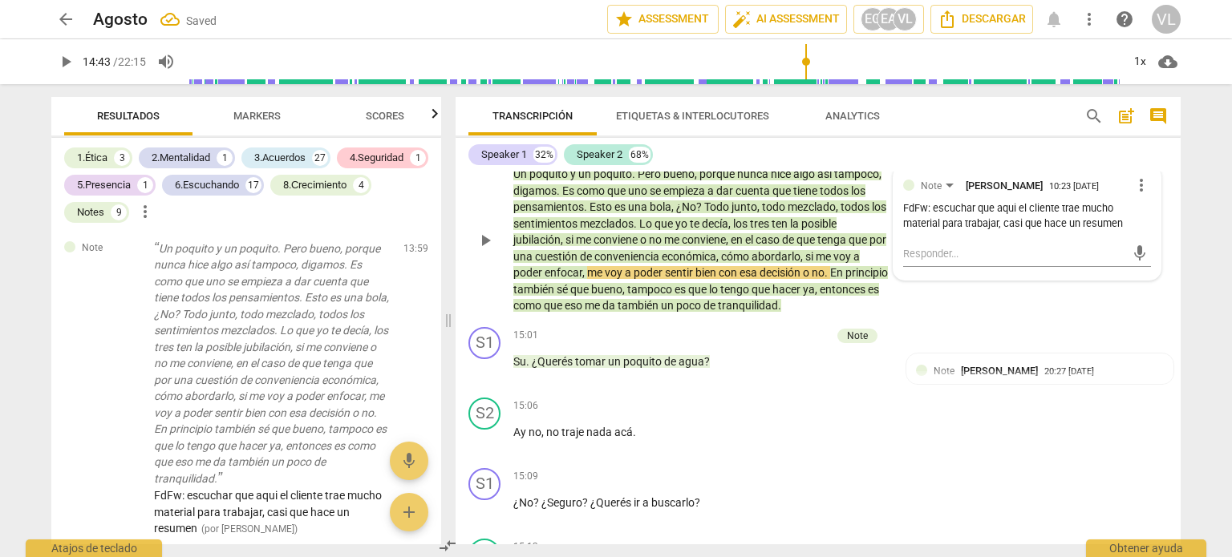
click at [491, 249] on button "play_arrow" at bounding box center [485, 241] width 26 height 26
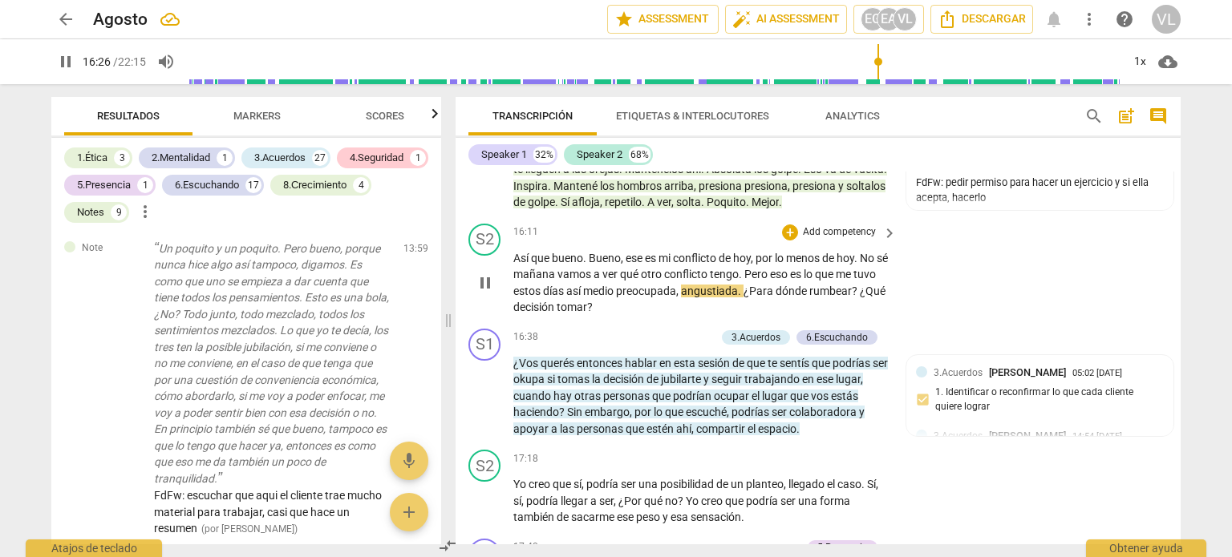
scroll to position [3964, 0]
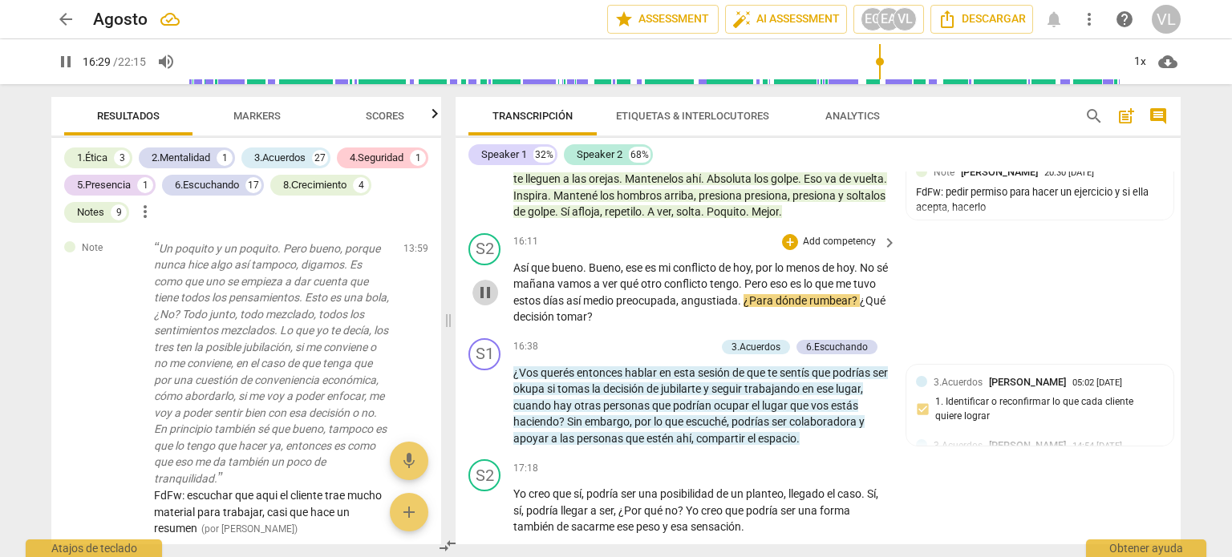
click at [476, 302] on span "pause" at bounding box center [484, 292] width 19 height 19
click at [880, 253] on span "keyboard_arrow_right" at bounding box center [889, 242] width 19 height 19
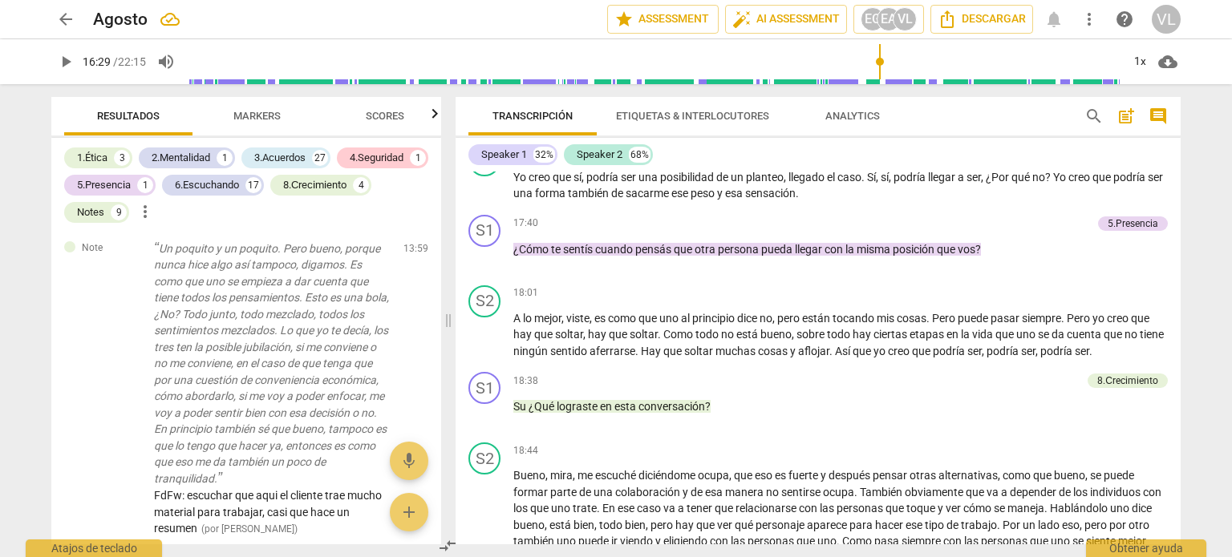
scroll to position [5678, 0]
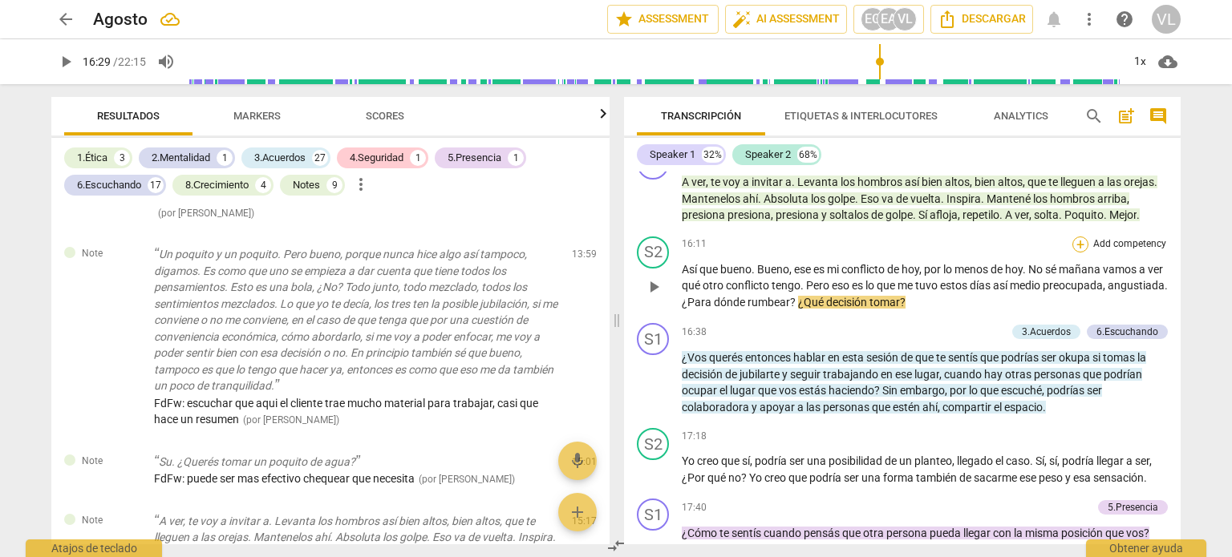
click at [1078, 249] on div "+" at bounding box center [1080, 245] width 16 height 16
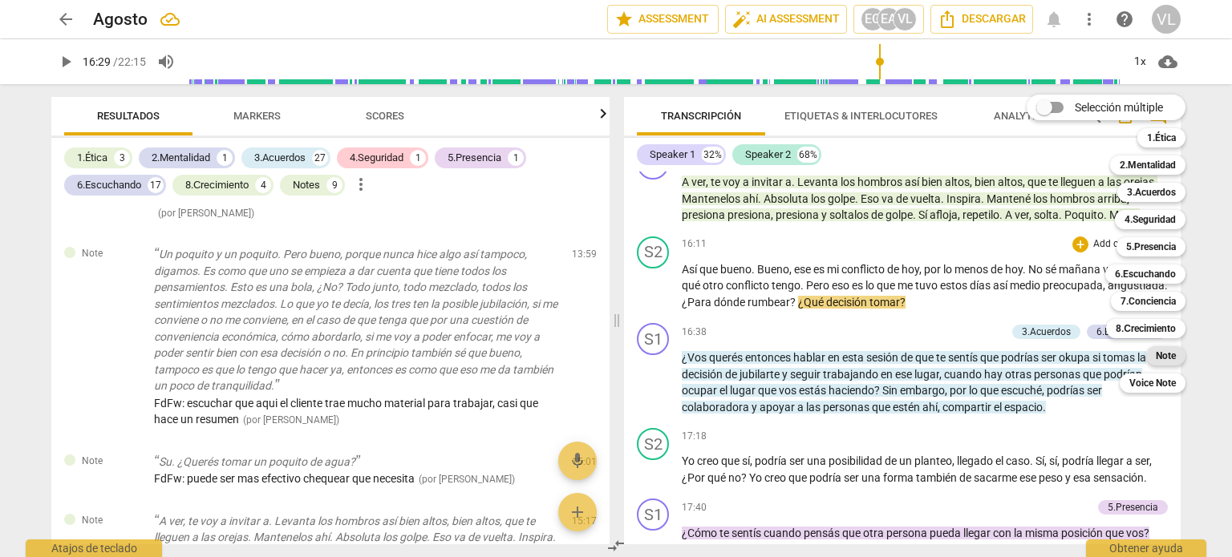
click at [1161, 362] on b "Note" at bounding box center [1165, 355] width 20 height 19
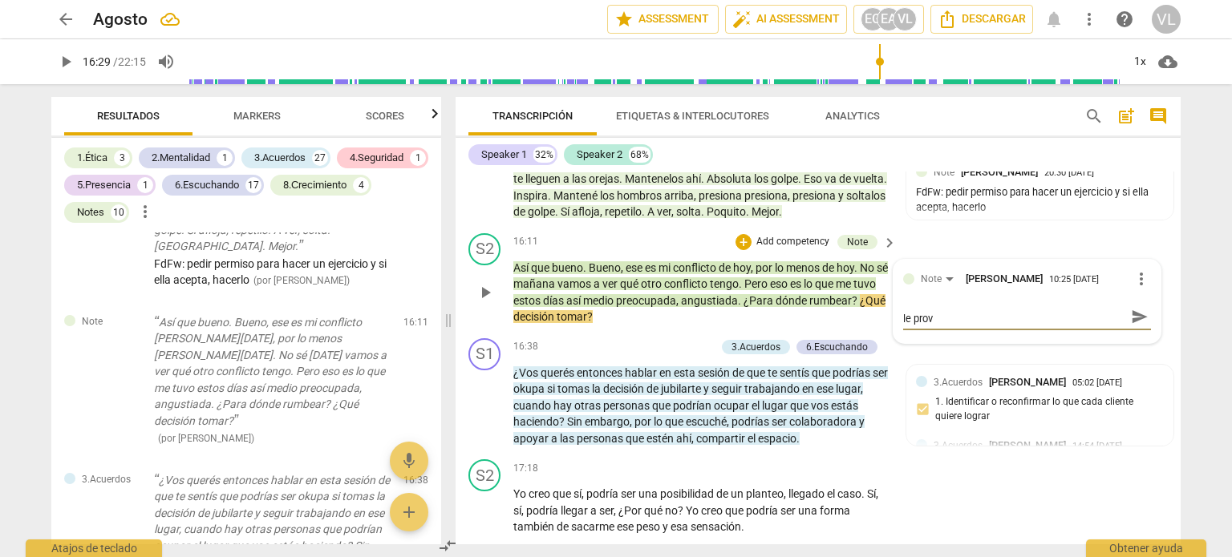
scroll to position [0, 0]
click at [940, 256] on div "S2 play_arrow pause 16:11 + Add competency Note keyboard_arrow_right Así que bu…" at bounding box center [817, 279] width 725 height 105
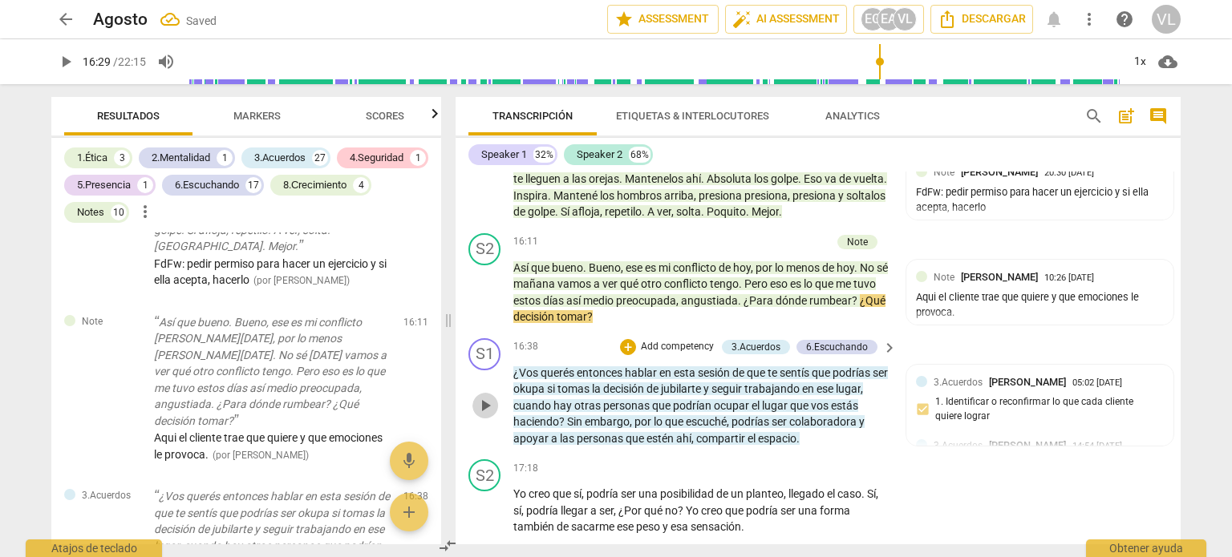
click at [480, 415] on span "play_arrow" at bounding box center [484, 405] width 19 height 19
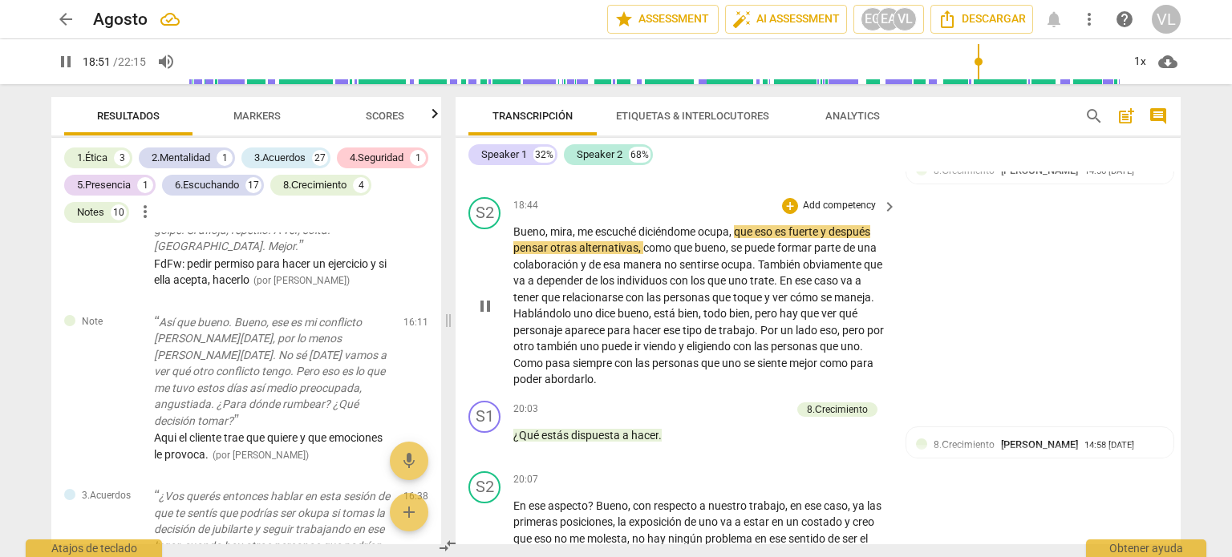
scroll to position [4606, 0]
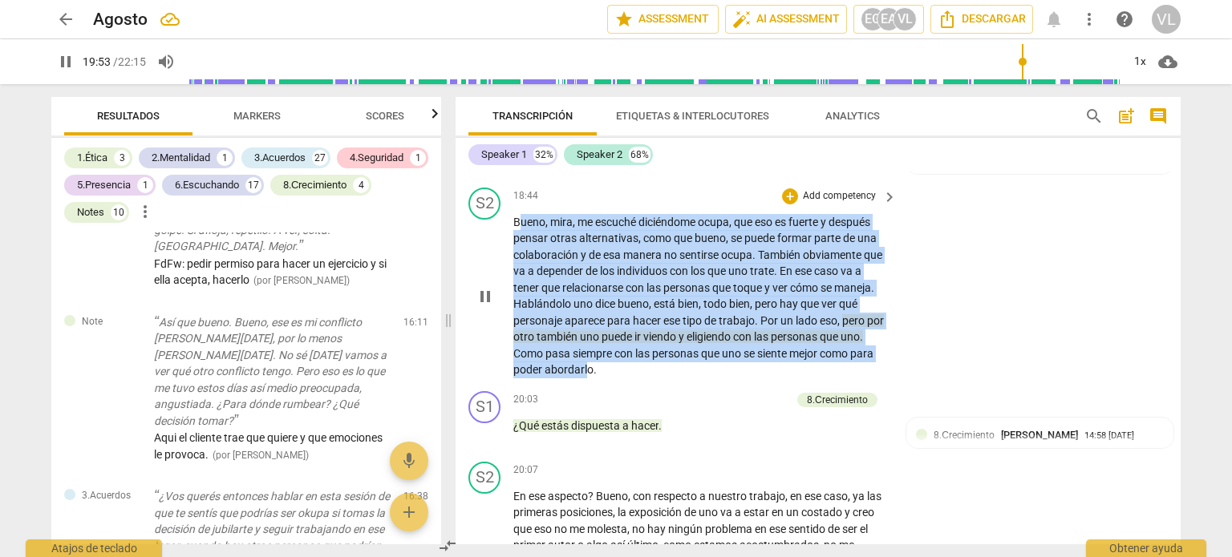
drag, startPoint x: 516, startPoint y: 237, endPoint x: 648, endPoint y: 387, distance: 200.0
click at [645, 378] on p "Bueno , mira , me escuché diciéndome ocupa , que eso es fuerte y después pensar…" at bounding box center [700, 296] width 375 height 164
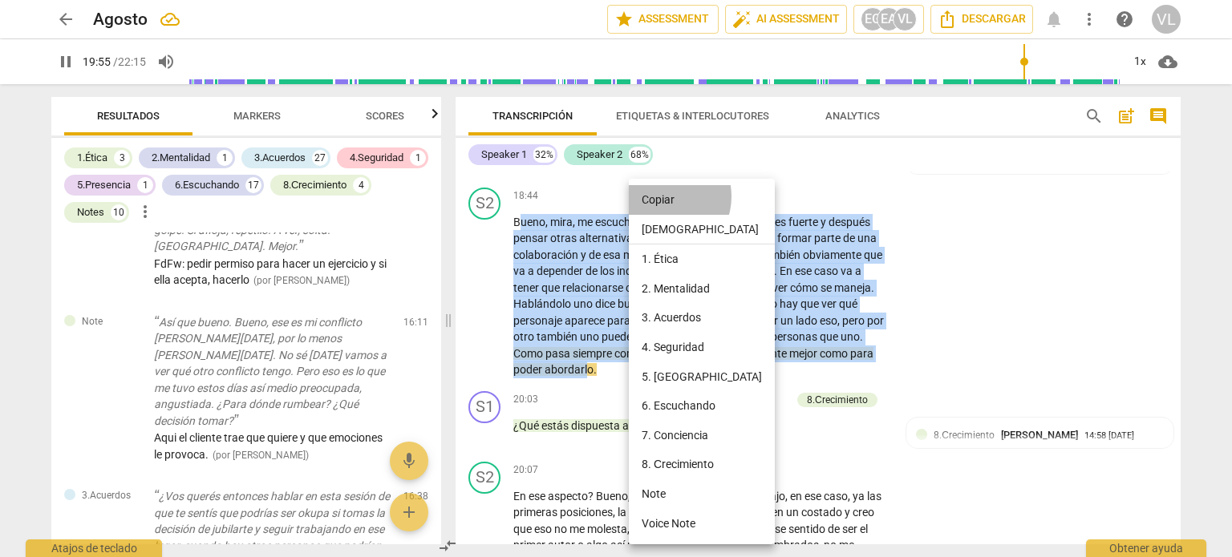
click at [662, 196] on li "Copiar" at bounding box center [702, 200] width 146 height 30
copy p "ueno , [PERSON_NAME] , me escuché diciéndome ocupa , que eso es fuerte y despué…"
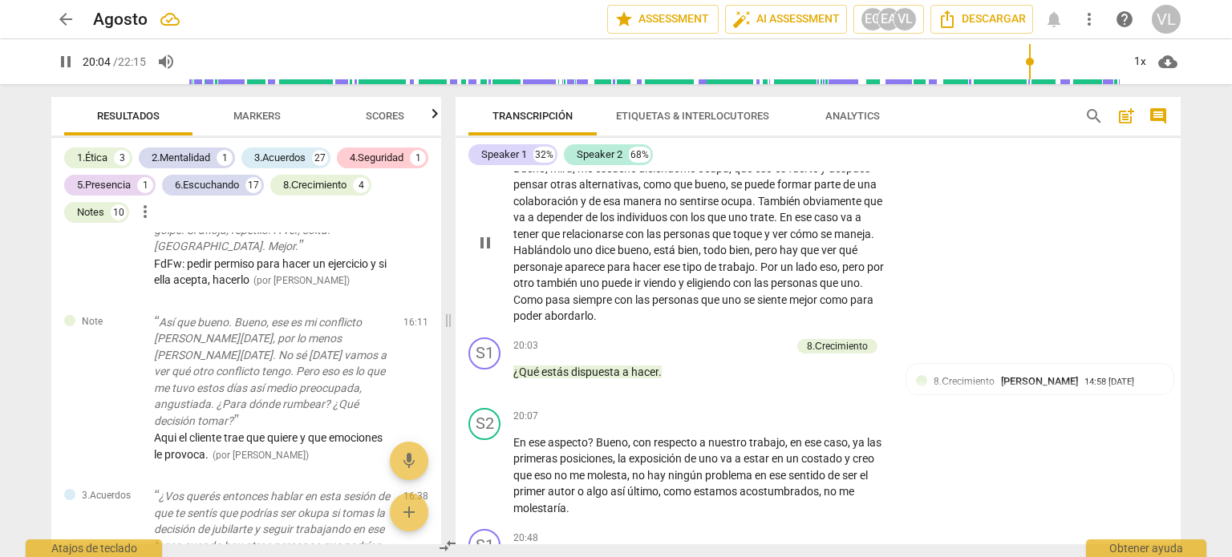
scroll to position [4686, 0]
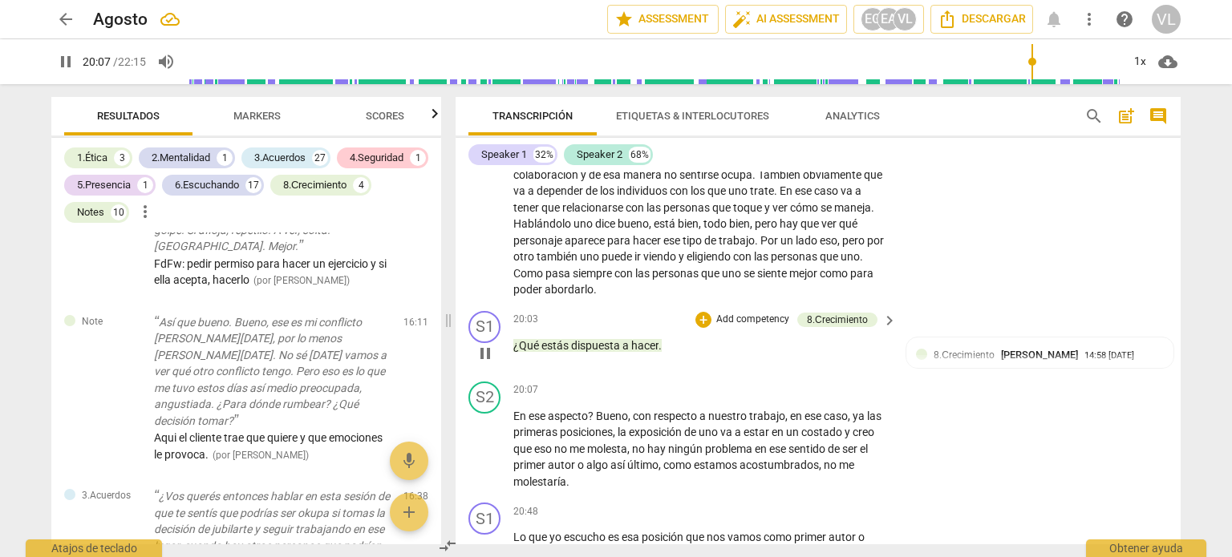
click at [751, 327] on p "Add competency" at bounding box center [752, 320] width 76 height 14
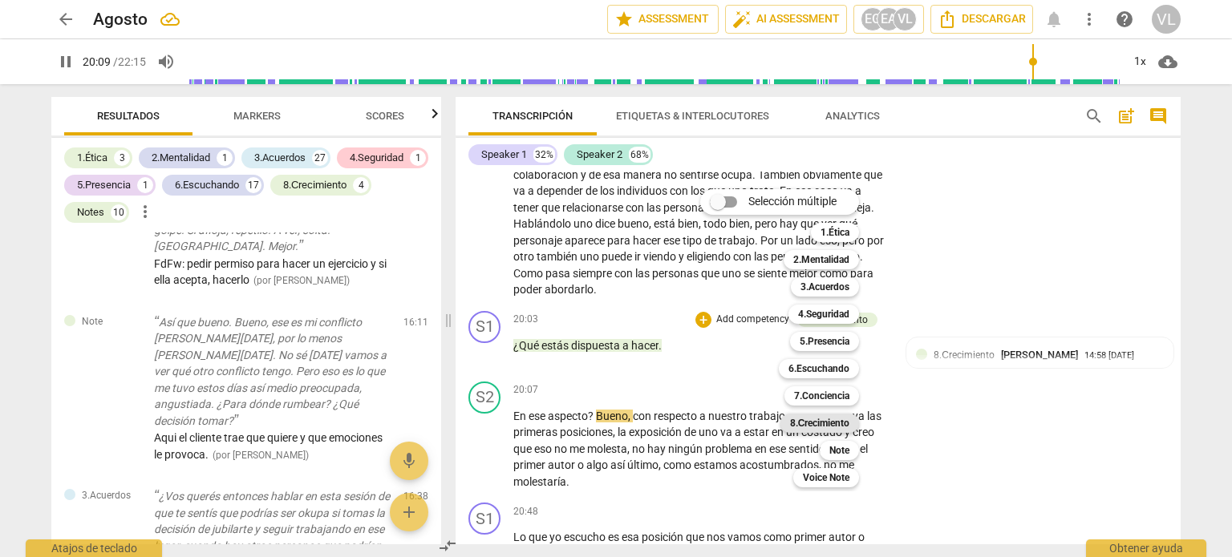
click at [837, 420] on b "8.Сrecimiento" at bounding box center [820, 423] width 60 height 19
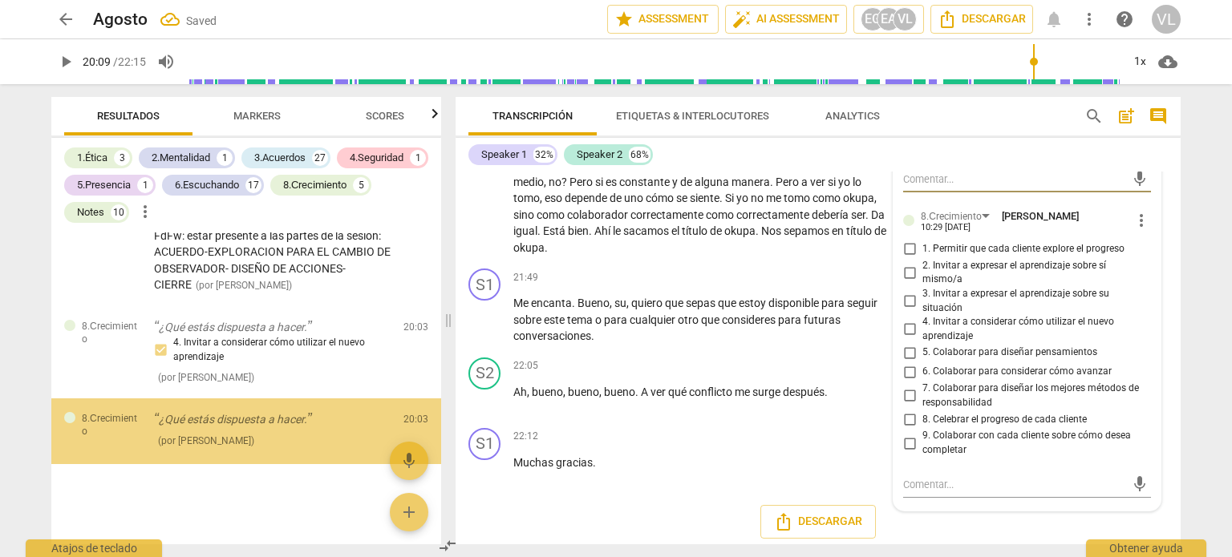
scroll to position [9357, 0]
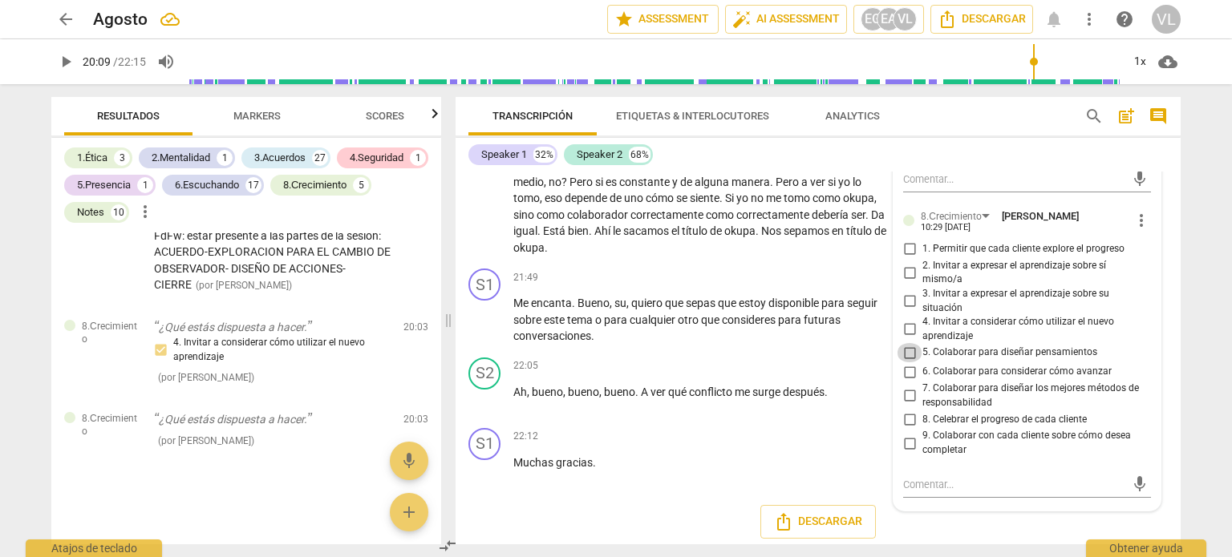
click at [904, 362] on input "5. Colaborar para diseñar pensamientos" at bounding box center [909, 352] width 26 height 19
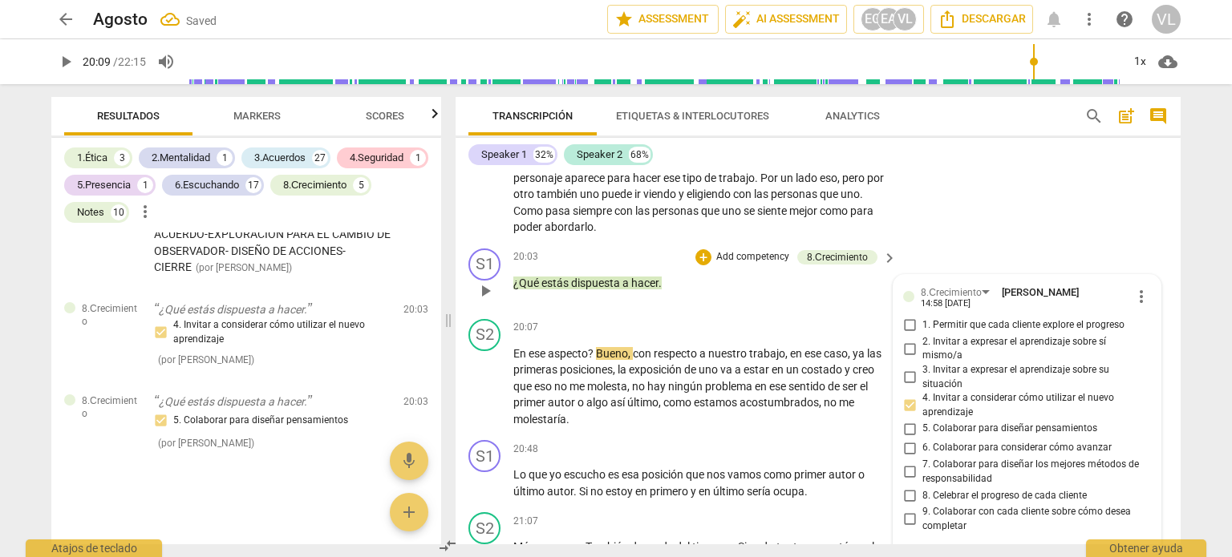
scroll to position [4729, 0]
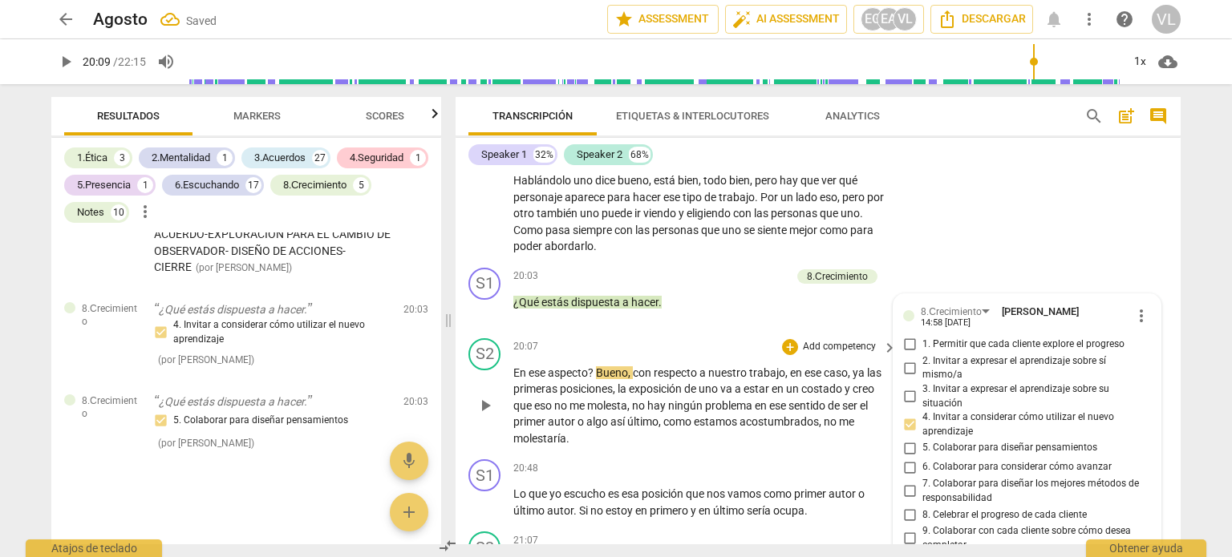
click at [477, 415] on span "play_arrow" at bounding box center [484, 405] width 19 height 19
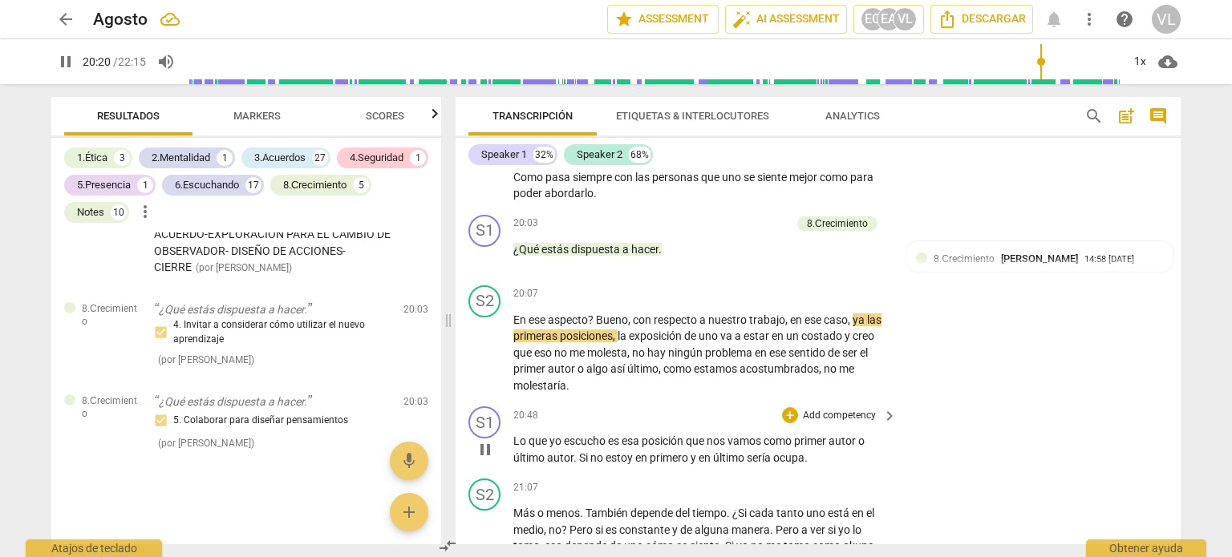
scroll to position [4810, 0]
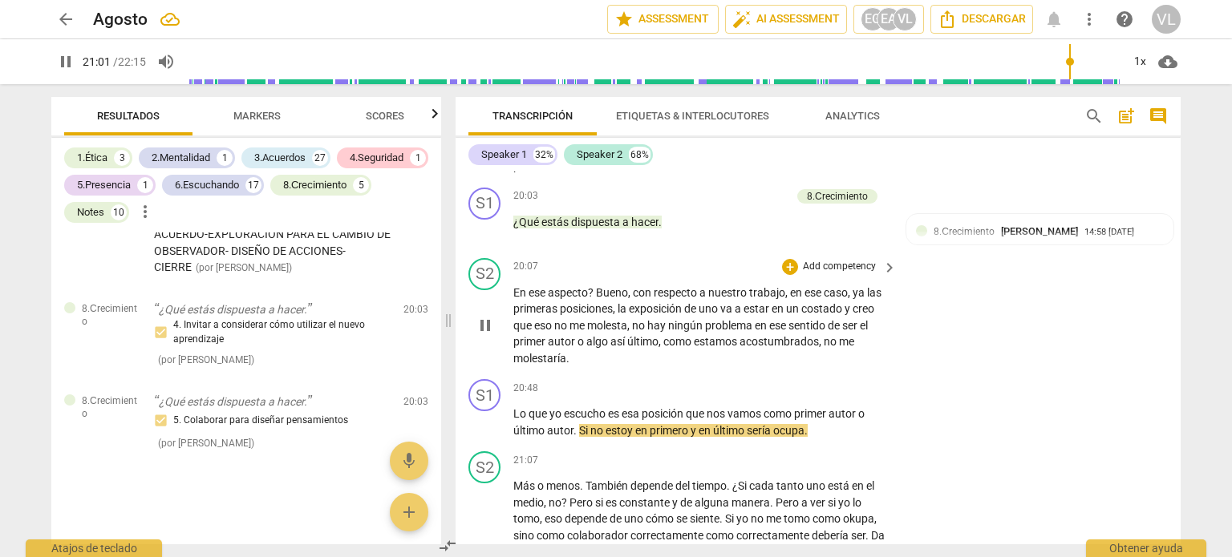
click at [487, 335] on span "pause" at bounding box center [484, 325] width 19 height 19
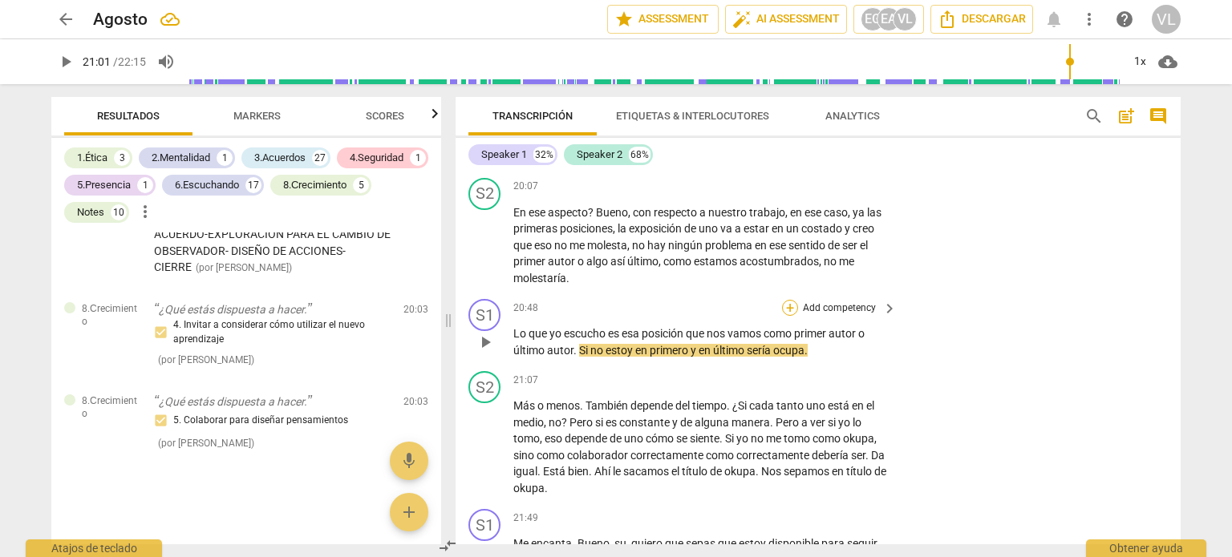
click at [791, 316] on div "+" at bounding box center [790, 308] width 16 height 16
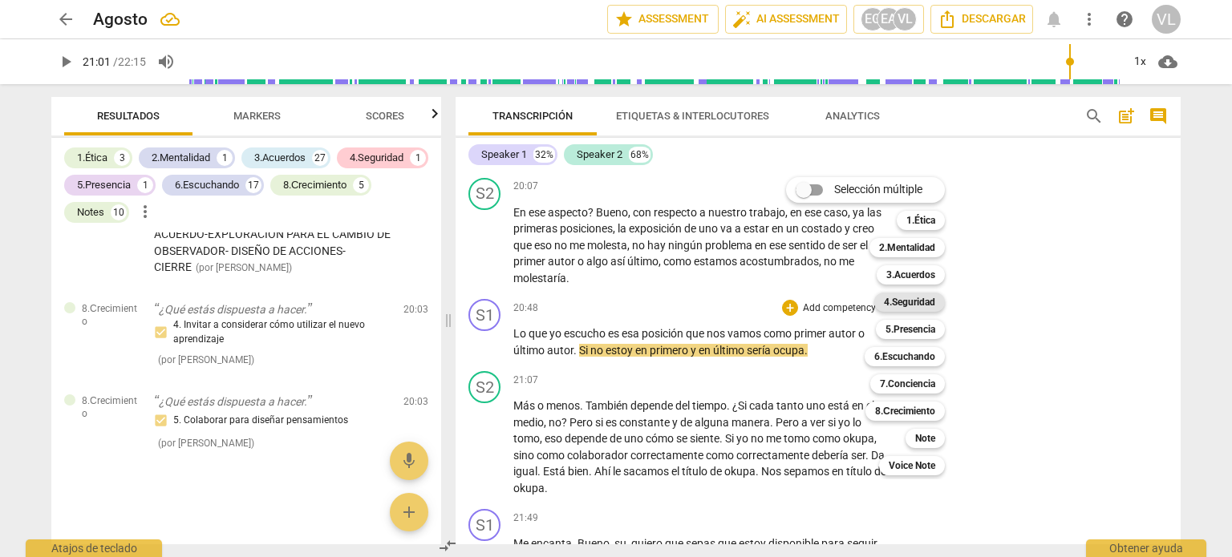
click at [921, 304] on b "4.Seguridad" at bounding box center [909, 302] width 51 height 19
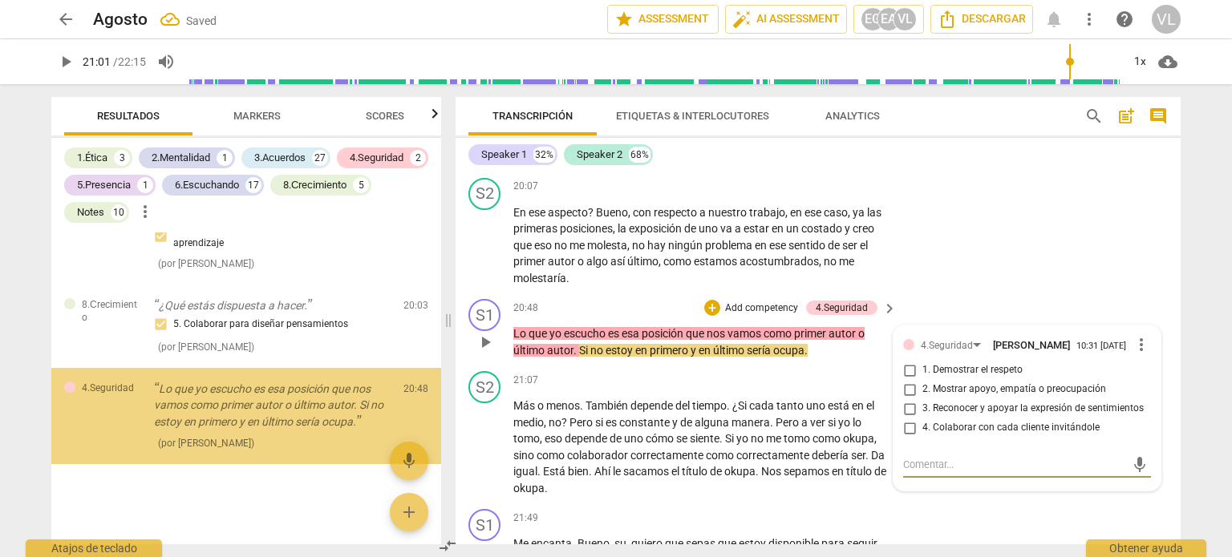
scroll to position [9471, 0]
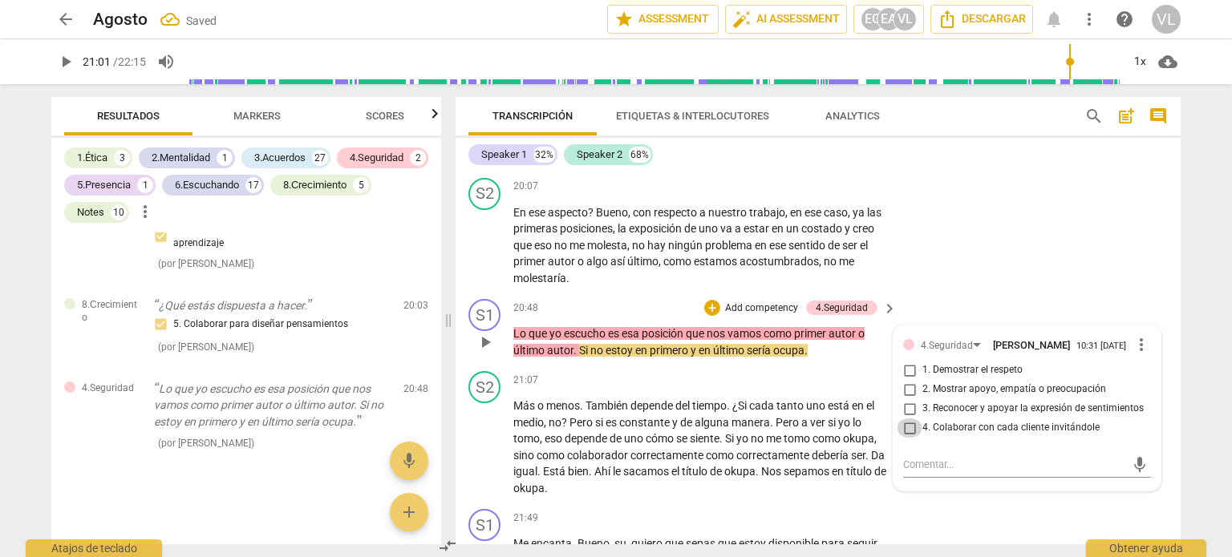
click at [908, 438] on input "4. Colaborar con cada cliente invitándole" at bounding box center [909, 428] width 26 height 19
click at [923, 472] on textarea at bounding box center [1014, 464] width 222 height 15
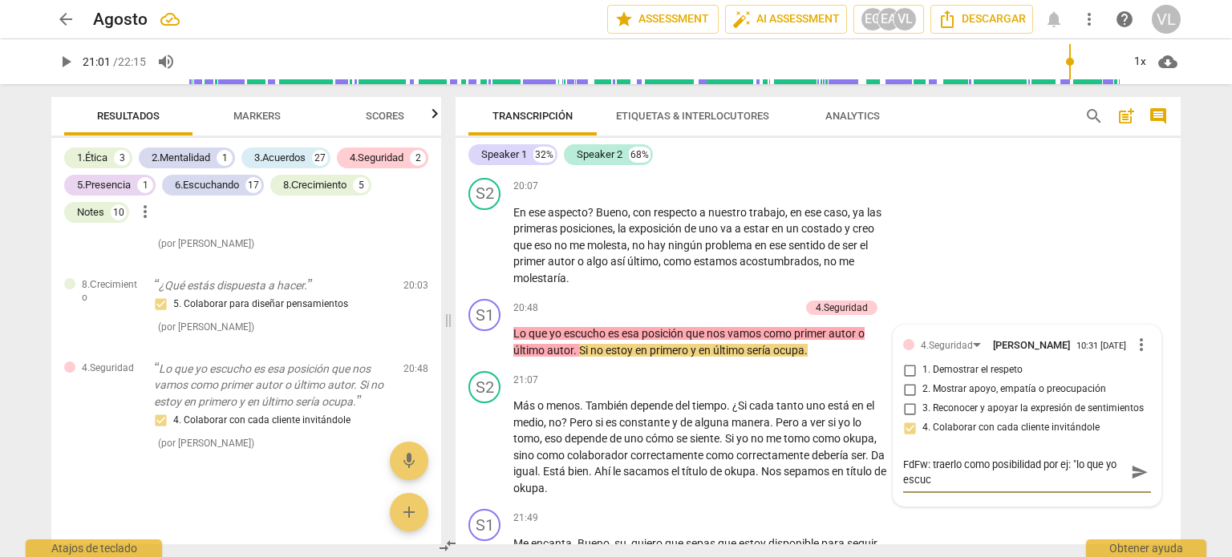
scroll to position [0, 0]
click at [1017, 488] on textarea "FdFw: traerlo como posibilidad por ej: "lo que yo escucho es... ¿puede ser? y q…" at bounding box center [1014, 472] width 222 height 30
click at [1030, 488] on textarea "FdFw: traerlo como posibilidad por ej: "lo que yo escucho es... ¿puede ser?" y …" at bounding box center [1014, 472] width 222 height 30
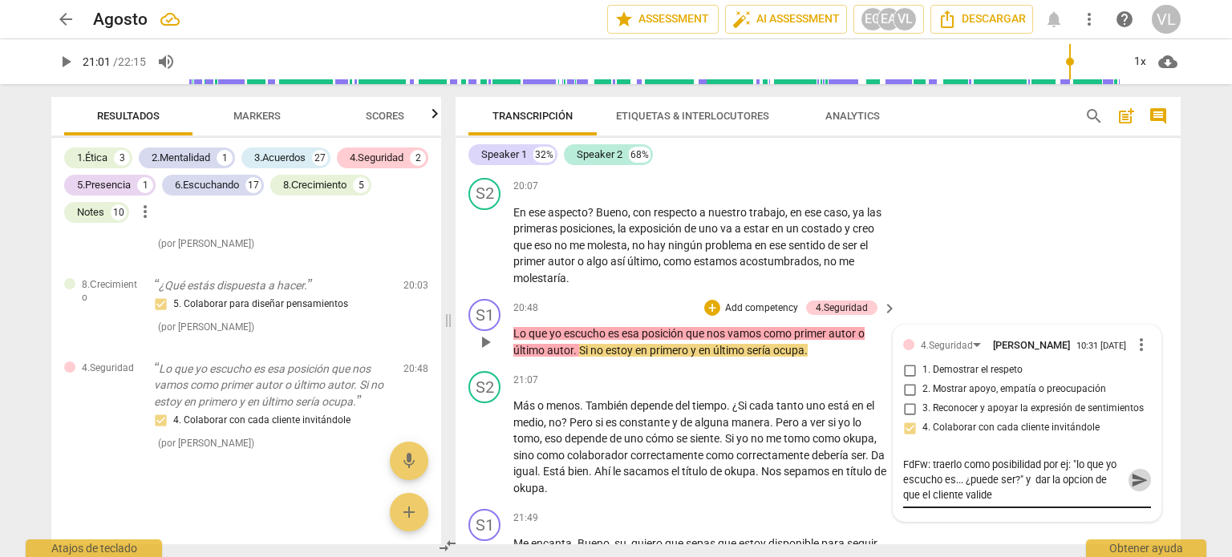
click at [1131, 489] on span "send" at bounding box center [1140, 480] width 18 height 18
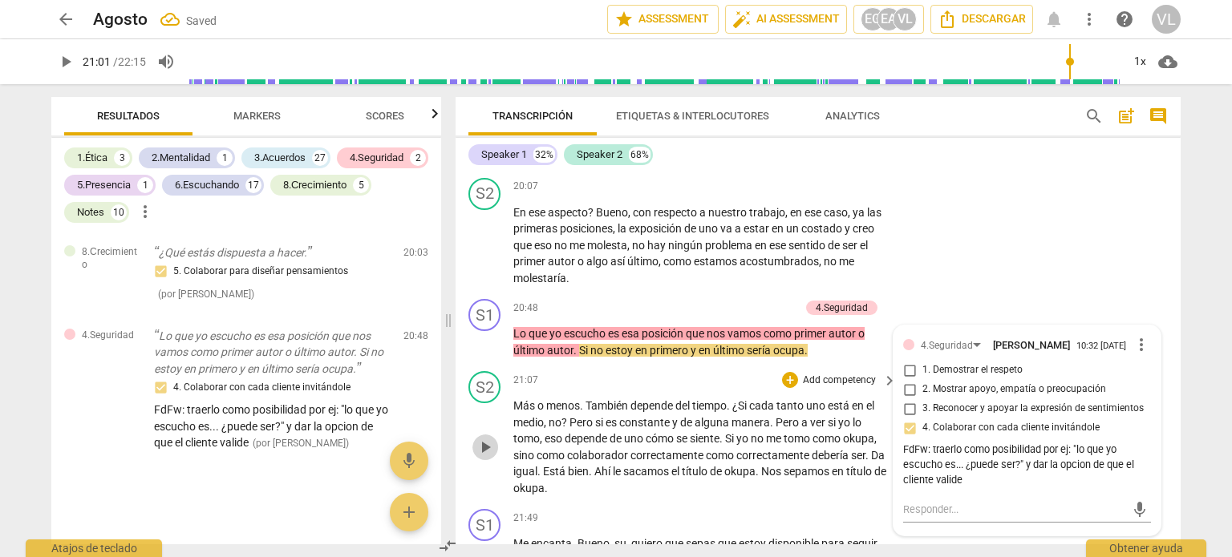
click at [488, 457] on span "play_arrow" at bounding box center [484, 447] width 19 height 19
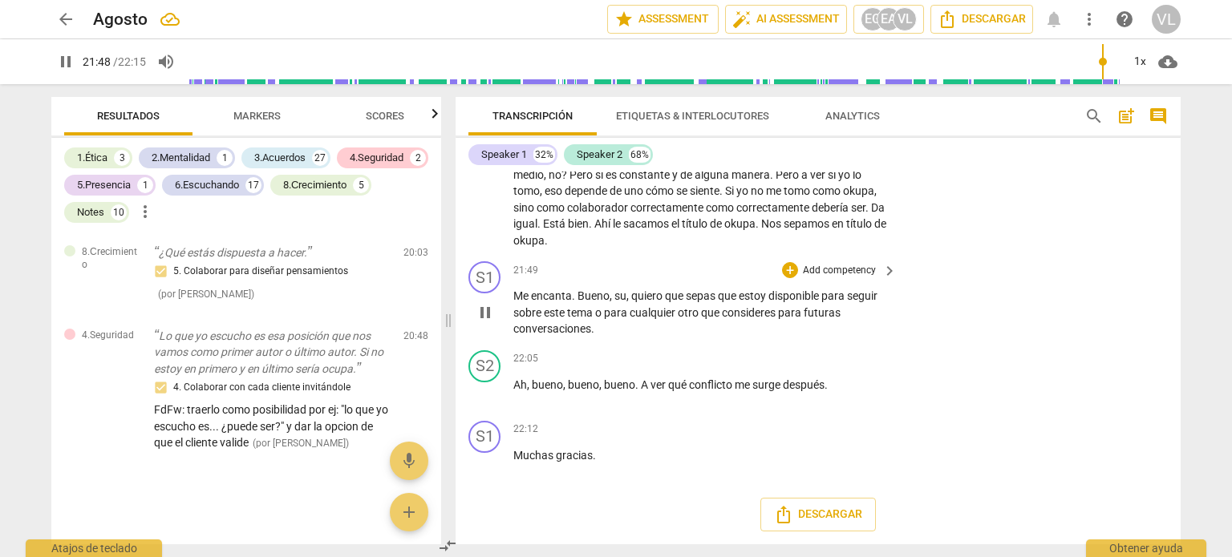
scroll to position [5154, 0]
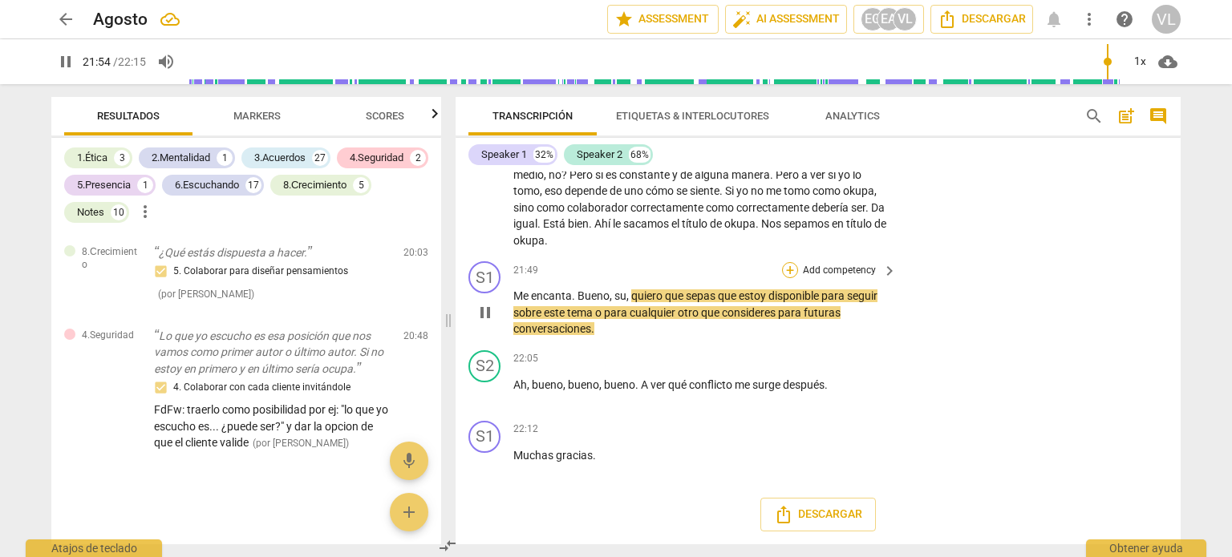
click at [790, 272] on div "+" at bounding box center [790, 270] width 16 height 16
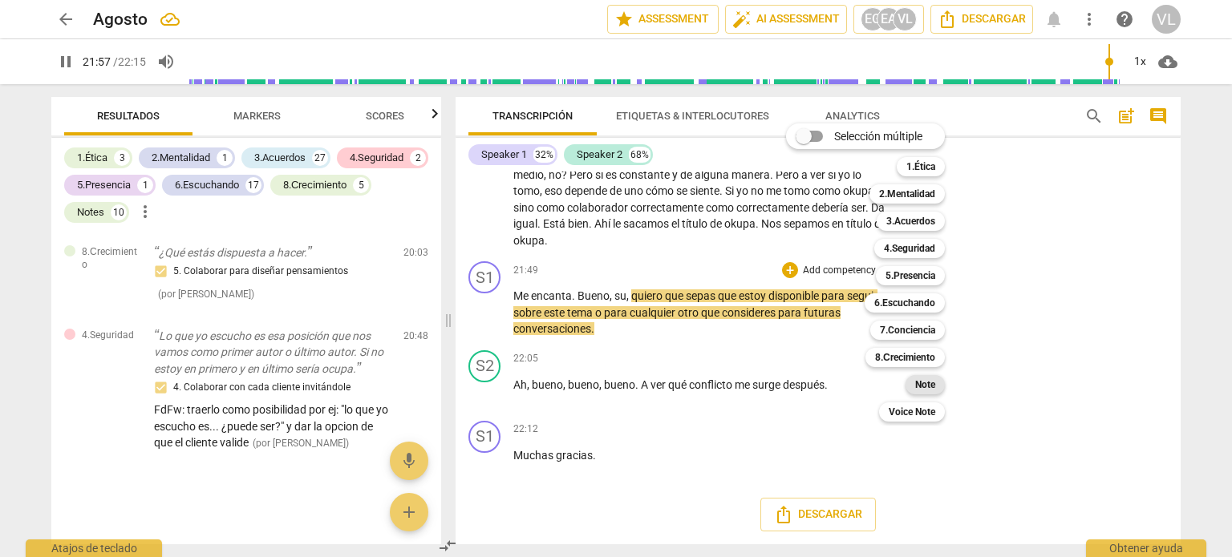
click at [939, 388] on div "Note" at bounding box center [924, 384] width 39 height 19
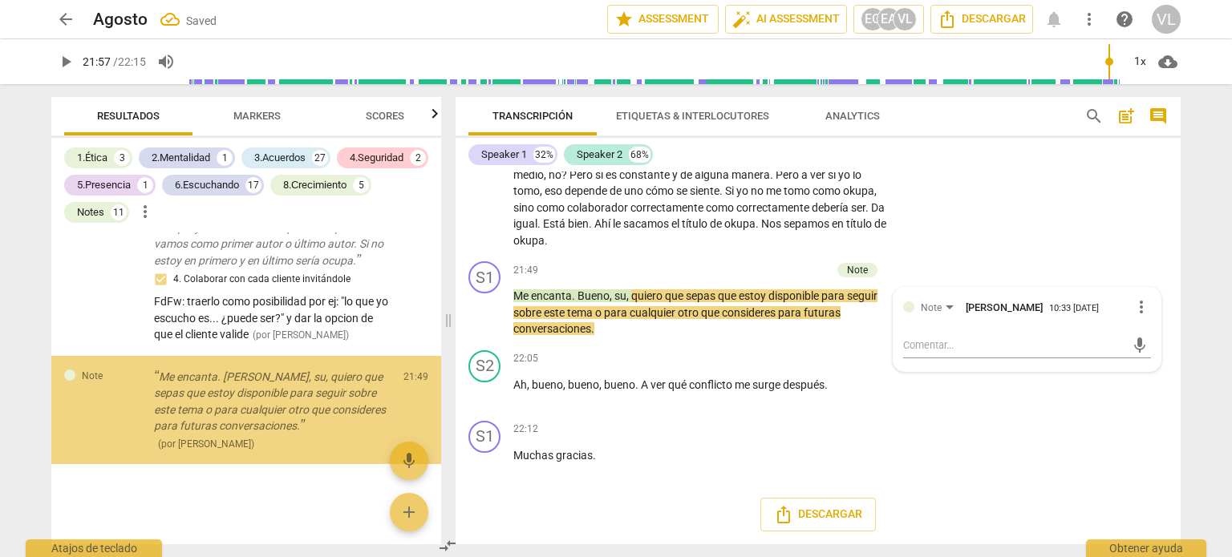
scroll to position [9632, 0]
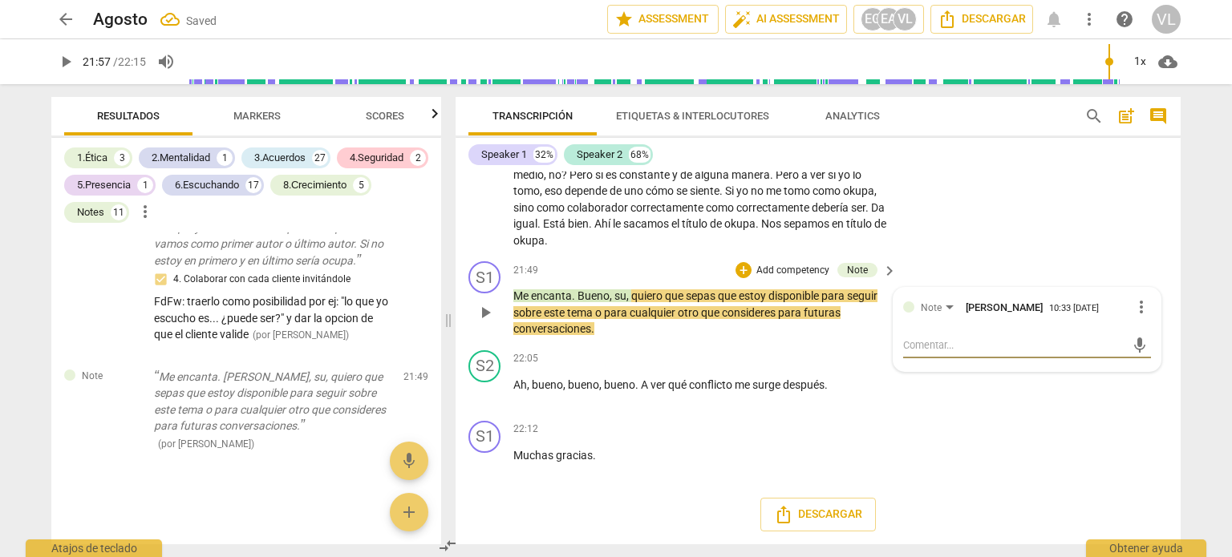
click at [945, 346] on textarea at bounding box center [1014, 345] width 222 height 15
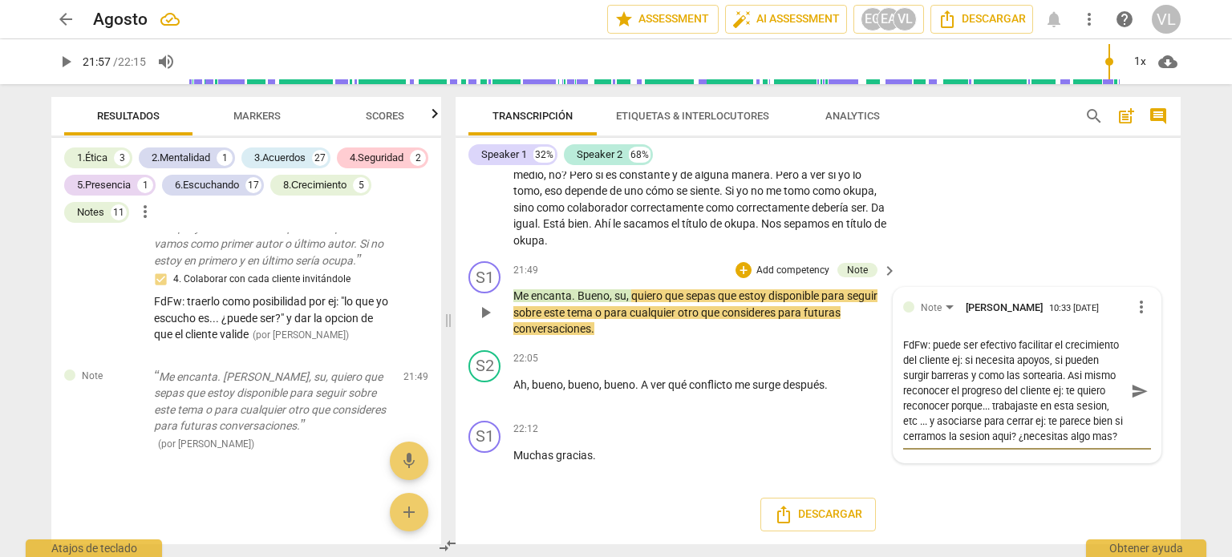
scroll to position [14, 0]
click at [1136, 408] on span "send" at bounding box center [1138, 398] width 23 height 19
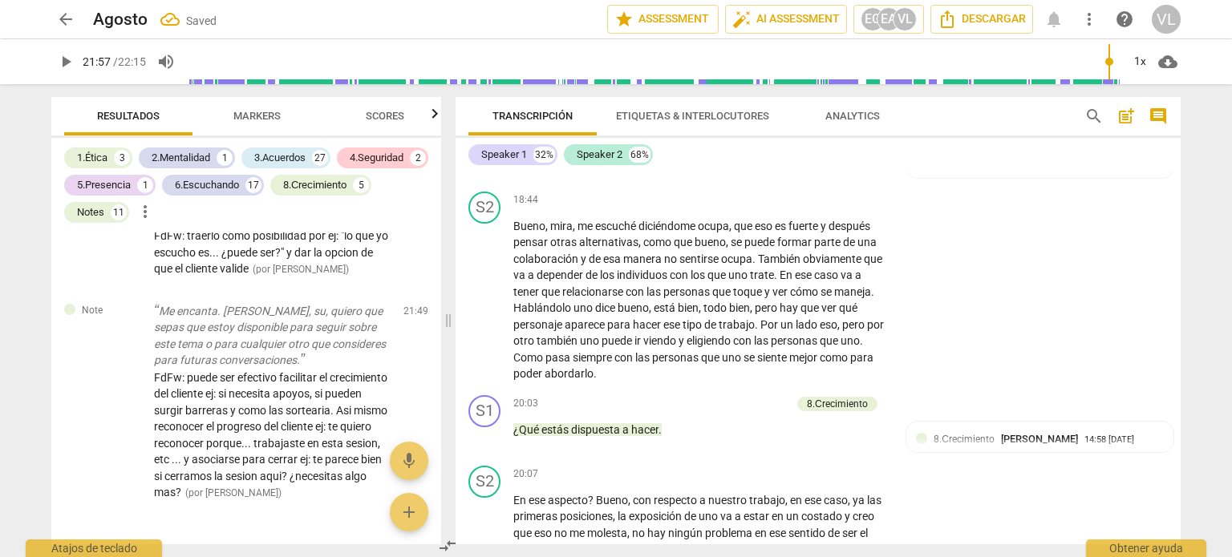
scroll to position [4512, 0]
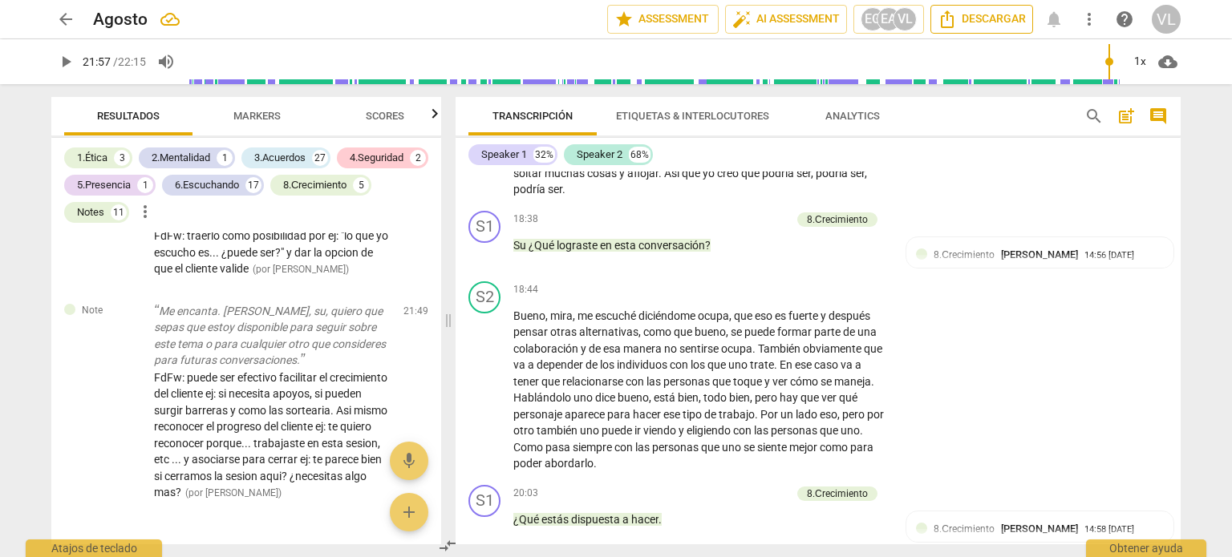
click at [976, 20] on span "Descargar" at bounding box center [981, 19] width 88 height 19
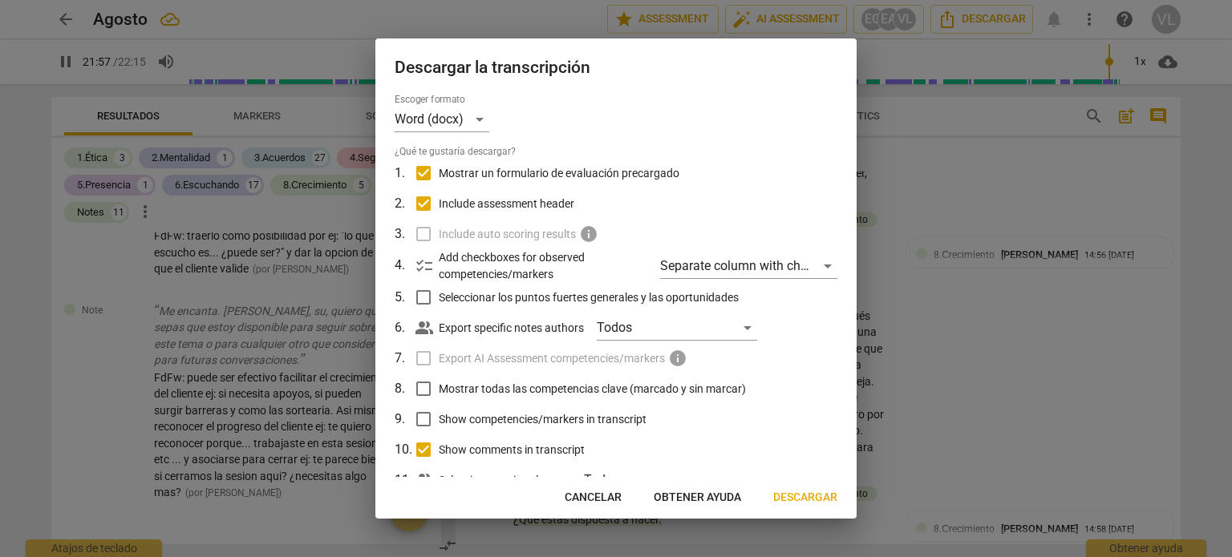
scroll to position [5154, 0]
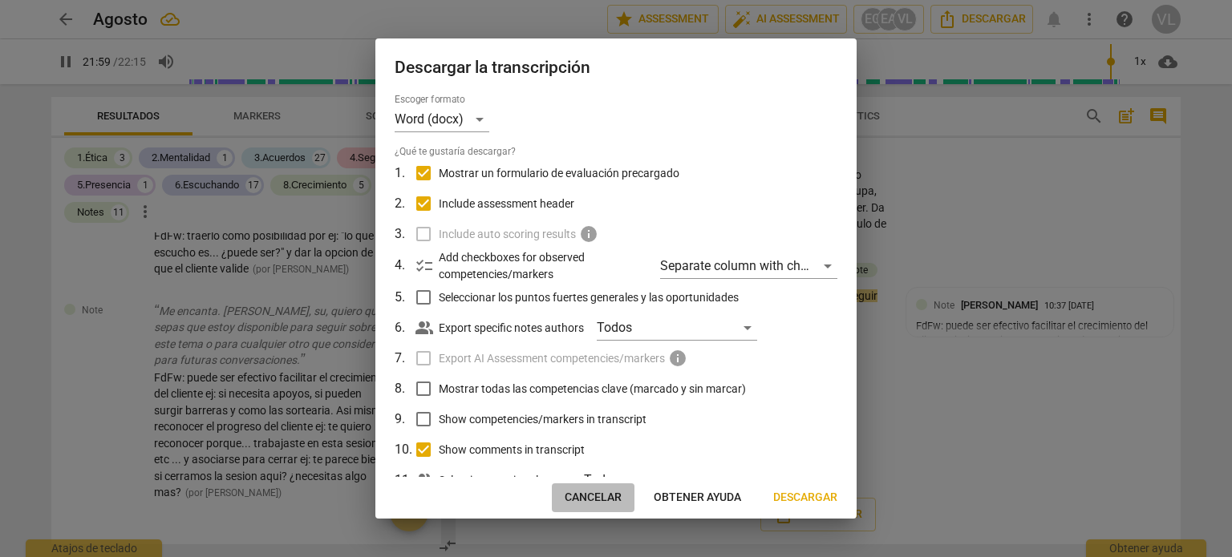
click at [629, 500] on button "Cancelar" at bounding box center [593, 498] width 83 height 29
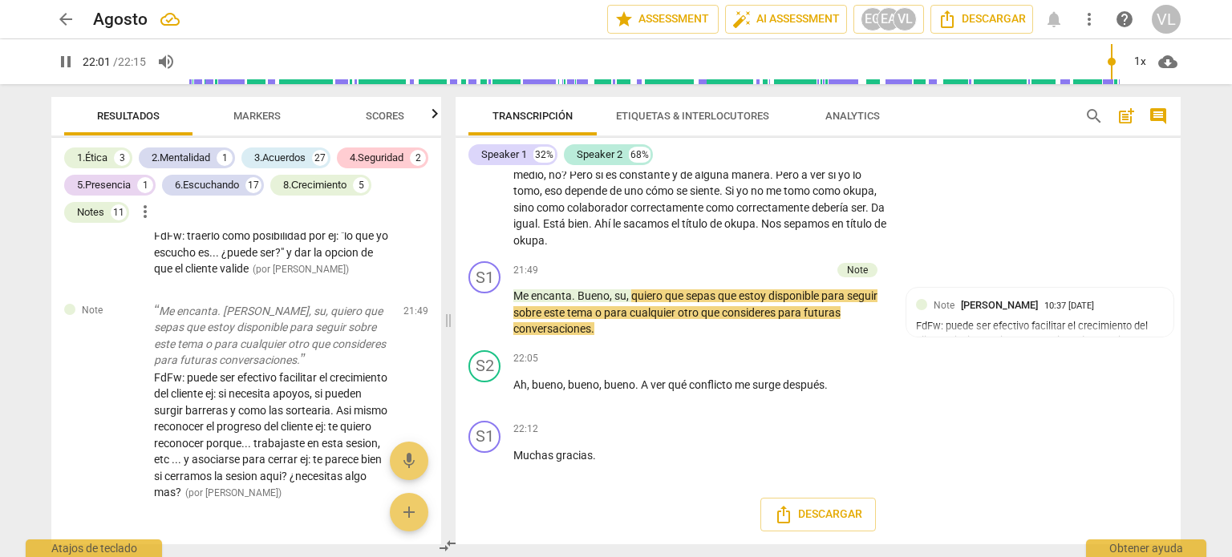
click at [67, 57] on span "pause" at bounding box center [65, 61] width 19 height 19
click at [986, 16] on span "Descargar" at bounding box center [981, 19] width 88 height 19
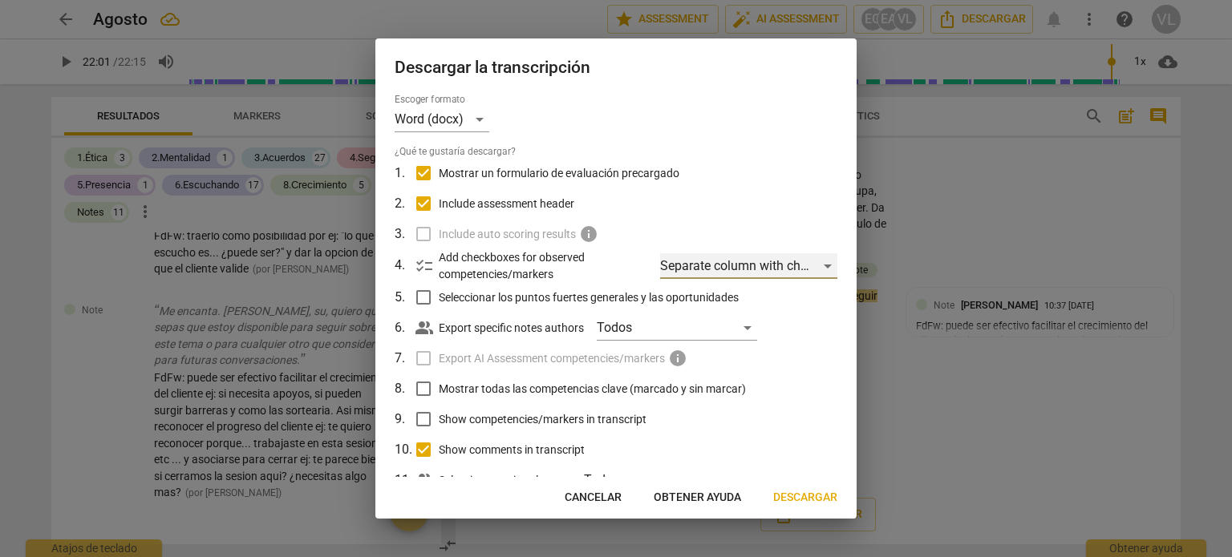
click at [743, 276] on div "Separate column with check marks" at bounding box center [748, 266] width 177 height 26
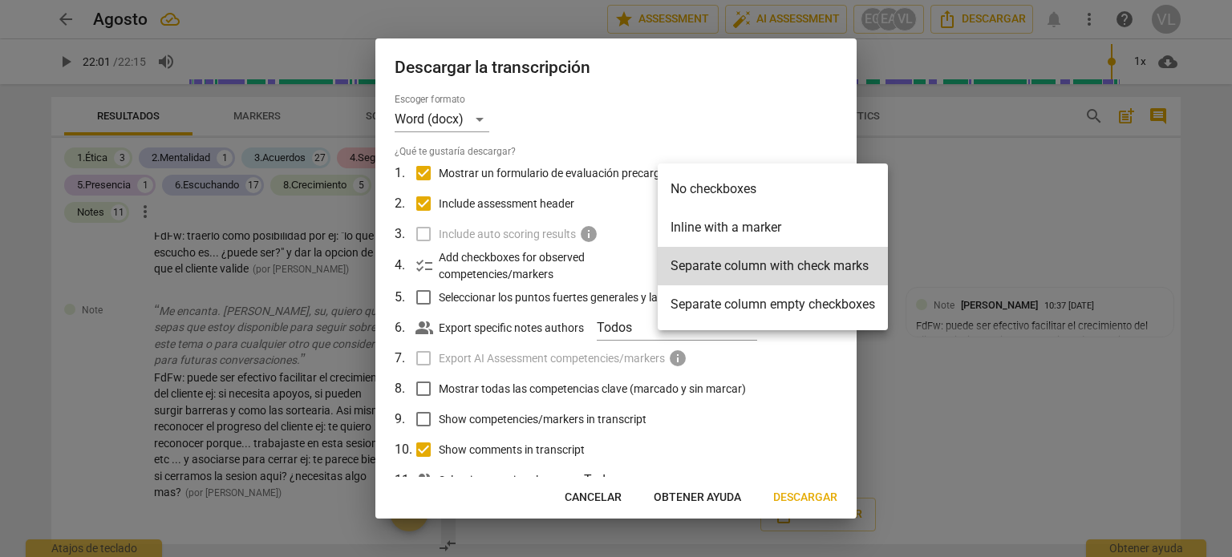
click at [788, 302] on li "Separate column empty checkboxes" at bounding box center [773, 304] width 230 height 38
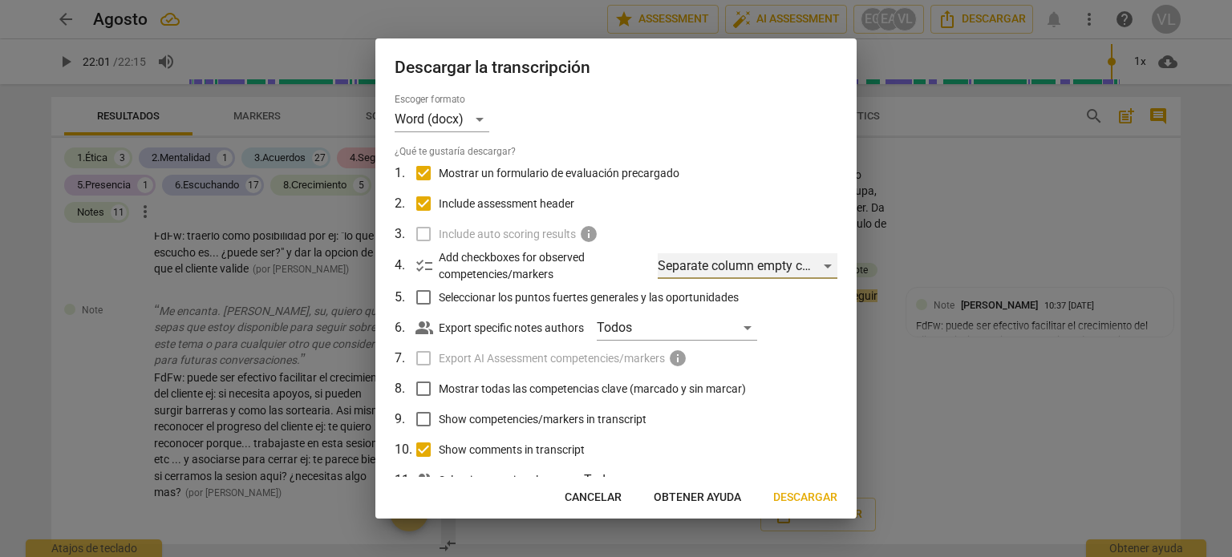
click at [796, 267] on div "Separate column empty checkboxes" at bounding box center [748, 266] width 180 height 26
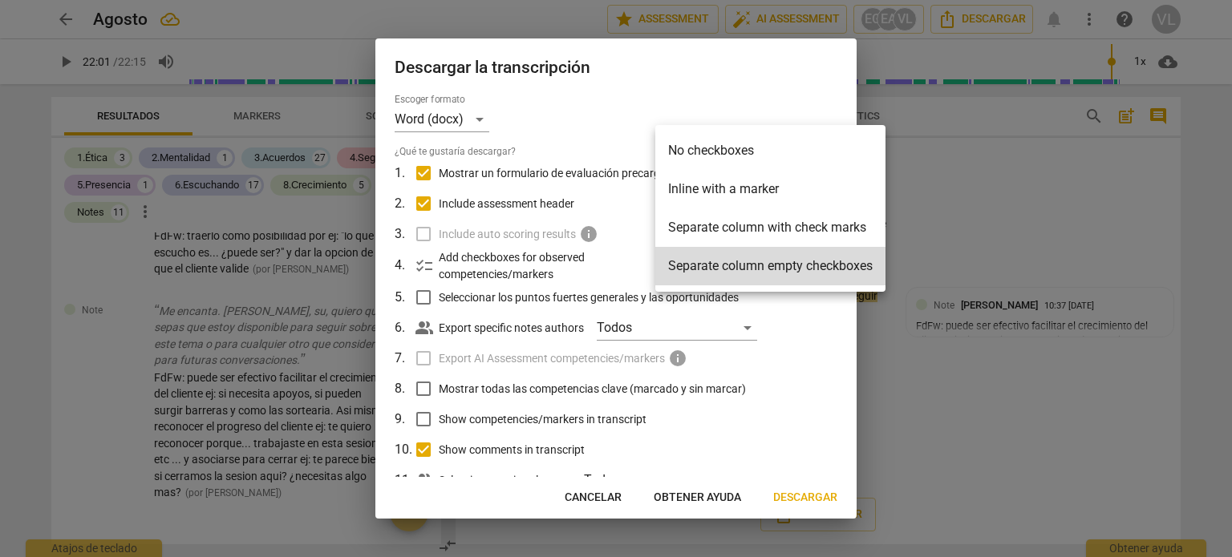
click at [795, 225] on li "Separate column with check marks" at bounding box center [770, 227] width 230 height 38
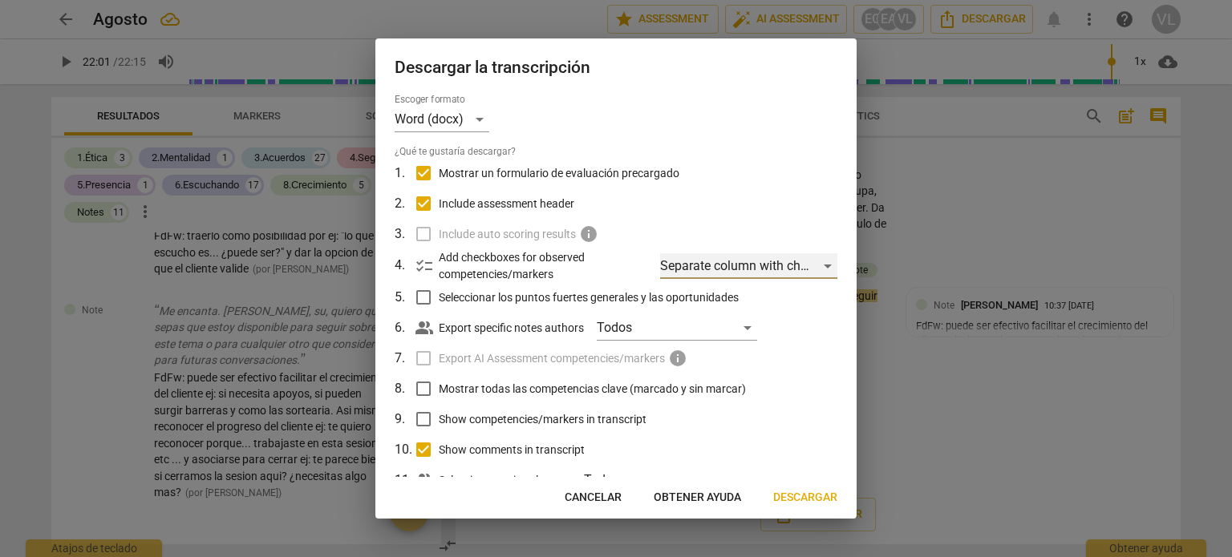
scroll to position [51, 0]
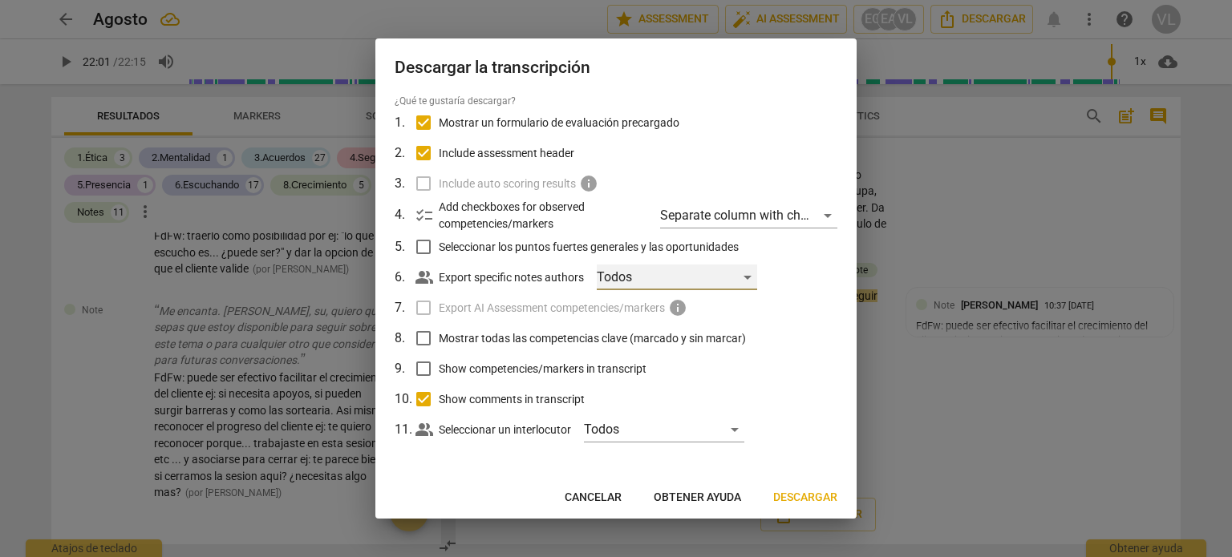
click at [751, 283] on div "Todos" at bounding box center [677, 278] width 160 height 26
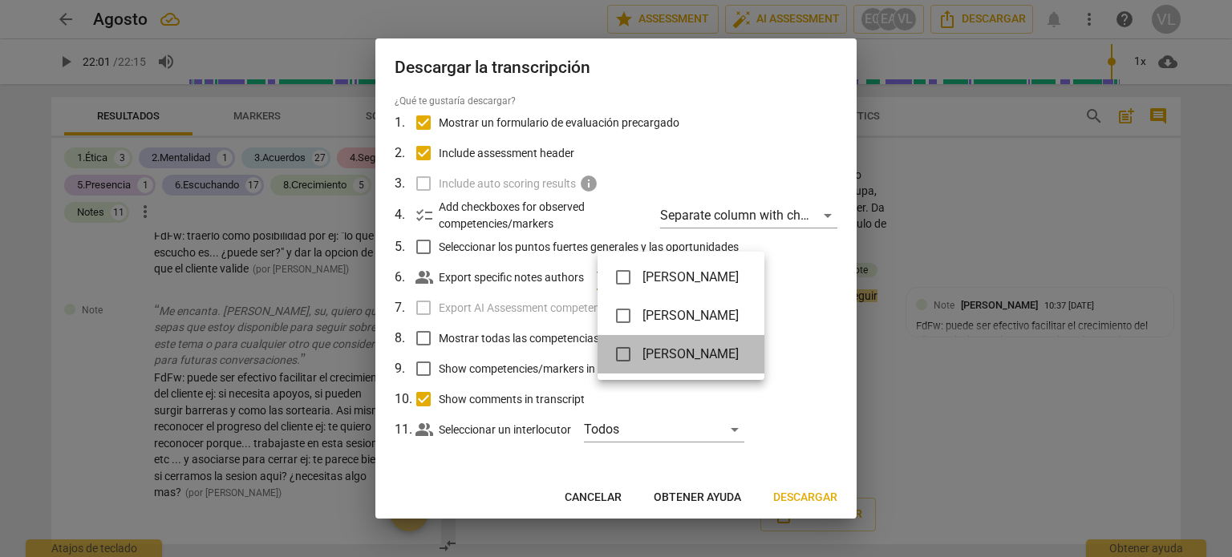
click at [708, 346] on span "[PERSON_NAME]" at bounding box center [690, 354] width 96 height 19
click at [797, 497] on div at bounding box center [616, 278] width 1232 height 557
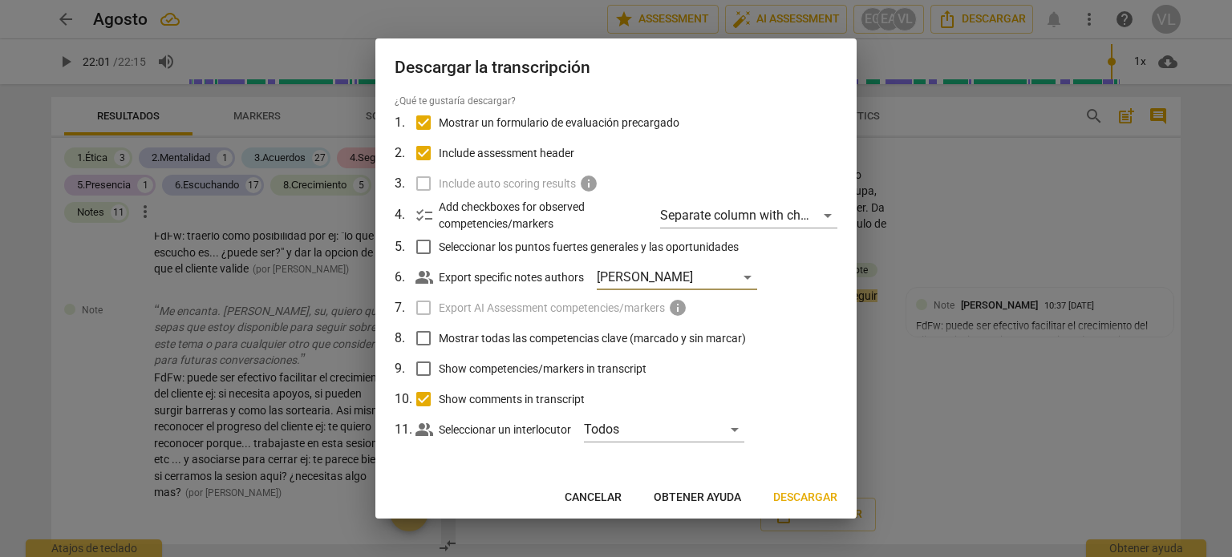
click at [805, 496] on span "Descargar" at bounding box center [805, 498] width 64 height 16
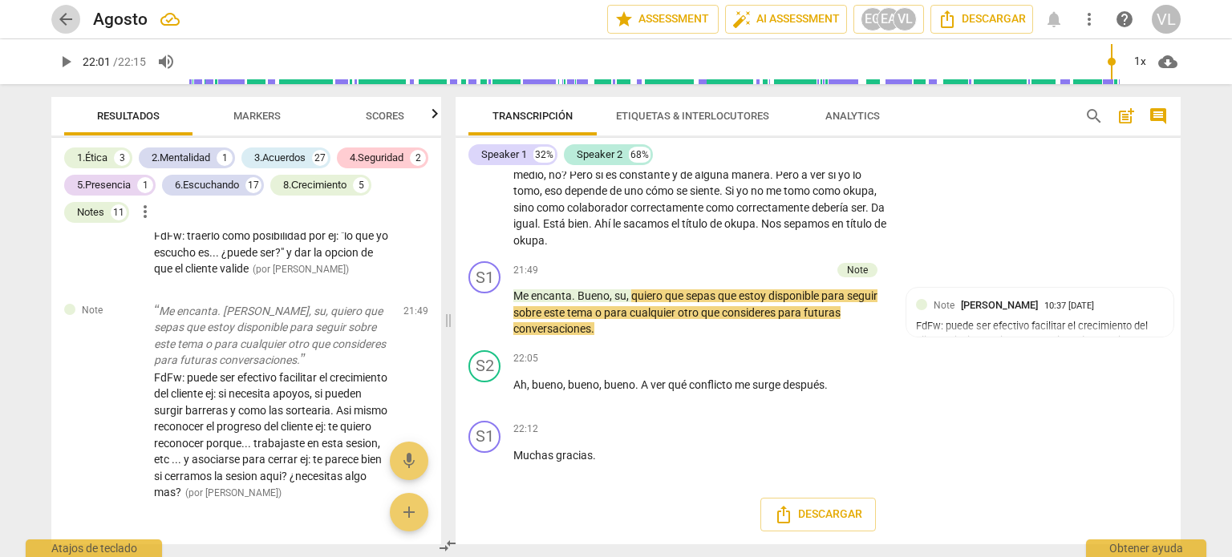
click at [52, 13] on span "arrow_back" at bounding box center [65, 19] width 29 height 19
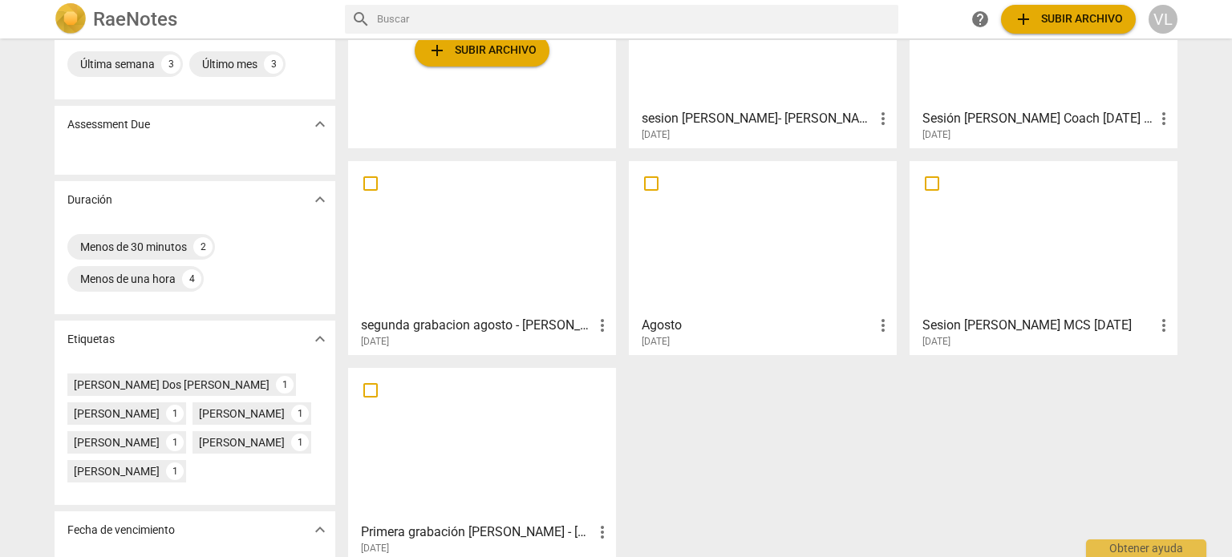
scroll to position [192, 0]
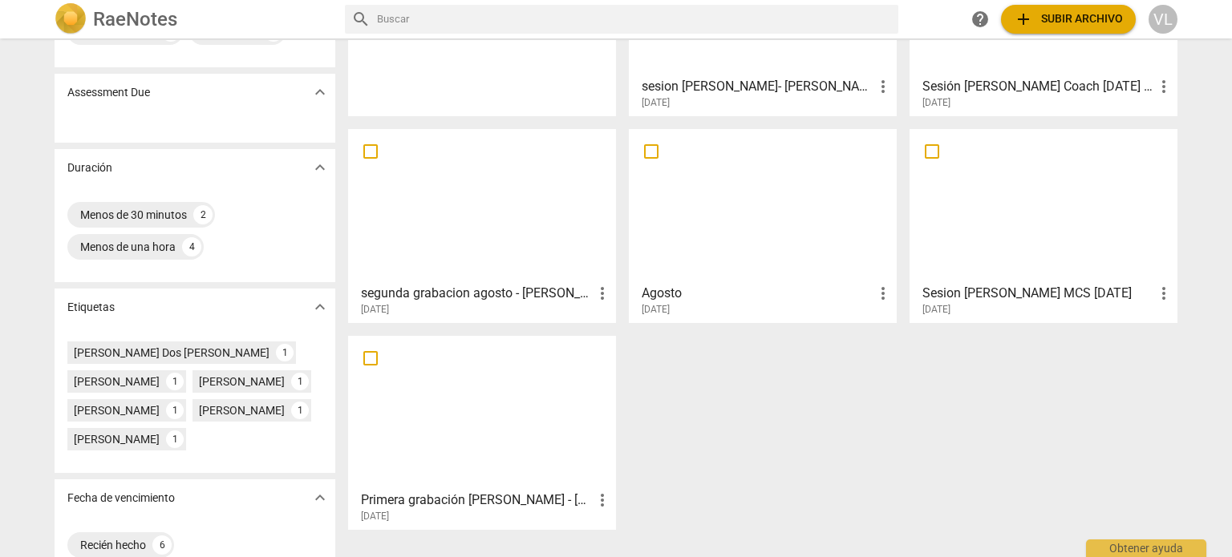
click at [439, 384] on div at bounding box center [482, 413] width 257 height 142
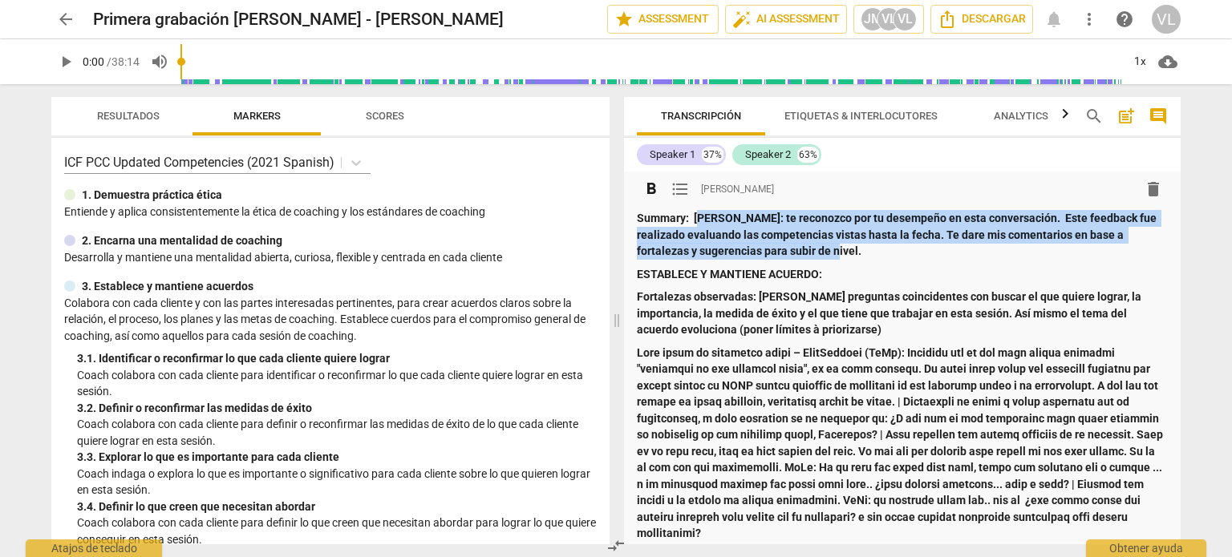
drag, startPoint x: 698, startPoint y: 211, endPoint x: 871, endPoint y: 255, distance: 178.0
click at [871, 255] on p "Summary: [PERSON_NAME]: te reconozco por tu desempeño en esta conversación. Est…" at bounding box center [902, 235] width 531 height 50
drag, startPoint x: 695, startPoint y: 217, endPoint x: 860, endPoint y: 253, distance: 168.1
click at [860, 253] on strong "[PERSON_NAME]: te reconozco por tu desempeño en esta conversación. Este feedbac…" at bounding box center [898, 235] width 522 height 46
copy strong "[PERSON_NAME]: te reconozco por tu desempeño en esta conversación. Este feedbac…"
